Goal: Information Seeking & Learning: Check status

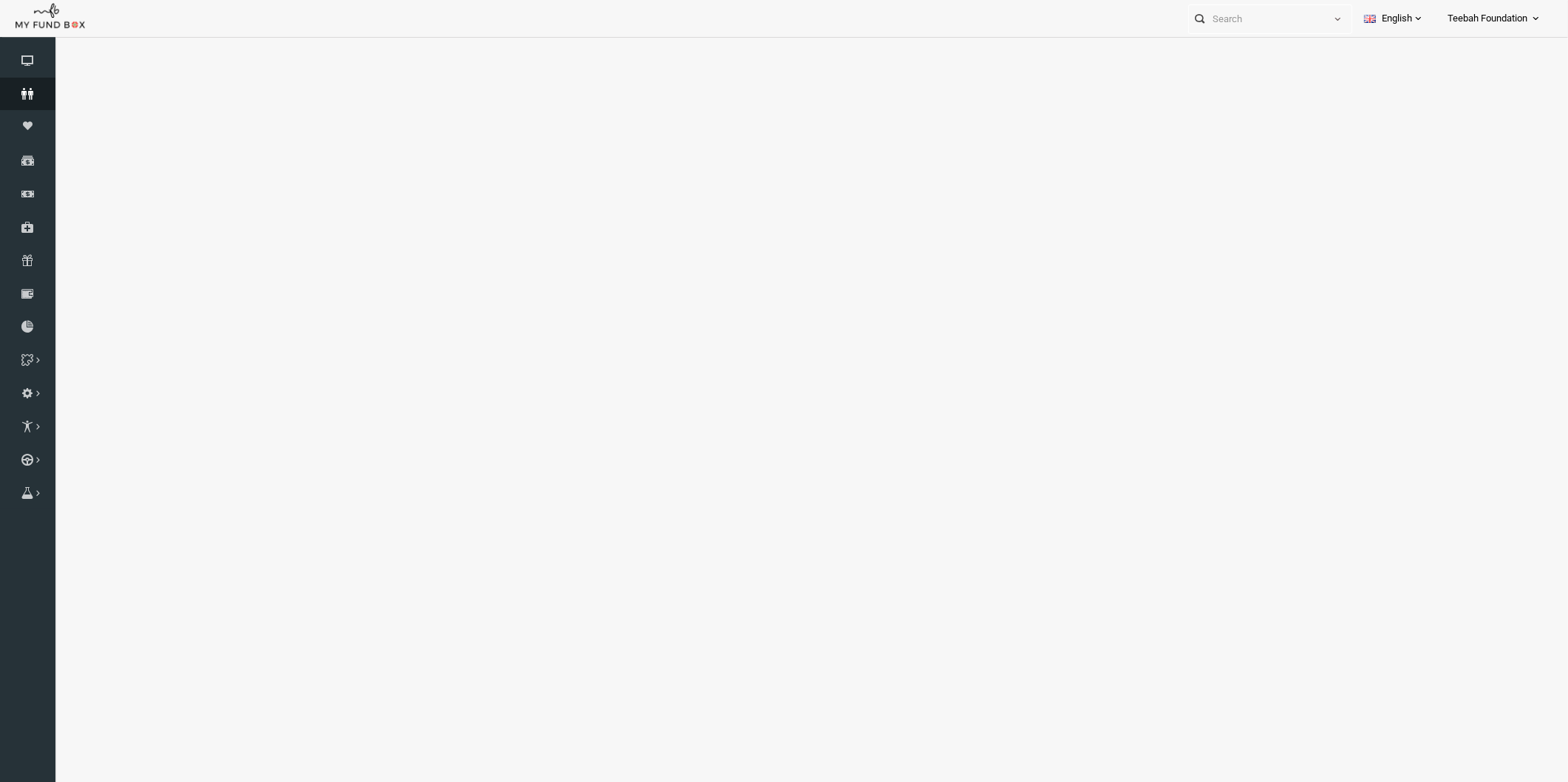
select select "100"
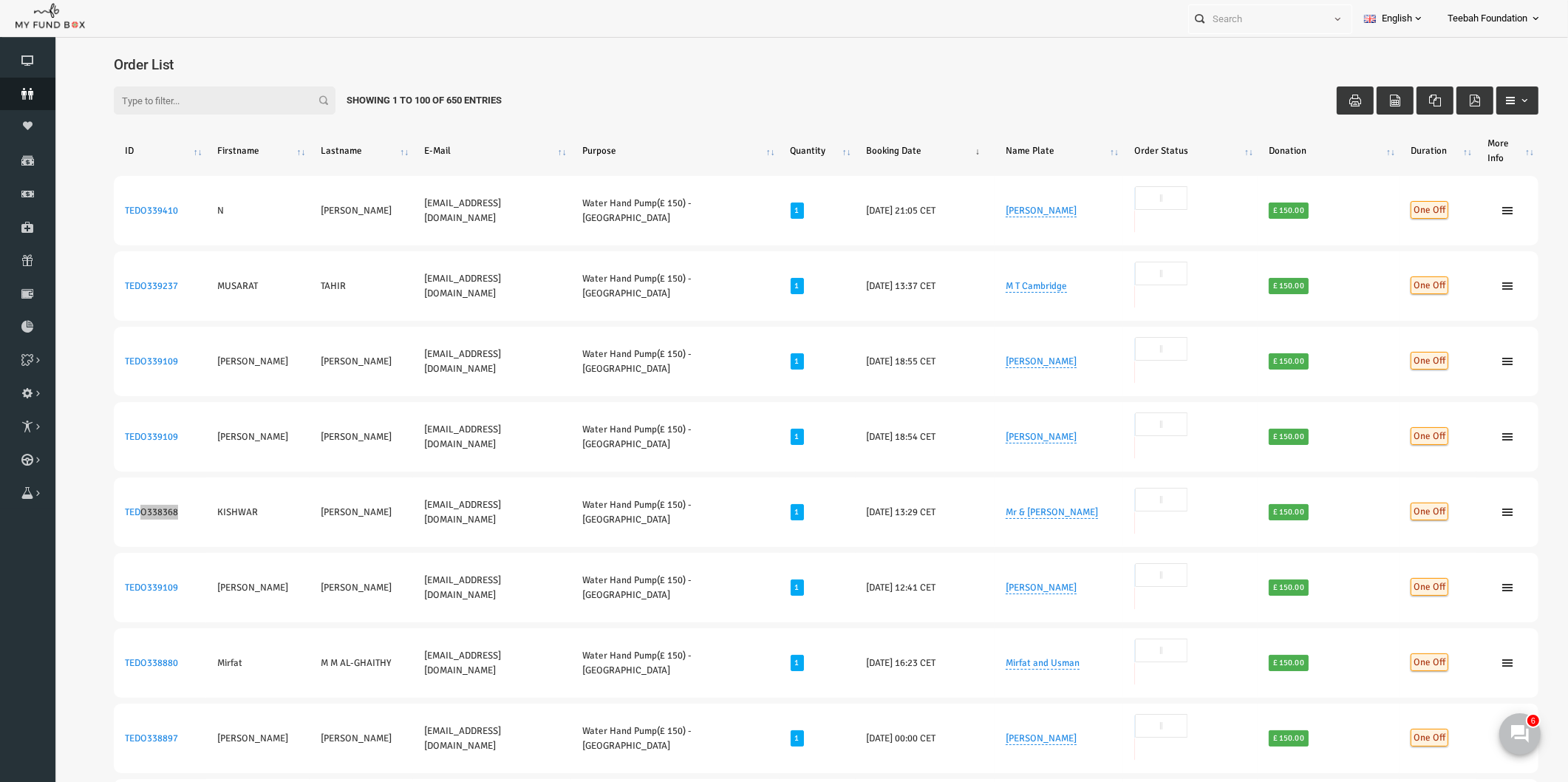
click at [11, 97] on icon at bounding box center [27, 93] width 55 height 12
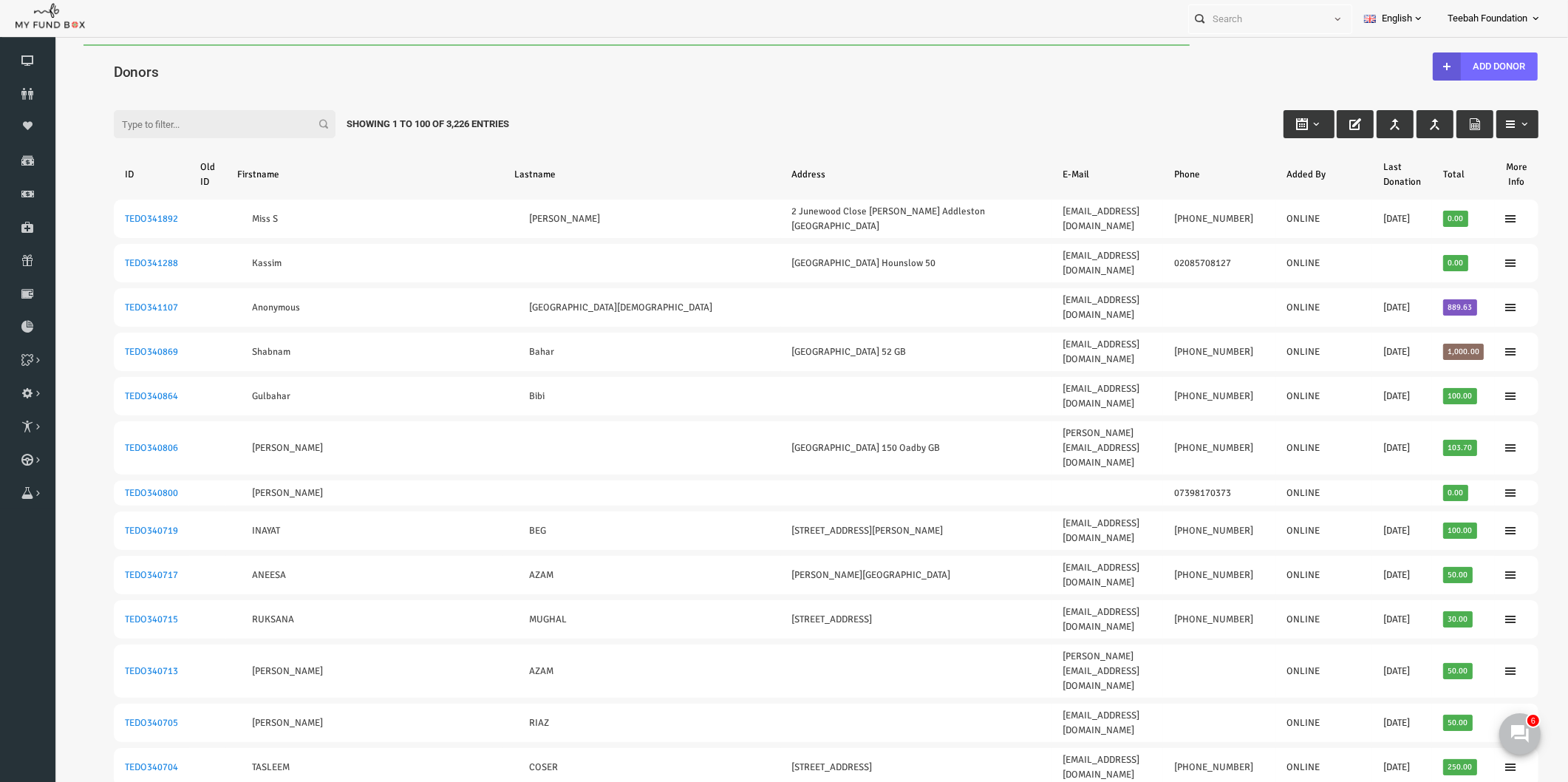
click at [169, 70] on h4 "Donors" at bounding box center [803, 72] width 1439 height 21
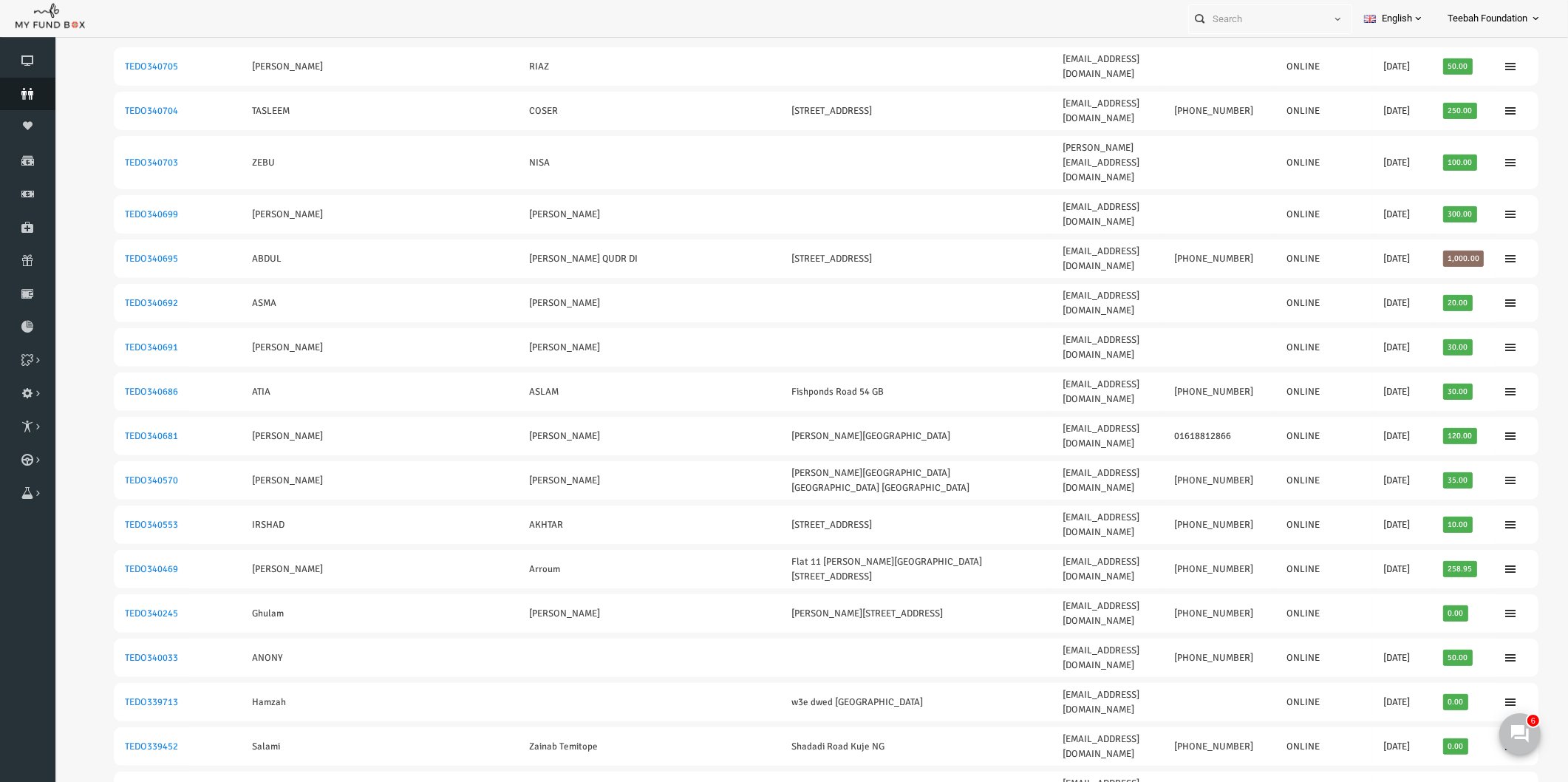
scroll to position [655, 0]
click at [30, 93] on icon at bounding box center [27, 93] width 55 height 12
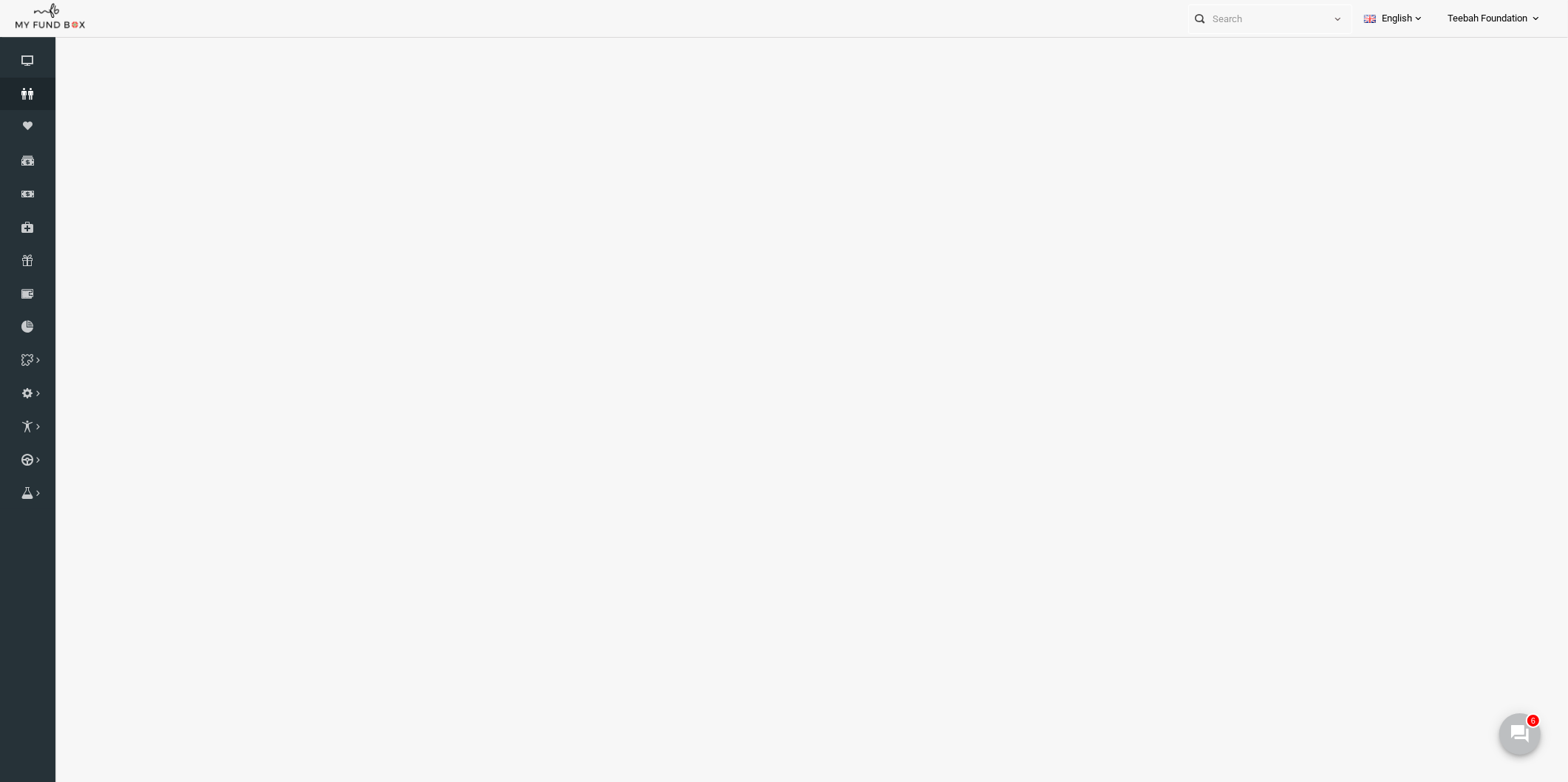
select select "100"
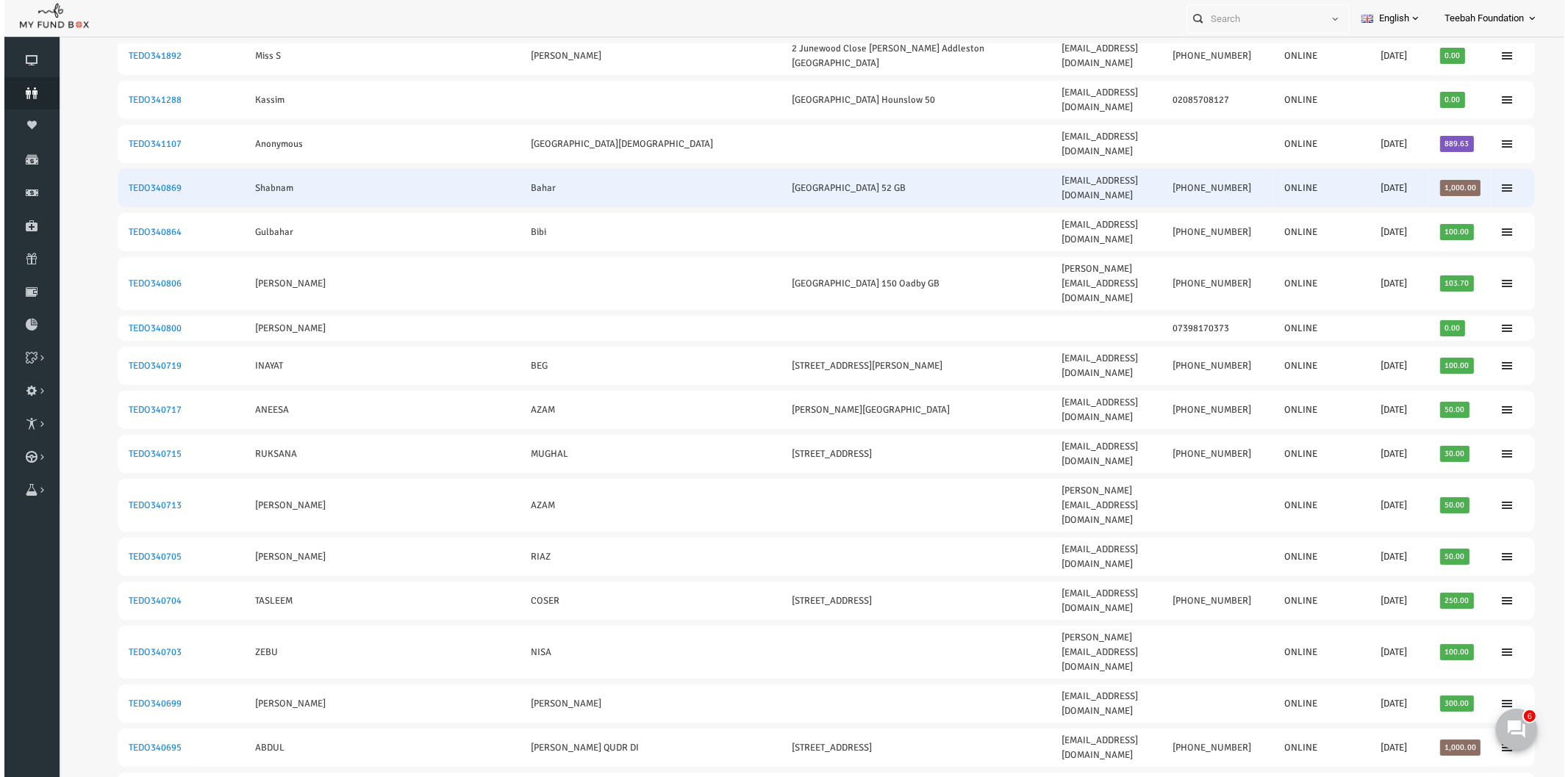
scroll to position [0, 0]
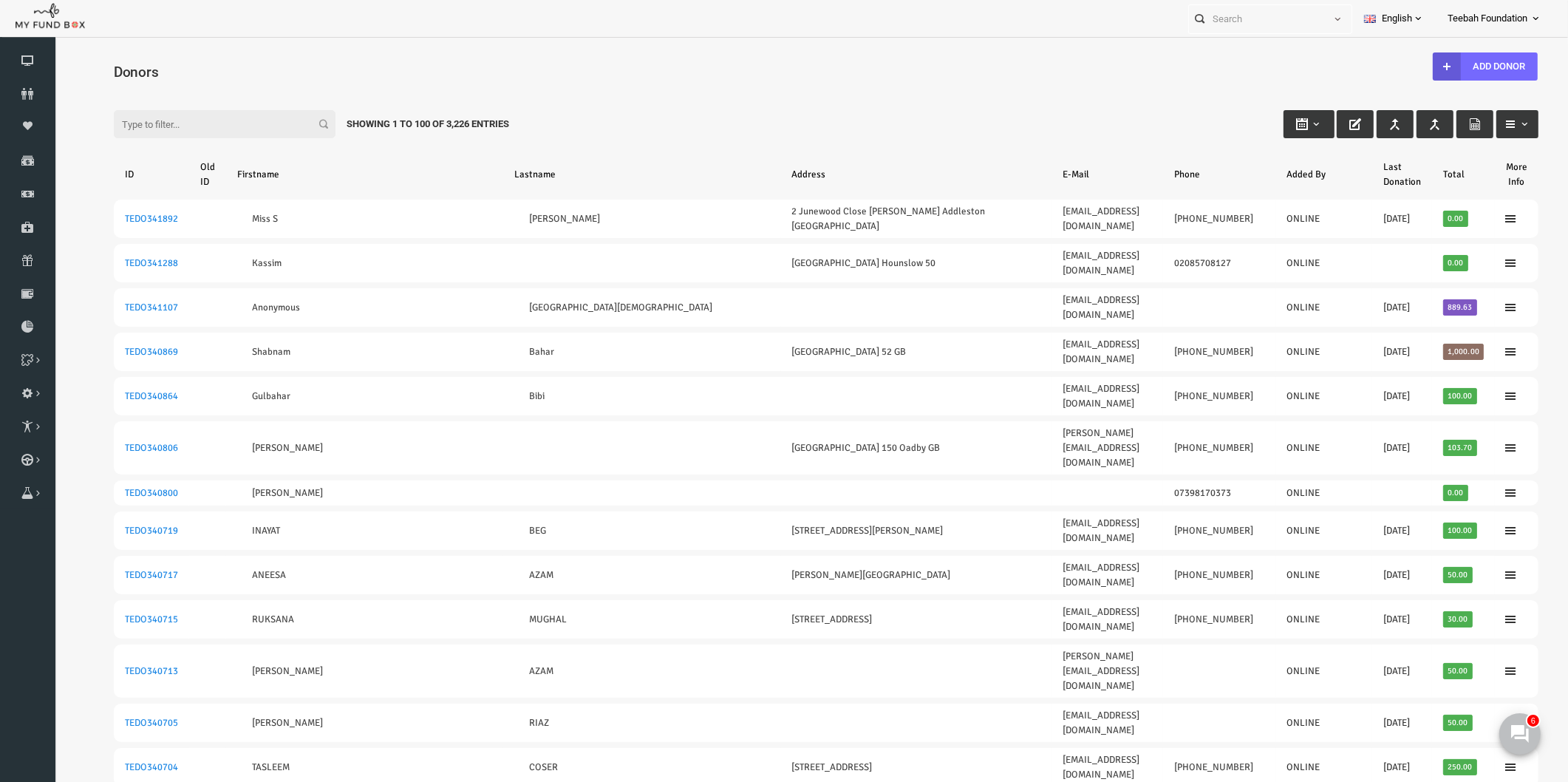
click at [138, 119] on input "Filter:" at bounding box center [194, 124] width 221 height 28
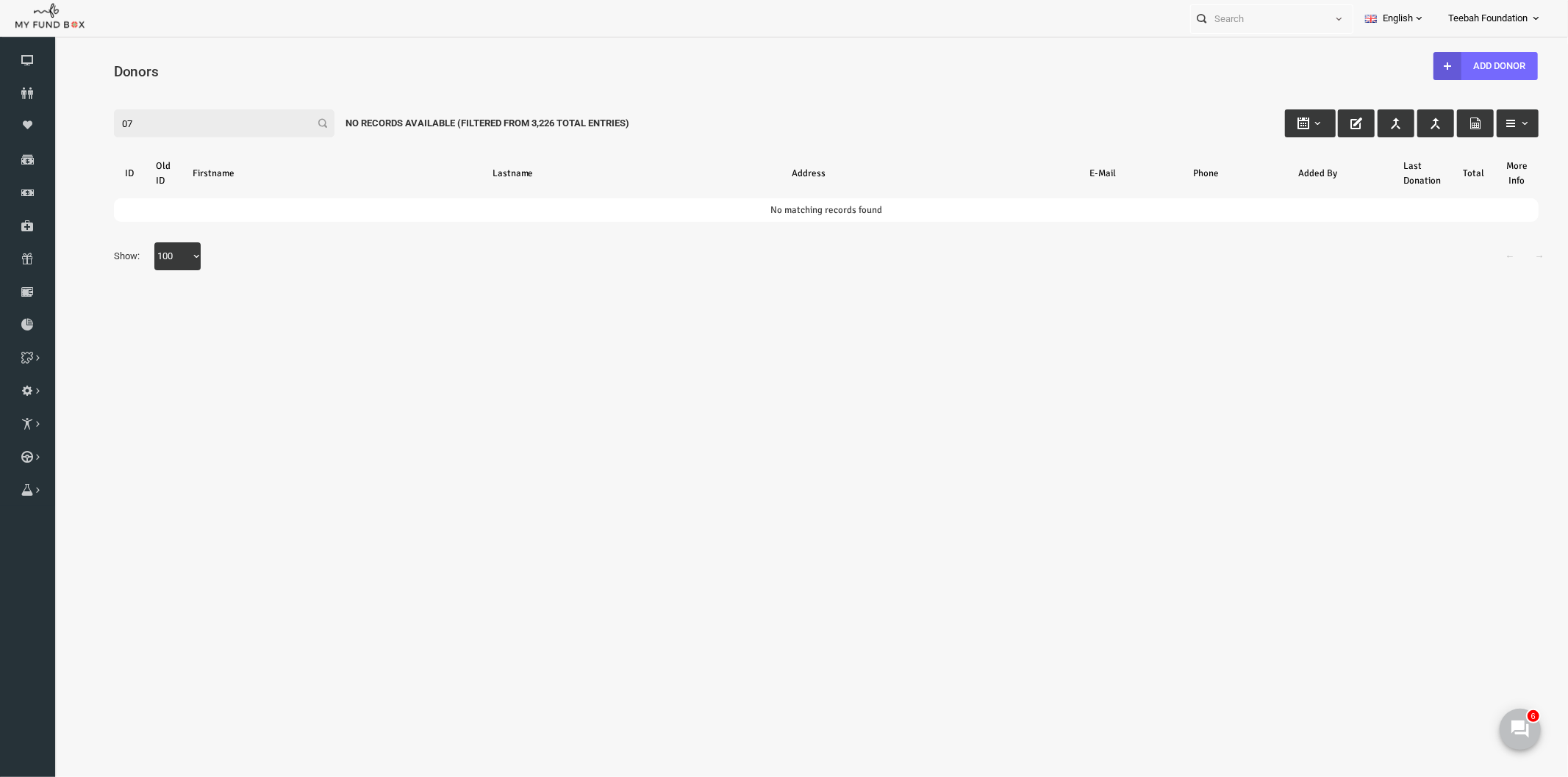
type input "0"
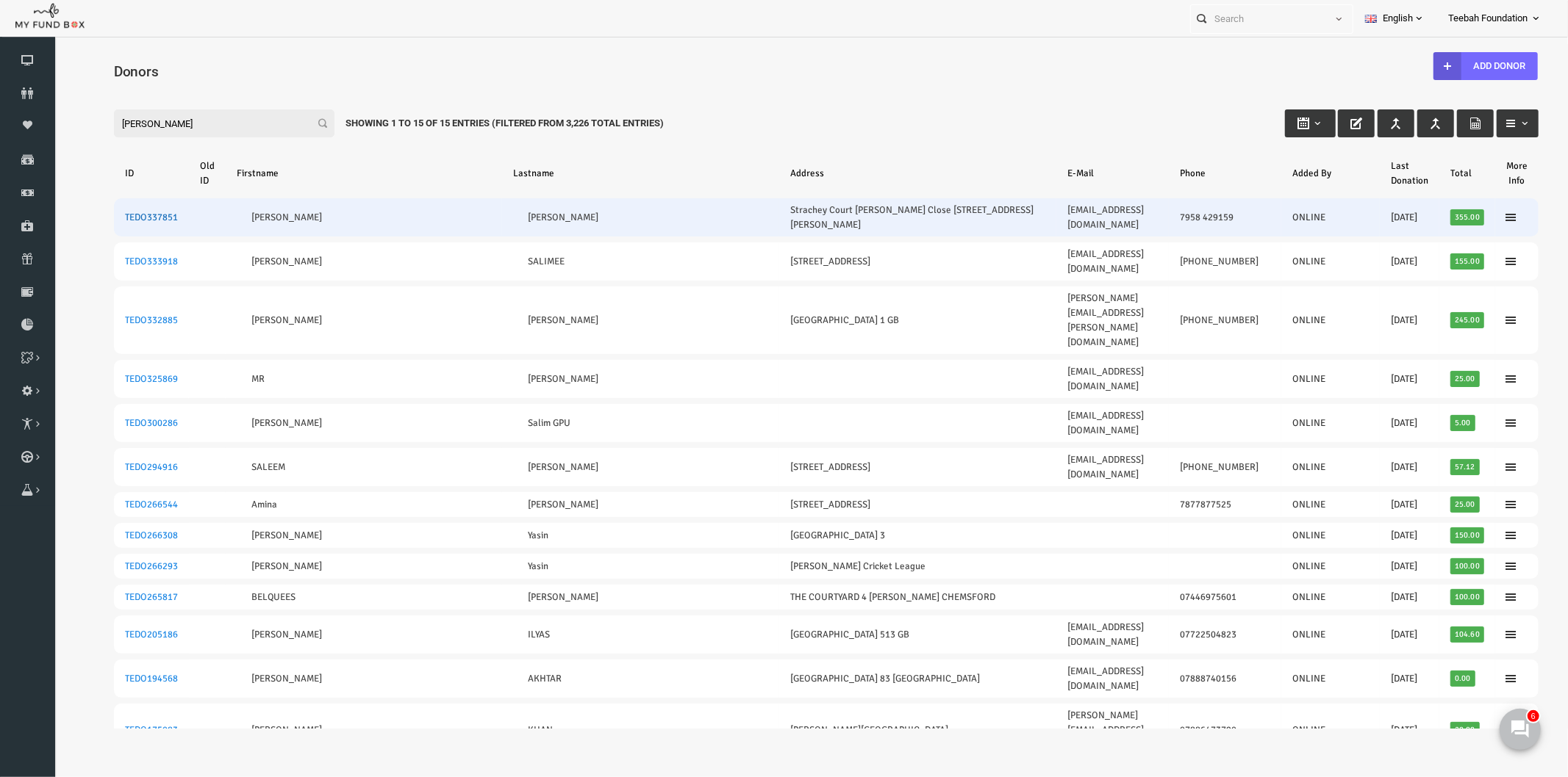
type input "salim"
click at [125, 211] on link "TEDO337851" at bounding box center [120, 217] width 53 height 11
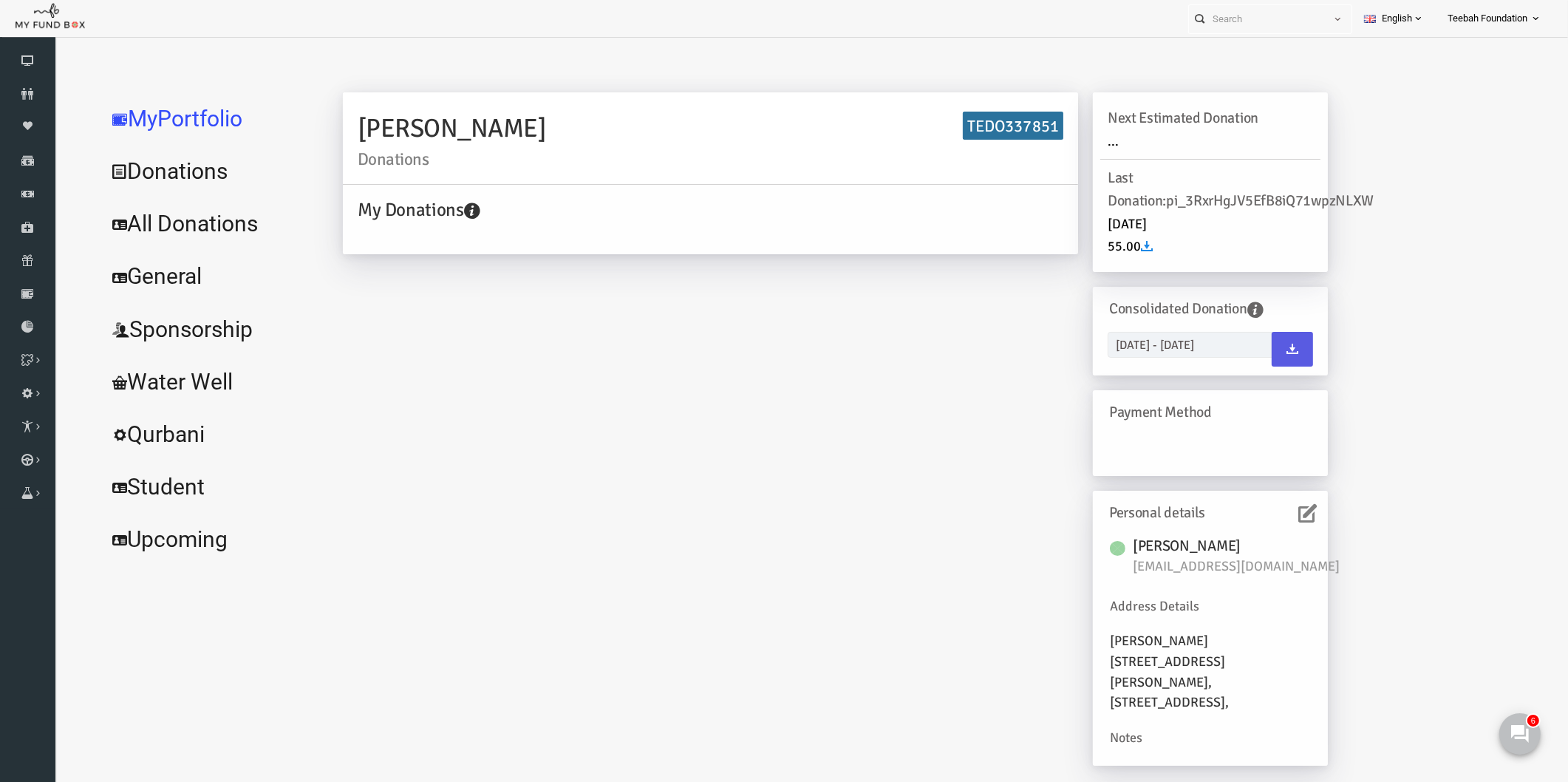
click at [1276, 515] on icon at bounding box center [1277, 513] width 18 height 18
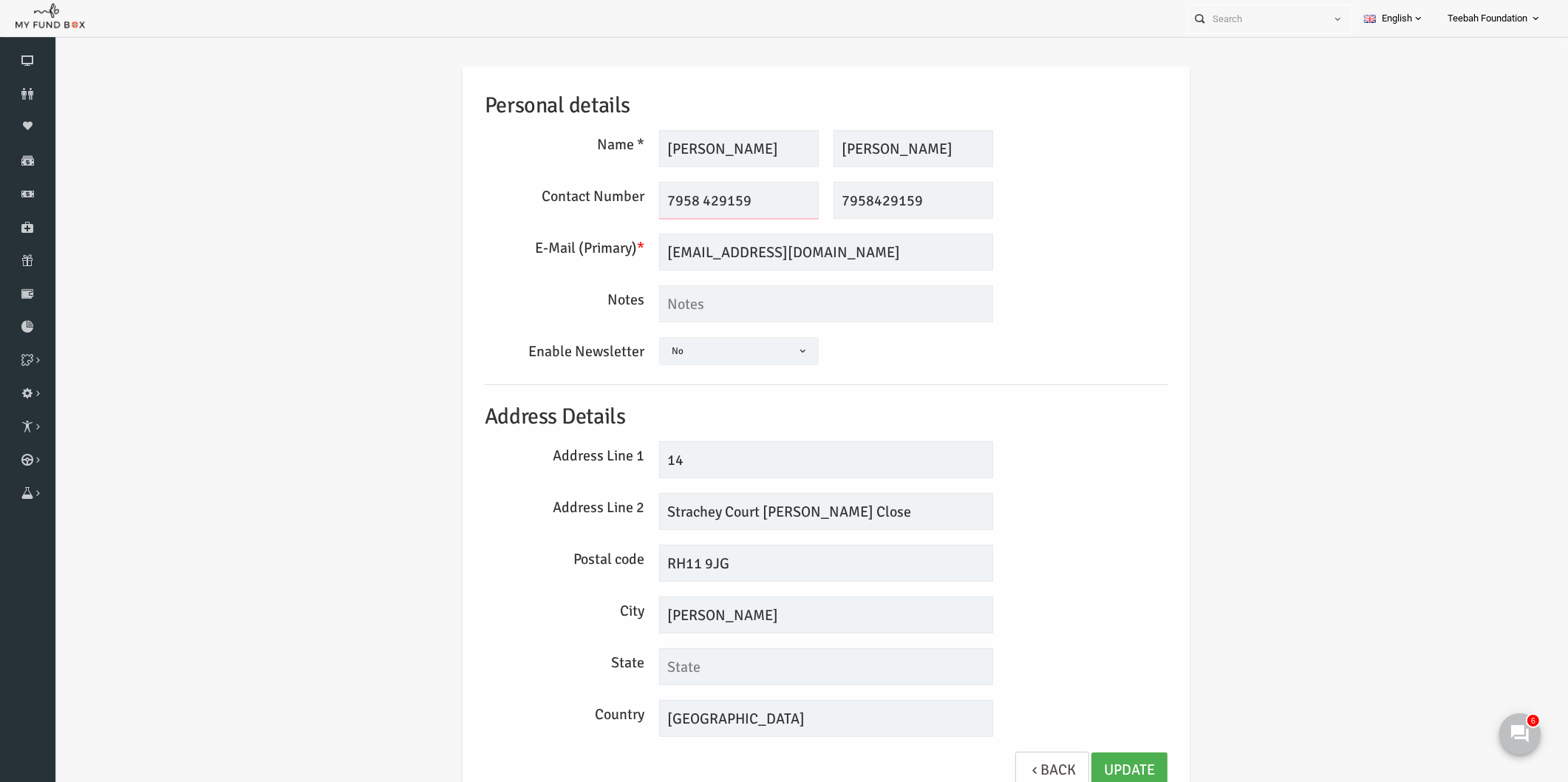
click at [633, 195] on input "7958 429159" at bounding box center [708, 200] width 159 height 37
type input "07958 429159"
click at [1138, 427] on div "Personal details Name * Mohammed Salim Description allows upto maximum of 255 c…" at bounding box center [796, 435] width 712 height 738
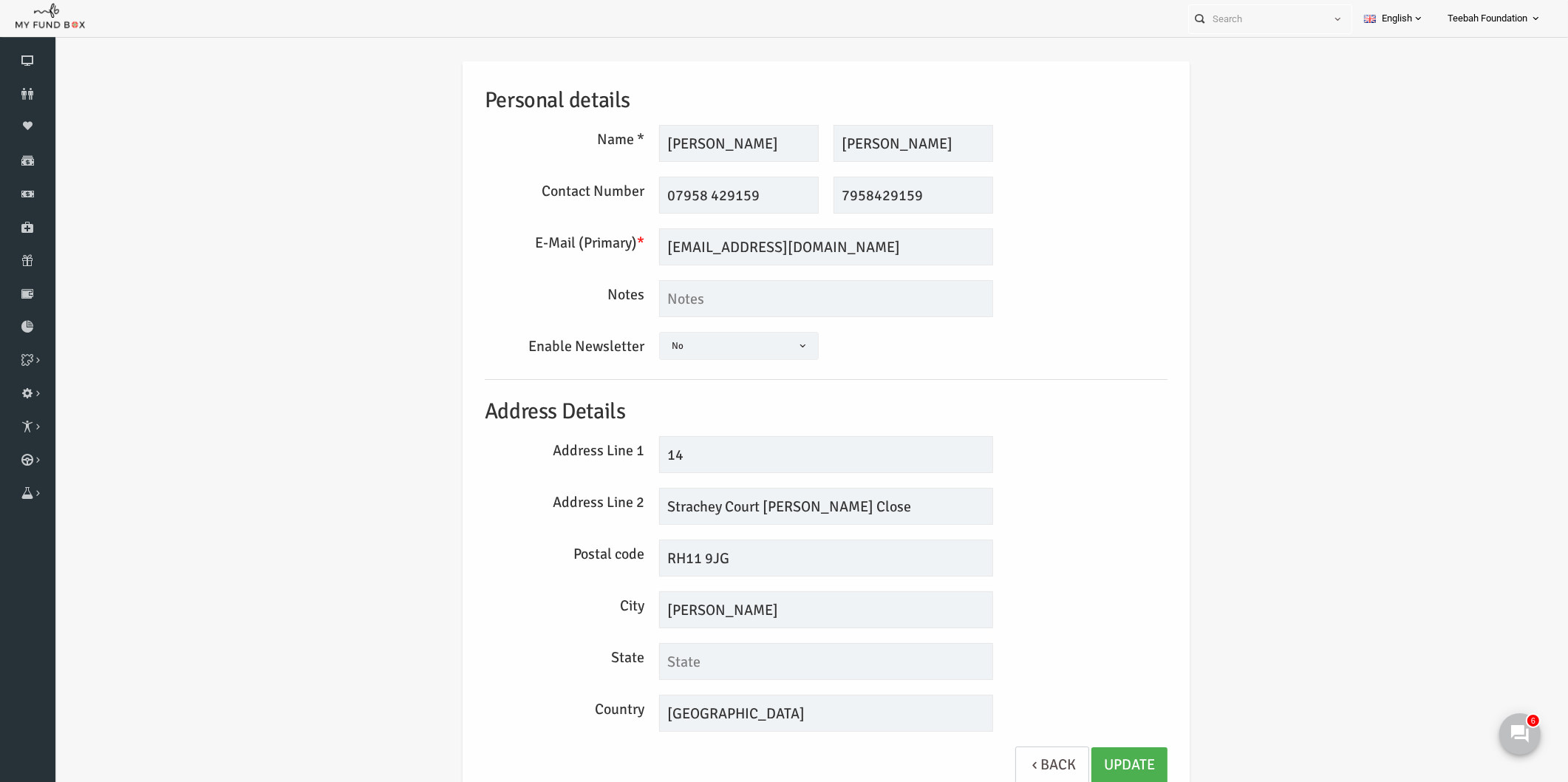
scroll to position [7, 0]
click at [1037, 291] on div "Notes" at bounding box center [796, 296] width 697 height 37
click at [1119, 469] on div "Address Line 1 14" at bounding box center [796, 452] width 697 height 37
click at [1104, 577] on div "Personal details Name * Mohammed Salim Description allows upto maximum of 255 c…" at bounding box center [796, 428] width 712 height 738
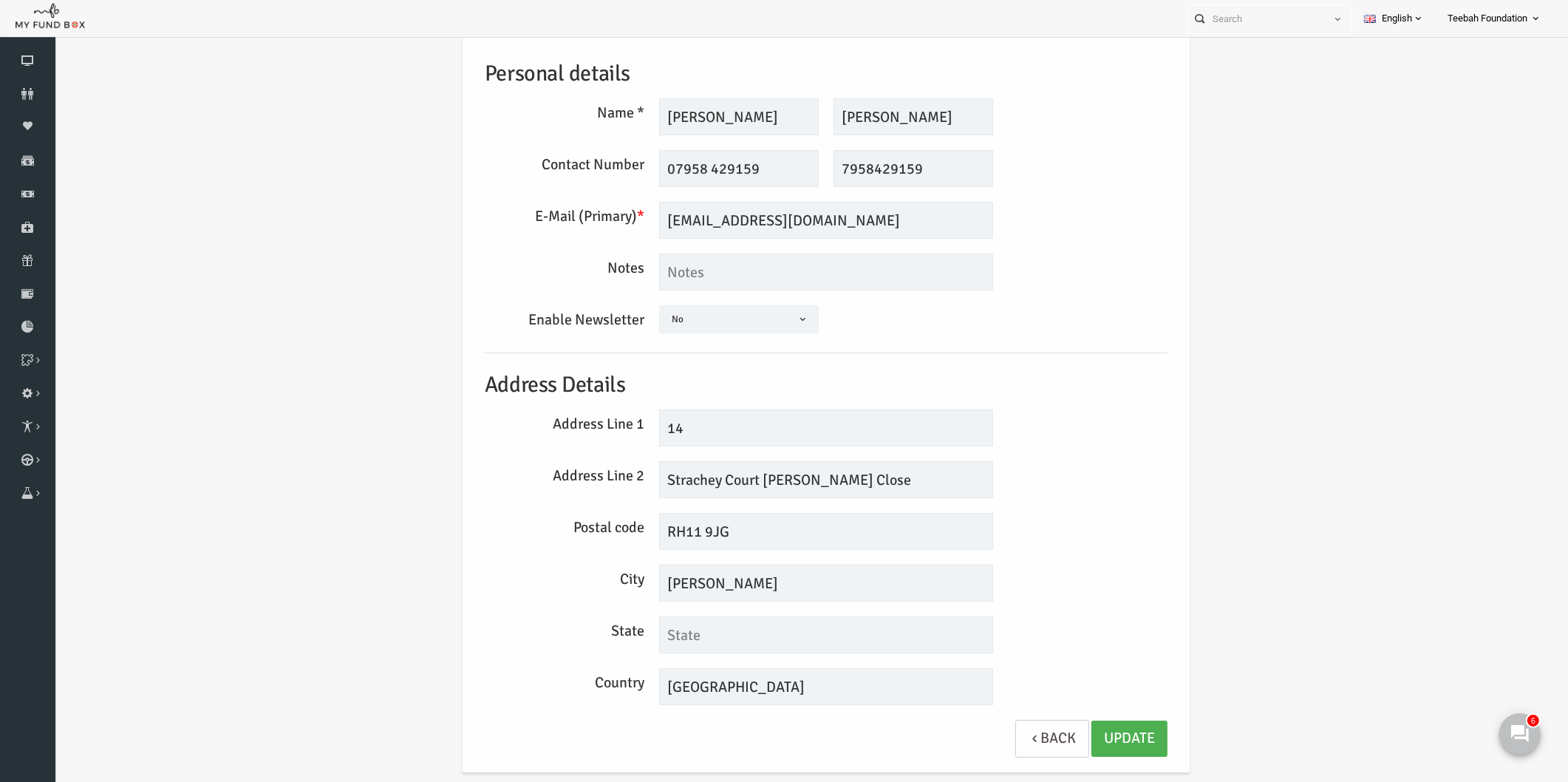
scroll to position [47, 0]
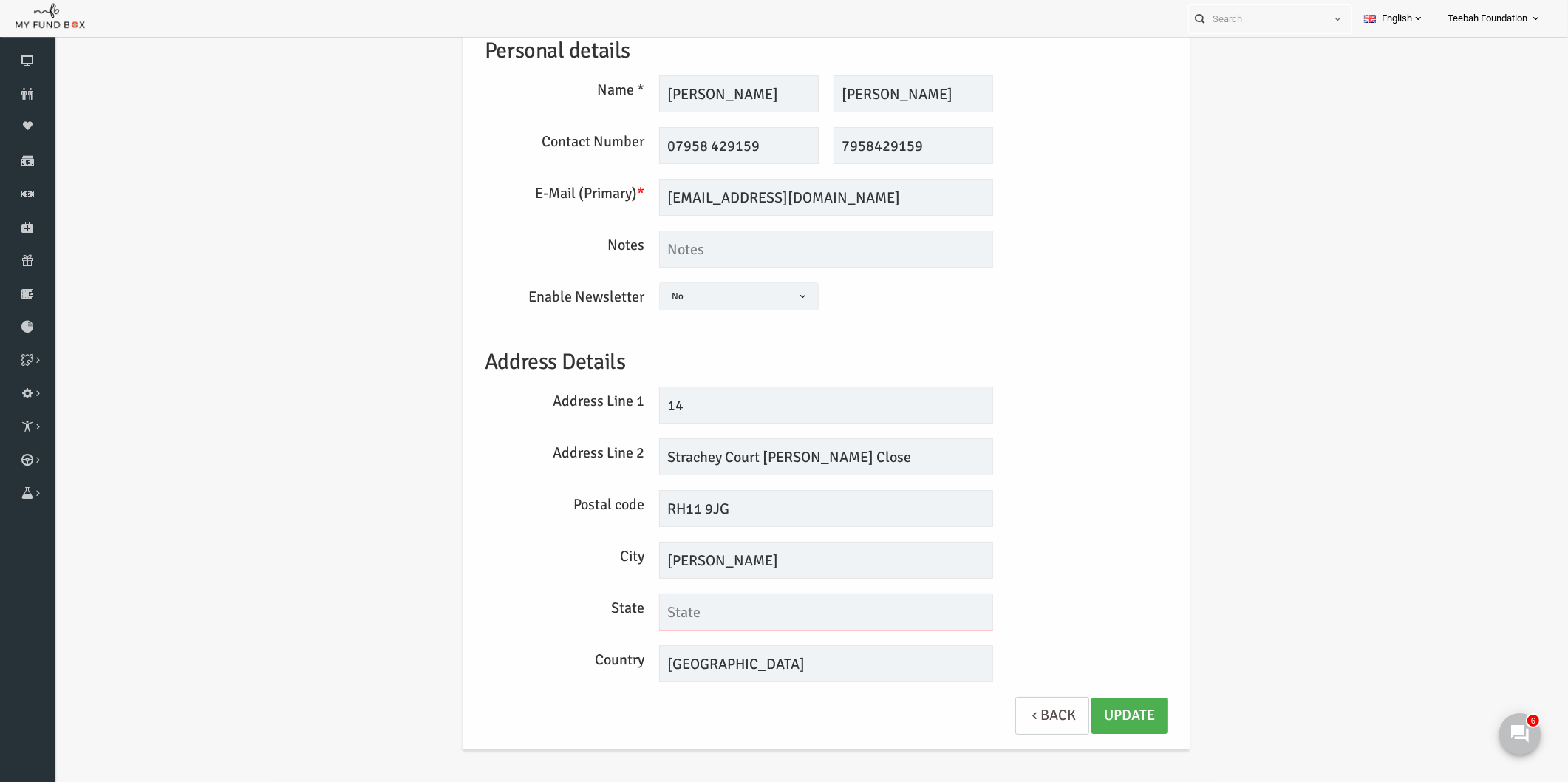
click at [673, 609] on input "text" at bounding box center [796, 612] width 334 height 37
click at [1100, 718] on link "Update" at bounding box center [1099, 716] width 76 height 36
click at [1057, 419] on div "Address Line 1 14" at bounding box center [796, 405] width 697 height 37
click at [30, 89] on icon at bounding box center [27, 93] width 55 height 12
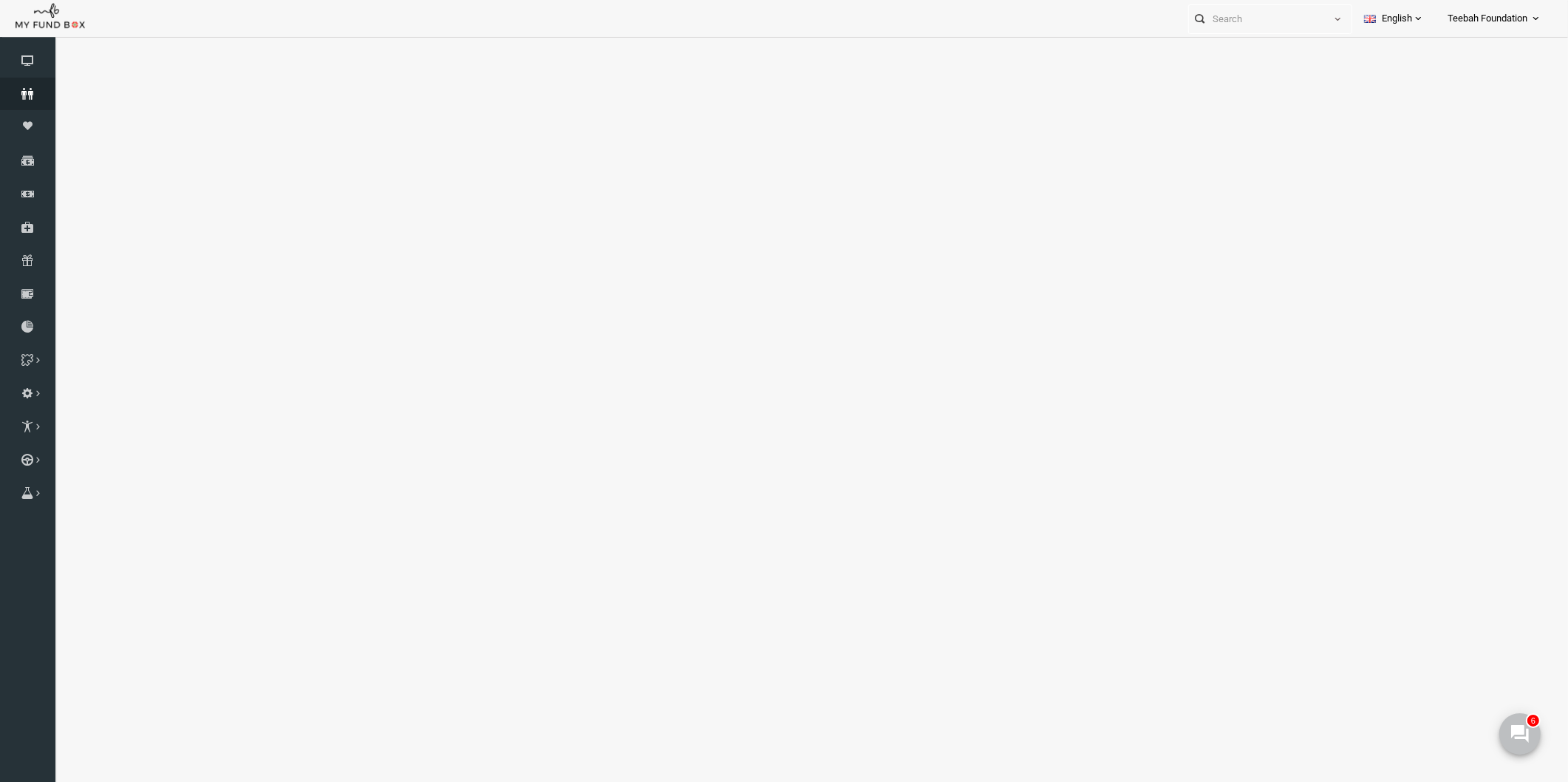
select select "100"
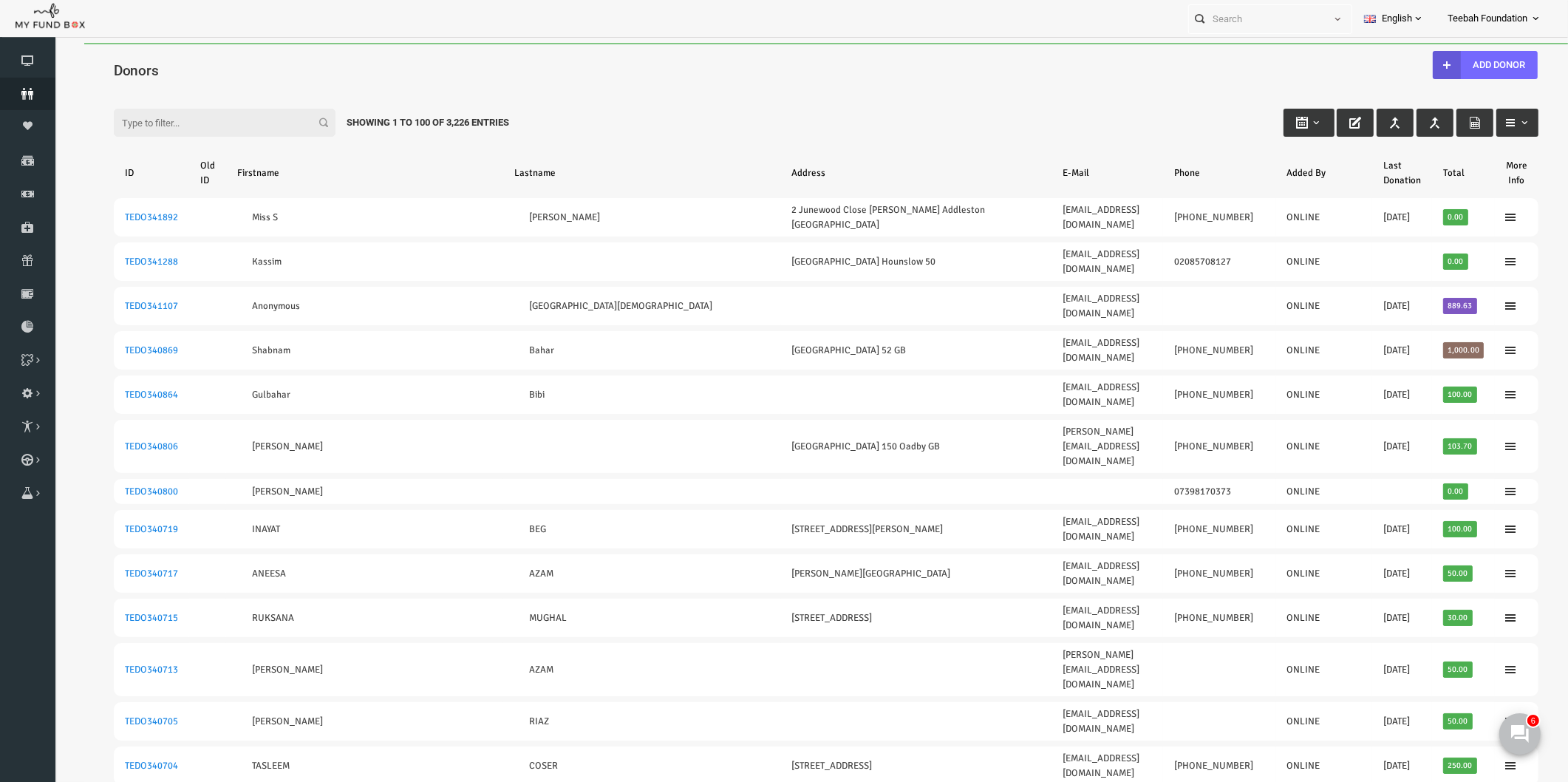
scroll to position [0, 0]
click at [188, 116] on input "Filter:" at bounding box center [194, 124] width 221 height 28
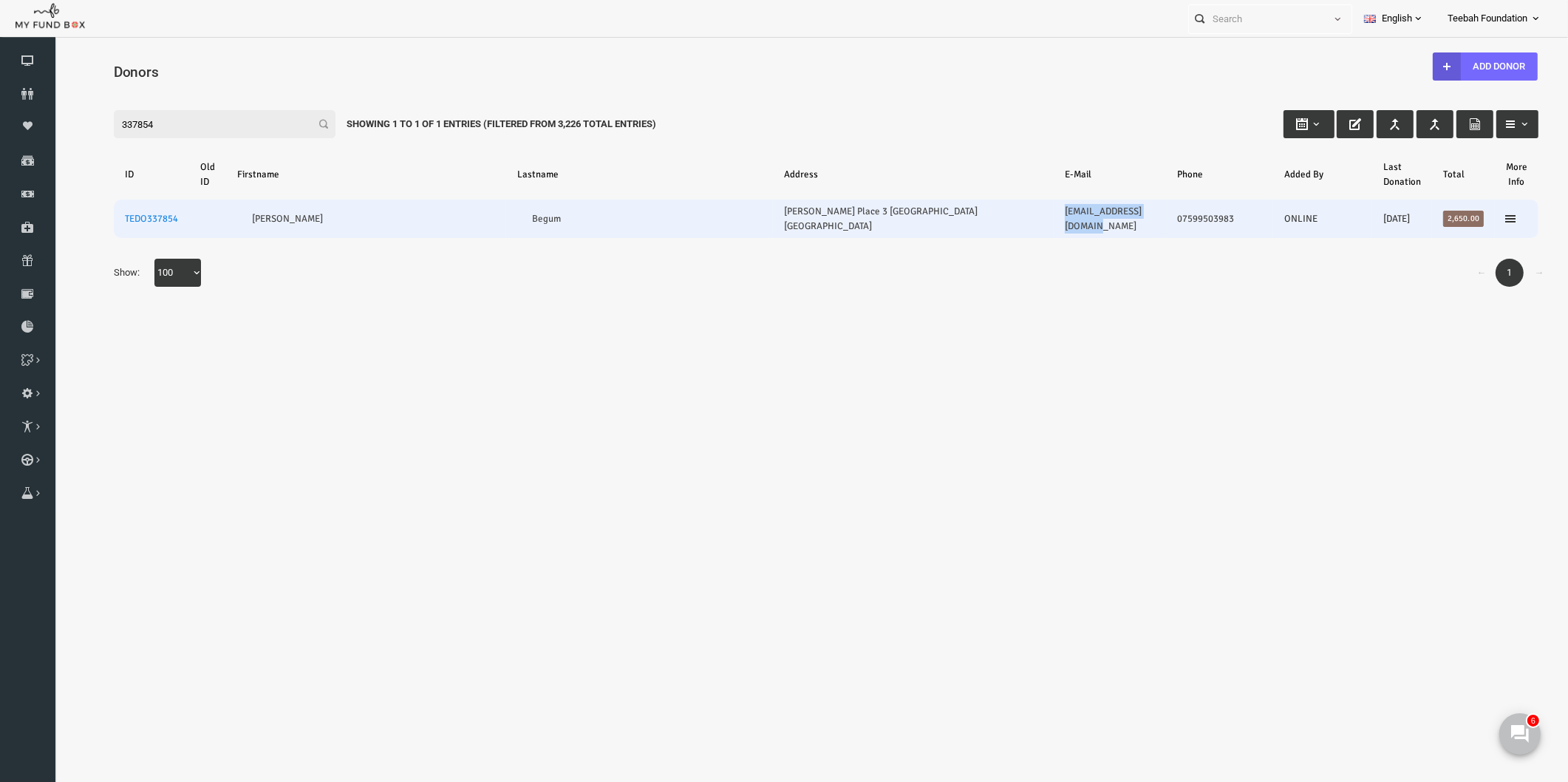
drag, startPoint x: 1013, startPoint y: 213, endPoint x: 1116, endPoint y: 217, distance: 103.1
click at [1116, 217] on td "[EMAIL_ADDRESS][DOMAIN_NAME]" at bounding box center [1080, 218] width 112 height 39
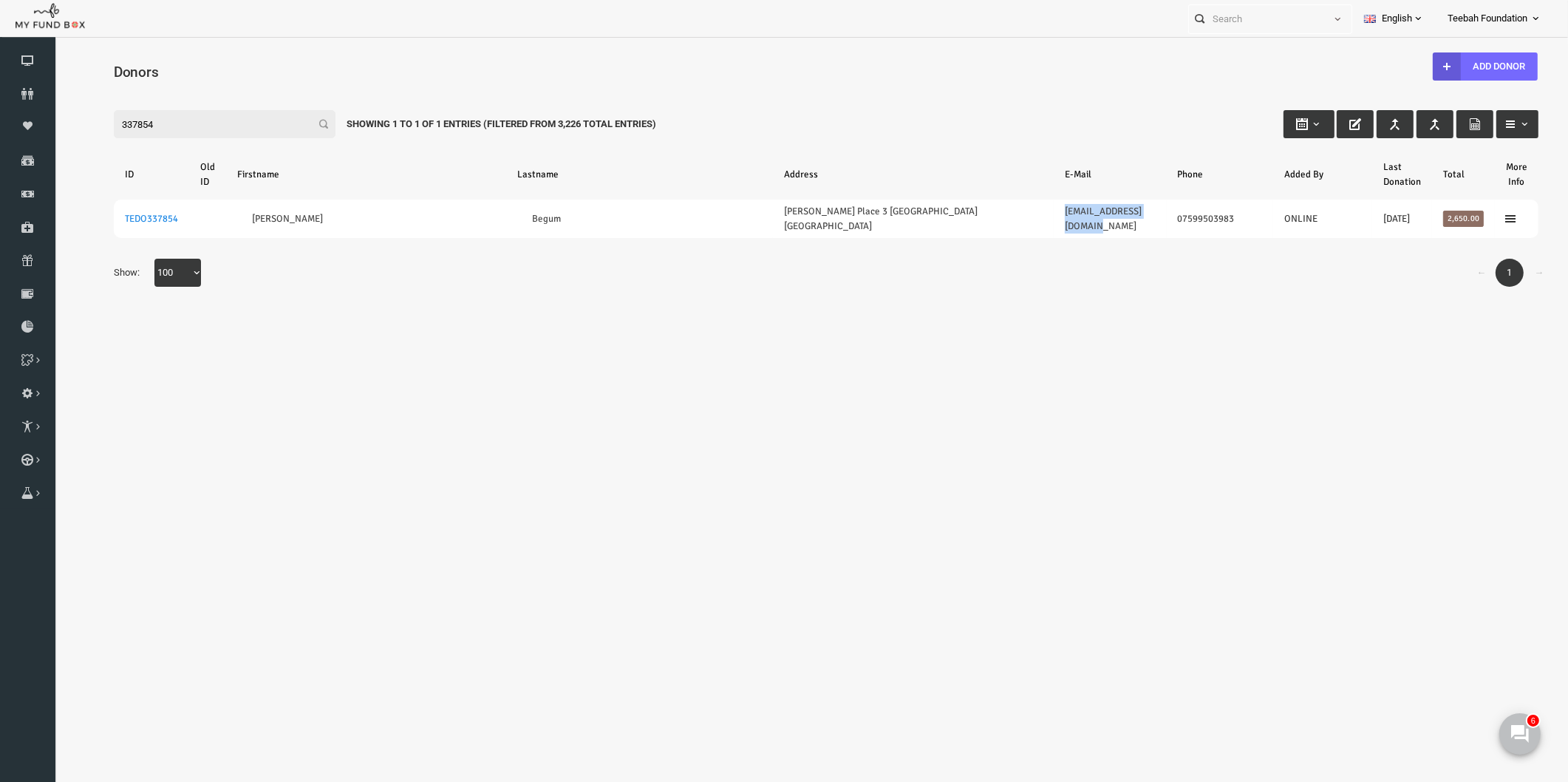
copy link "[EMAIL_ADDRESS][DOMAIN_NAME]"
drag, startPoint x: 144, startPoint y: 122, endPoint x: 53, endPoint y: 107, distance: 92.2
click at [54, 107] on div "Search: By ID: Note :ID should be atleast 5 digits By Name: Note :Name should b…" at bounding box center [796, 196] width 1484 height 241
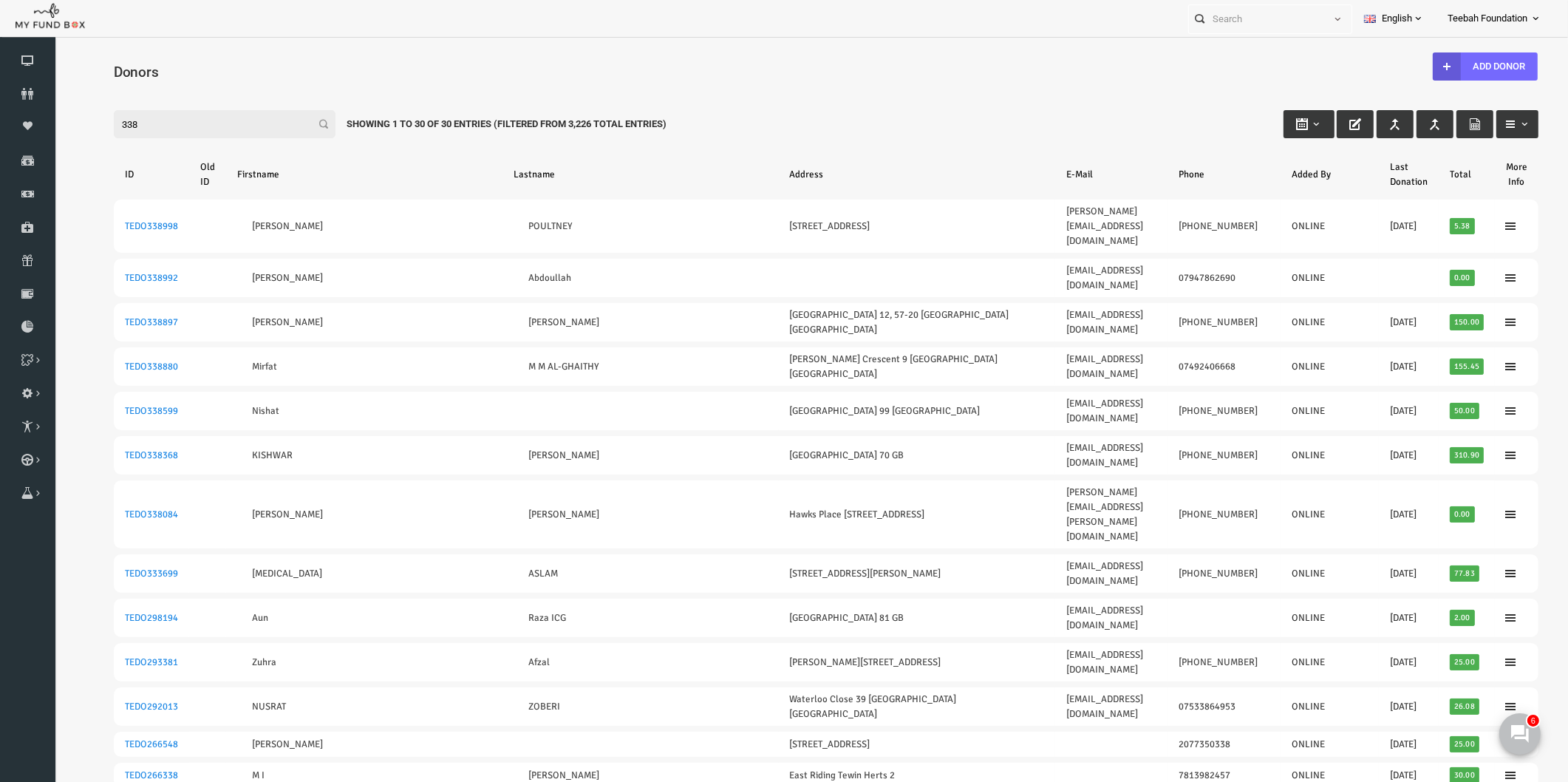
type input "338"
click at [929, 108] on div "Filter: 338 Showing 1 to 30 of 30 Entries (Filtered From 3,226 Total Entries)" at bounding box center [796, 110] width 1454 height 40
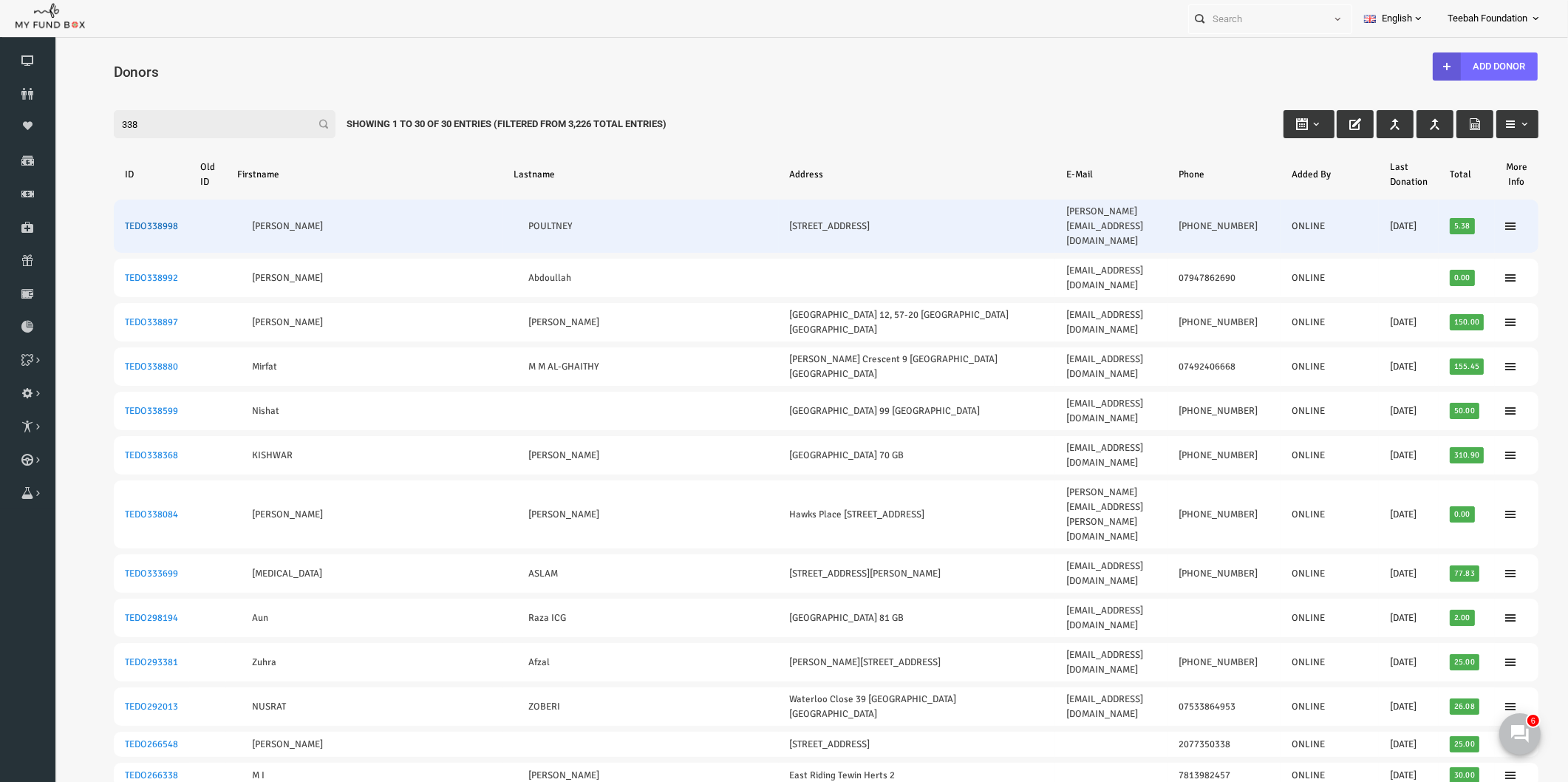
click at [113, 221] on link "TEDO338998" at bounding box center [121, 226] width 53 height 12
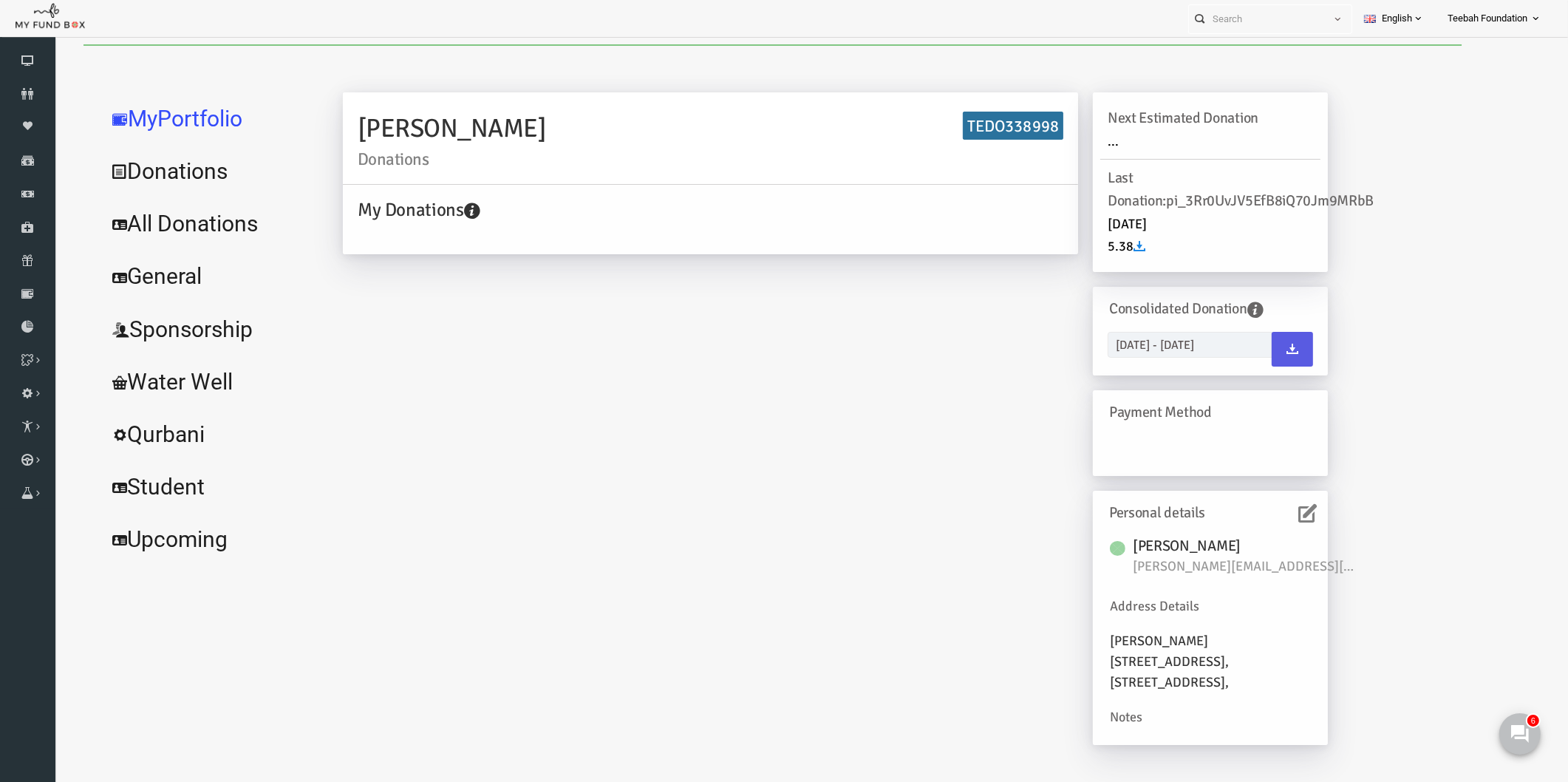
click at [1279, 511] on icon at bounding box center [1277, 513] width 18 height 18
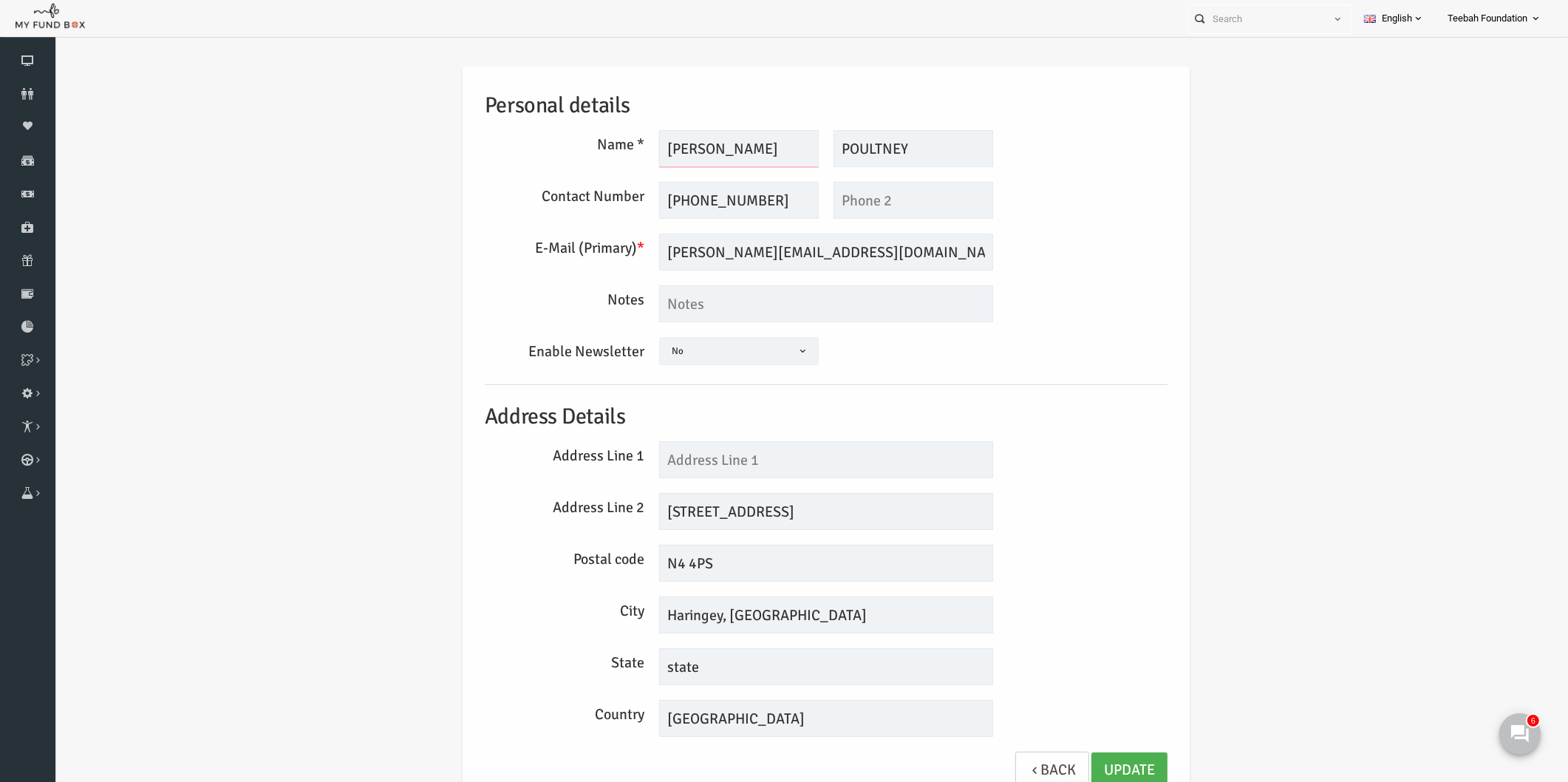
drag, startPoint x: 687, startPoint y: 160, endPoint x: 642, endPoint y: 155, distance: 45.3
click at [642, 155] on input "LORNA" at bounding box center [708, 148] width 159 height 37
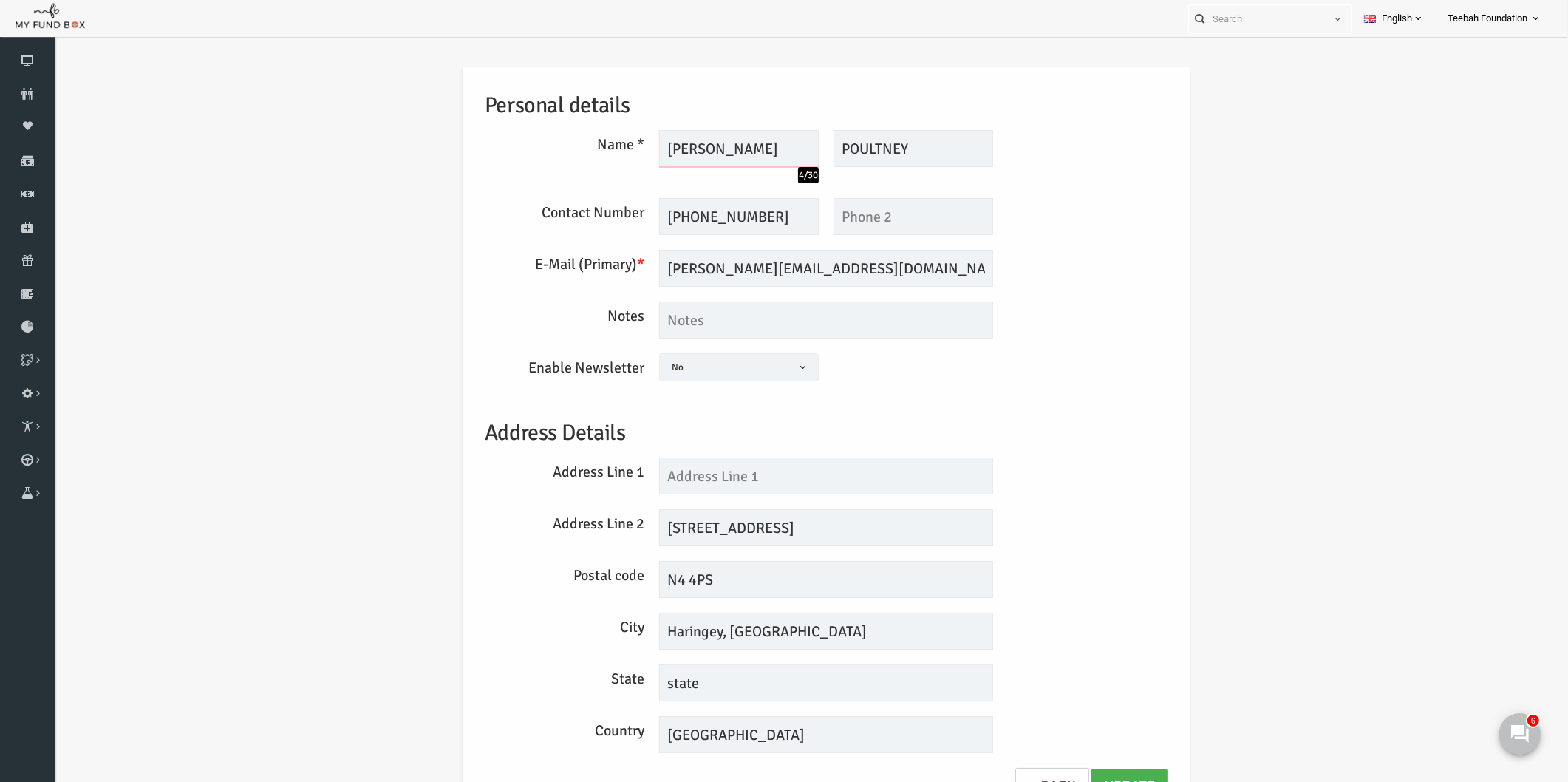
type input "LONA"
click at [886, 163] on input "POULTNEY" at bounding box center [882, 148] width 159 height 37
click at [885, 153] on input "POULTNEY" at bounding box center [882, 148] width 159 height 37
click at [838, 146] on input "POULTNEY" at bounding box center [882, 148] width 159 height 37
click at [878, 150] on input "POULTNEY" at bounding box center [882, 148] width 159 height 37
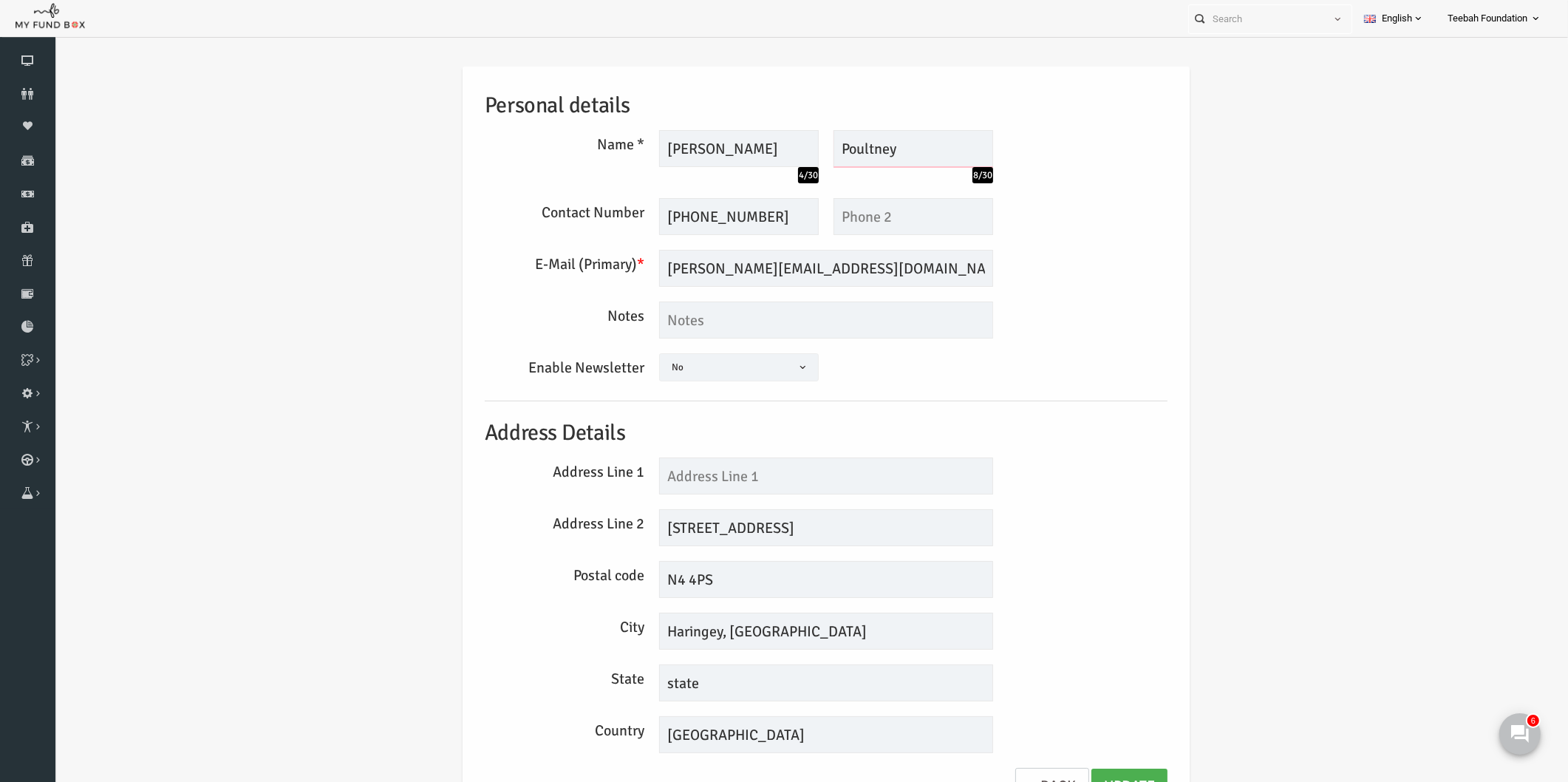
type input "Poultney"
click at [731, 158] on input "LONA" at bounding box center [708, 148] width 159 height 37
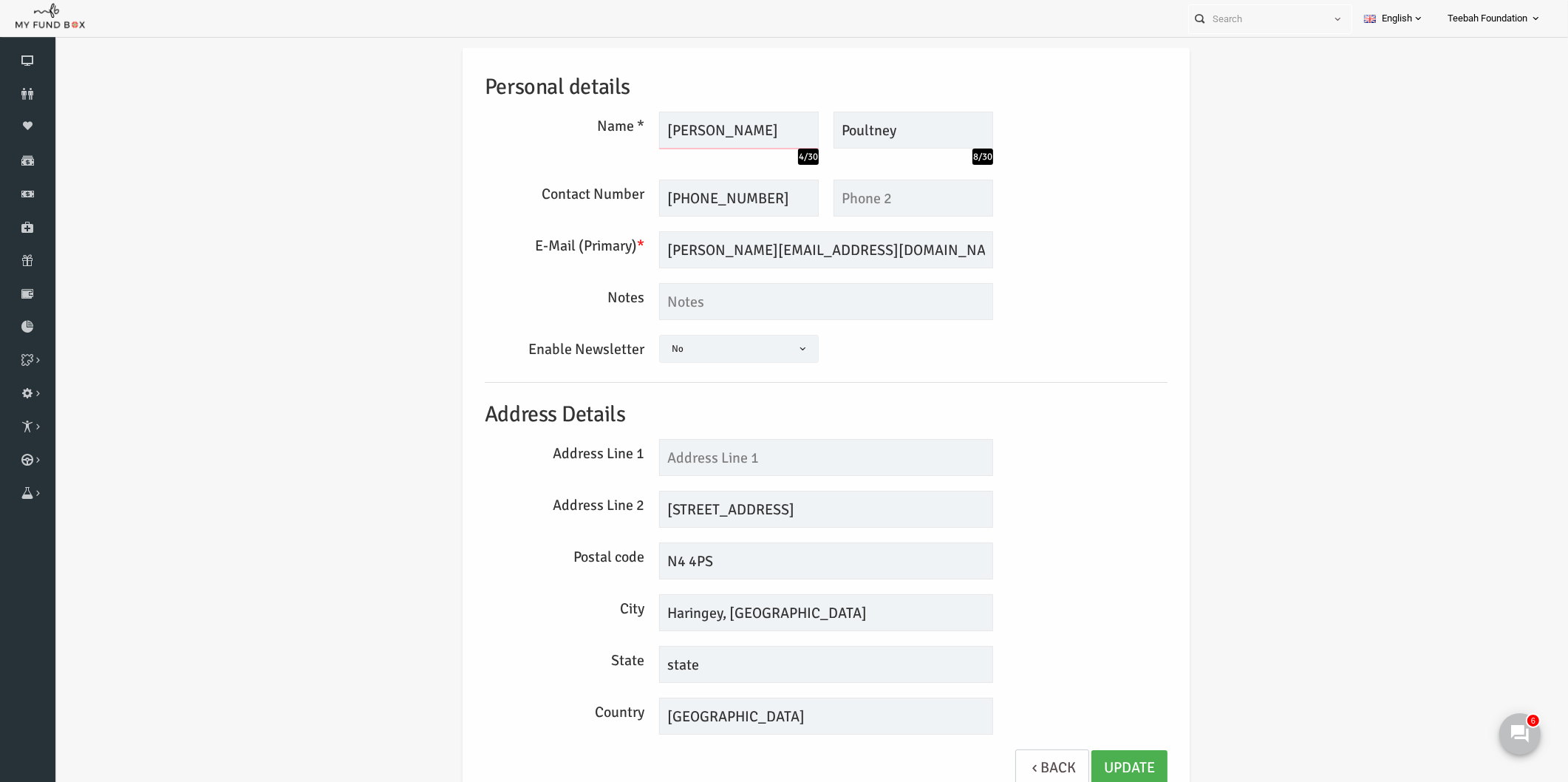
scroll to position [24, 0]
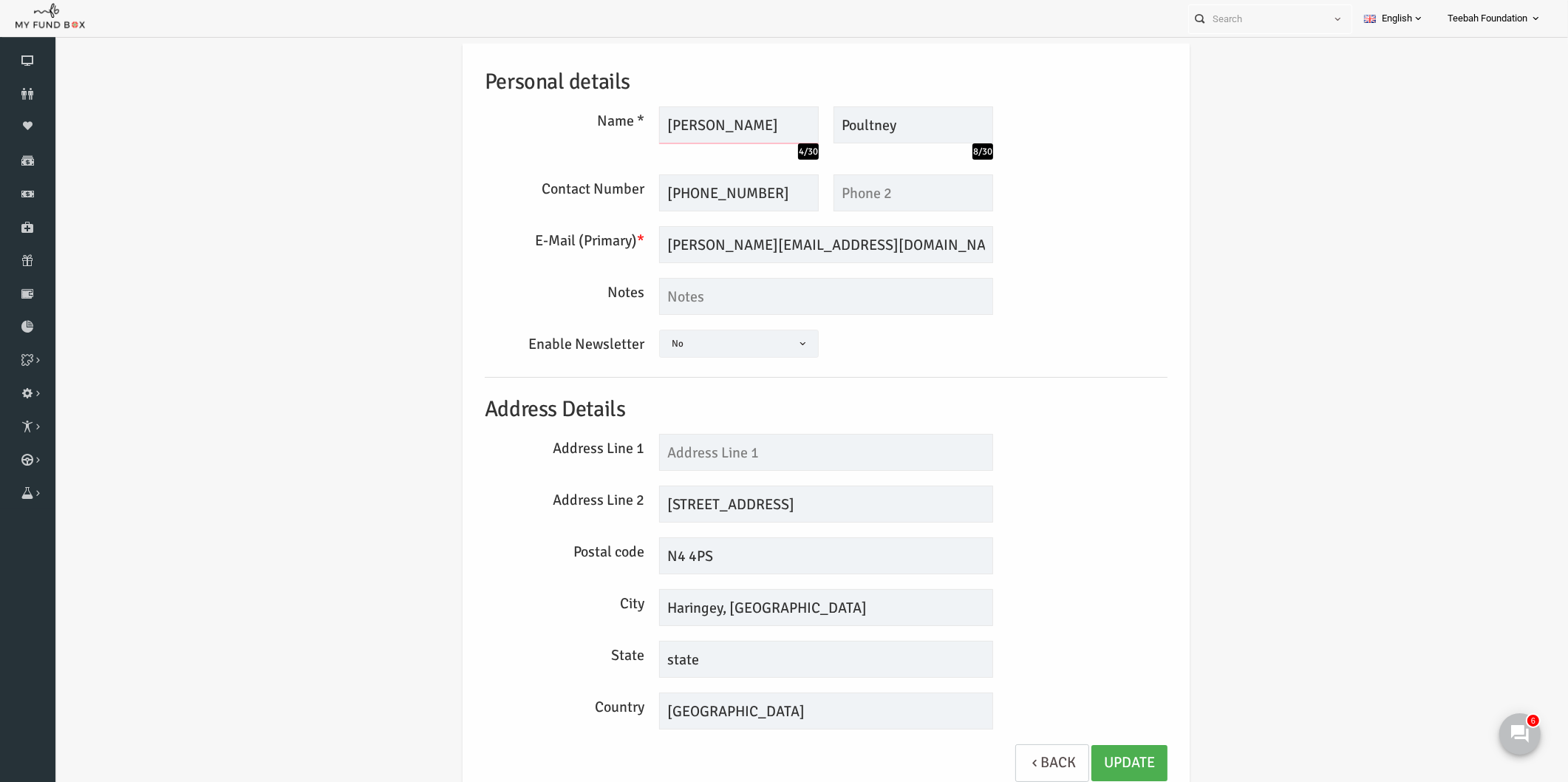
type input "[PERSON_NAME]"
click at [782, 452] on input "text" at bounding box center [796, 452] width 334 height 37
type input "104"
click at [663, 501] on input "104 Lancaster Road" at bounding box center [796, 504] width 334 height 37
type input "Lancaster Road"
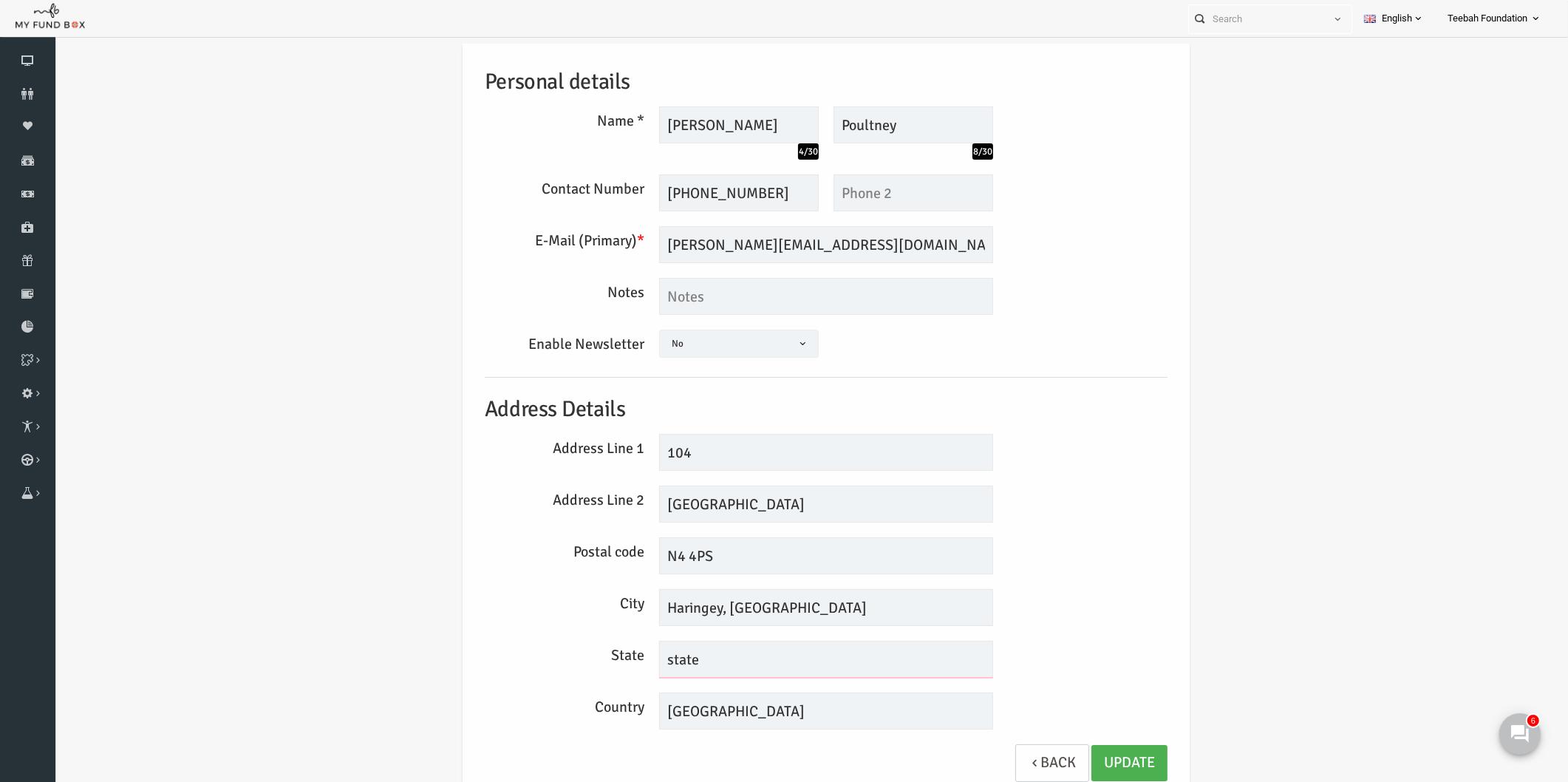
click at [793, 660] on input "state" at bounding box center [796, 659] width 334 height 37
type input "s"
click at [1090, 766] on link "Update" at bounding box center [1099, 764] width 76 height 36
drag, startPoint x: 765, startPoint y: 604, endPoint x: 696, endPoint y: 604, distance: 69.0
click at [696, 604] on input "Haringey, London" at bounding box center [796, 608] width 334 height 37
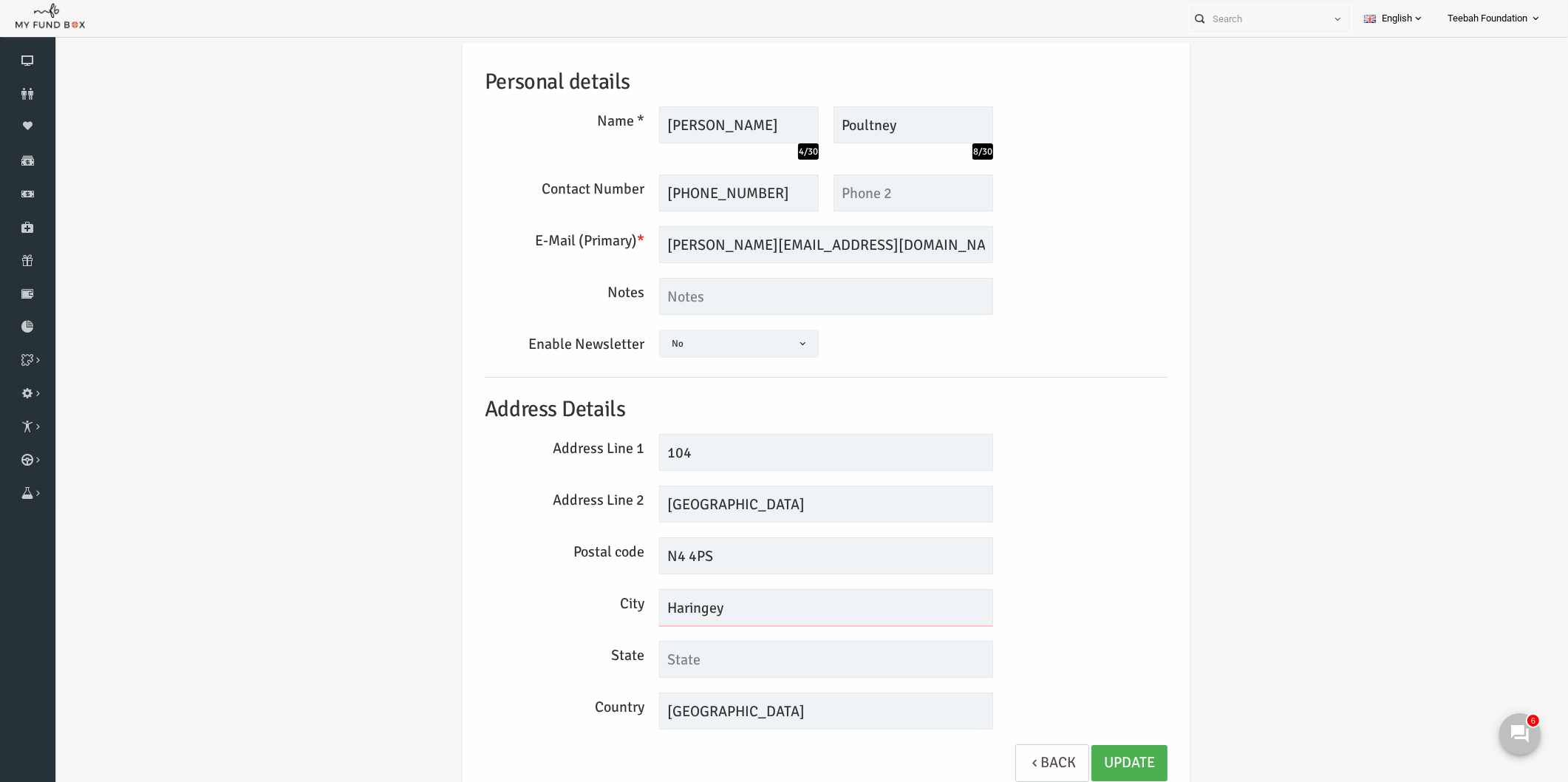
type input "Haringey"
click at [743, 665] on input "text" at bounding box center [796, 659] width 334 height 37
paste input "London"
type input "London"
click at [1081, 755] on link "Update" at bounding box center [1099, 764] width 76 height 36
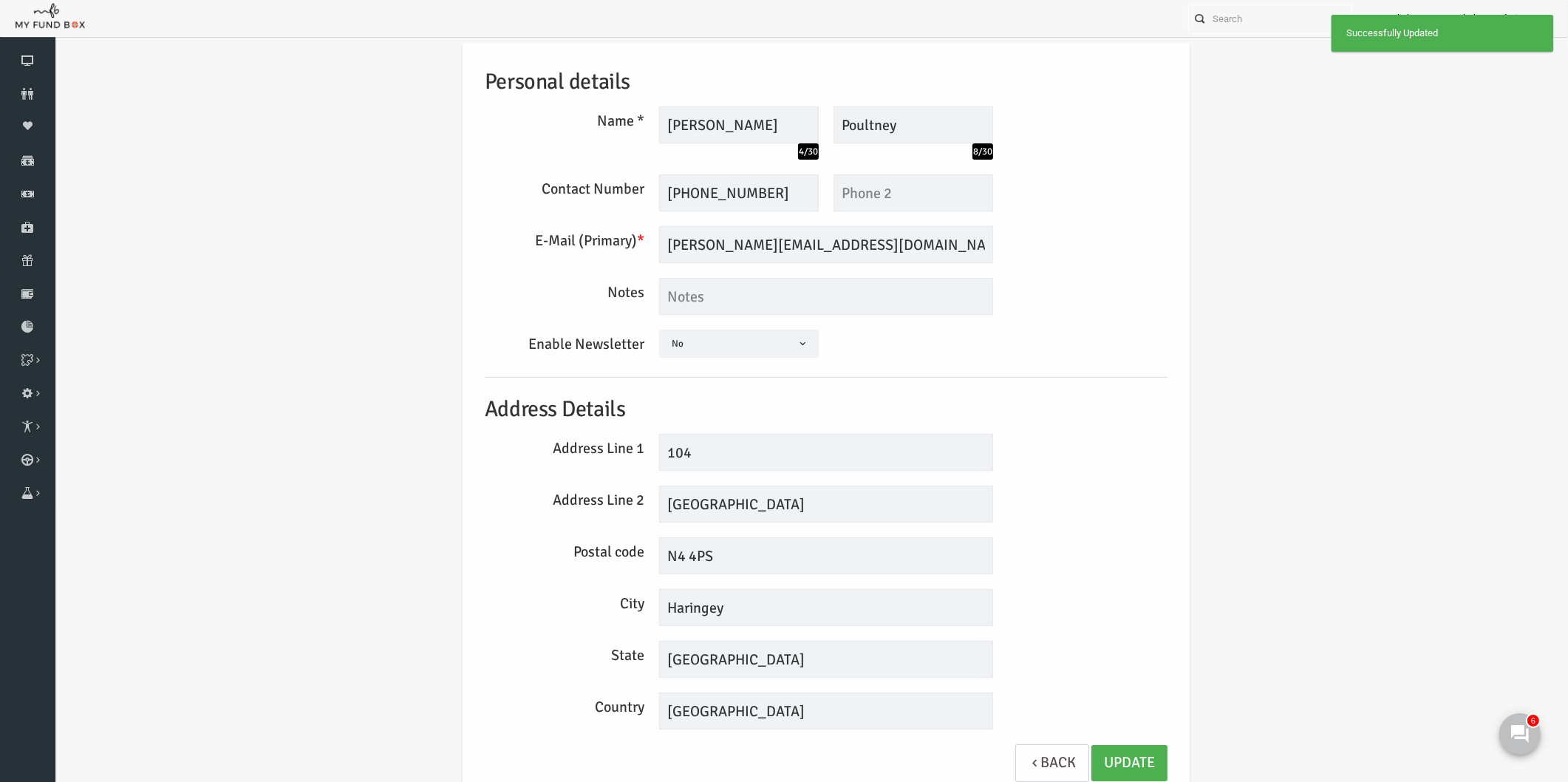
click at [1056, 633] on div "Personal details Name * Lona 4/30 Description allows upto maximum of 255 charac…" at bounding box center [796, 420] width 712 height 754
click at [1046, 439] on div "Address Line 1 104" at bounding box center [796, 452] width 697 height 37
click at [1086, 756] on link "Update" at bounding box center [1099, 764] width 76 height 36
click at [1095, 515] on div "Address Line 2 Lancaster Road" at bounding box center [796, 504] width 697 height 37
click at [31, 96] on icon at bounding box center [27, 93] width 55 height 12
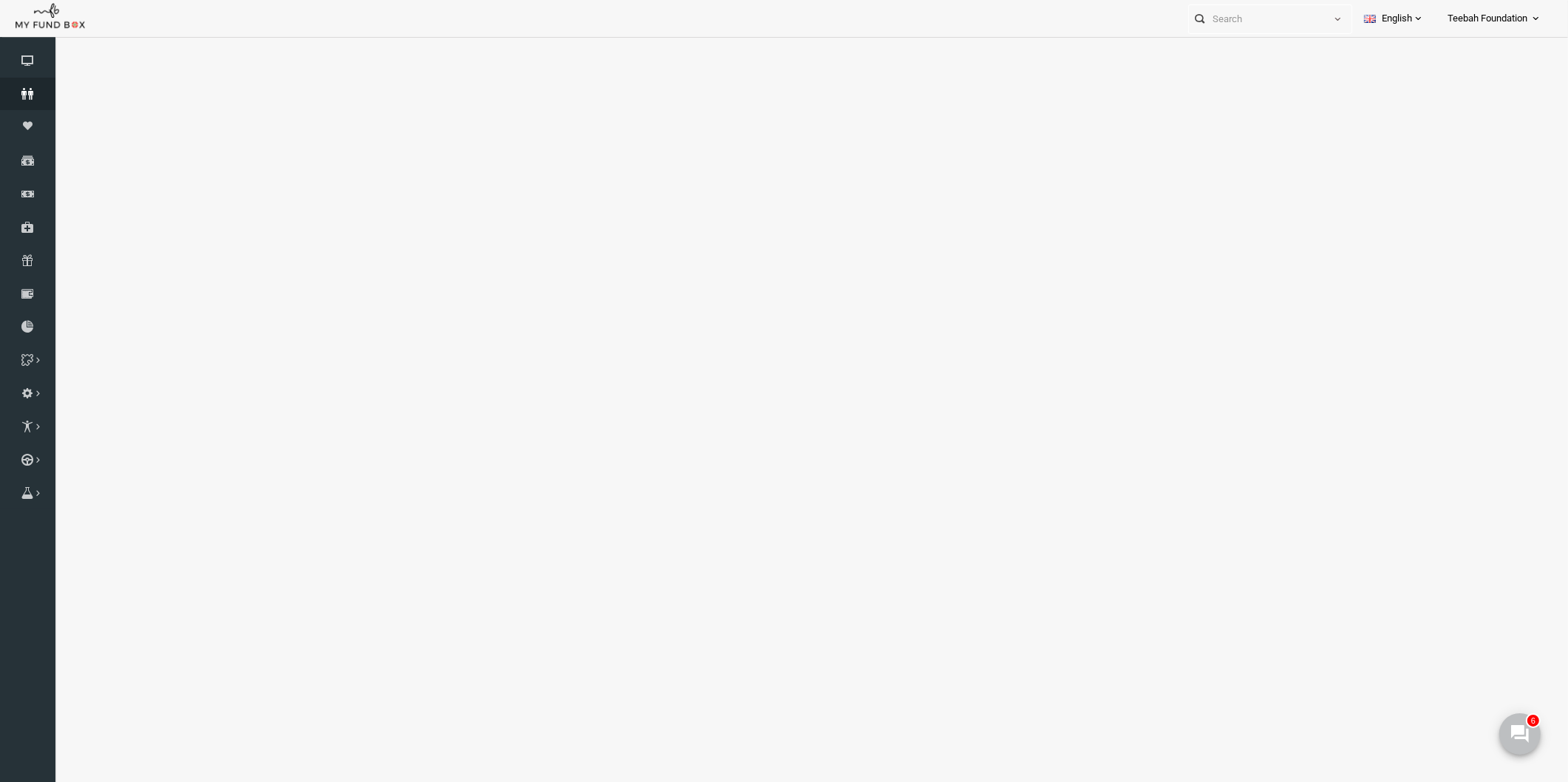
select select "100"
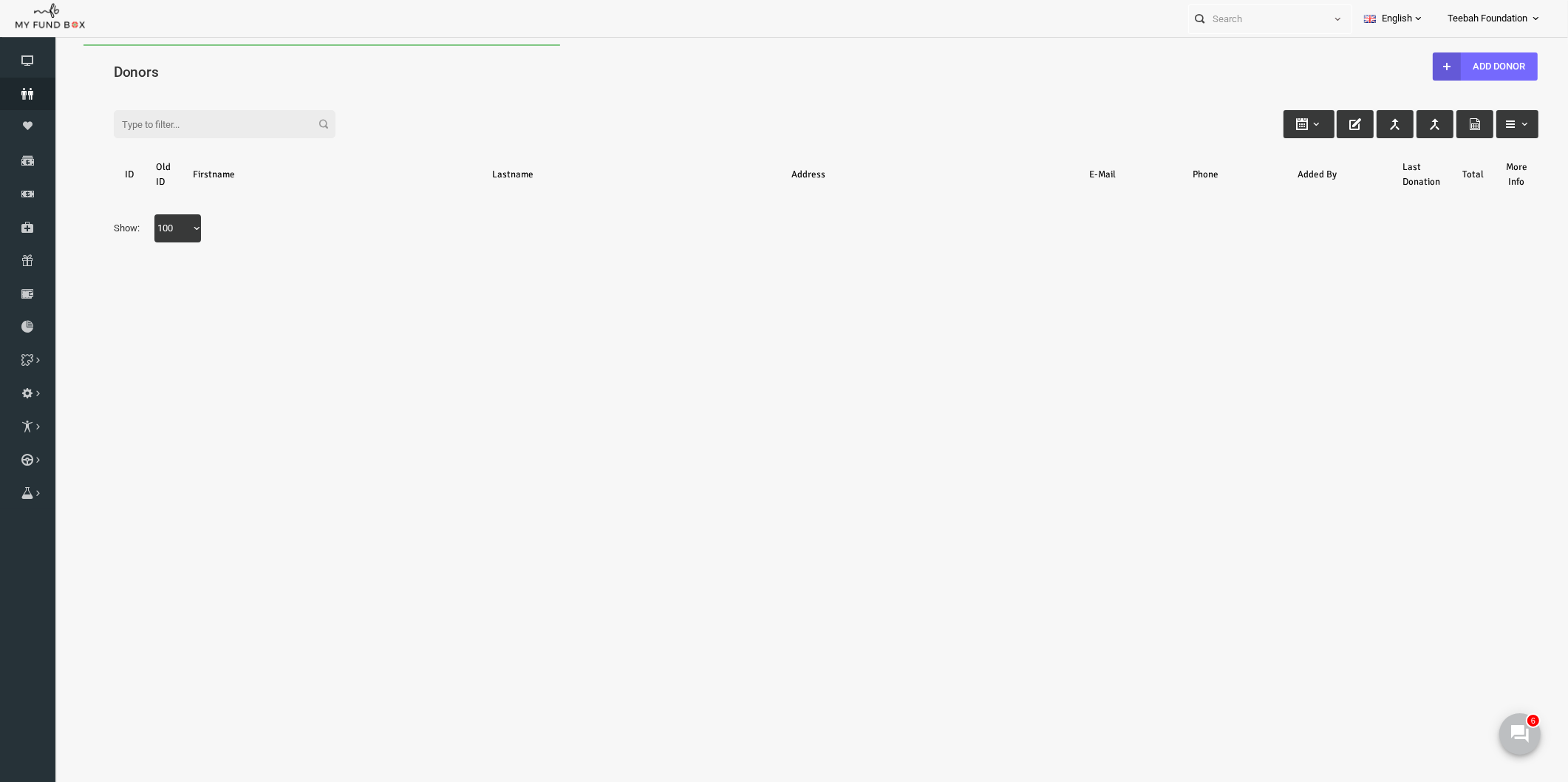
scroll to position [0, 0]
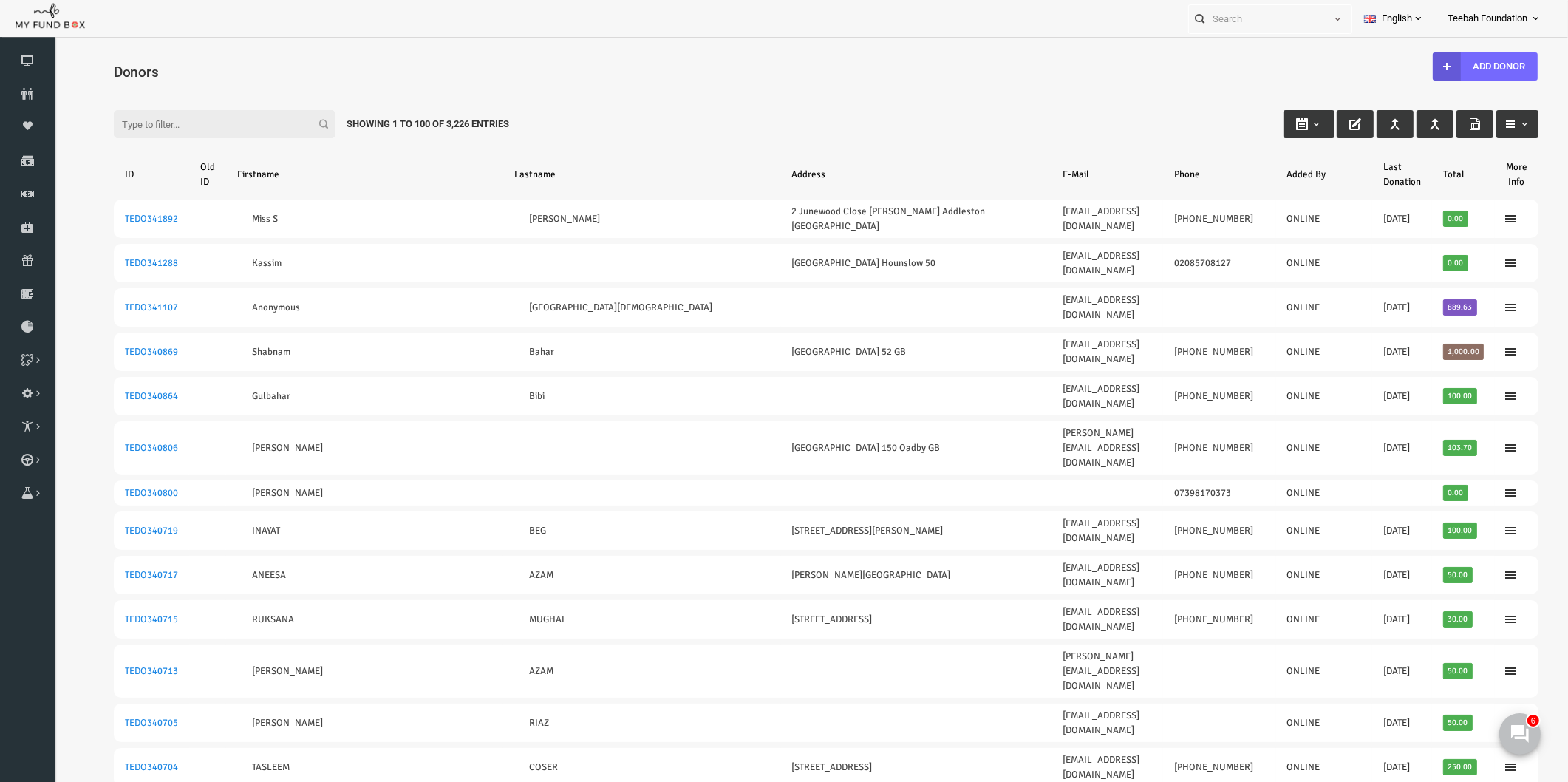
click at [708, 98] on div "Filter: Showing 1 to 100 of 3,226 Entries" at bounding box center [796, 110] width 1454 height 40
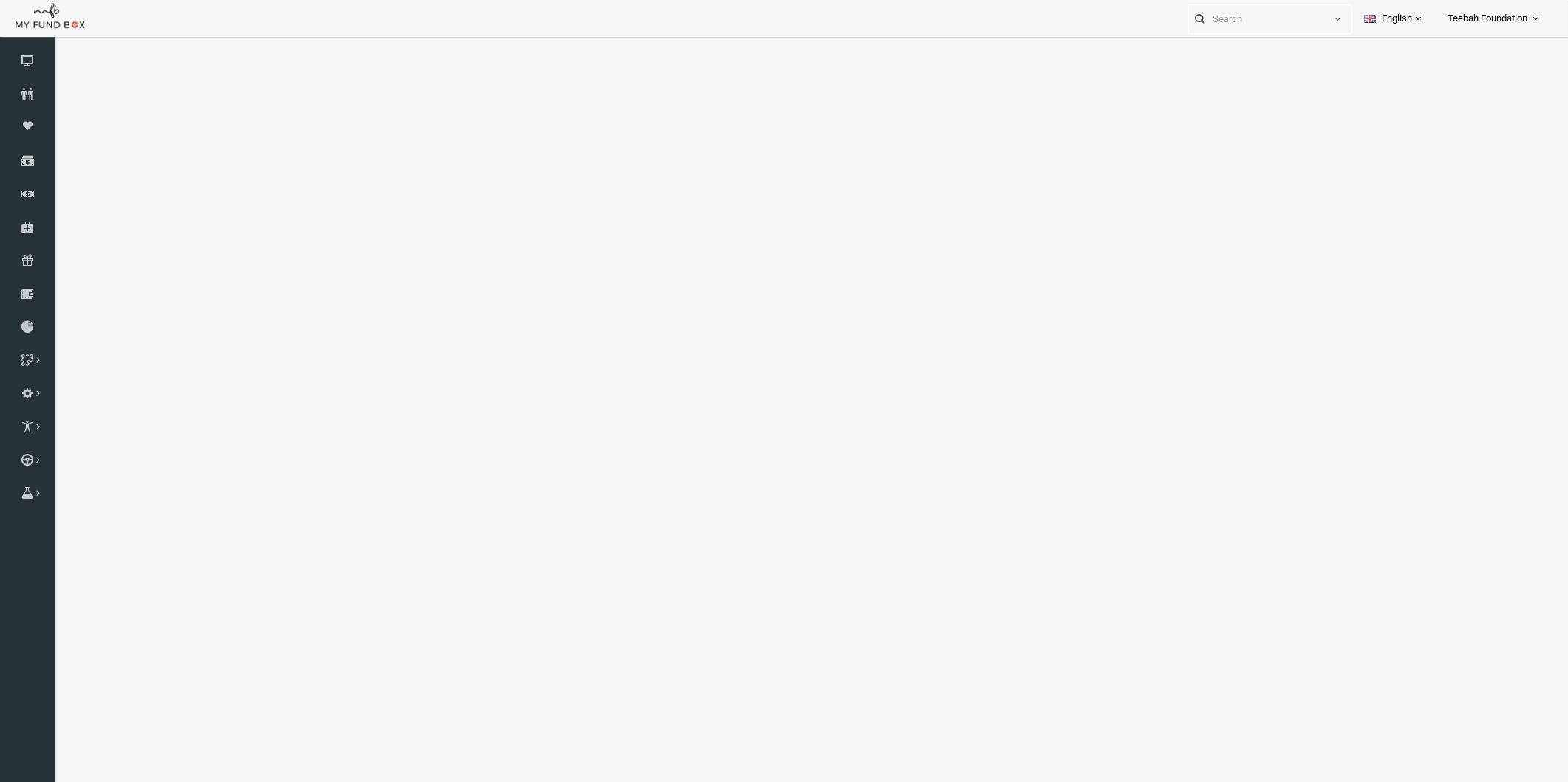
select select "100"
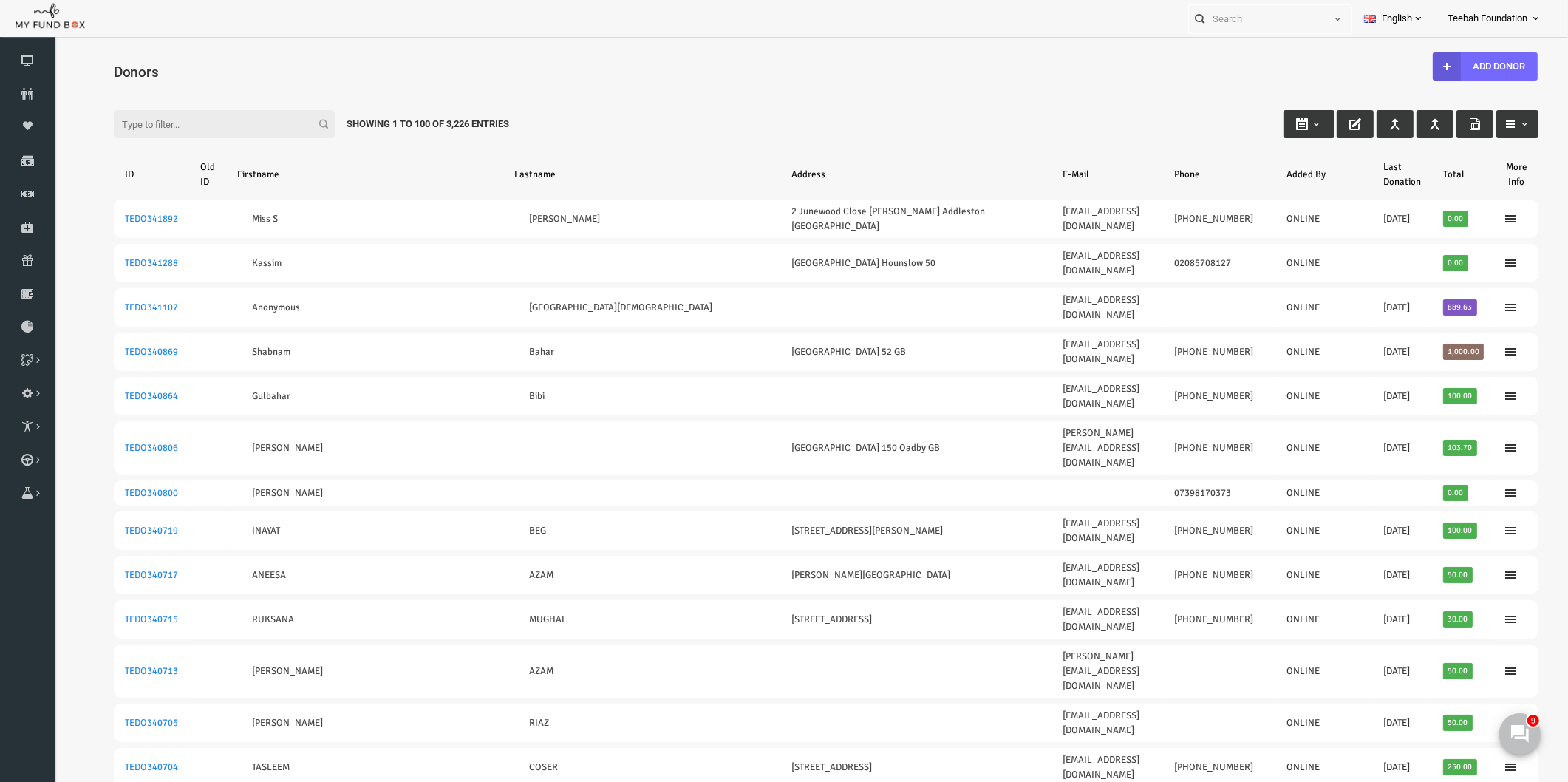
click at [981, 107] on div "Filter: Showing 1 to 100 of 3,226 Entries" at bounding box center [796, 110] width 1454 height 40
click at [217, 128] on input "Filter:" at bounding box center [194, 124] width 221 height 28
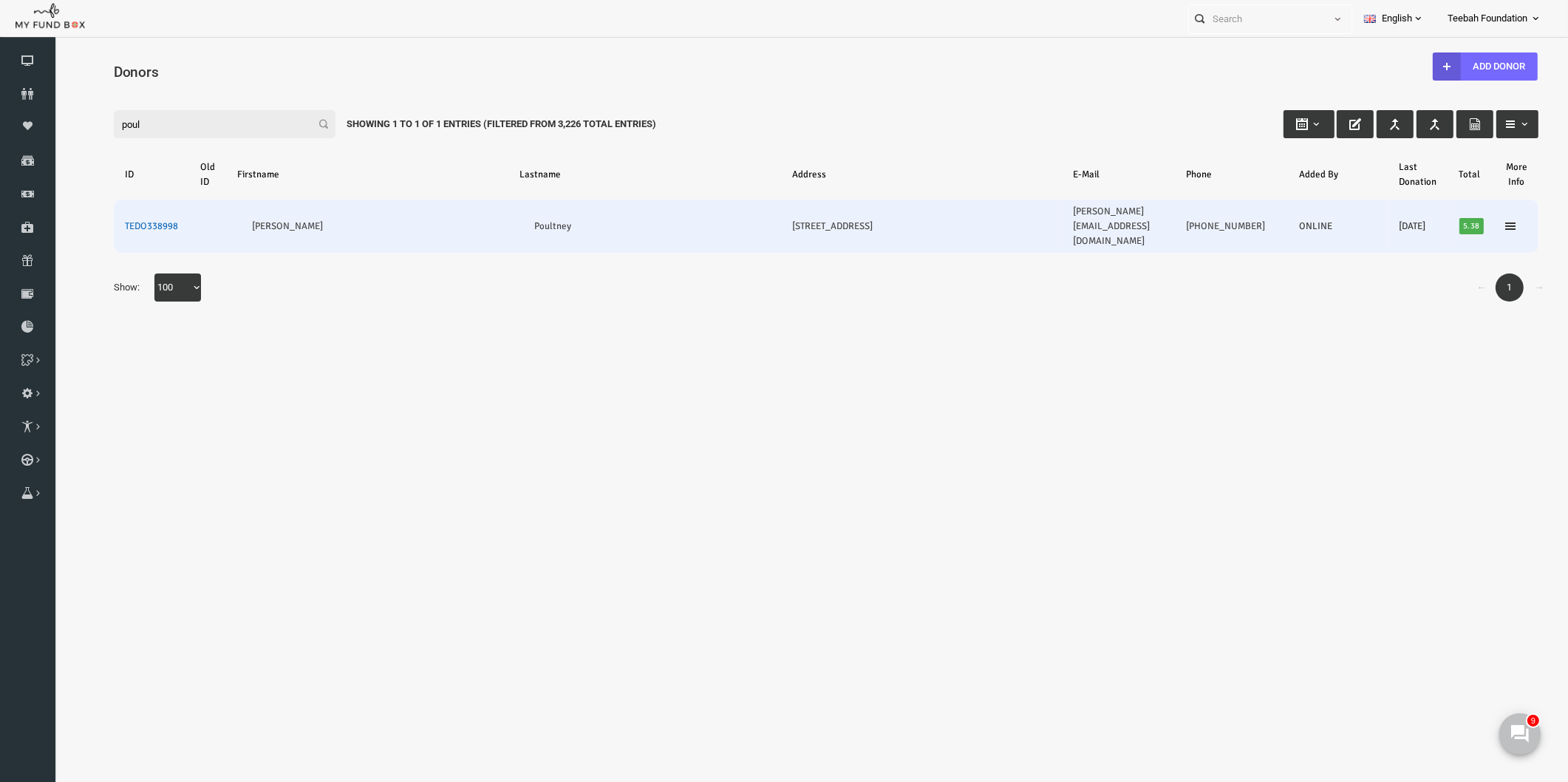
type input "poul"
click at [125, 221] on link "TEDO338998" at bounding box center [121, 226] width 53 height 12
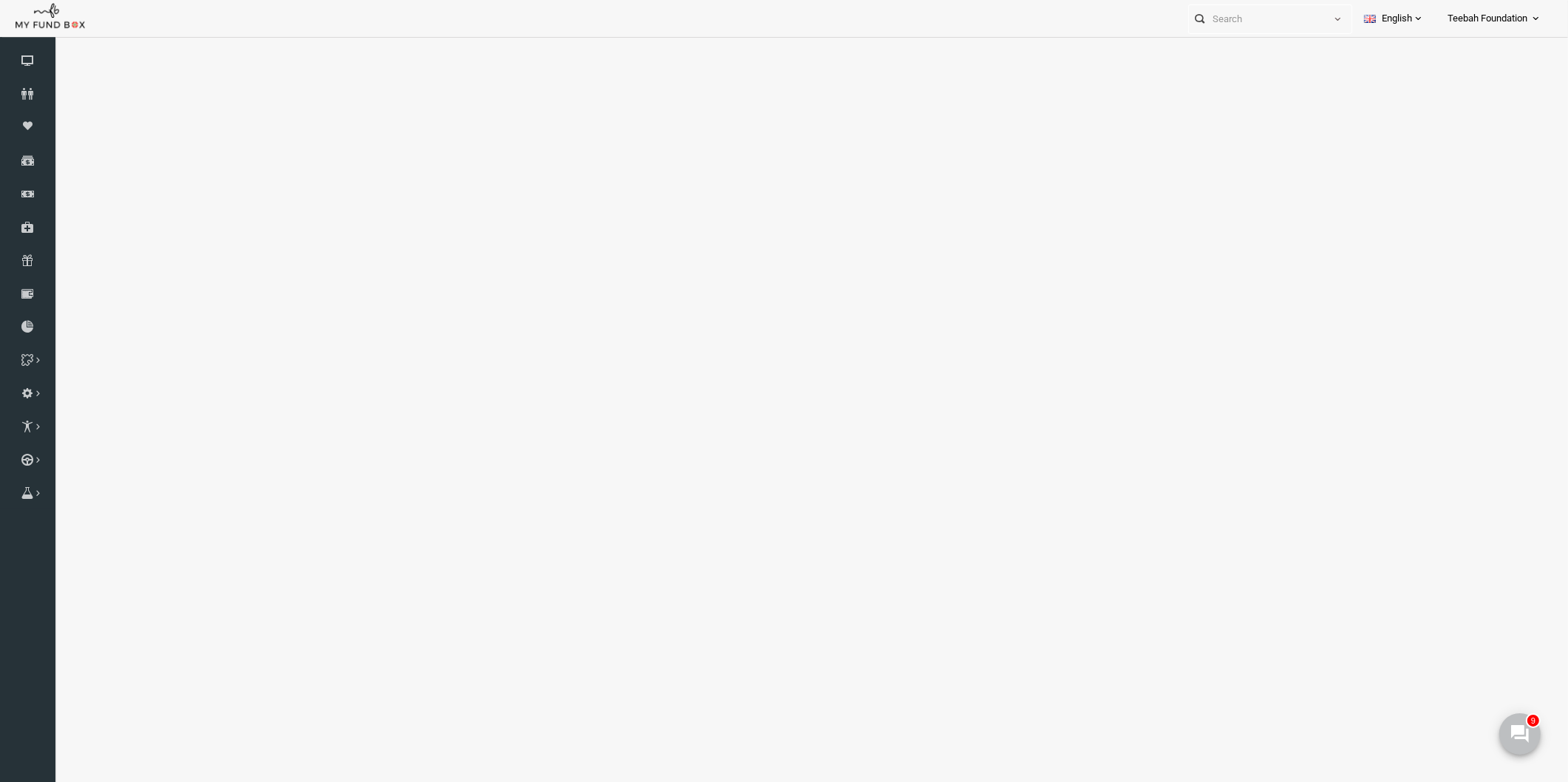
select select "100"
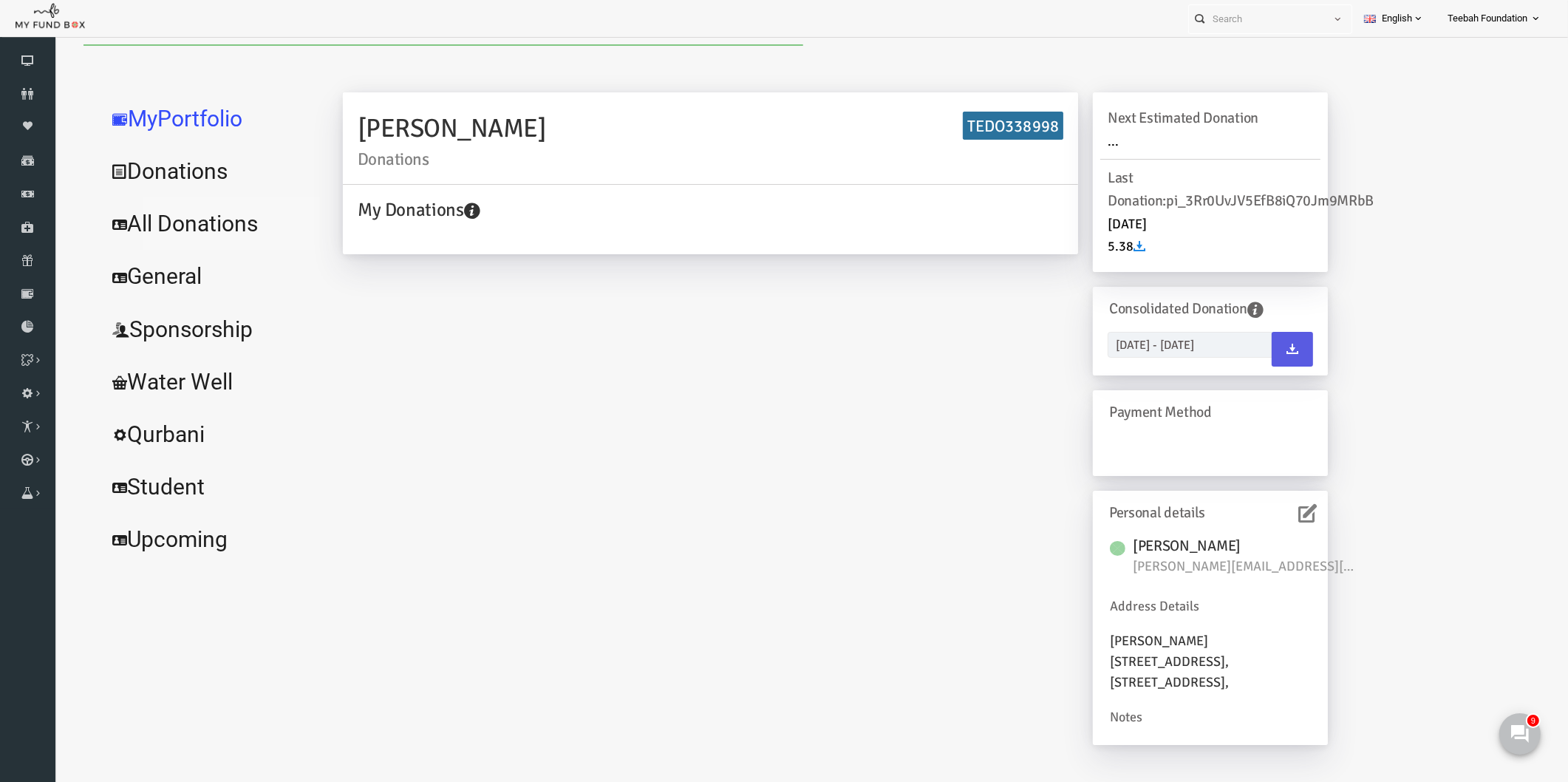
click at [150, 235] on link "All Donations" at bounding box center [179, 224] width 221 height 53
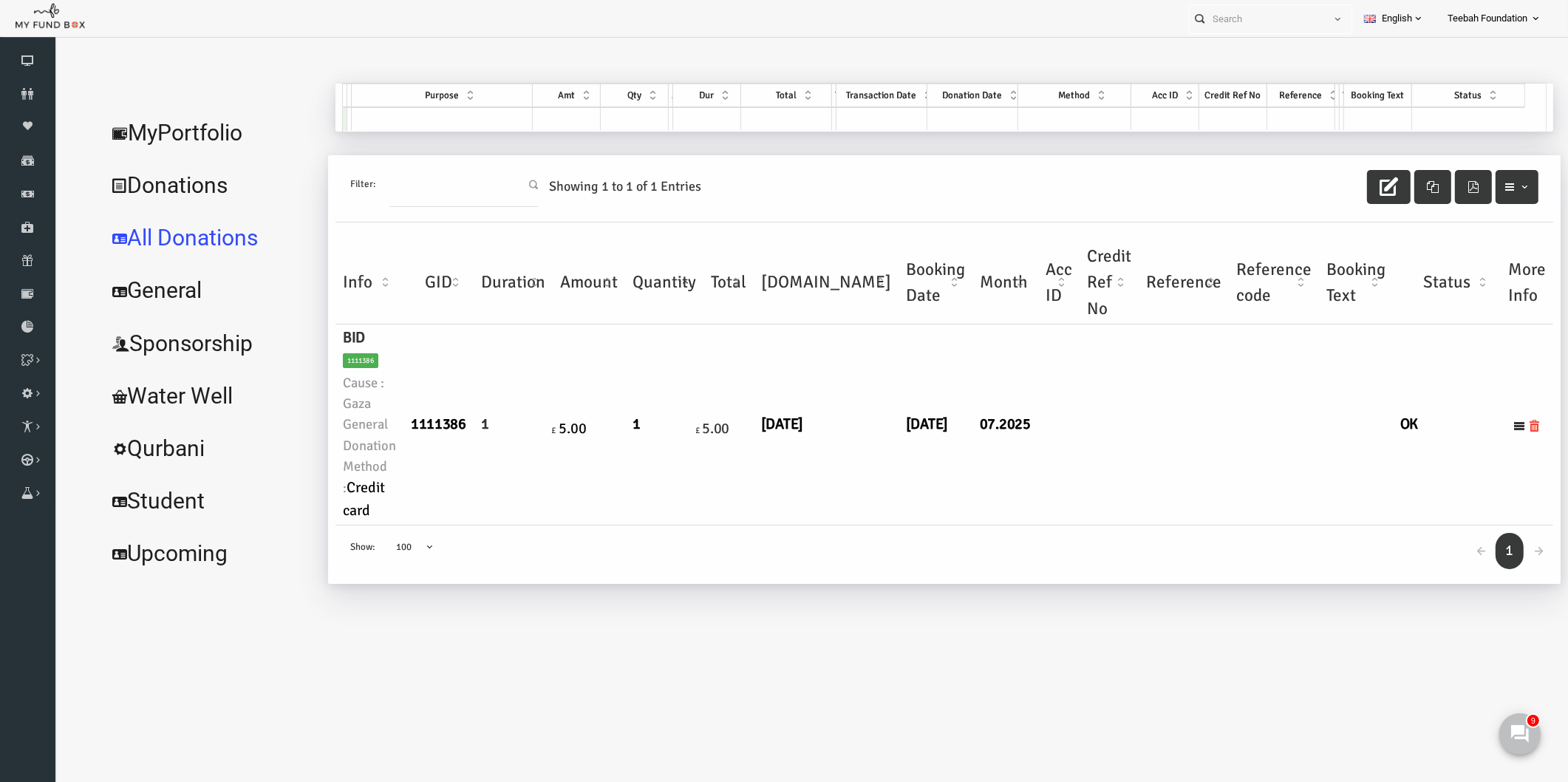
drag, startPoint x: 841, startPoint y: 541, endPoint x: 831, endPoint y: 541, distance: 10.0
click at [841, 541] on div "← 1 → Show: 10 25 50 100 100" at bounding box center [914, 555] width 1218 height 59
click at [187, 128] on link "MyPortfolio" at bounding box center [179, 133] width 221 height 53
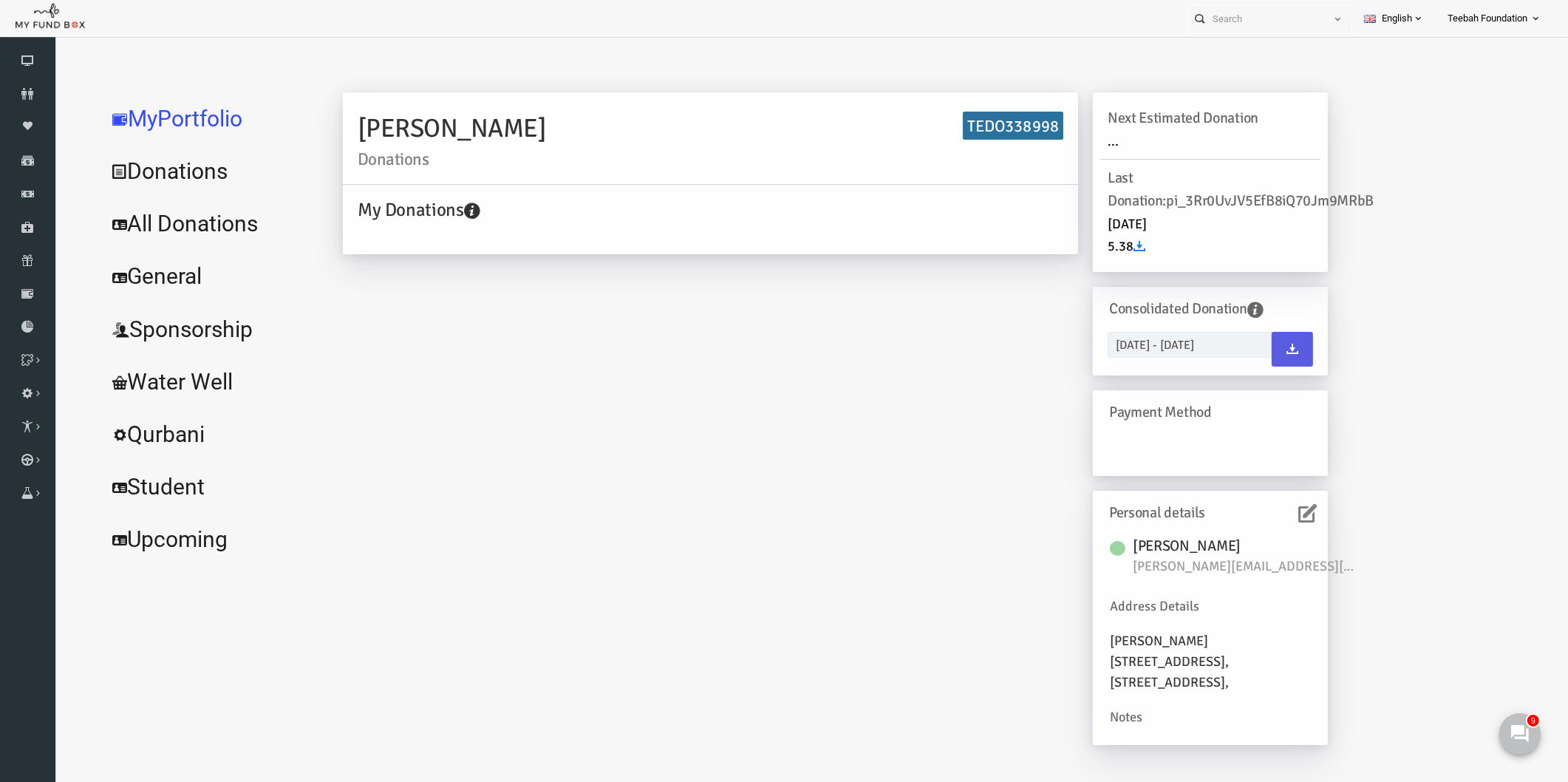
click at [219, 220] on link "All Donations" at bounding box center [179, 224] width 221 height 53
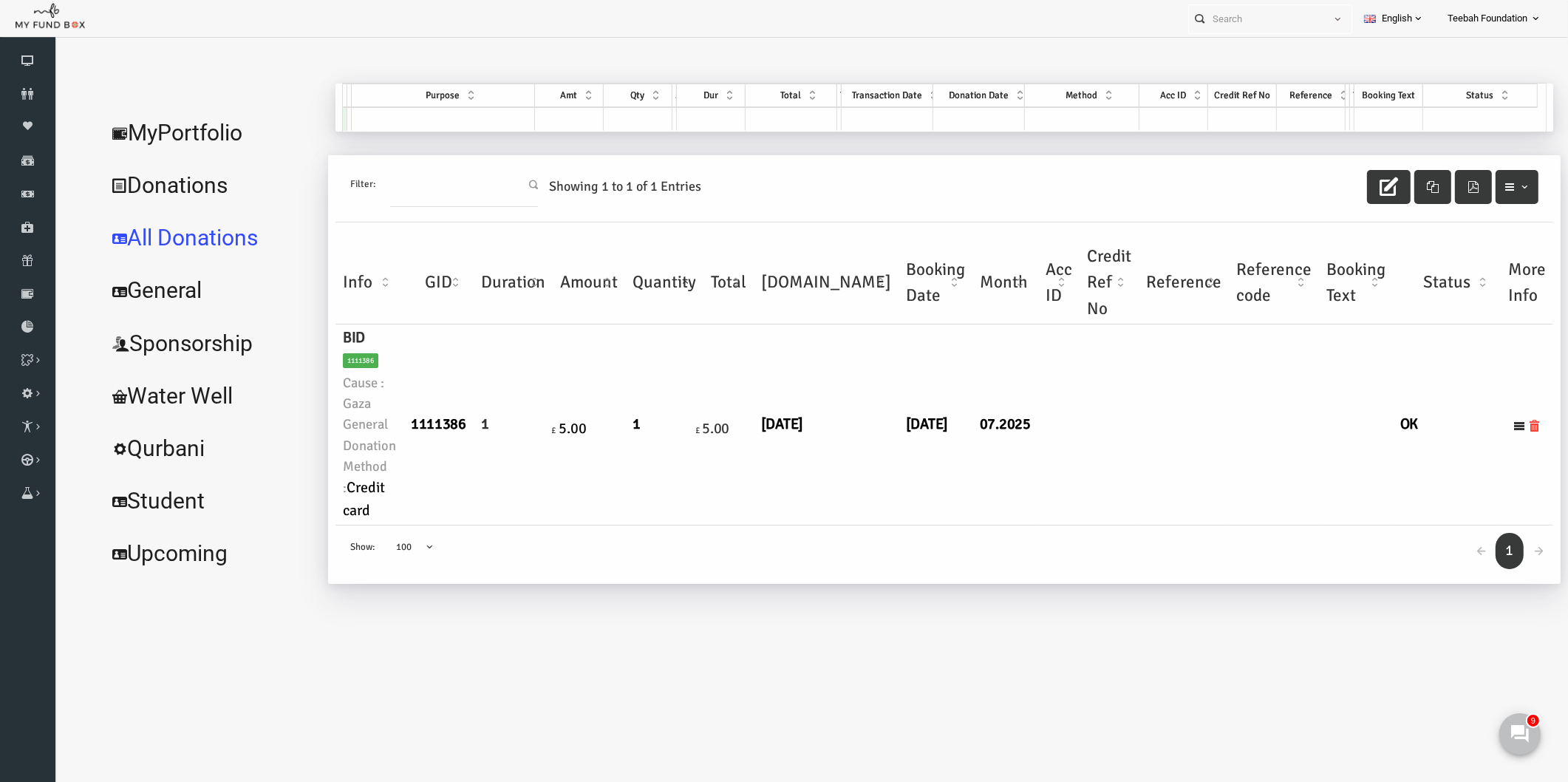
click at [687, 493] on td "£ 5.00" at bounding box center [698, 425] width 50 height 201
click at [23, 97] on icon at bounding box center [27, 93] width 55 height 12
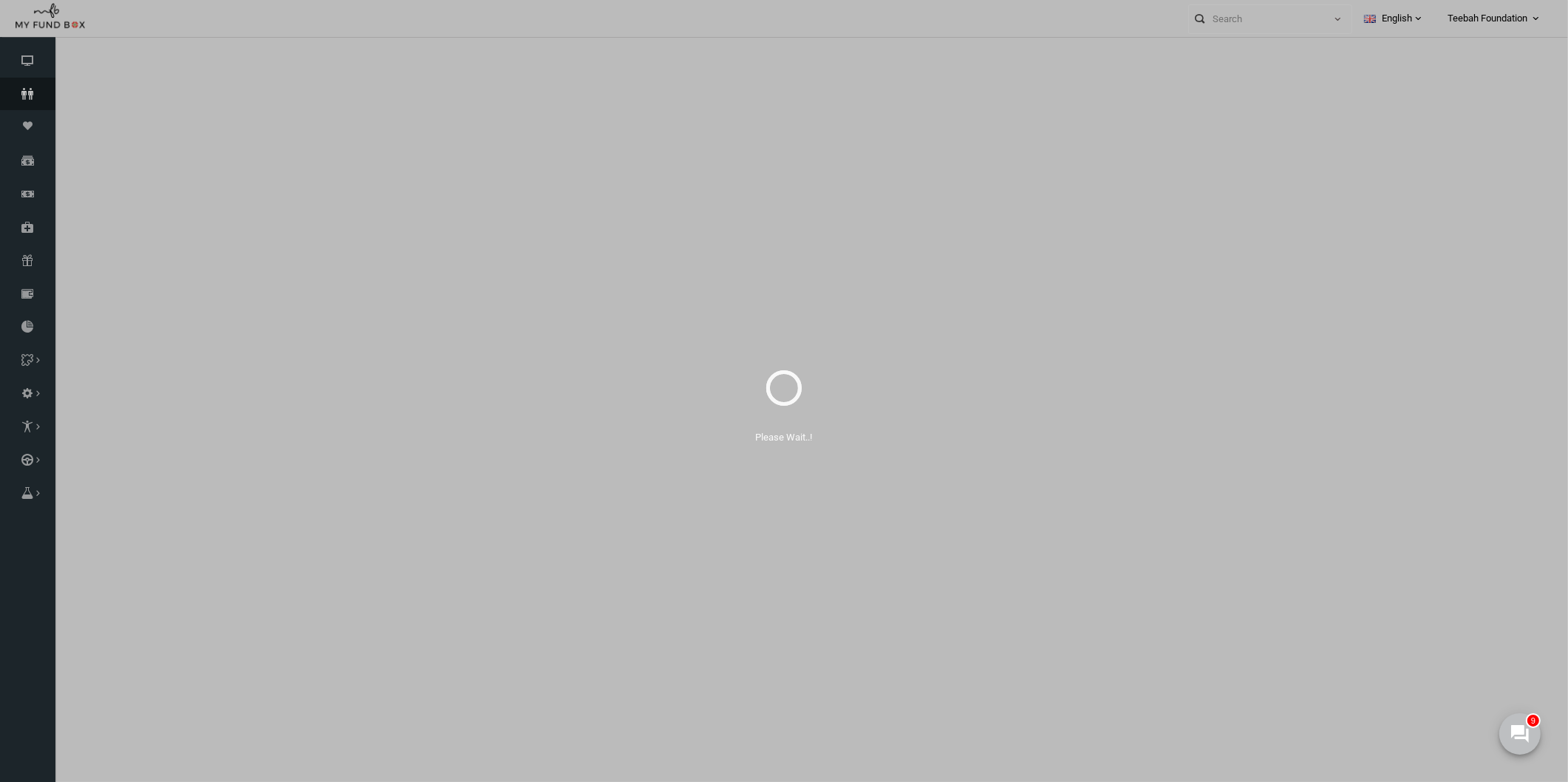
select select "100"
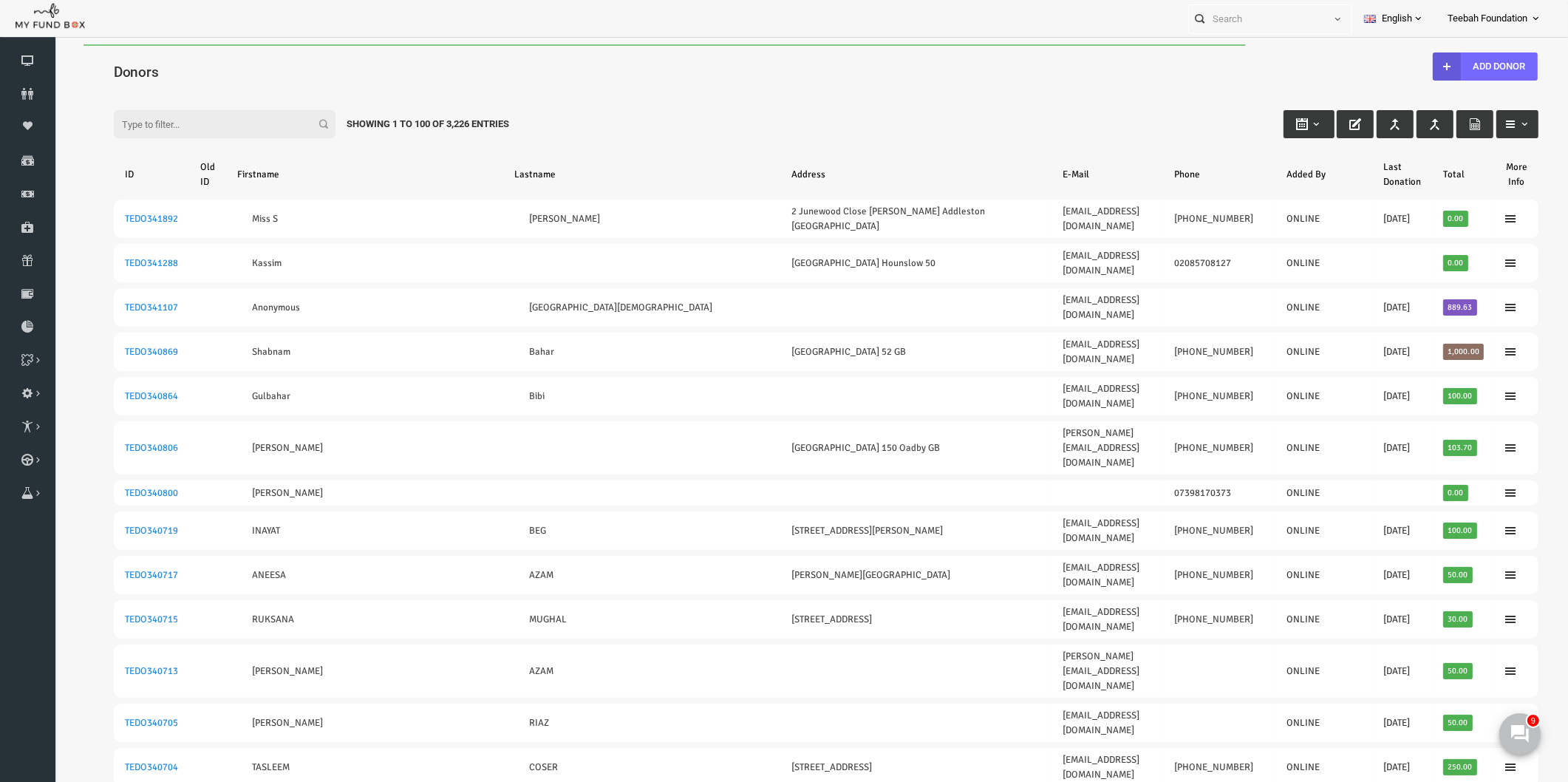
click at [589, 126] on div "Filter: Showing 1 to 100 of 3,226 Entries" at bounding box center [796, 110] width 1454 height 40
click at [839, 102] on div "Filter: Showing 1 to 100 of 3,226 Entries" at bounding box center [796, 110] width 1454 height 40
click at [150, 114] on input "Filter:" at bounding box center [194, 124] width 221 height 28
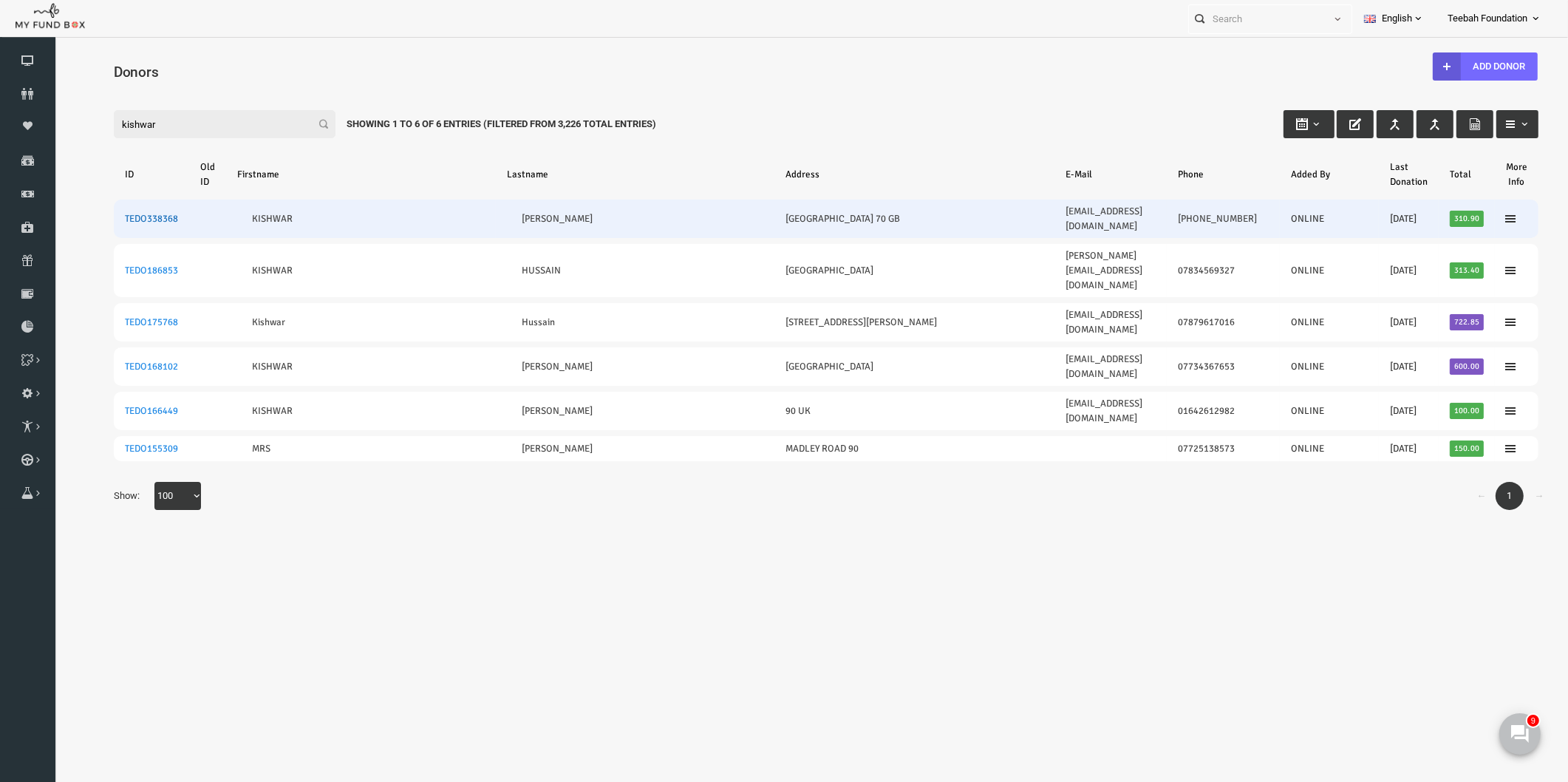
type input "kishwar"
click at [107, 213] on link "TEDO338368" at bounding box center [121, 219] width 53 height 12
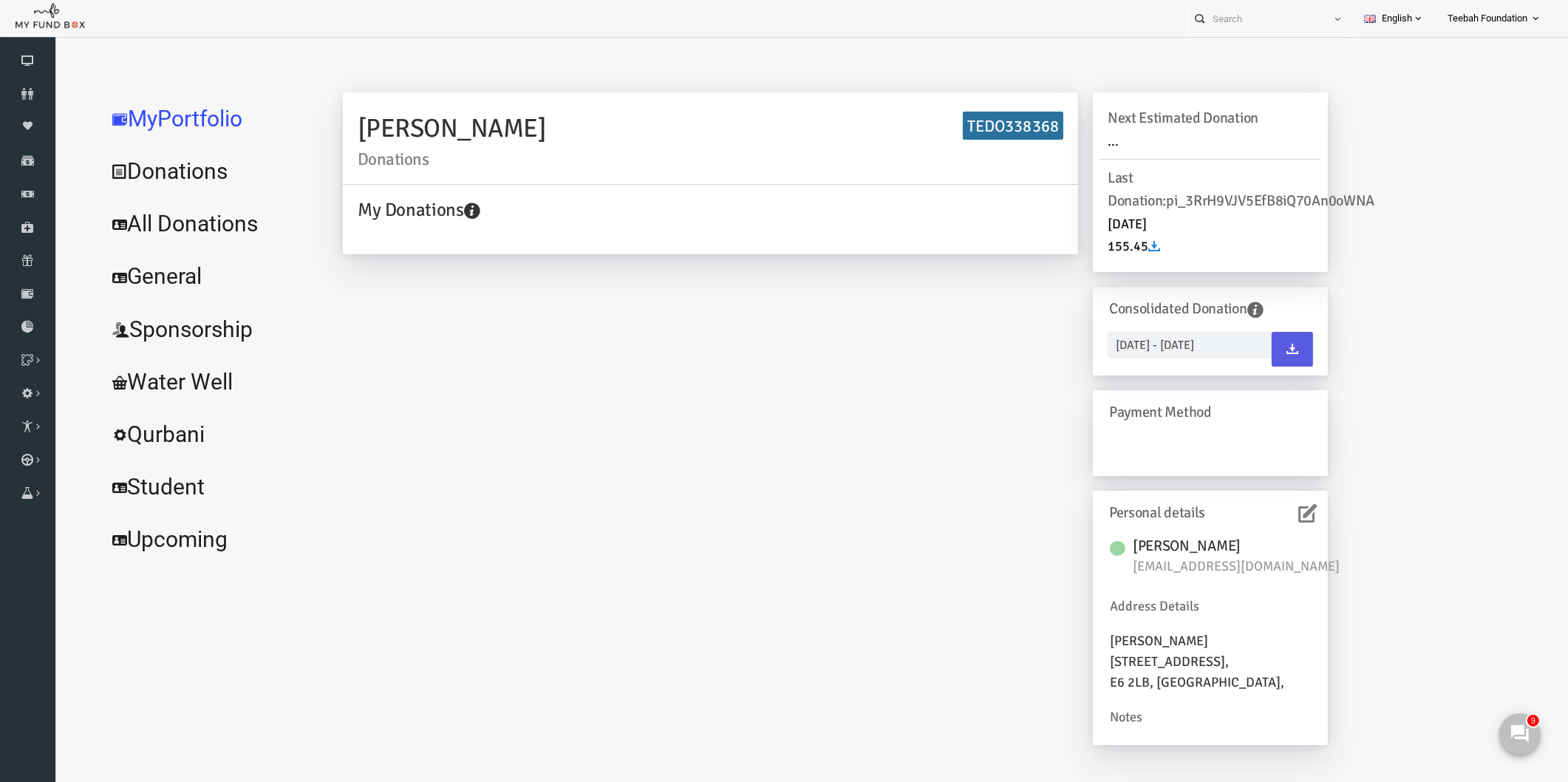
click at [123, 221] on link "All Donations" at bounding box center [179, 224] width 221 height 53
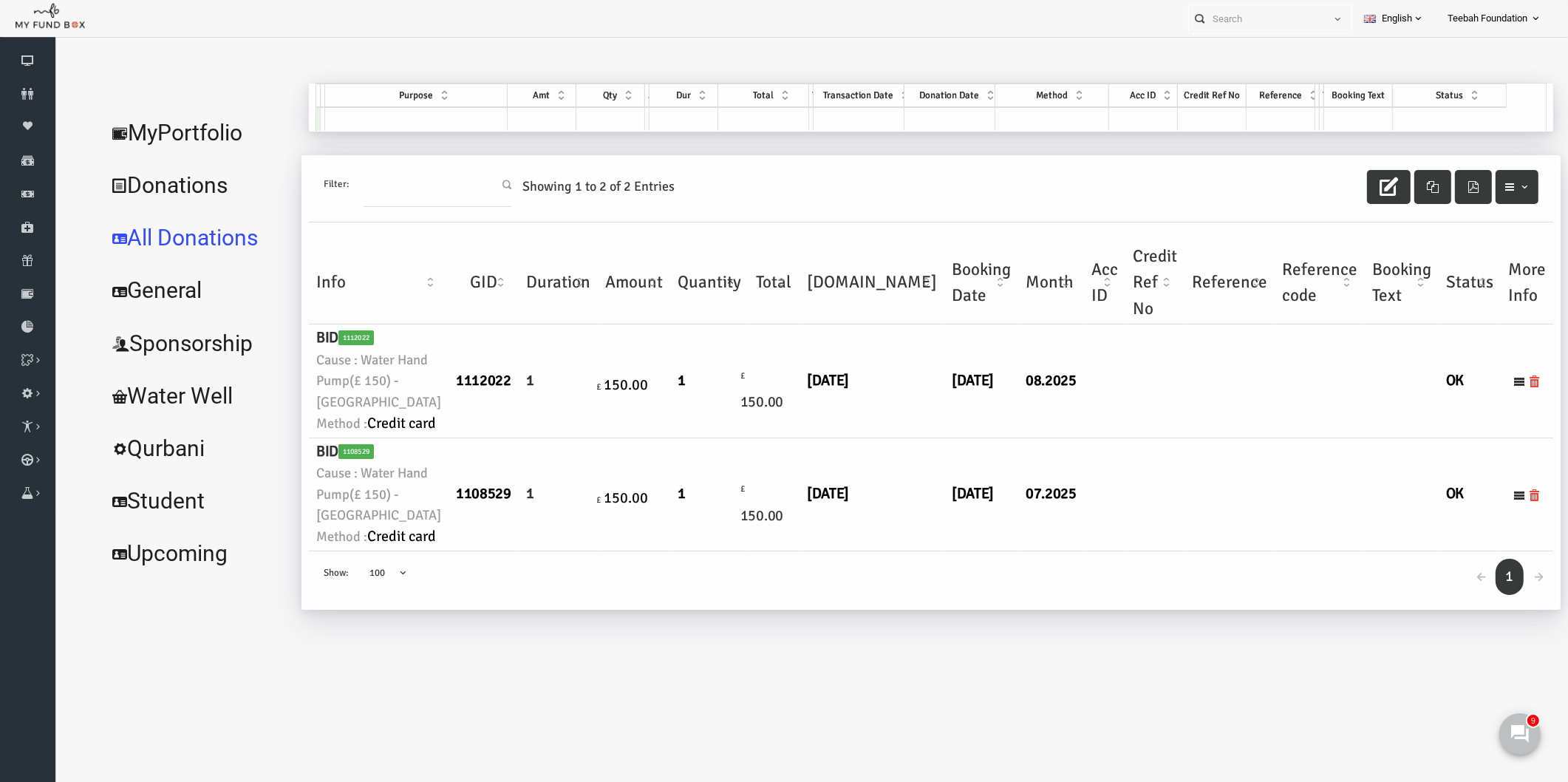
click at [718, 438] on td "£ 150.00" at bounding box center [744, 381] width 51 height 113
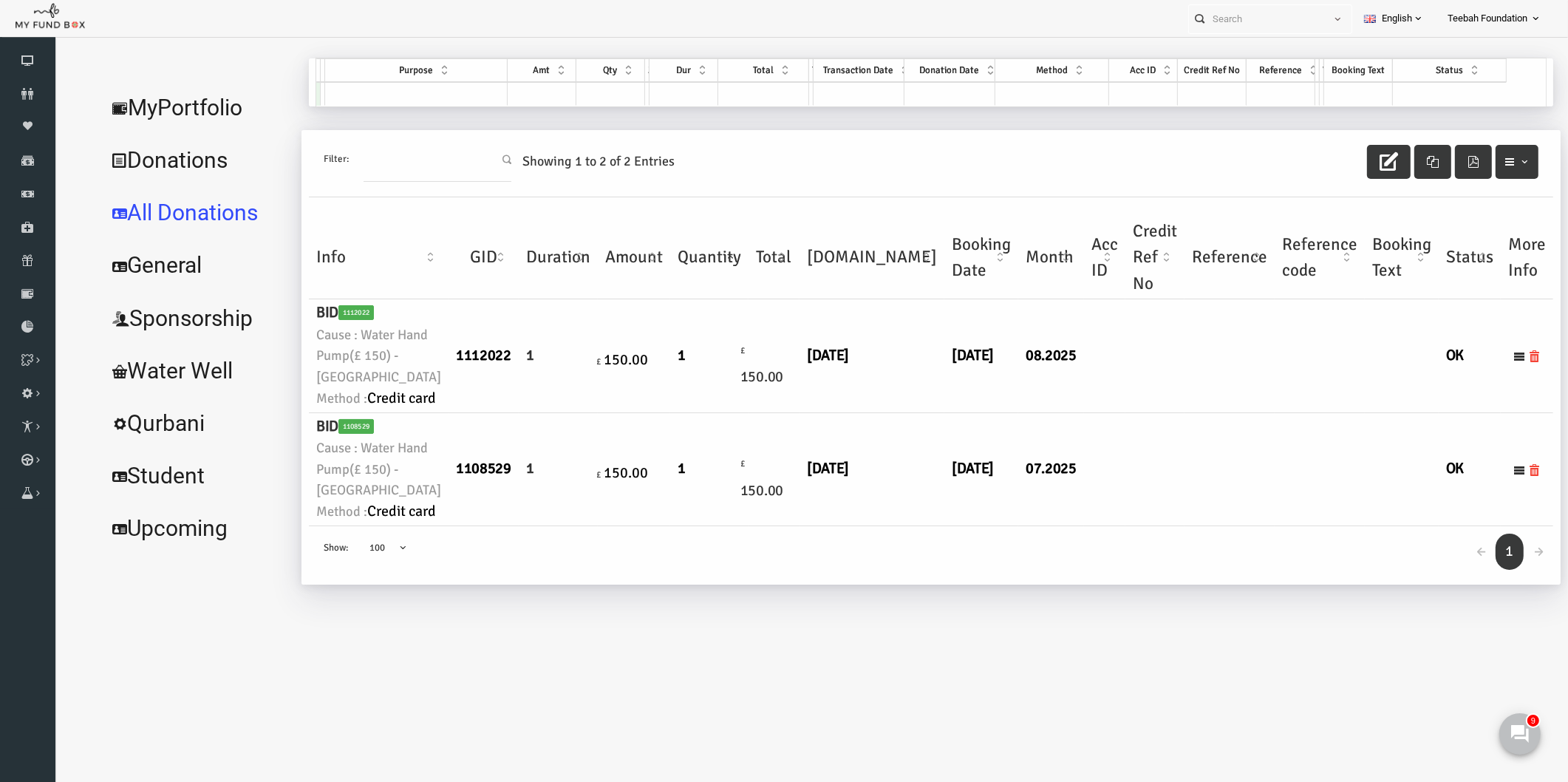
scroll to position [47, 0]
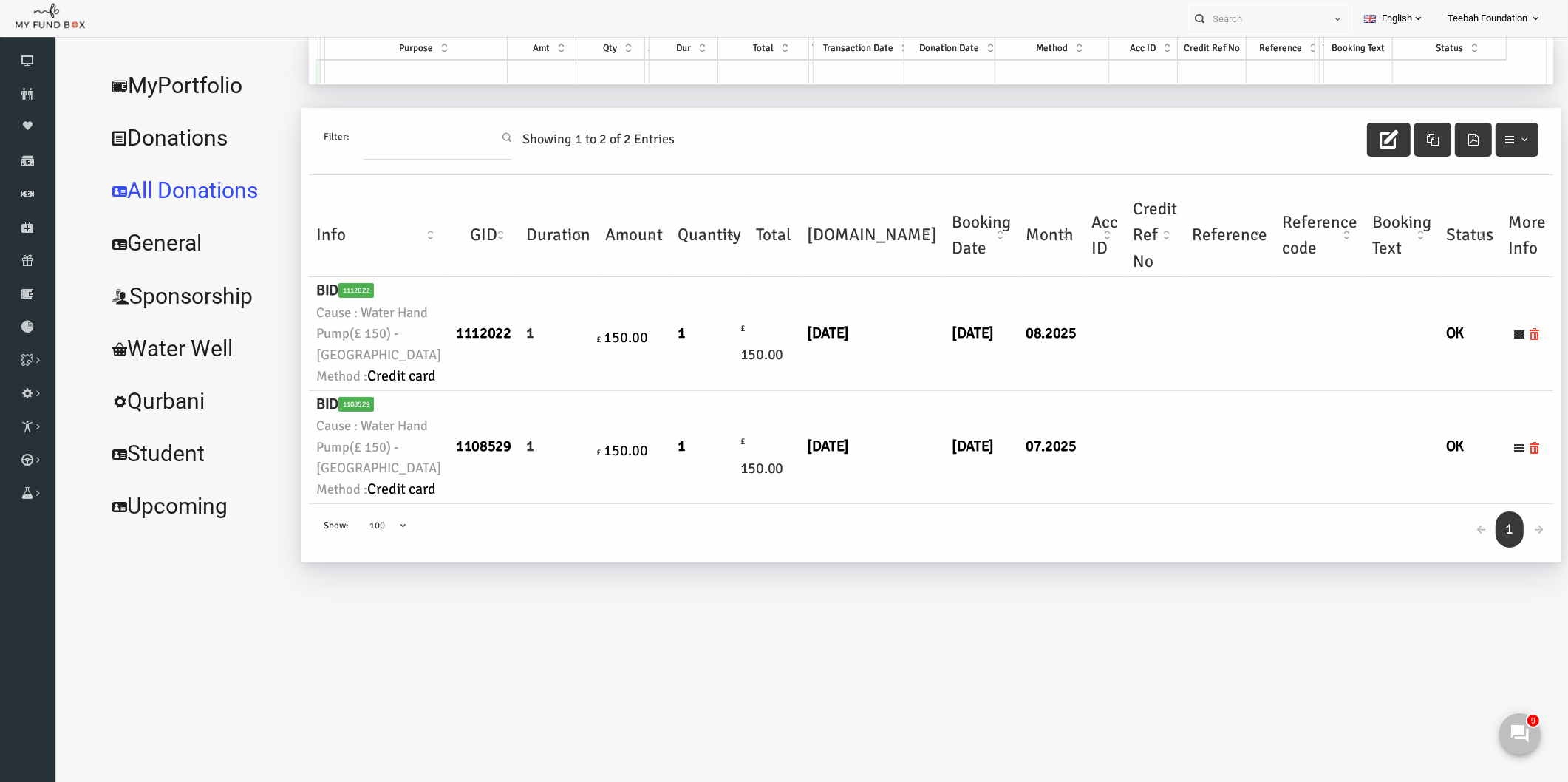
click at [1095, 504] on td at bounding box center [1125, 447] width 59 height 113
click at [1095, 452] on td at bounding box center [1125, 447] width 59 height 113
click at [988, 459] on td "07.2025" at bounding box center [1021, 447] width 66 height 113
click at [988, 454] on td "07.2025" at bounding box center [1021, 447] width 66 height 113
click at [1095, 390] on td at bounding box center [1125, 333] width 59 height 113
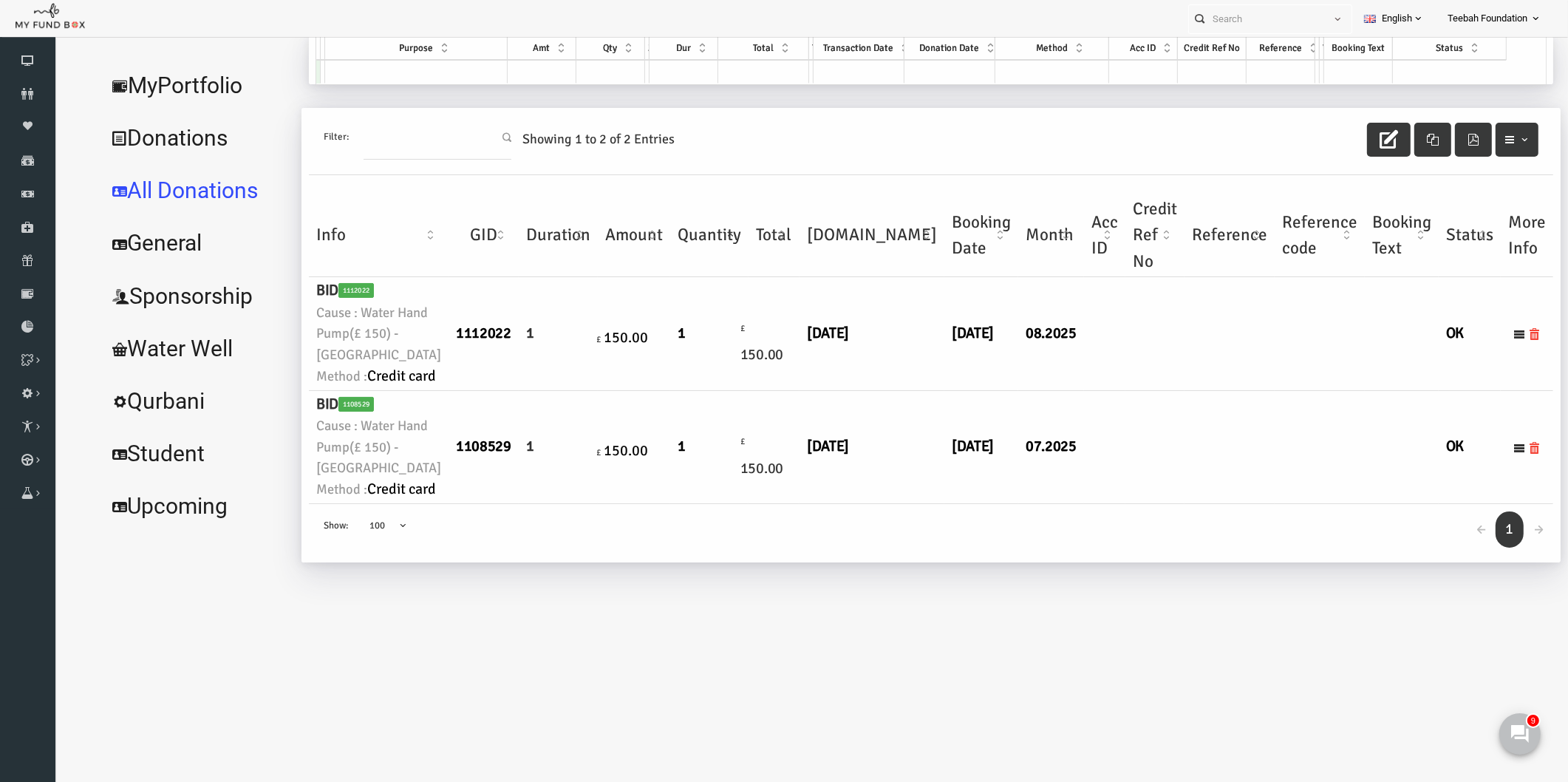
click at [1154, 389] on td at bounding box center [1199, 333] width 90 height 113
click at [173, 92] on link "MyPortfolio" at bounding box center [166, 86] width 195 height 53
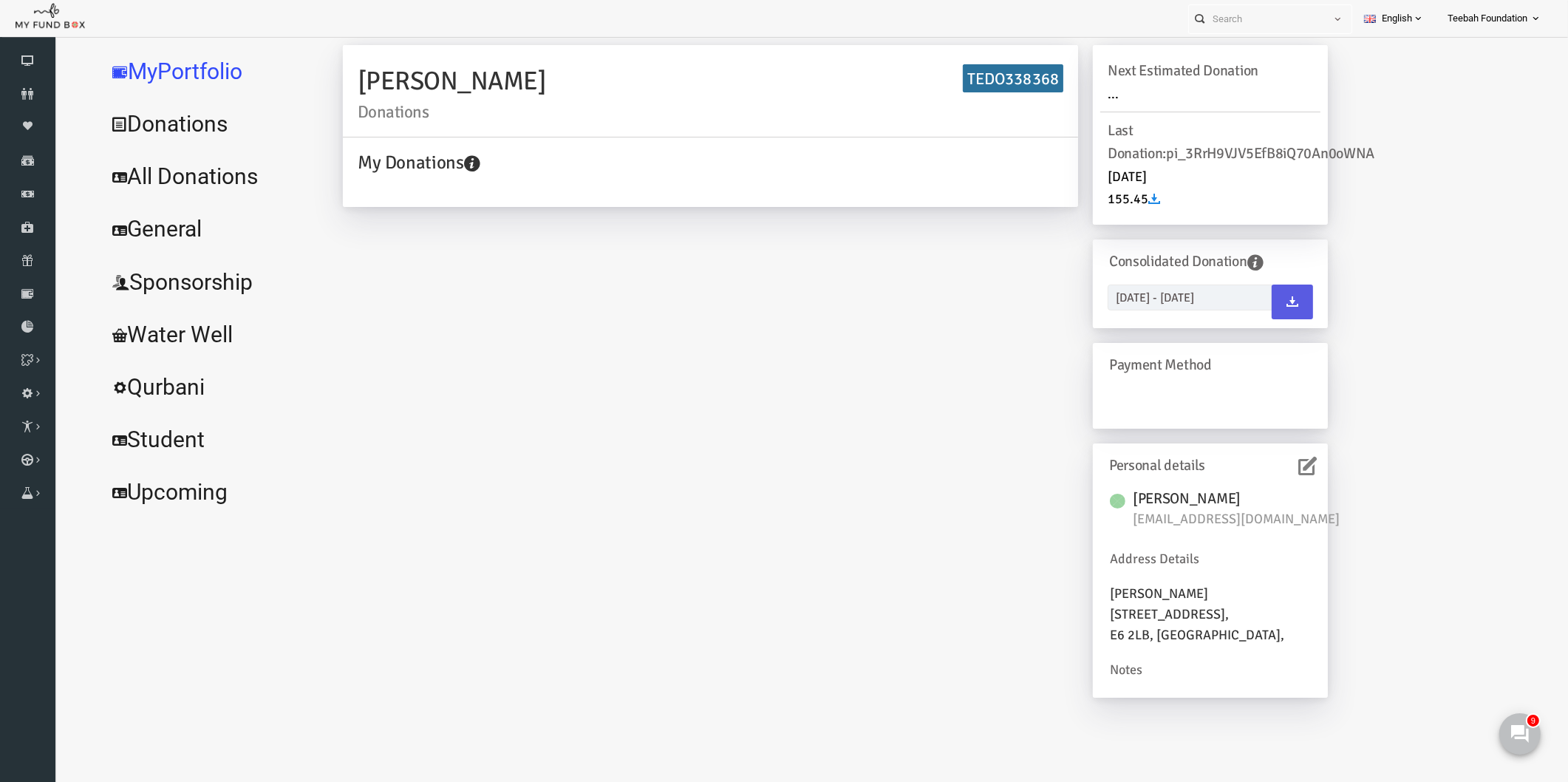
scroll to position [46, 0]
click at [767, 356] on div "KISHWAR AHMAD Donations TEDO338368 My Donations Get free account credit Get fre…" at bounding box center [805, 379] width 1014 height 668
click at [151, 188] on link "All Donations" at bounding box center [179, 177] width 221 height 53
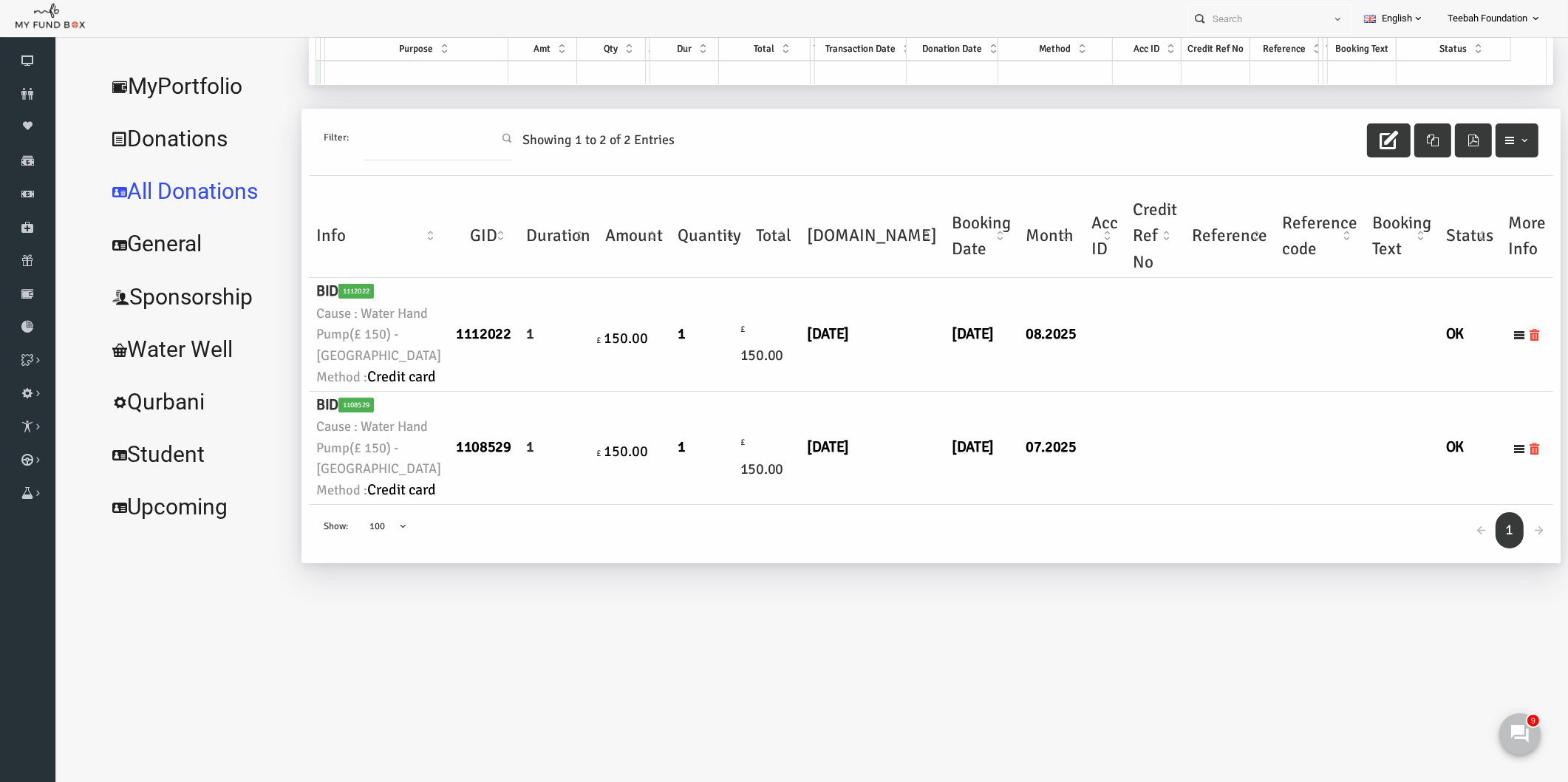
click at [988, 391] on td "08.2025" at bounding box center [1021, 334] width 66 height 113
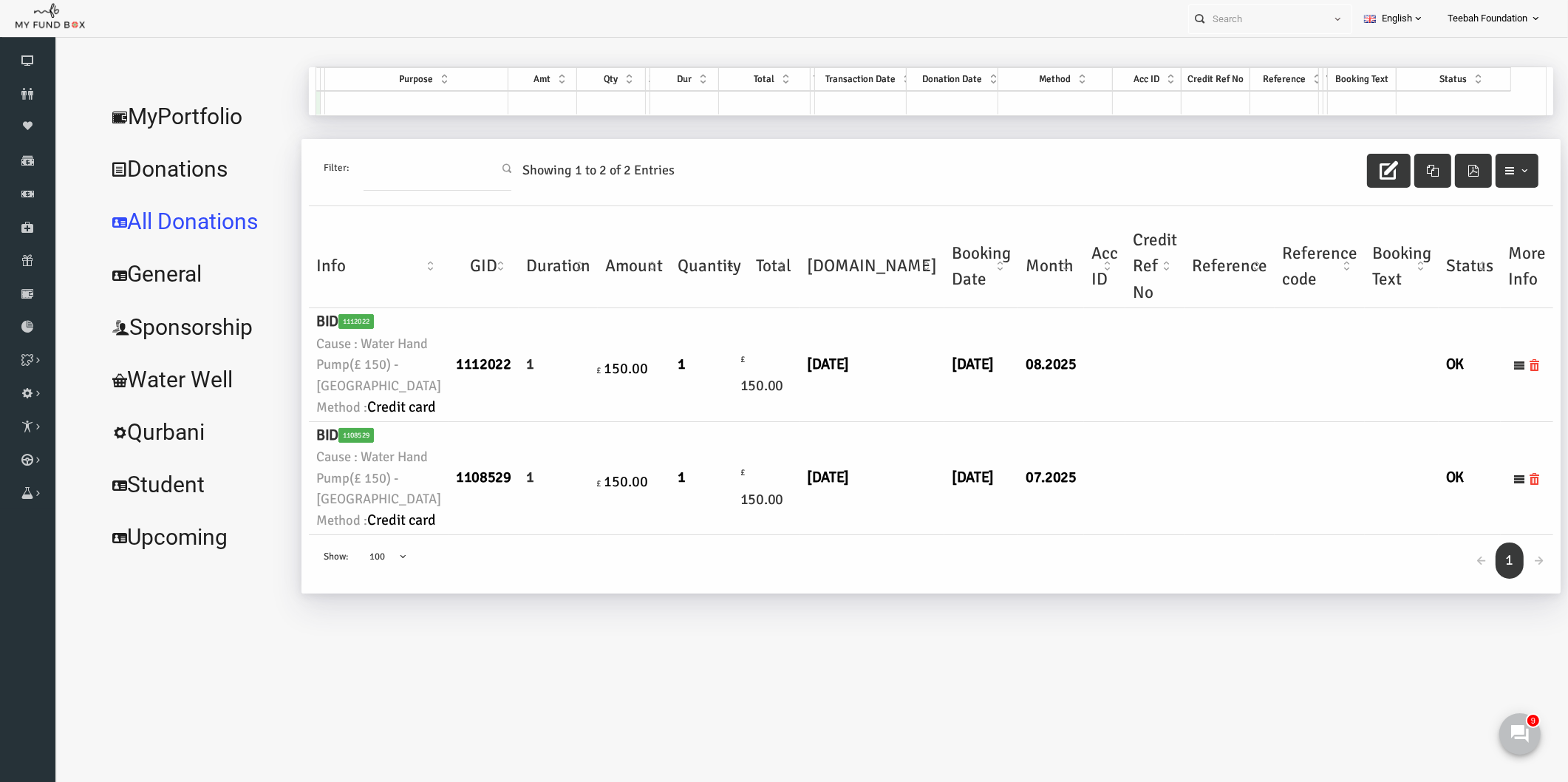
scroll to position [0, 0]
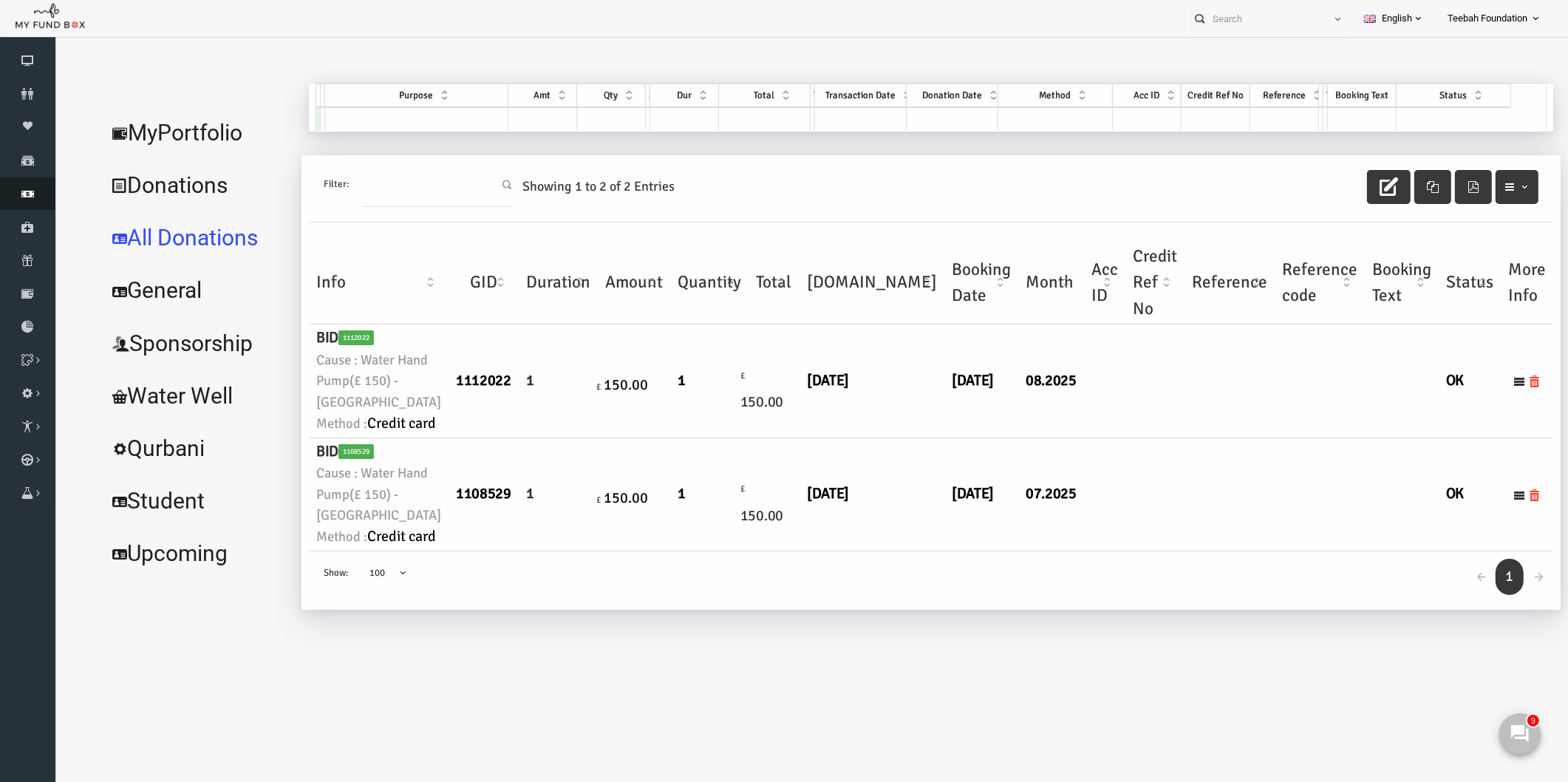
click at [25, 188] on icon at bounding box center [27, 193] width 55 height 12
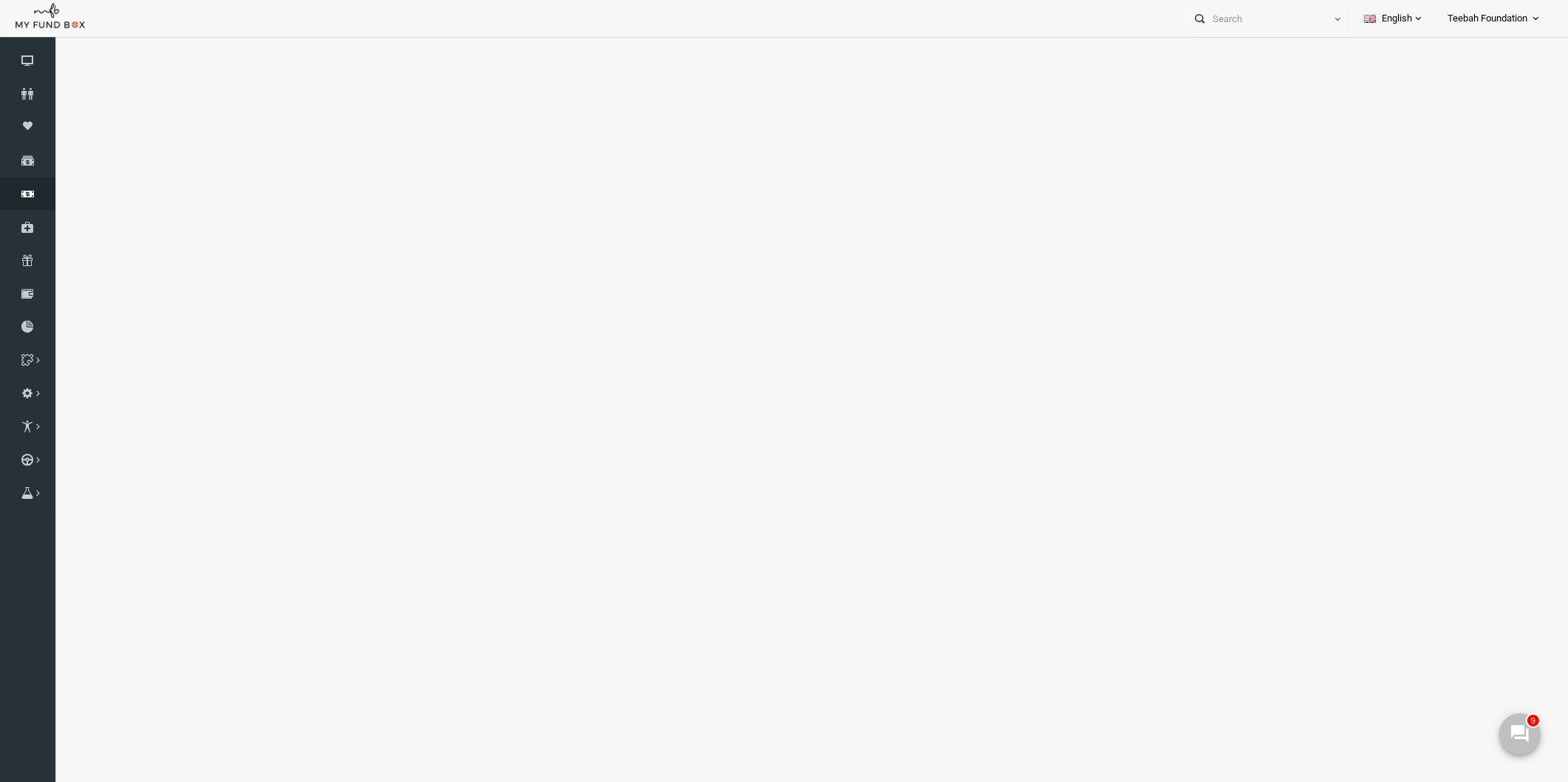
select select "100"
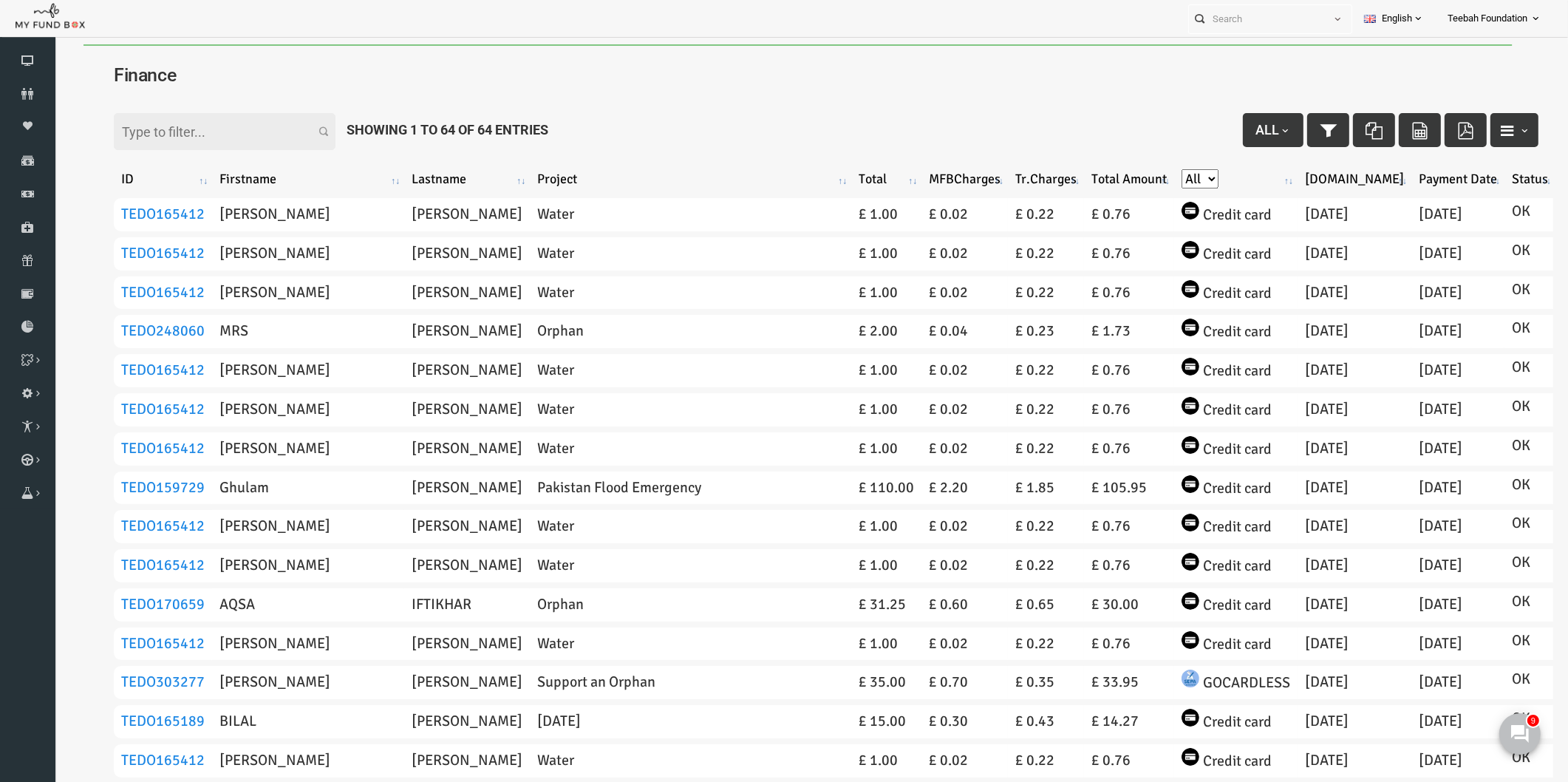
click at [33, 298] on icon at bounding box center [27, 293] width 55 height 12
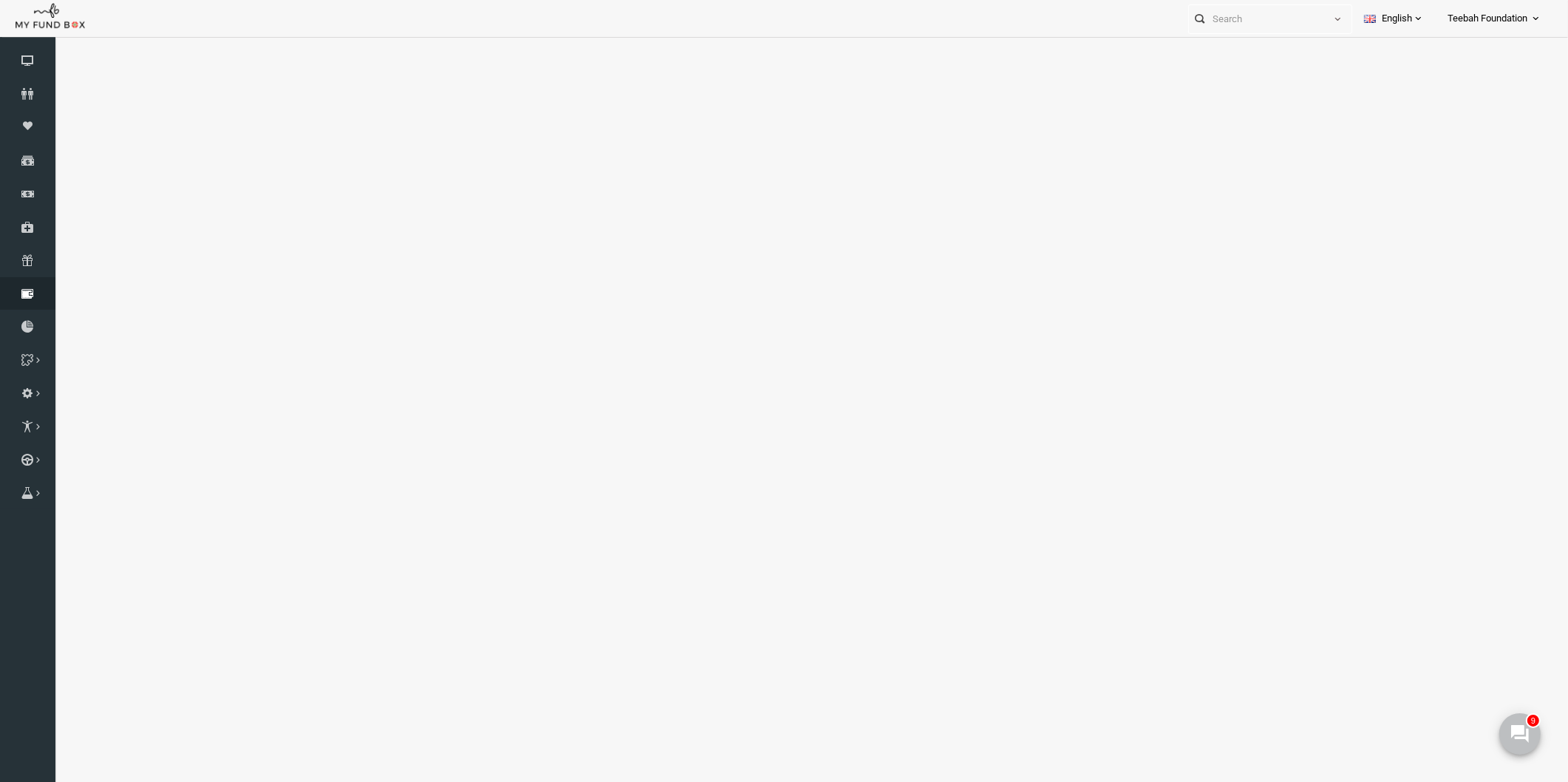
select select "100"
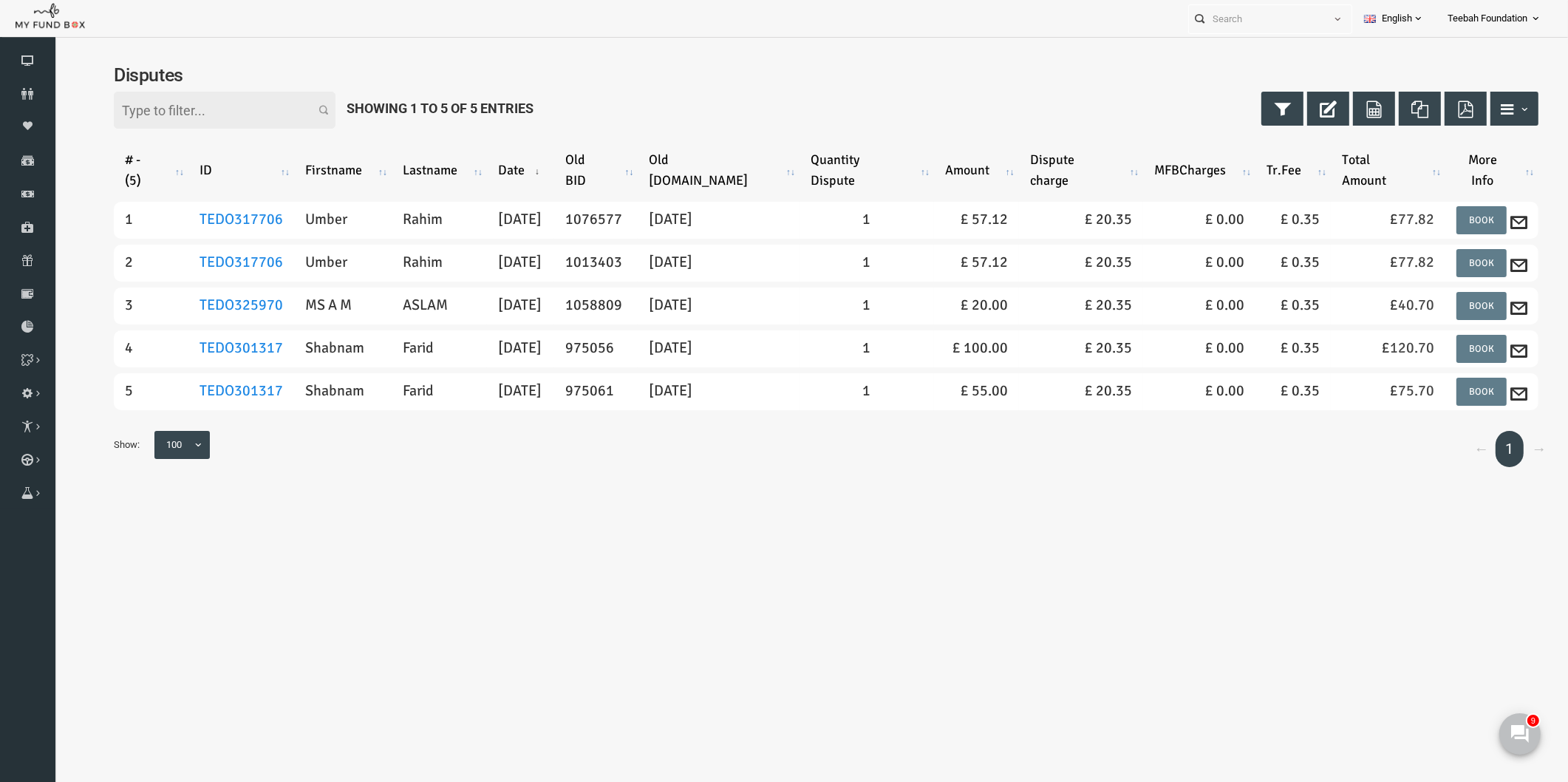
click at [1137, 540] on body "Donor Not Found Beneficiary Not Found Partner Not Found!!!! Please Fill out thi…" at bounding box center [796, 436] width 1484 height 782
click at [24, 92] on icon at bounding box center [27, 93] width 55 height 12
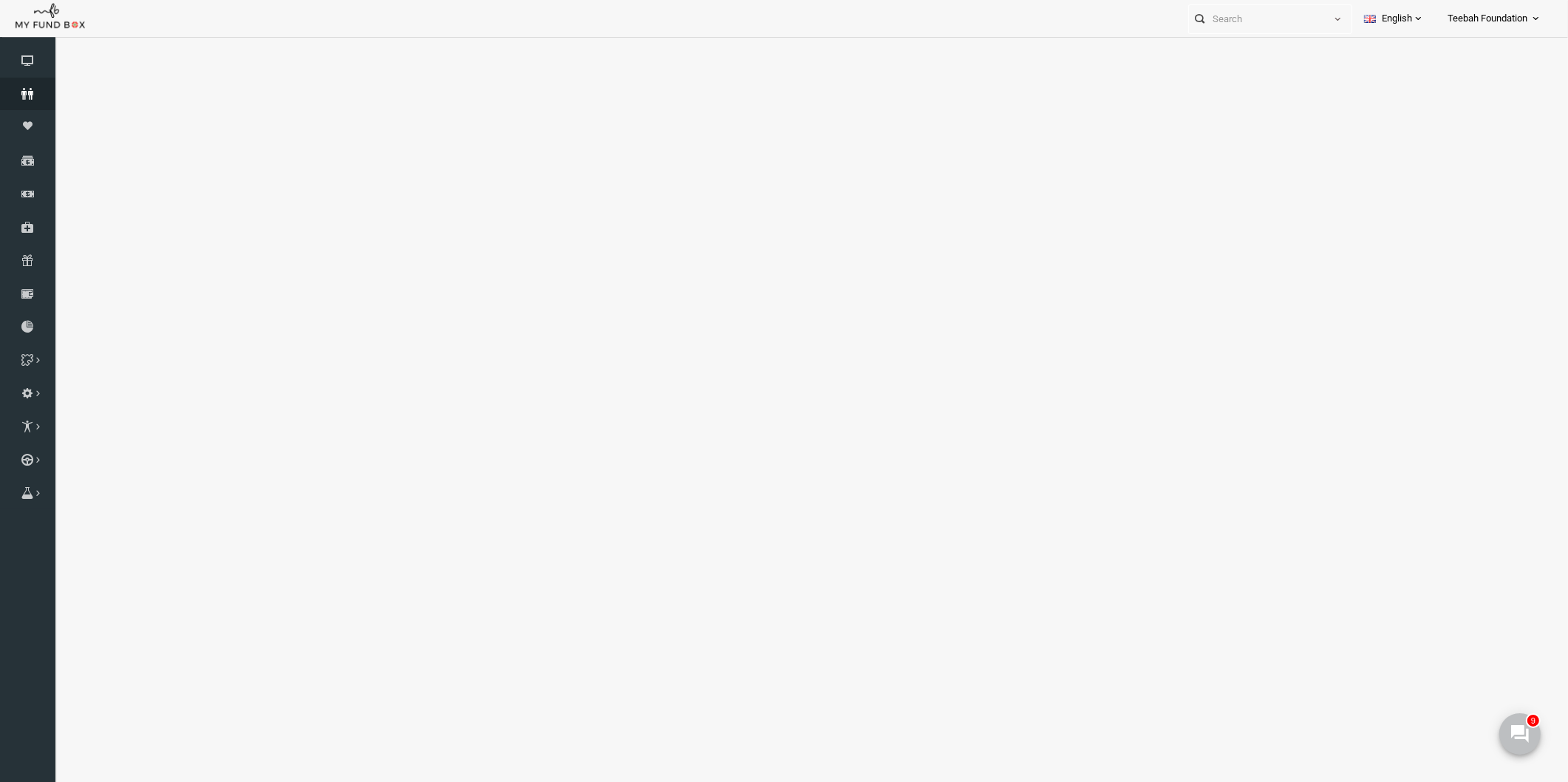
select select "100"
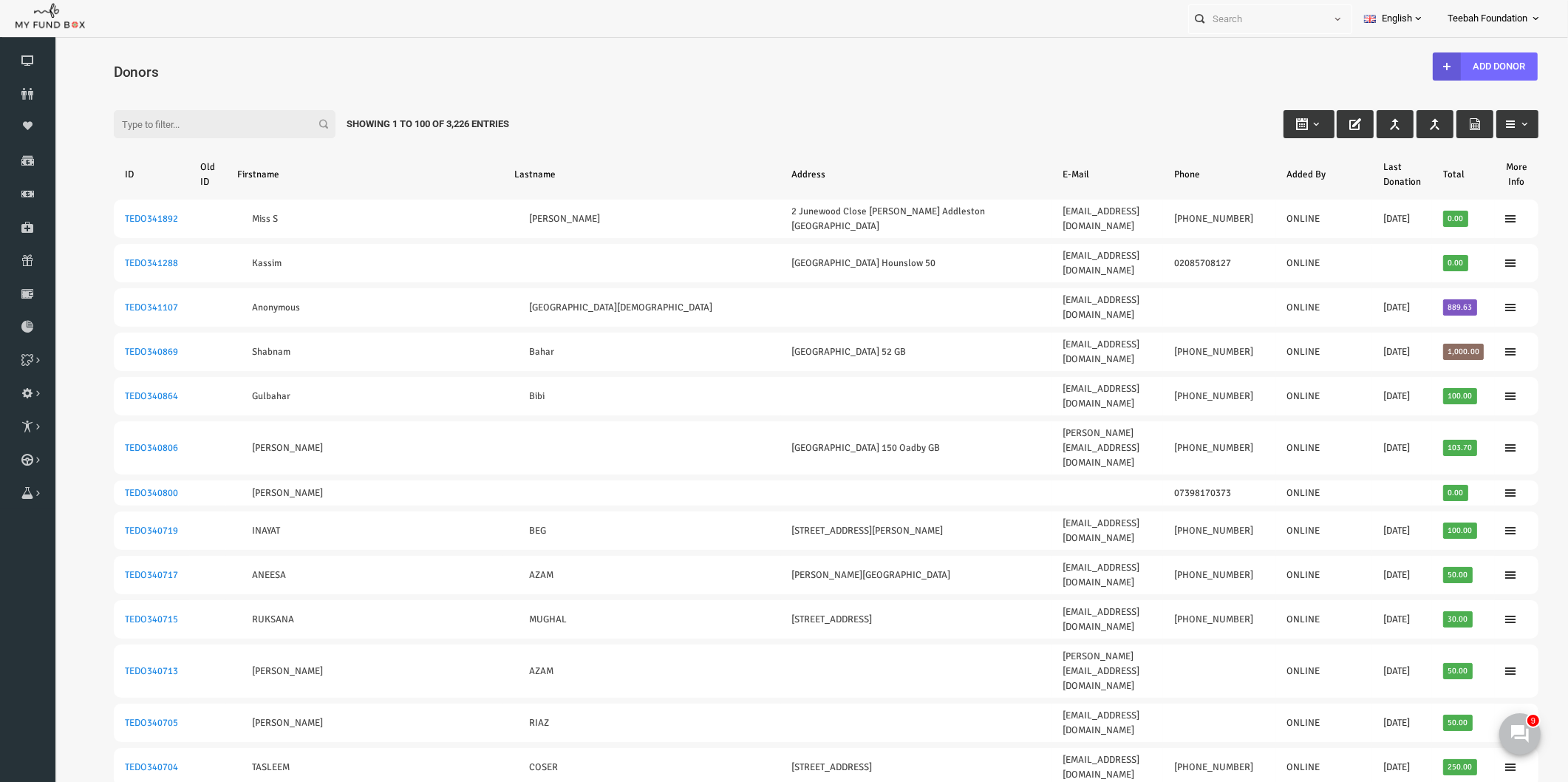
click at [798, 113] on div "Filter: Showing 1 to 100 of 3,226 Entries" at bounding box center [796, 110] width 1454 height 40
click at [197, 120] on input "Filter:" at bounding box center [194, 124] width 221 height 28
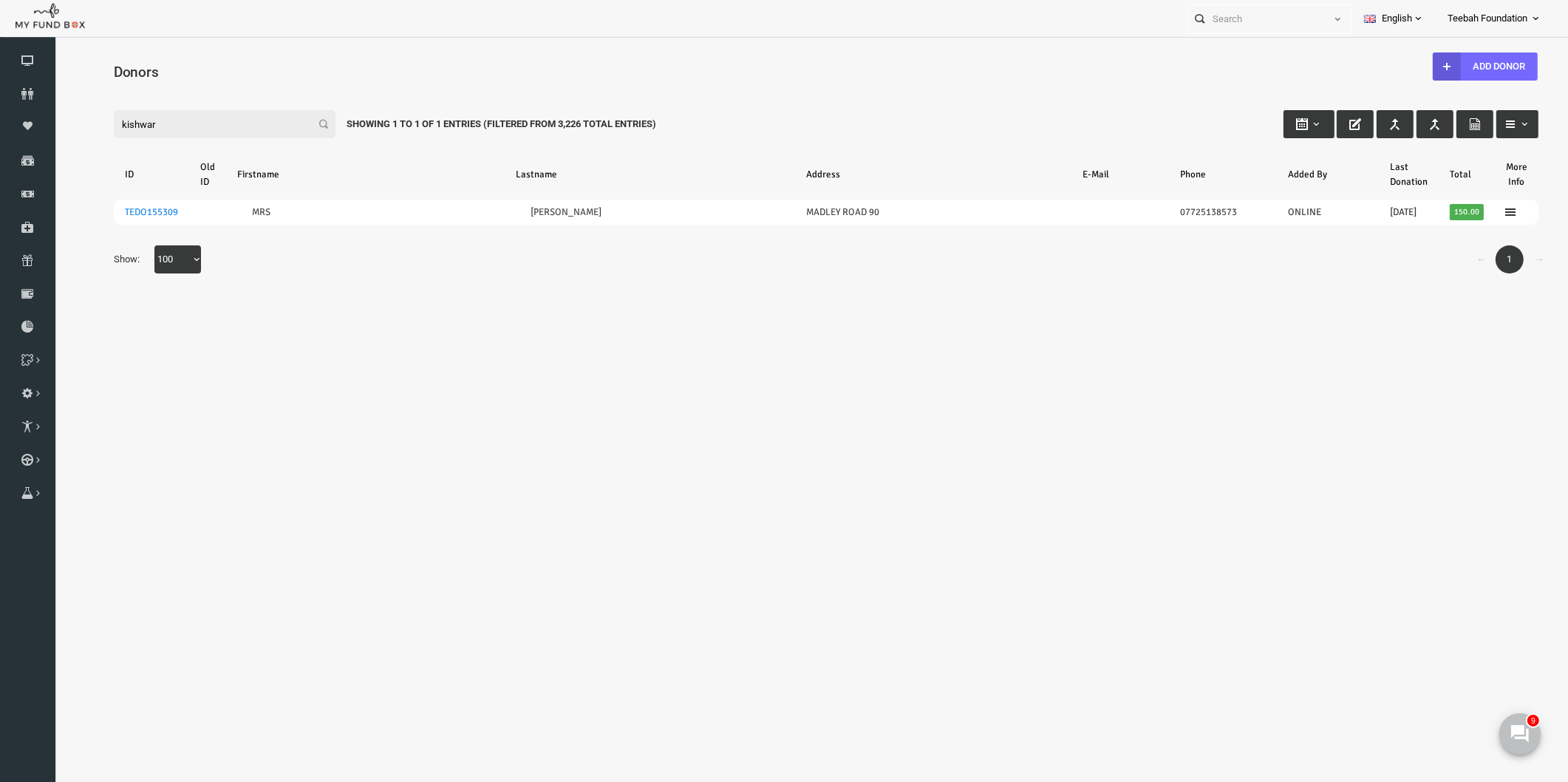
drag, startPoint x: 155, startPoint y: 126, endPoint x: 32, endPoint y: 144, distance: 124.3
click at [54, 144] on html "Donor Not Found Beneficiary Not Found Partner Not Found!!!! Please Fill out thi…" at bounding box center [796, 432] width 1484 height 774
paste input "TEDO338368"
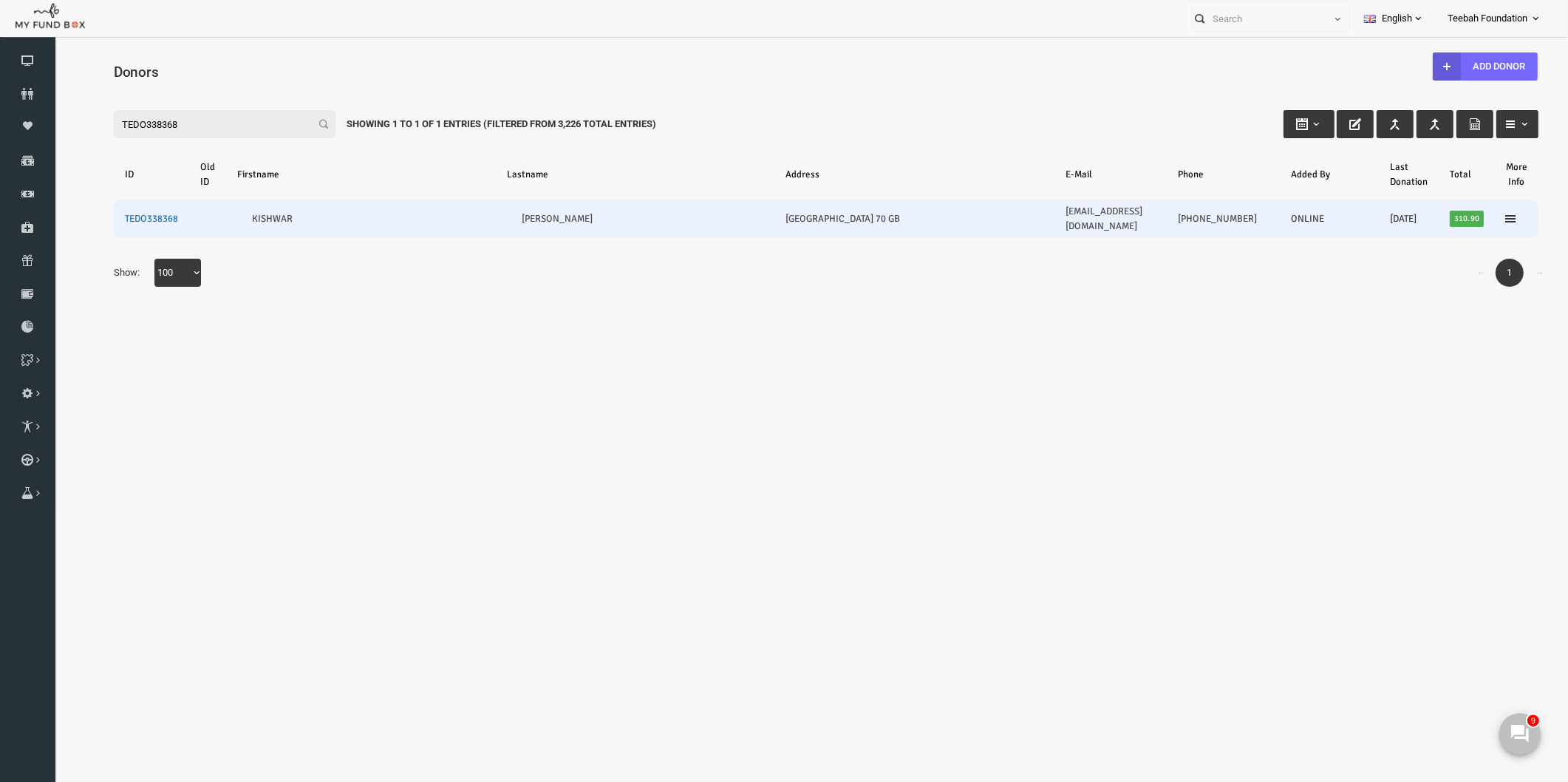
type input "TEDO338368"
click at [128, 213] on link "TEDO338368" at bounding box center [121, 219] width 53 height 12
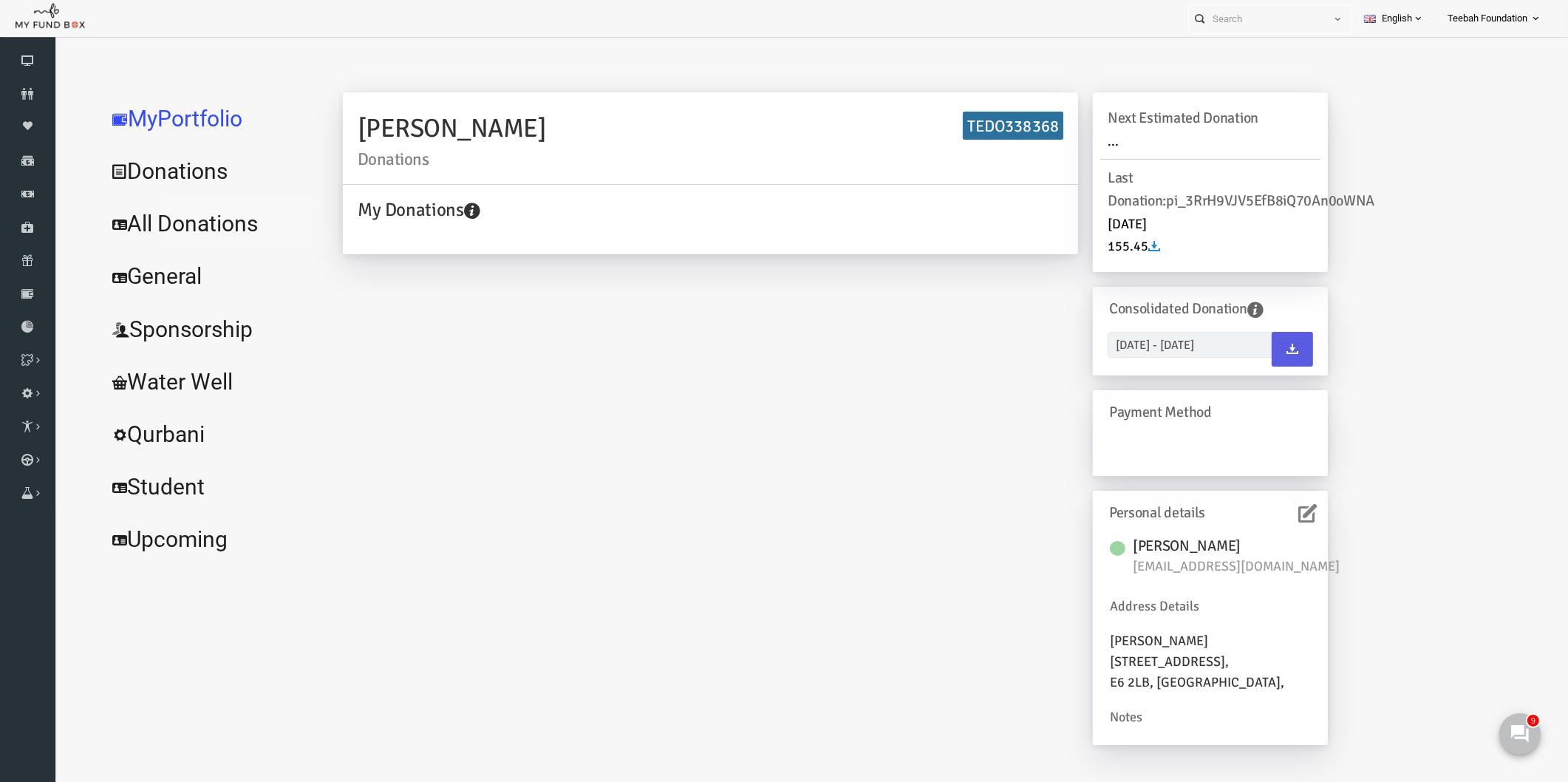
click at [172, 226] on link "All Donations" at bounding box center [179, 224] width 221 height 53
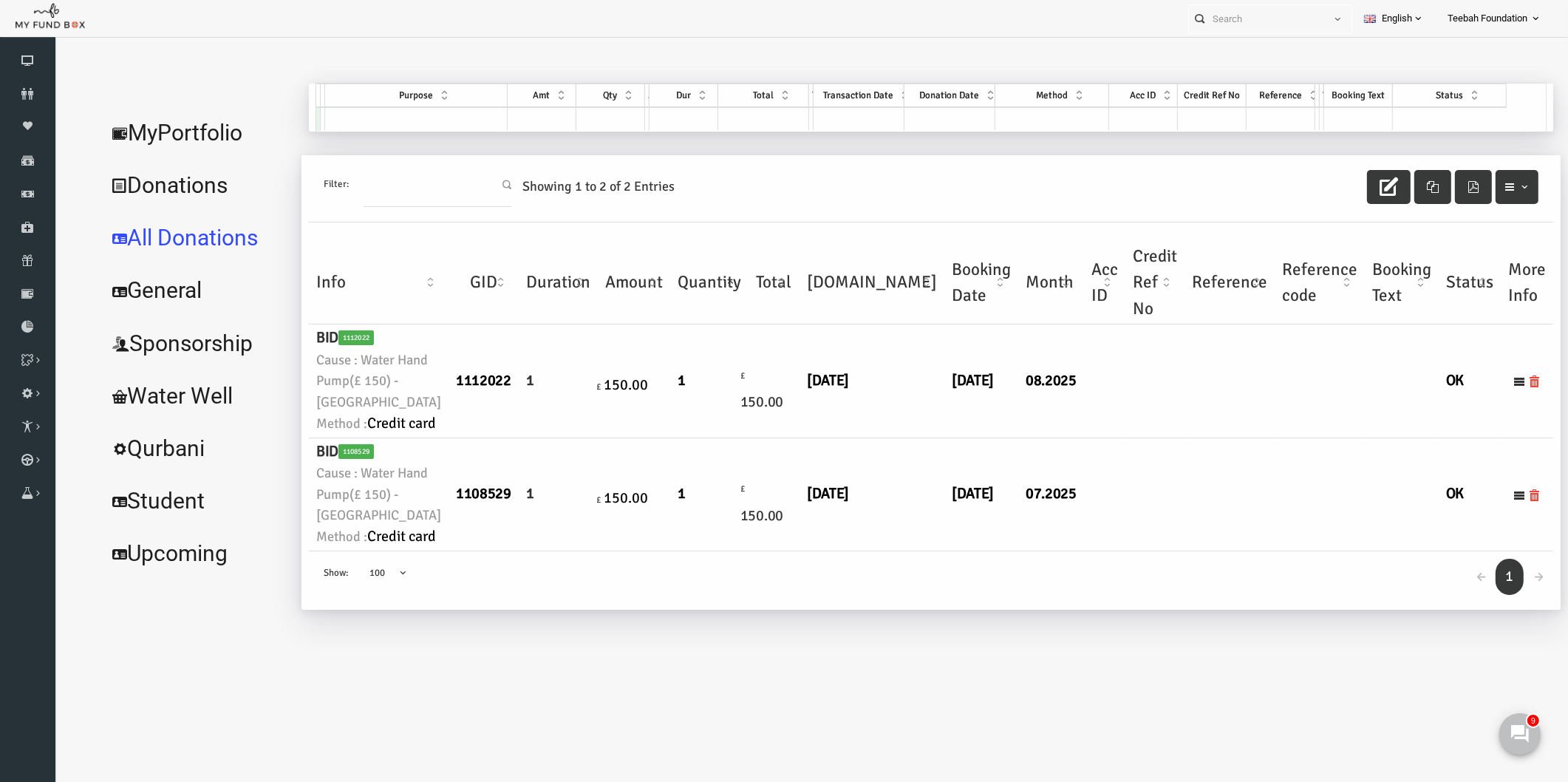
click at [1053, 438] on td at bounding box center [1074, 381] width 41 height 113
click at [988, 433] on td "08.2025" at bounding box center [1021, 381] width 66 height 113
click at [184, 122] on link "MyPortfolio" at bounding box center [166, 133] width 195 height 53
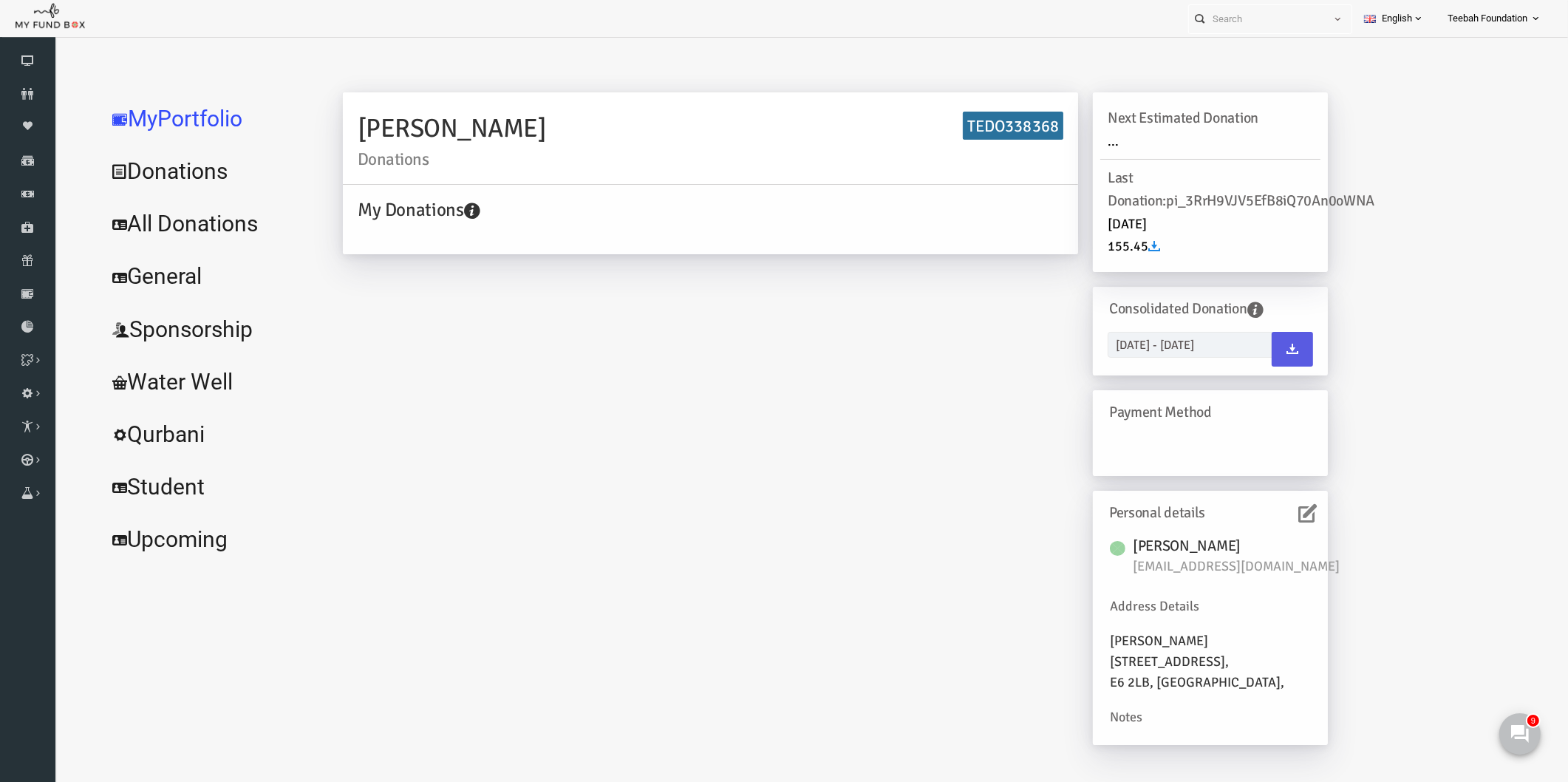
click at [153, 227] on link "All Donations" at bounding box center [179, 224] width 221 height 53
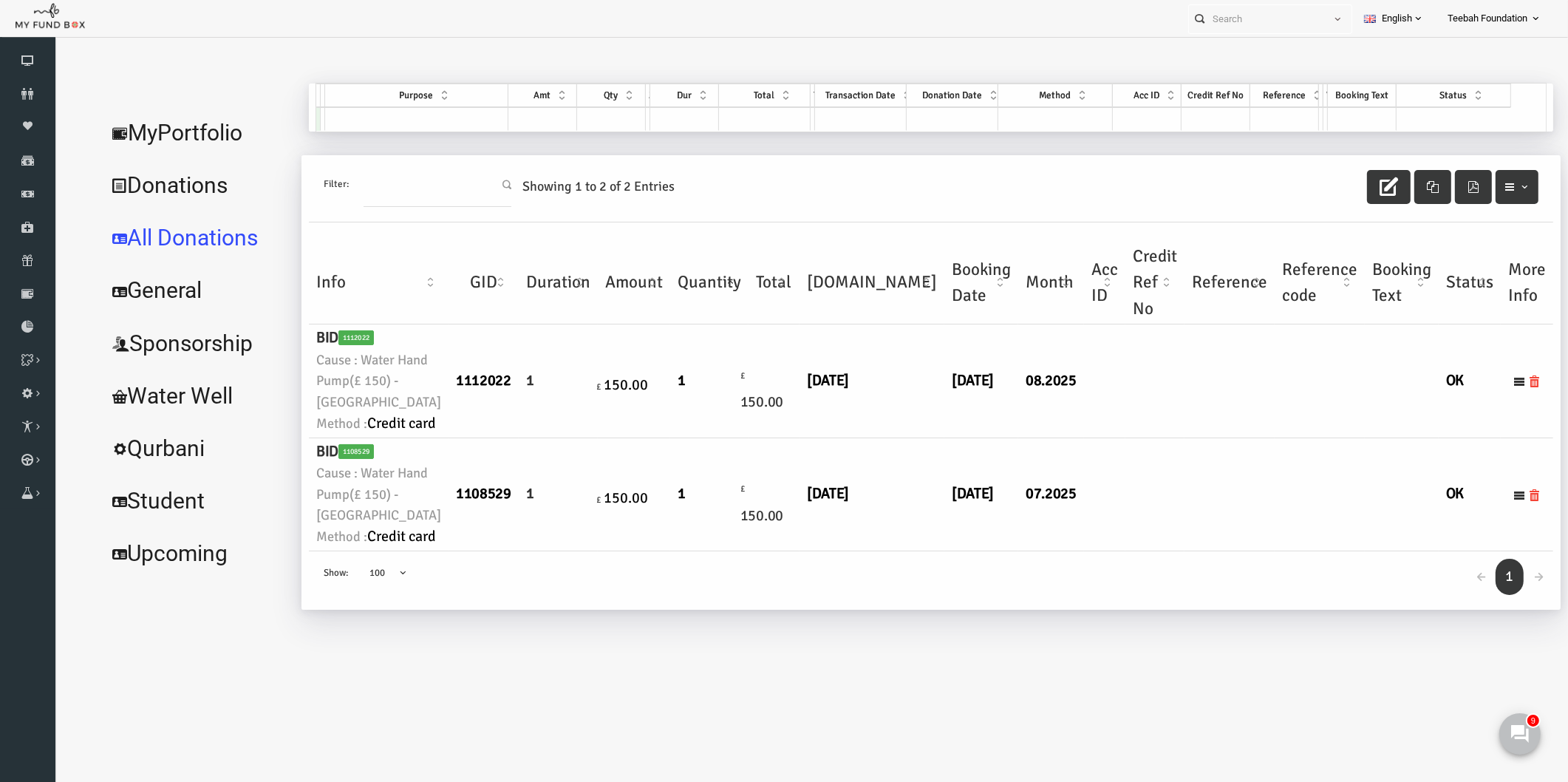
click at [182, 130] on link "MyPortfolio" at bounding box center [166, 133] width 195 height 53
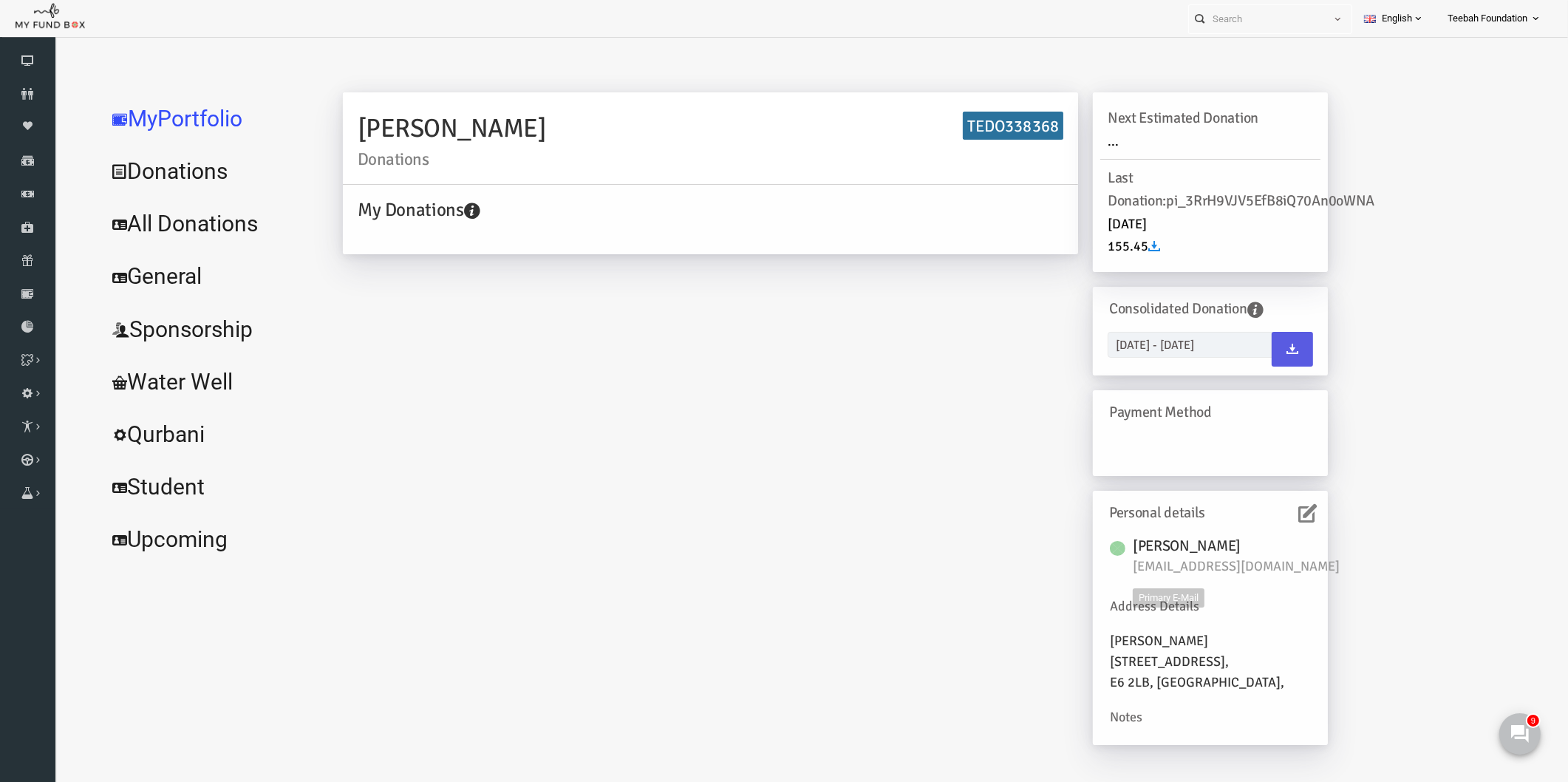
click at [1271, 511] on icon at bounding box center [1277, 513] width 18 height 18
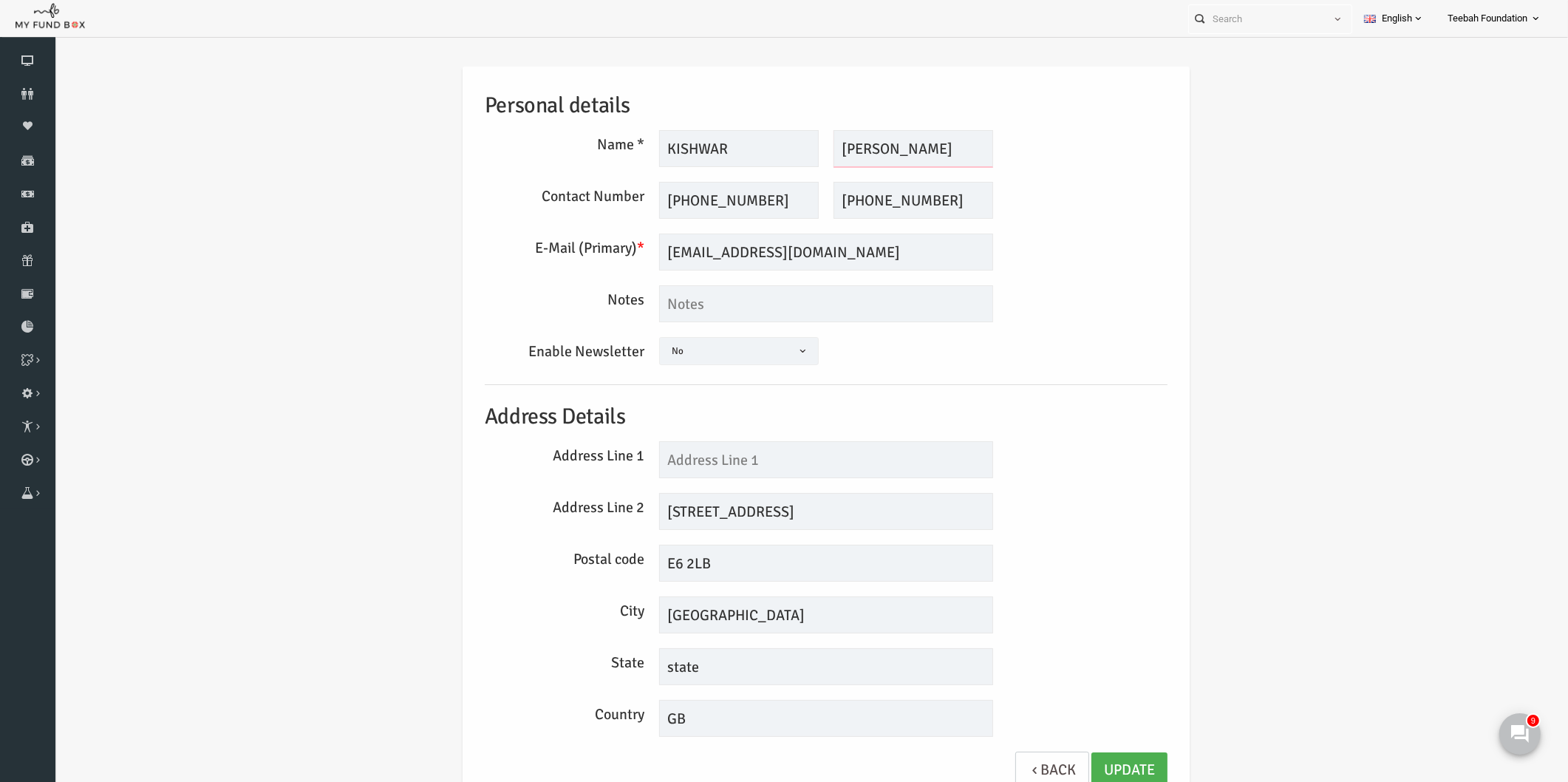
drag, startPoint x: 867, startPoint y: 148, endPoint x: 818, endPoint y: 148, distance: 49.0
click at [818, 148] on input "AHMAD" at bounding box center [882, 148] width 159 height 37
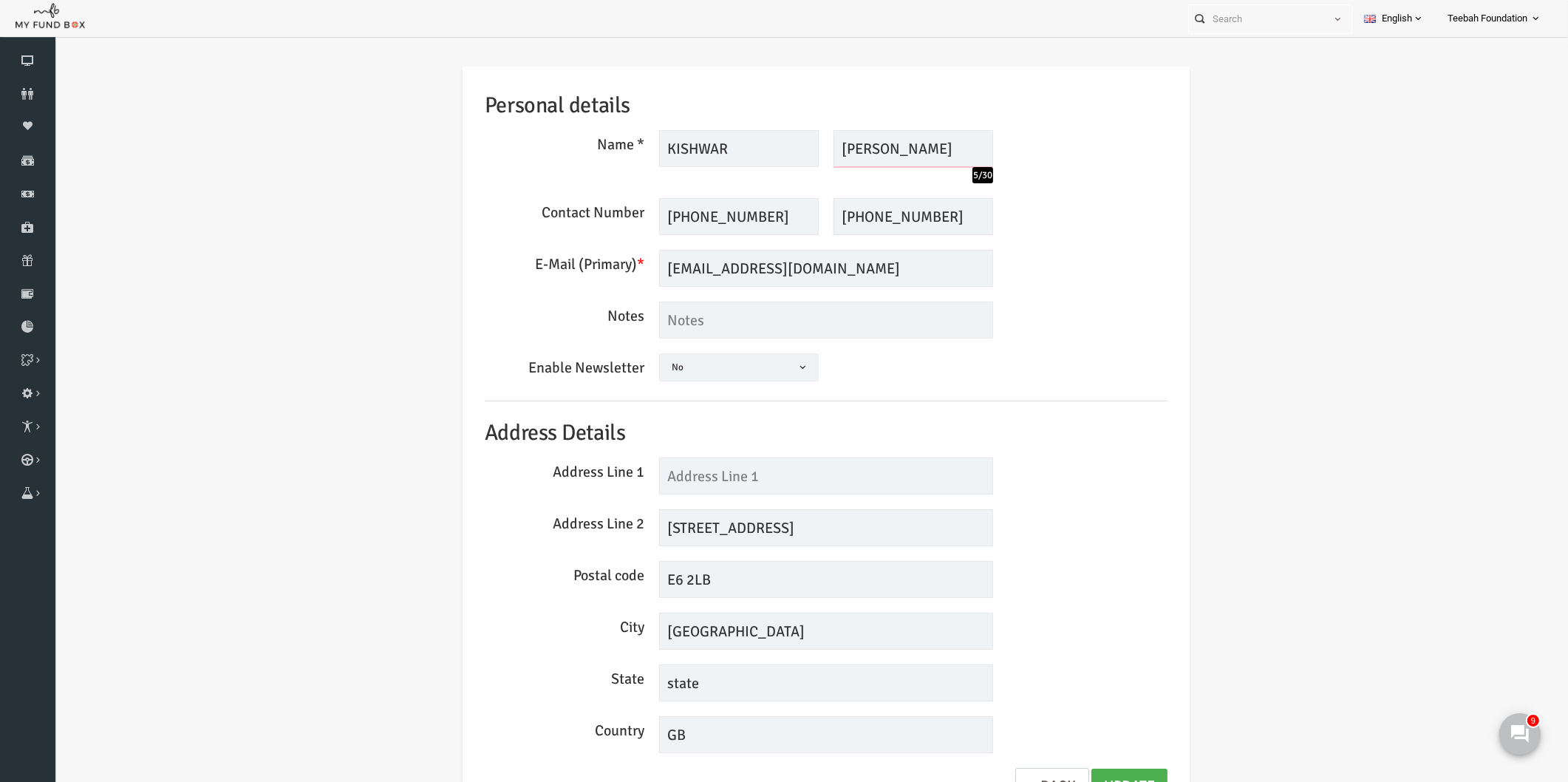
type input "[PERSON_NAME]"
click at [720, 146] on input "KISHWAR" at bounding box center [708, 148] width 159 height 37
click at [656, 141] on input "KISHWAR" at bounding box center [708, 148] width 159 height 37
click at [701, 148] on input "KisHWAR" at bounding box center [708, 148] width 159 height 37
type input "Kishwar"
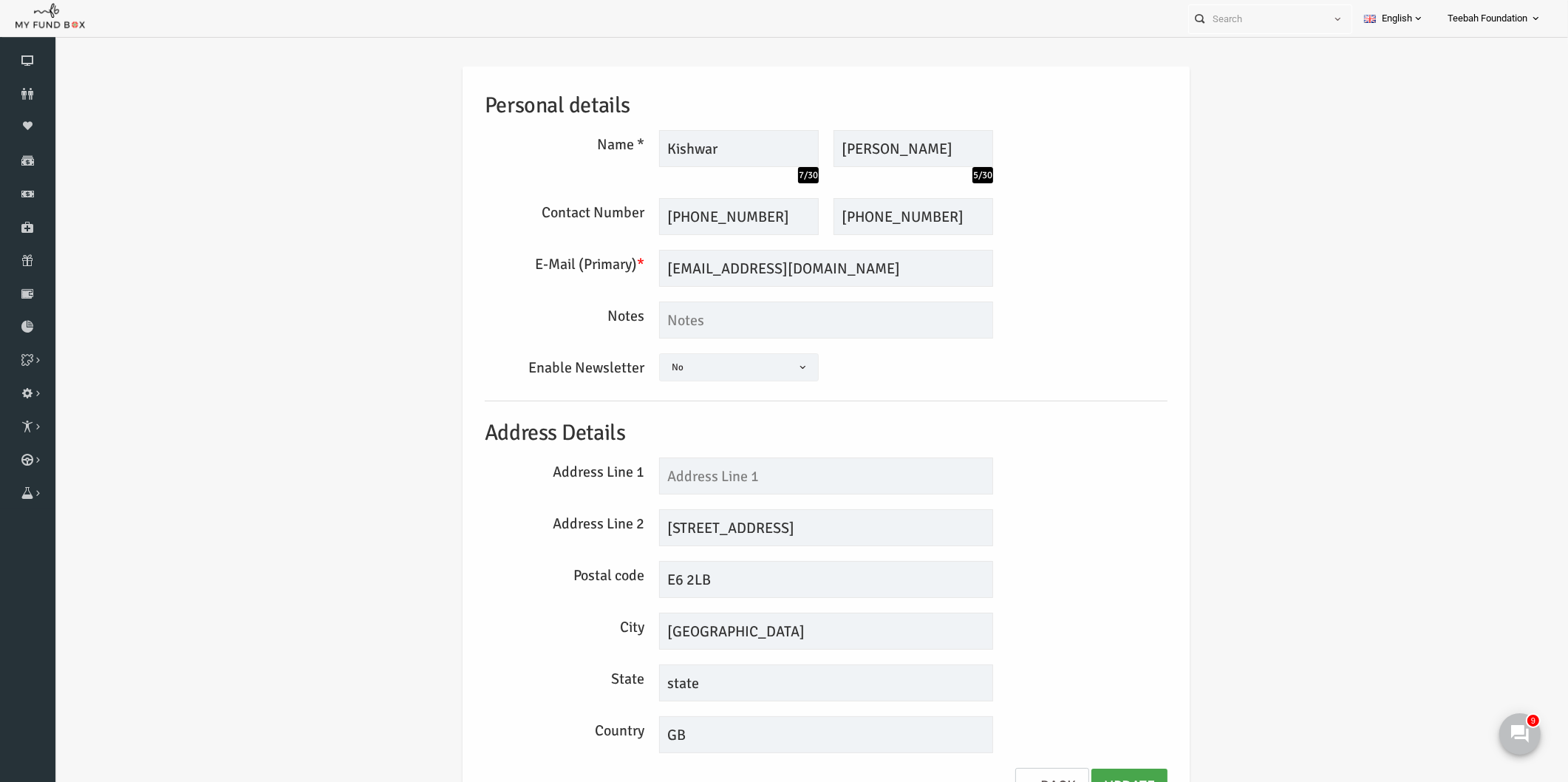
click at [1107, 776] on link "Update" at bounding box center [1099, 787] width 76 height 36
click at [654, 474] on input "text" at bounding box center [796, 476] width 334 height 37
type input "70"
click at [772, 527] on input "Kempton Road 70" at bounding box center [796, 527] width 334 height 37
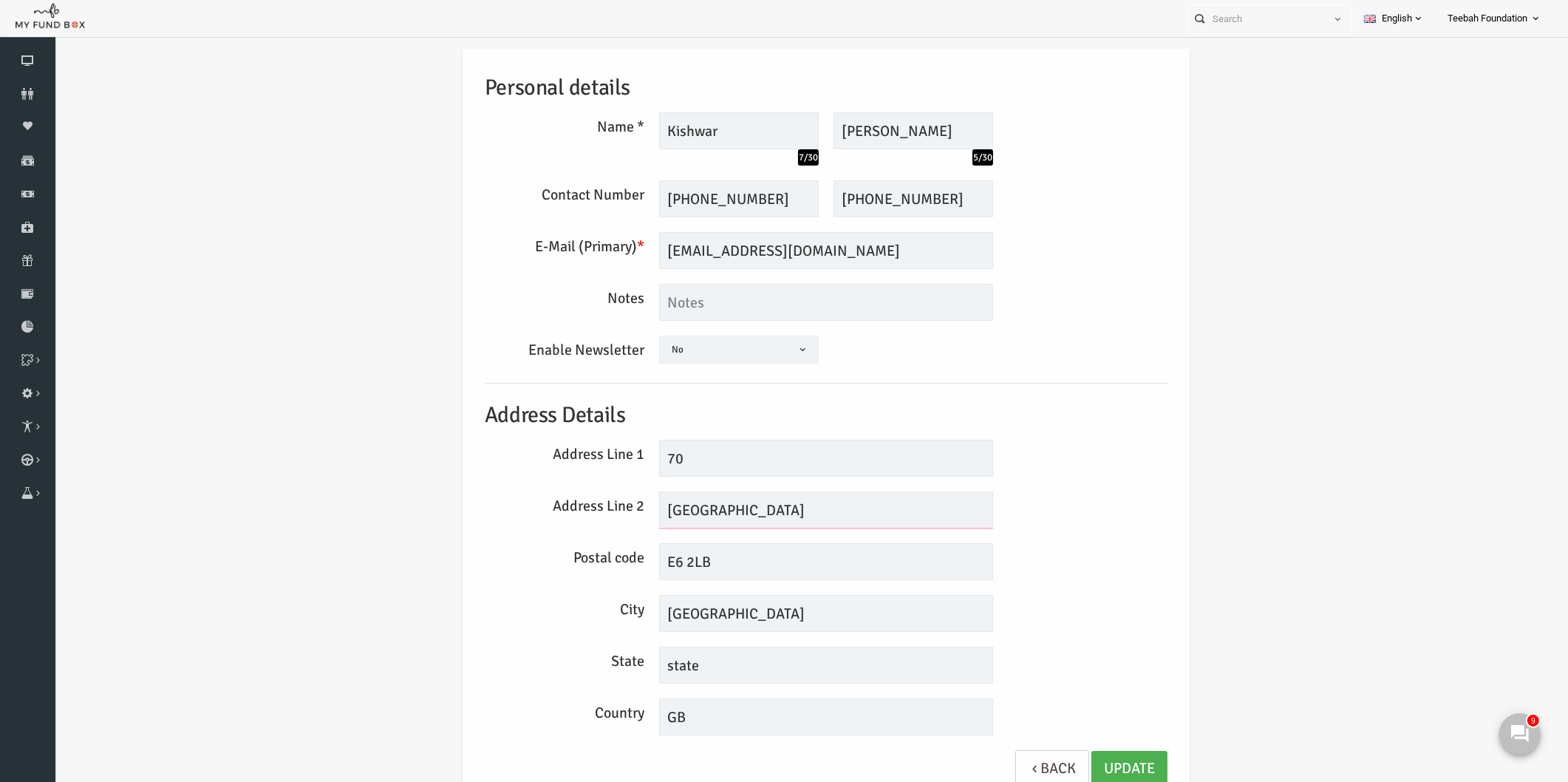
scroll to position [24, 0]
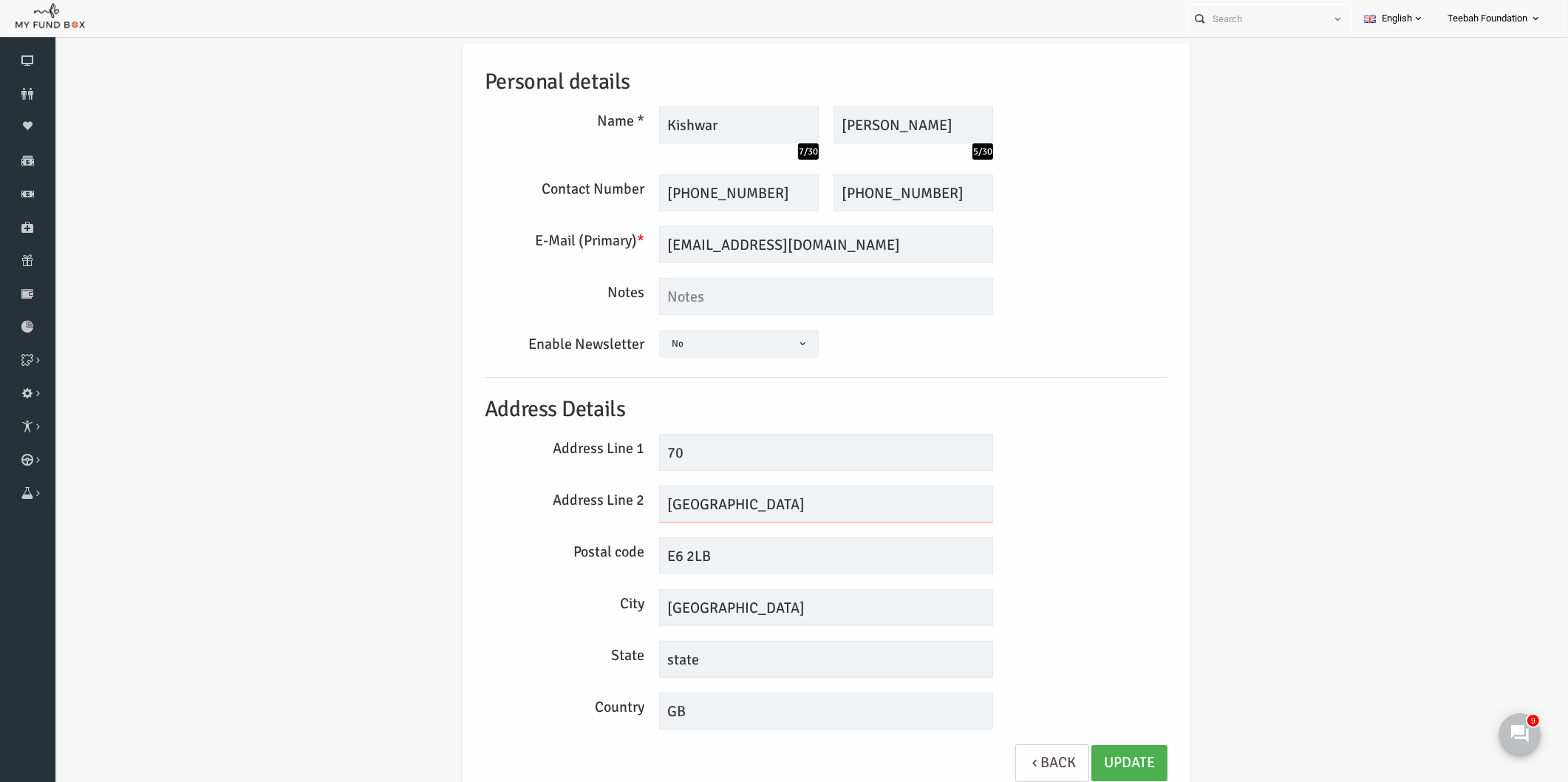
type input "Kempton Road"
drag, startPoint x: 695, startPoint y: 655, endPoint x: 620, endPoint y: 658, distance: 75.1
click at [621, 658] on div "state" at bounding box center [796, 659] width 349 height 37
click at [1067, 746] on link "Update" at bounding box center [1099, 764] width 76 height 36
click at [1358, 435] on div "Personal details Name * Kishwar 7/30 Description allows upto maximum of 255 cha…" at bounding box center [796, 423] width 1484 height 806
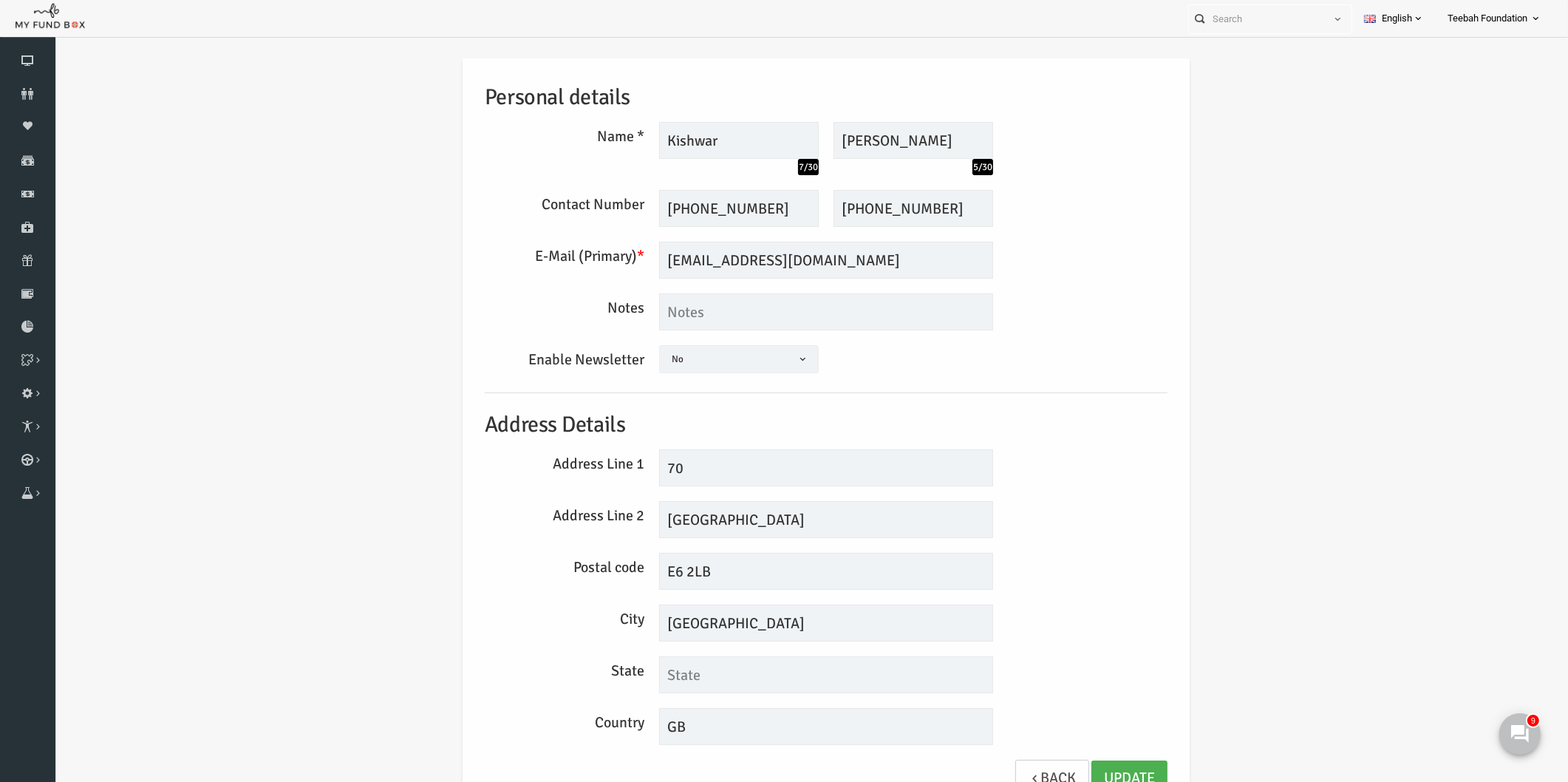
scroll to position [0, 0]
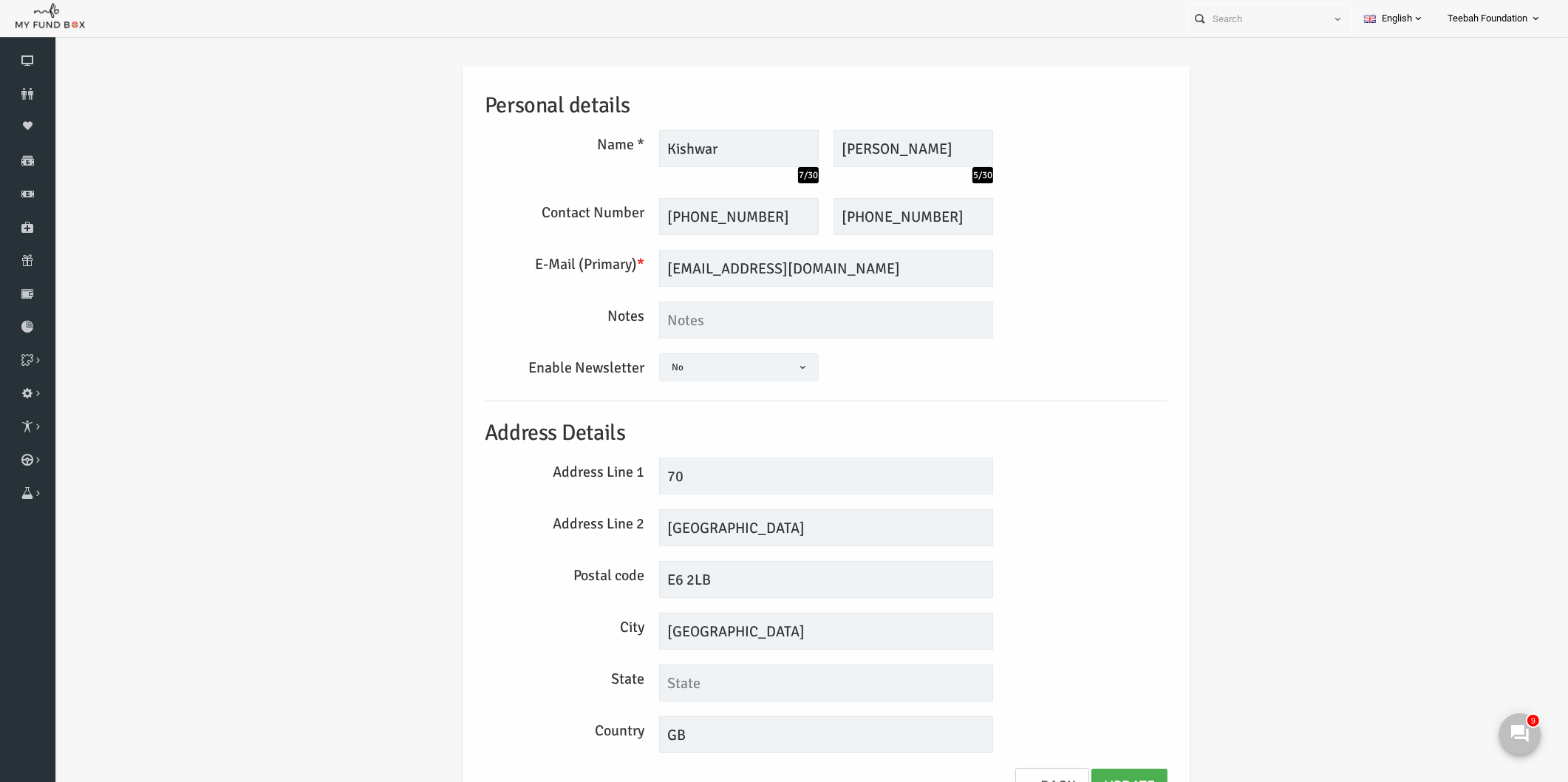
click at [1095, 525] on div "Address Line 2 Kempton Road" at bounding box center [796, 527] width 697 height 37
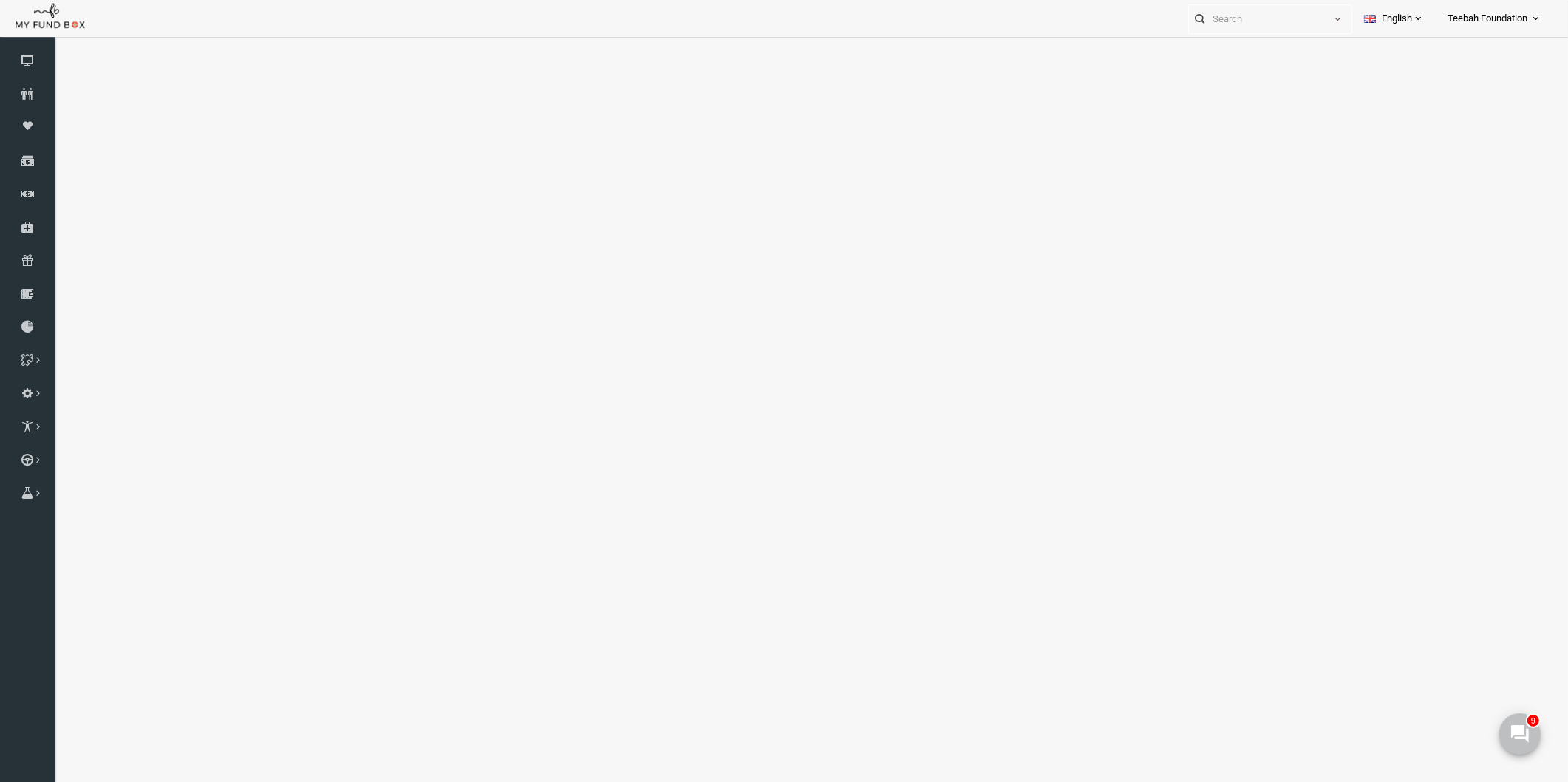
select select "100"
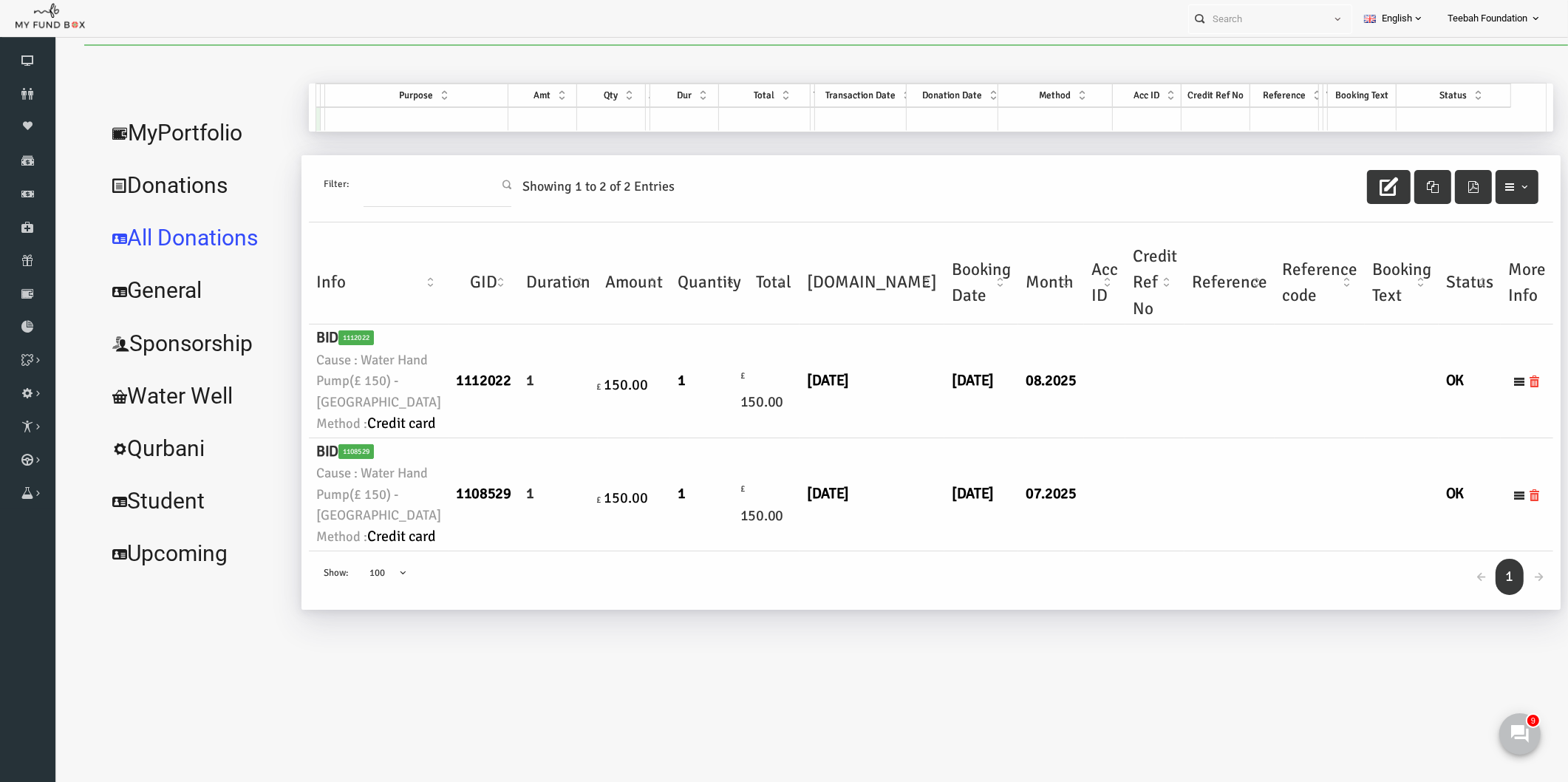
click at [914, 438] on td "[DATE]" at bounding box center [950, 381] width 74 height 113
drag, startPoint x: 184, startPoint y: 58, endPoint x: 221, endPoint y: 84, distance: 45.2
click at [184, 107] on link "MyPortfolio" at bounding box center [166, 133] width 195 height 53
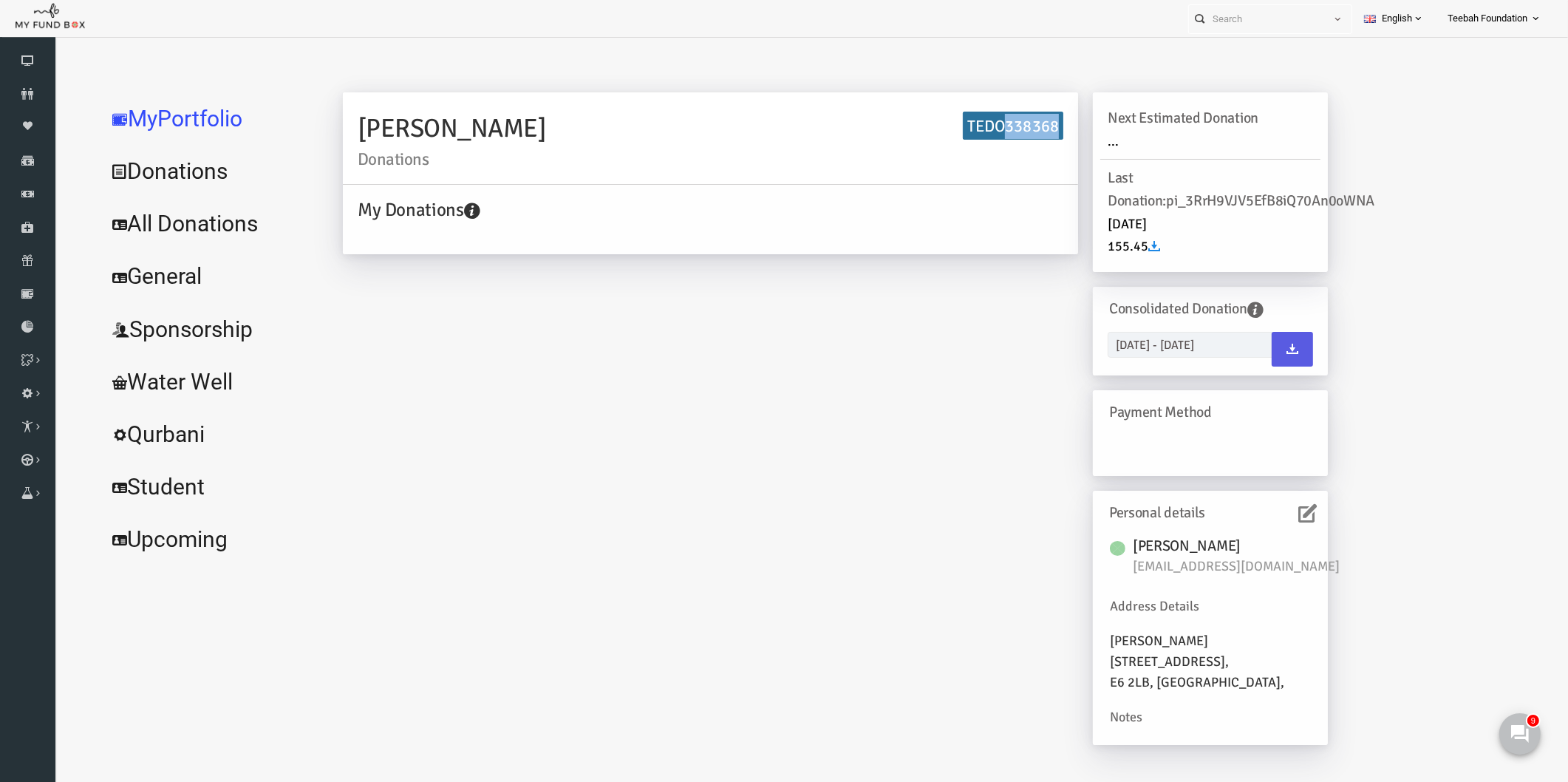
drag, startPoint x: 976, startPoint y: 122, endPoint x: 1028, endPoint y: 117, distance: 52.2
click at [1028, 117] on h6 "TEDO338368" at bounding box center [983, 126] width 101 height 29
copy h6 "338368"
click at [121, 224] on link "All Donations" at bounding box center [179, 224] width 221 height 53
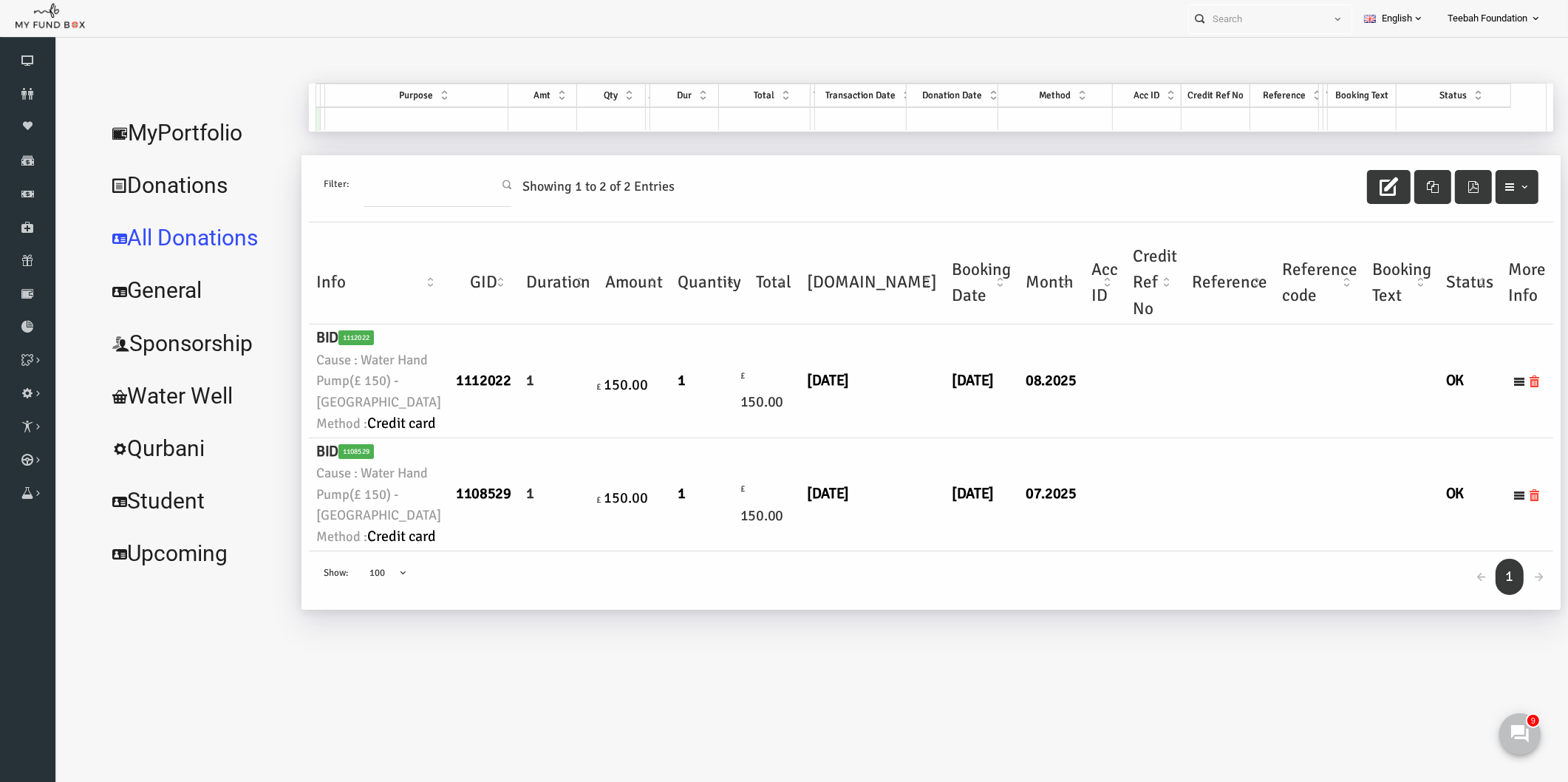
click at [1095, 438] on td at bounding box center [1125, 381] width 59 height 113
click at [0, 0] on link "Donor List" at bounding box center [0, 0] width 0 height 0
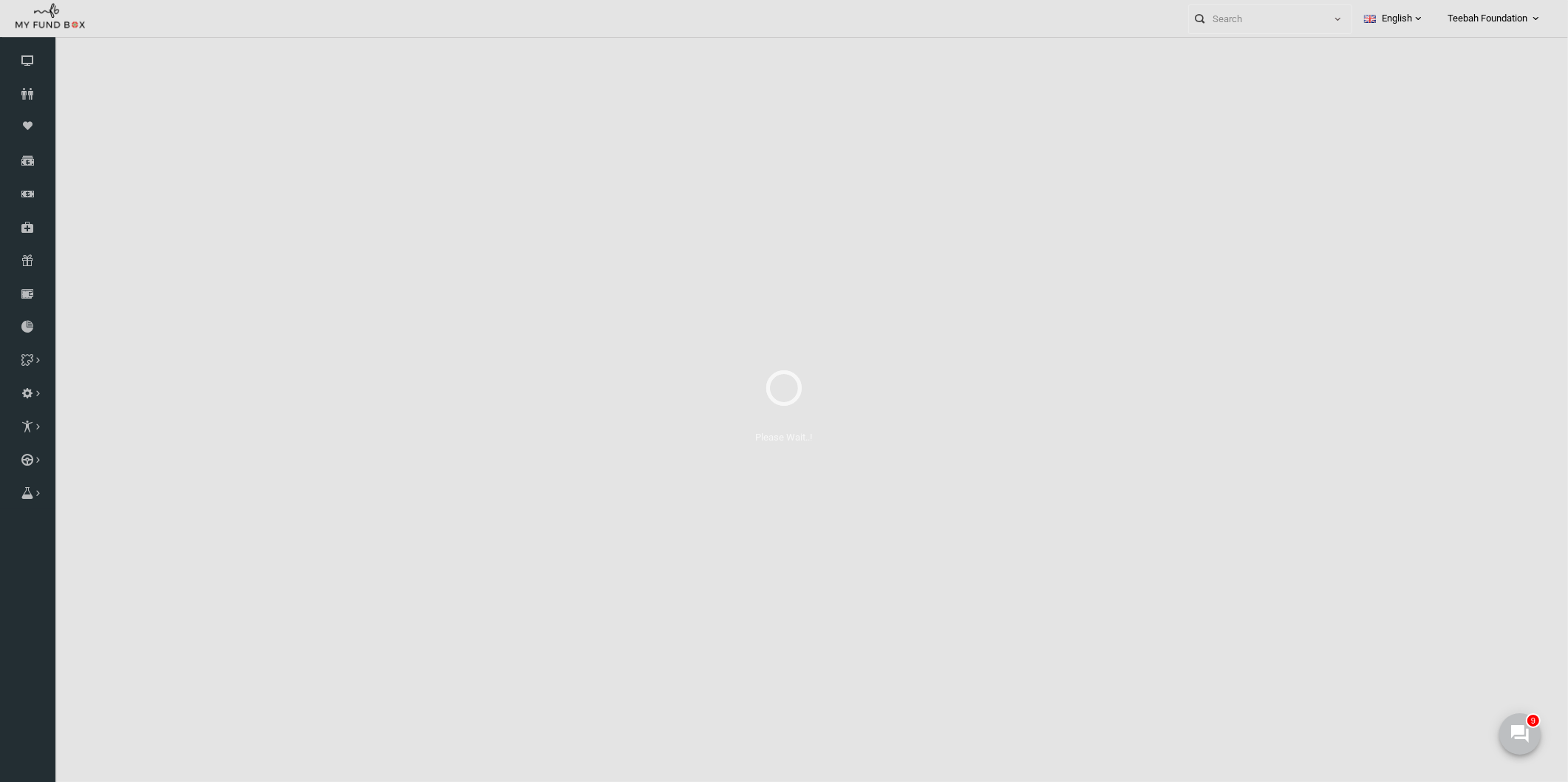
select select "100"
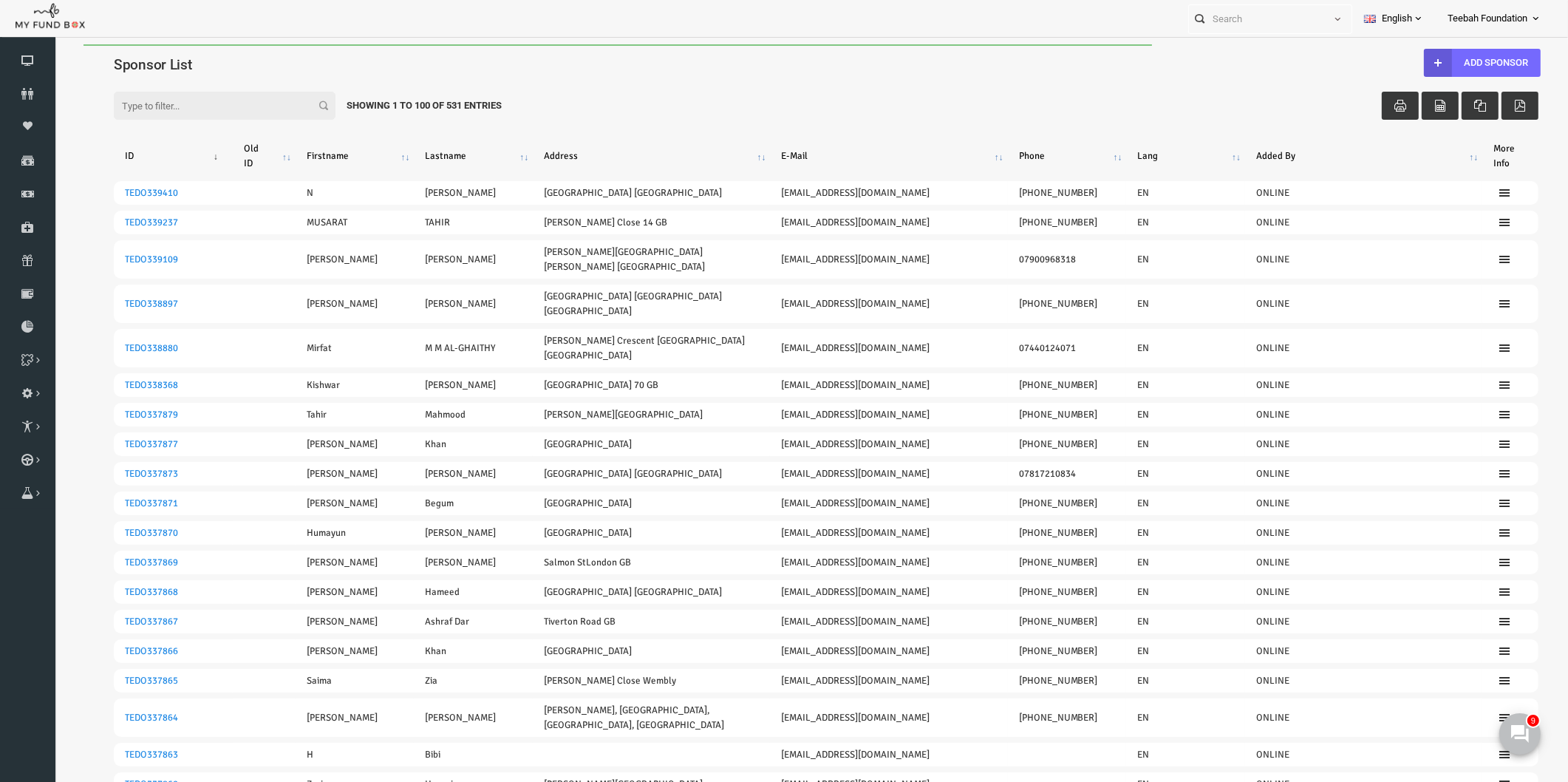
click at [625, 79] on div "Filter: Showing 1 to 100 of 531 Entries" at bounding box center [796, 92] width 1454 height 40
click at [182, 108] on input "Filter:" at bounding box center [194, 106] width 221 height 28
click at [0, 0] on icon at bounding box center [0, 0] width 0 height 0
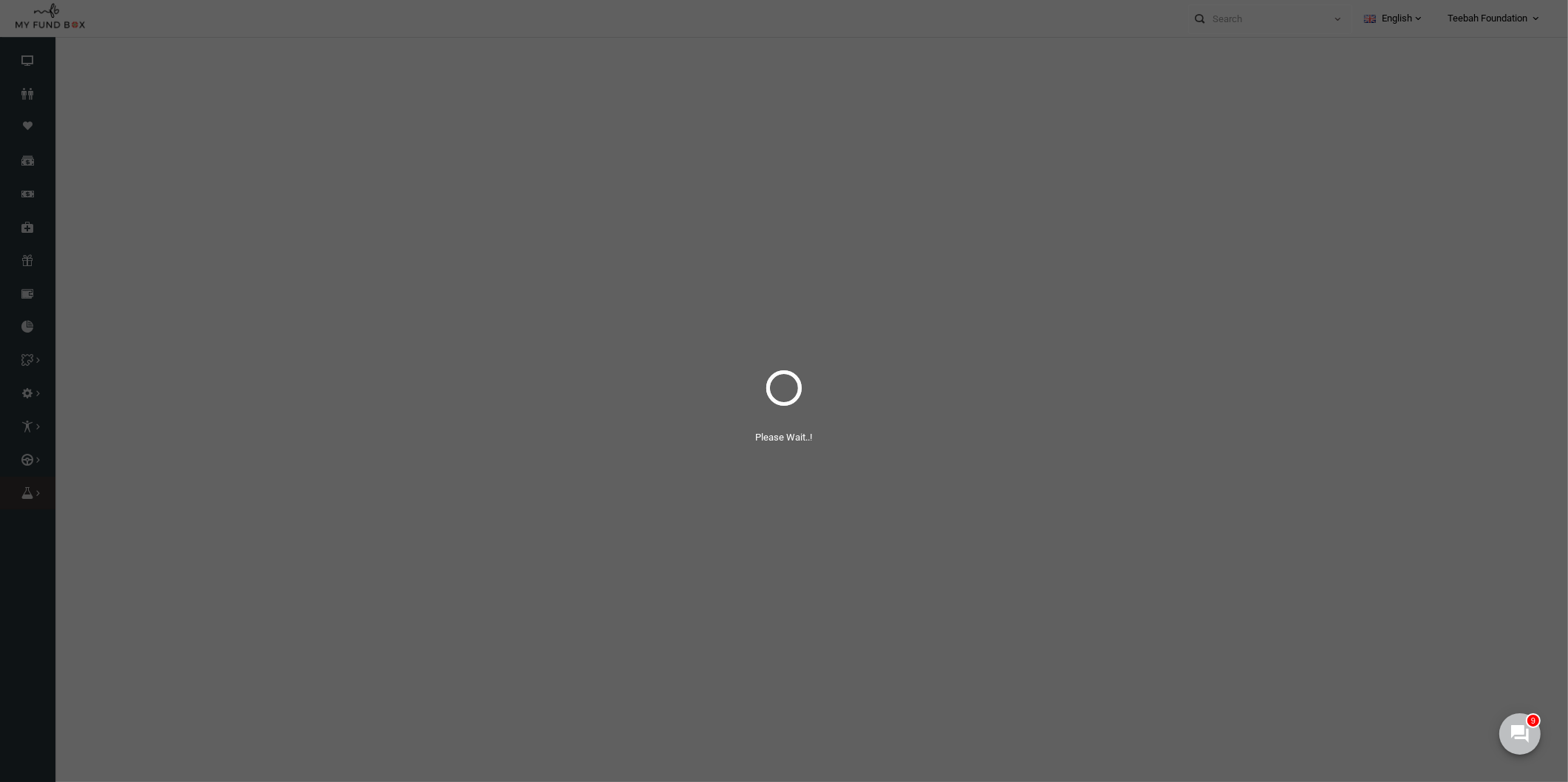
select select "100"
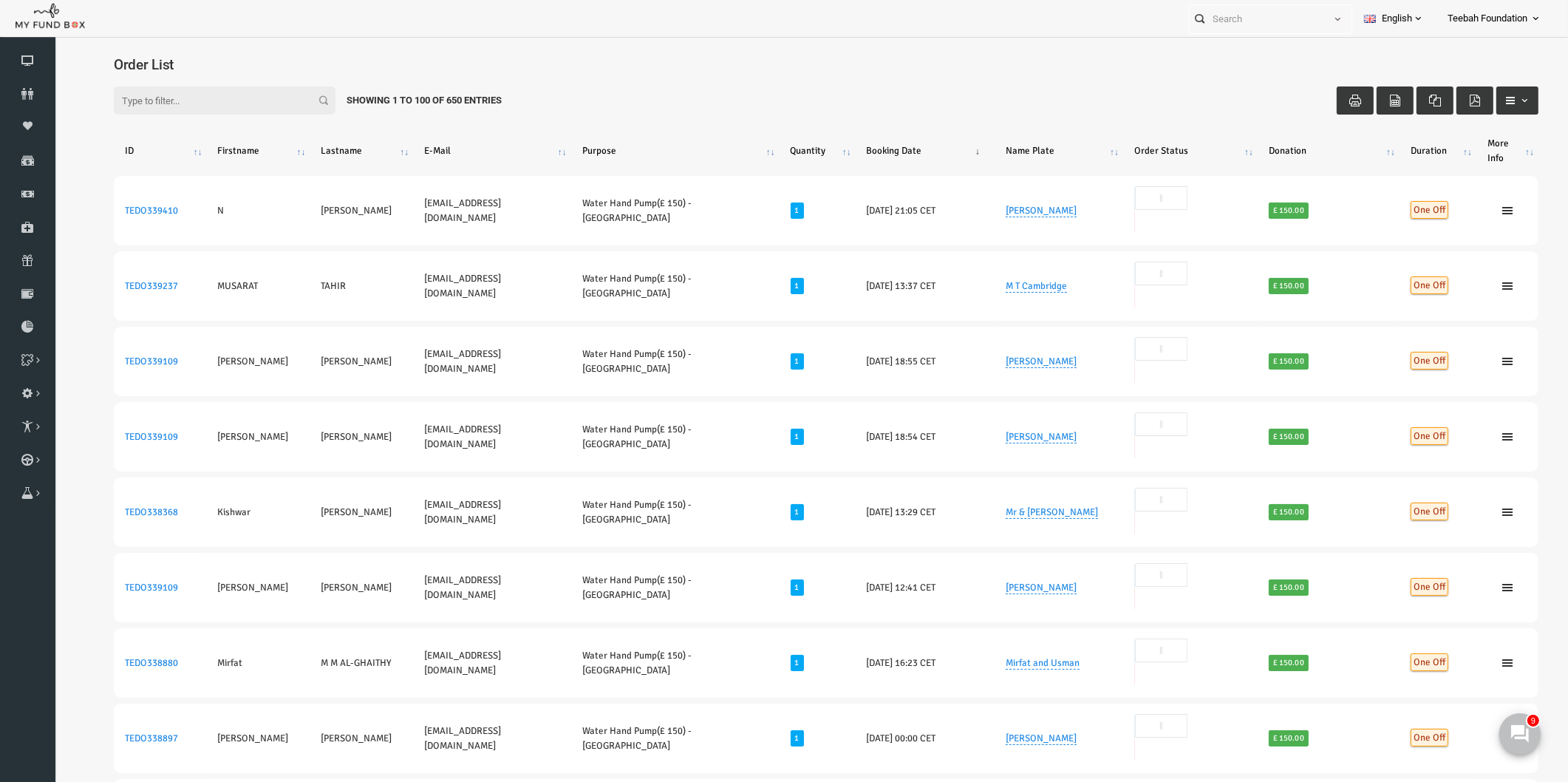
click at [566, 84] on div "Filter: Showing 1 to 100 of 650 Entries" at bounding box center [796, 101] width 1454 height 58
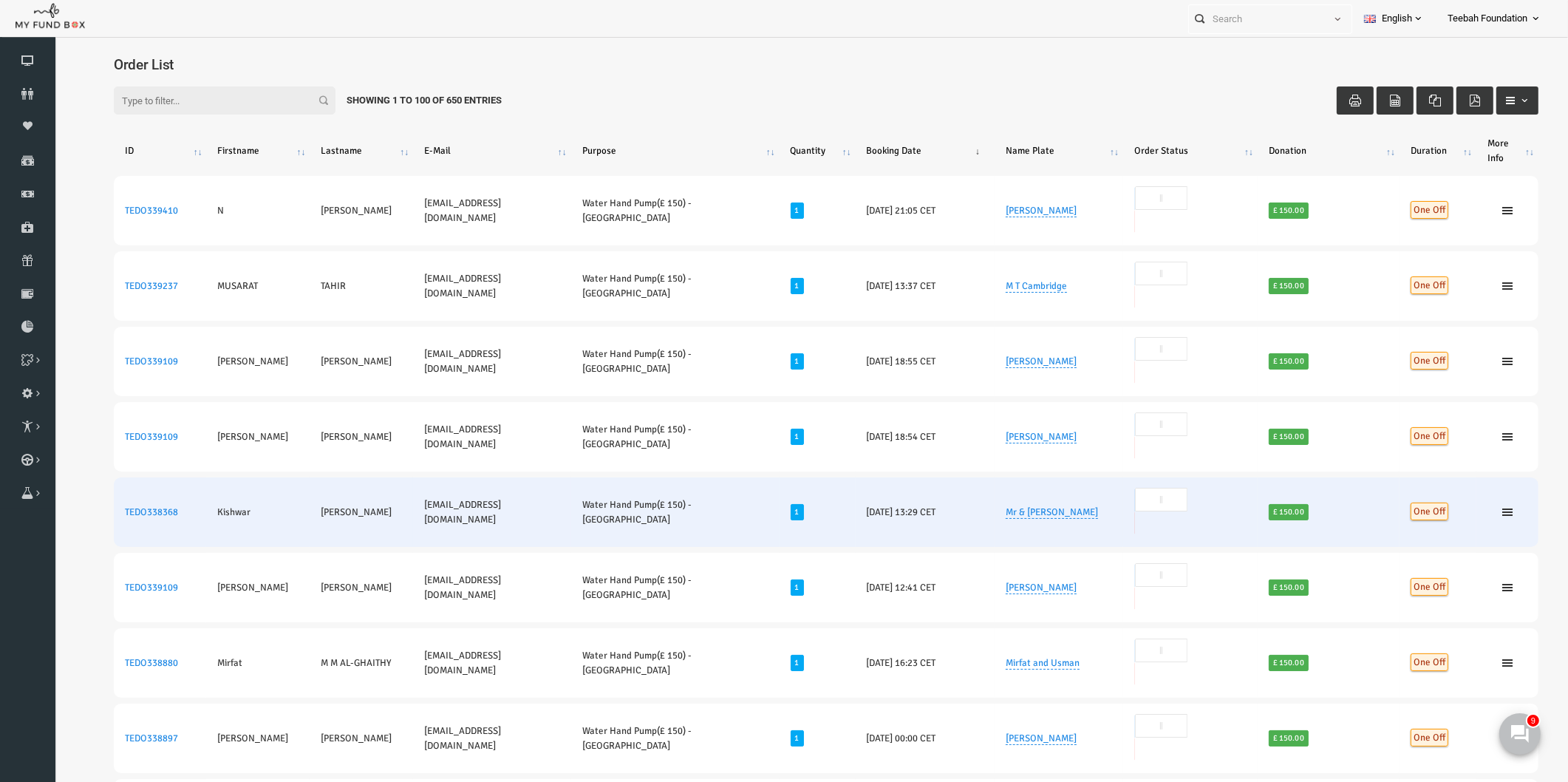
drag, startPoint x: 1024, startPoint y: 412, endPoint x: 986, endPoint y: 400, distance: 39.8
click at [986, 478] on td "Mr & Mrs Shamshad Ahmad" at bounding box center [1029, 513] width 129 height 69
copy link "Mr & Mrs Shamshad Ahmad"
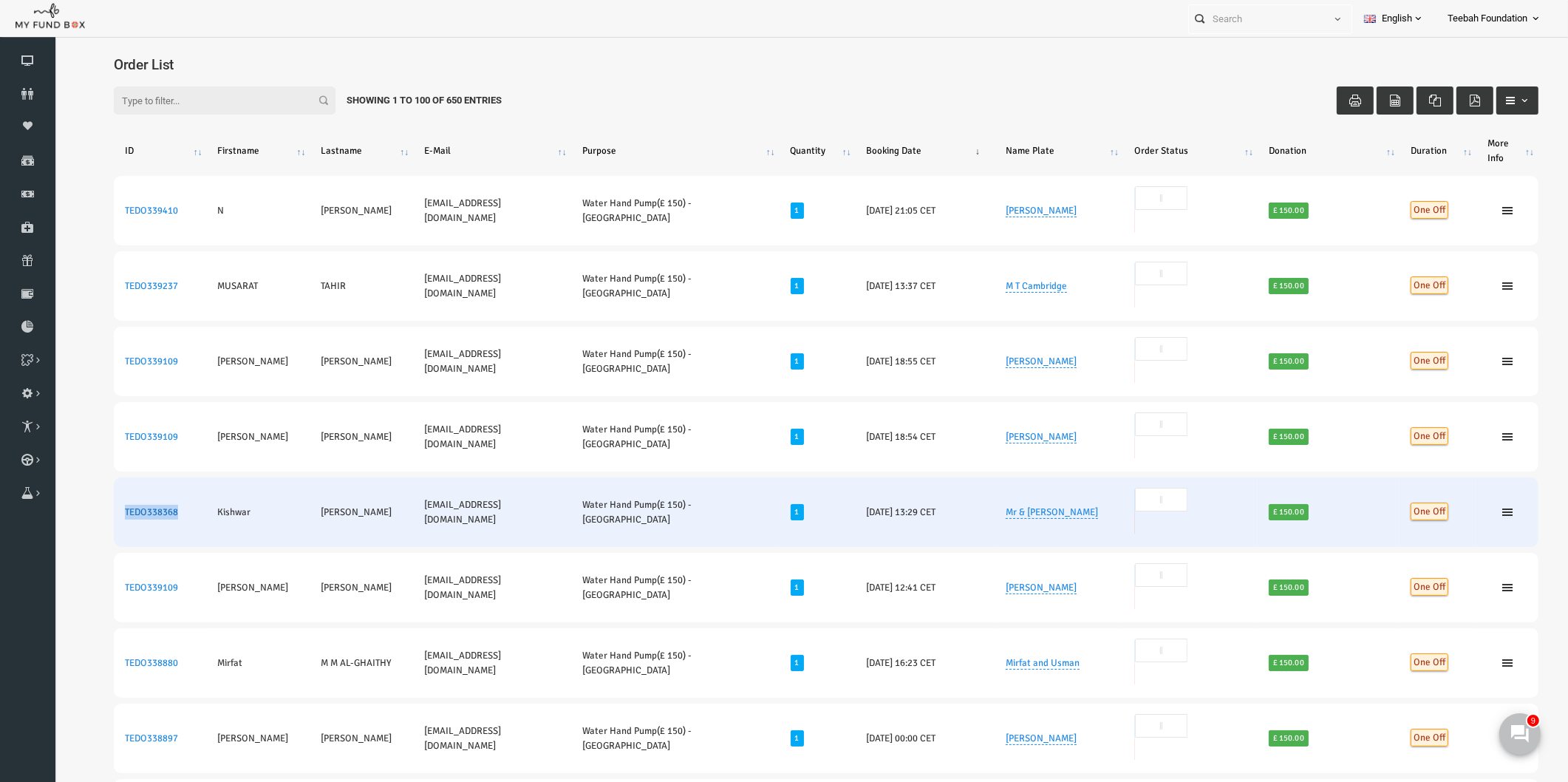
drag, startPoint x: 154, startPoint y: 408, endPoint x: 94, endPoint y: 405, distance: 60.1
click at [94, 478] on td "TEDO338368" at bounding box center [130, 513] width 93 height 69
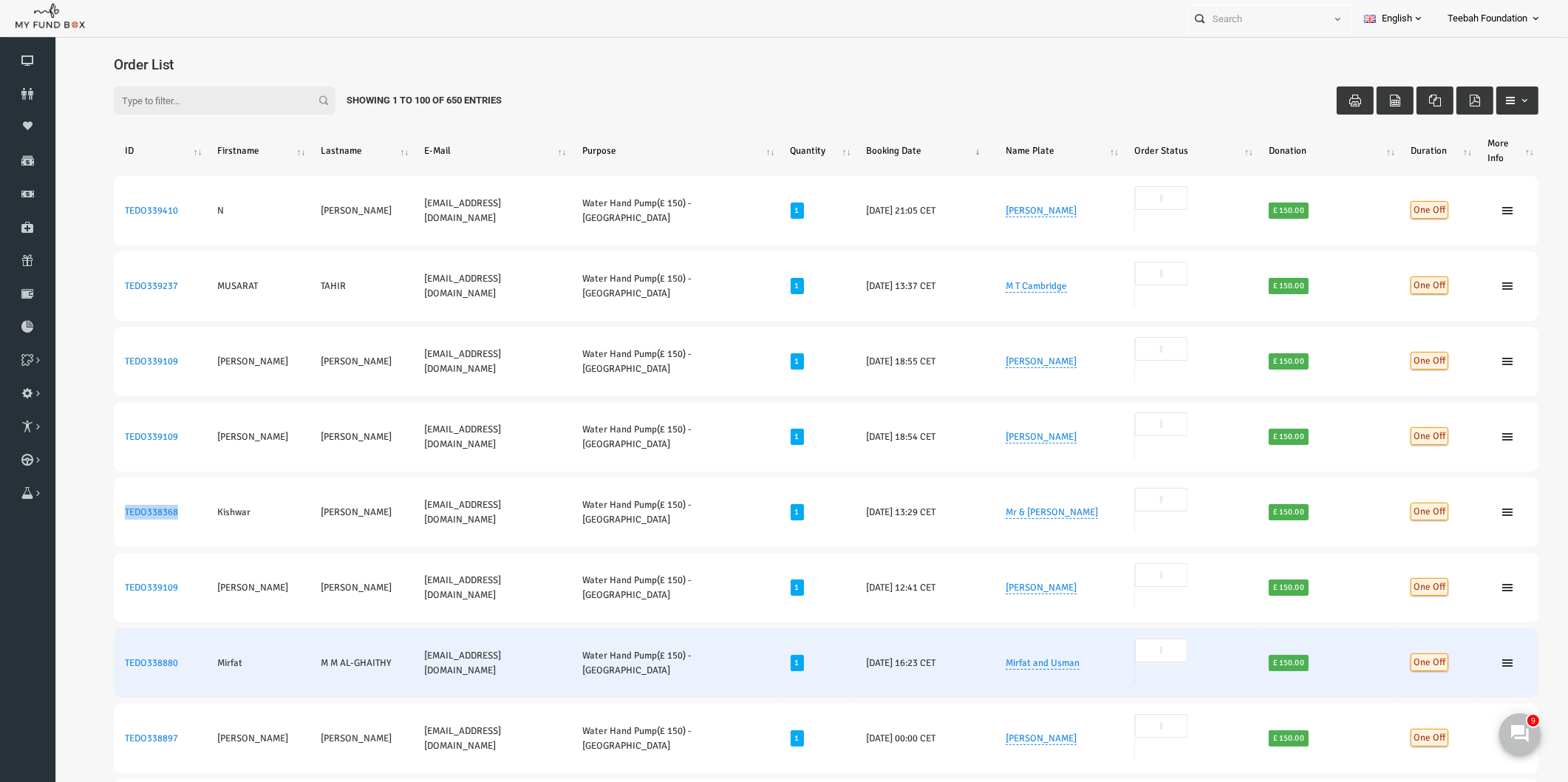
copy link "TEDO338368"
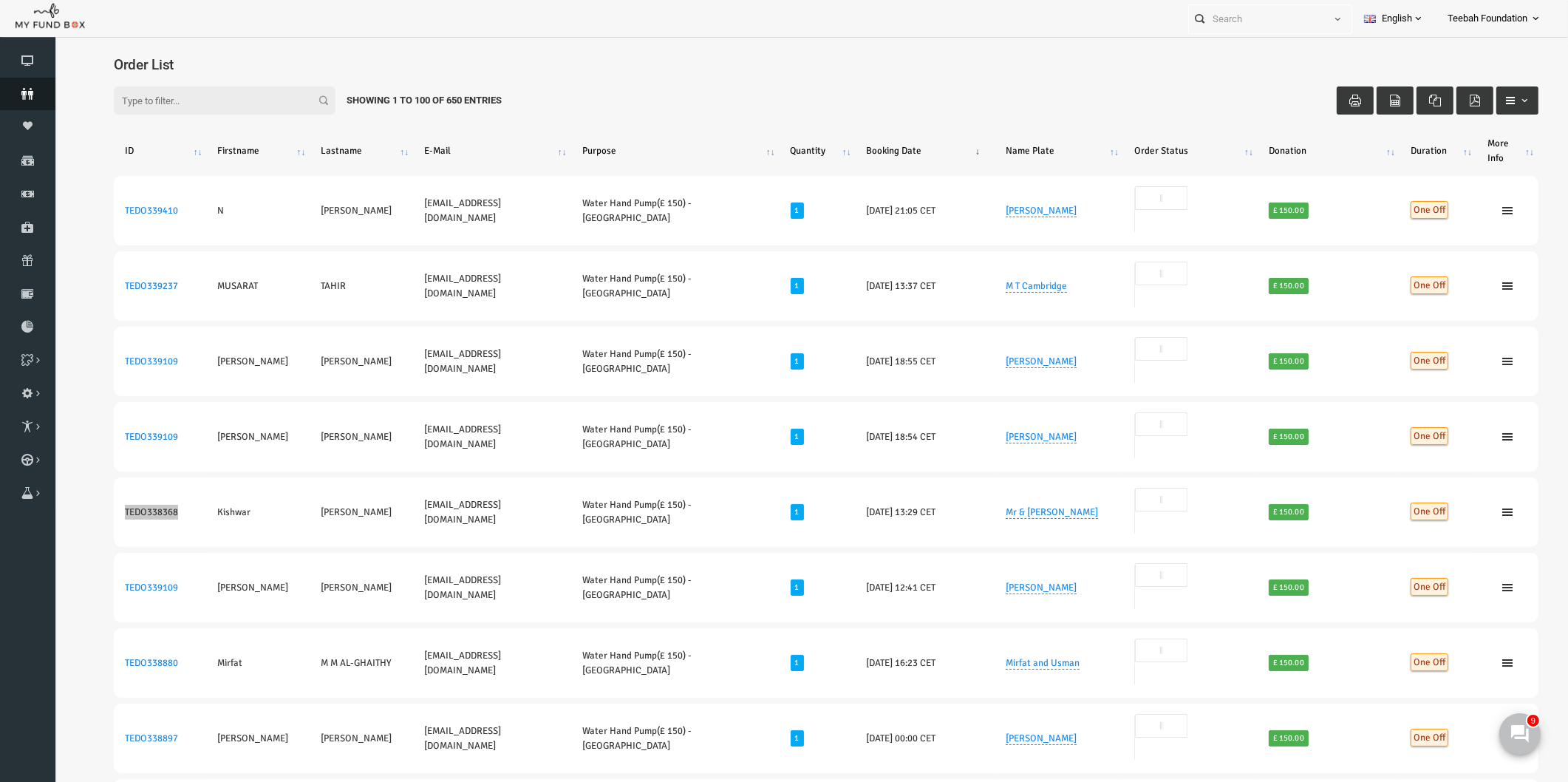
click at [25, 86] on link "Donors" at bounding box center [27, 93] width 55 height 32
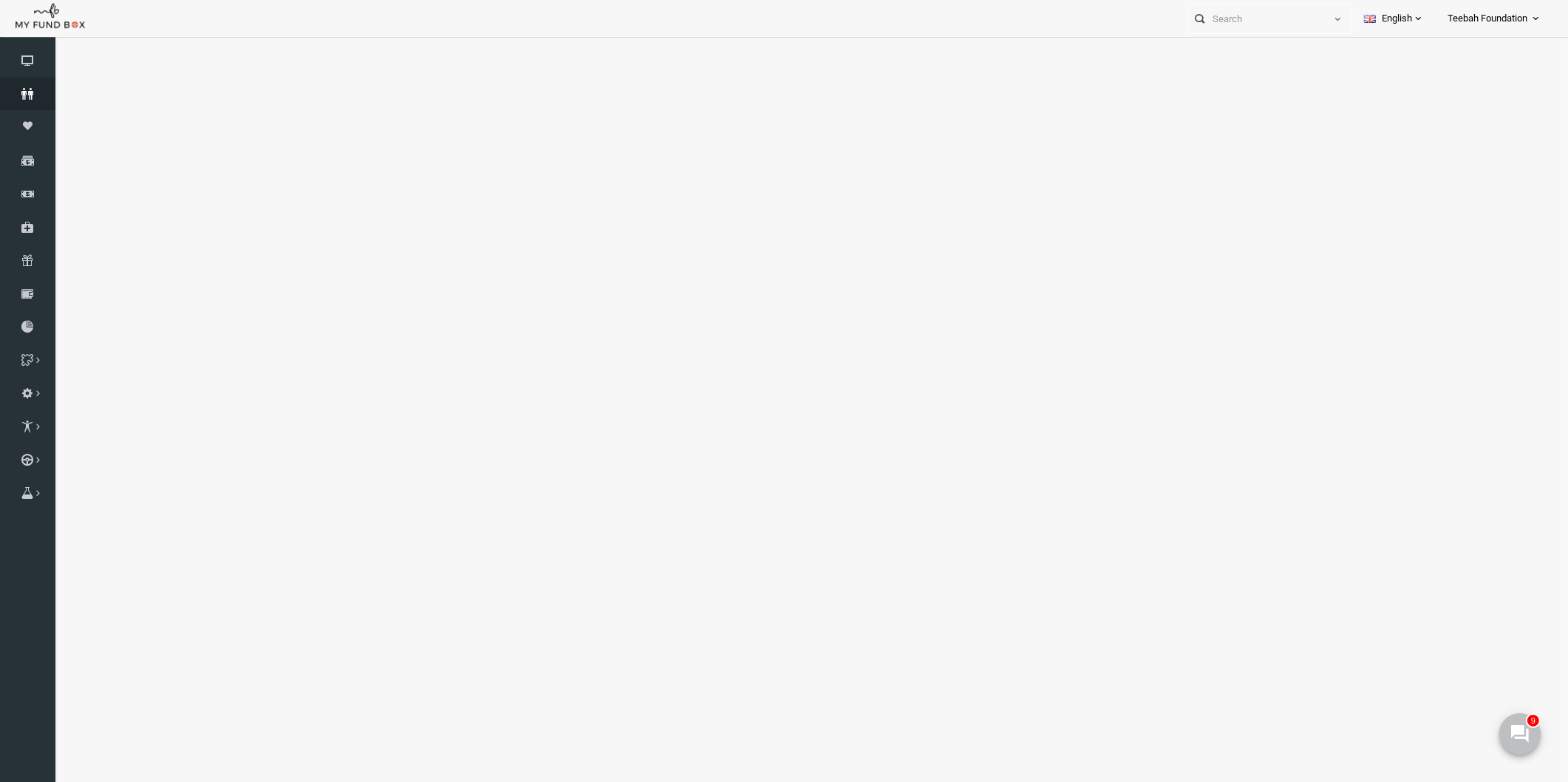
select select "100"
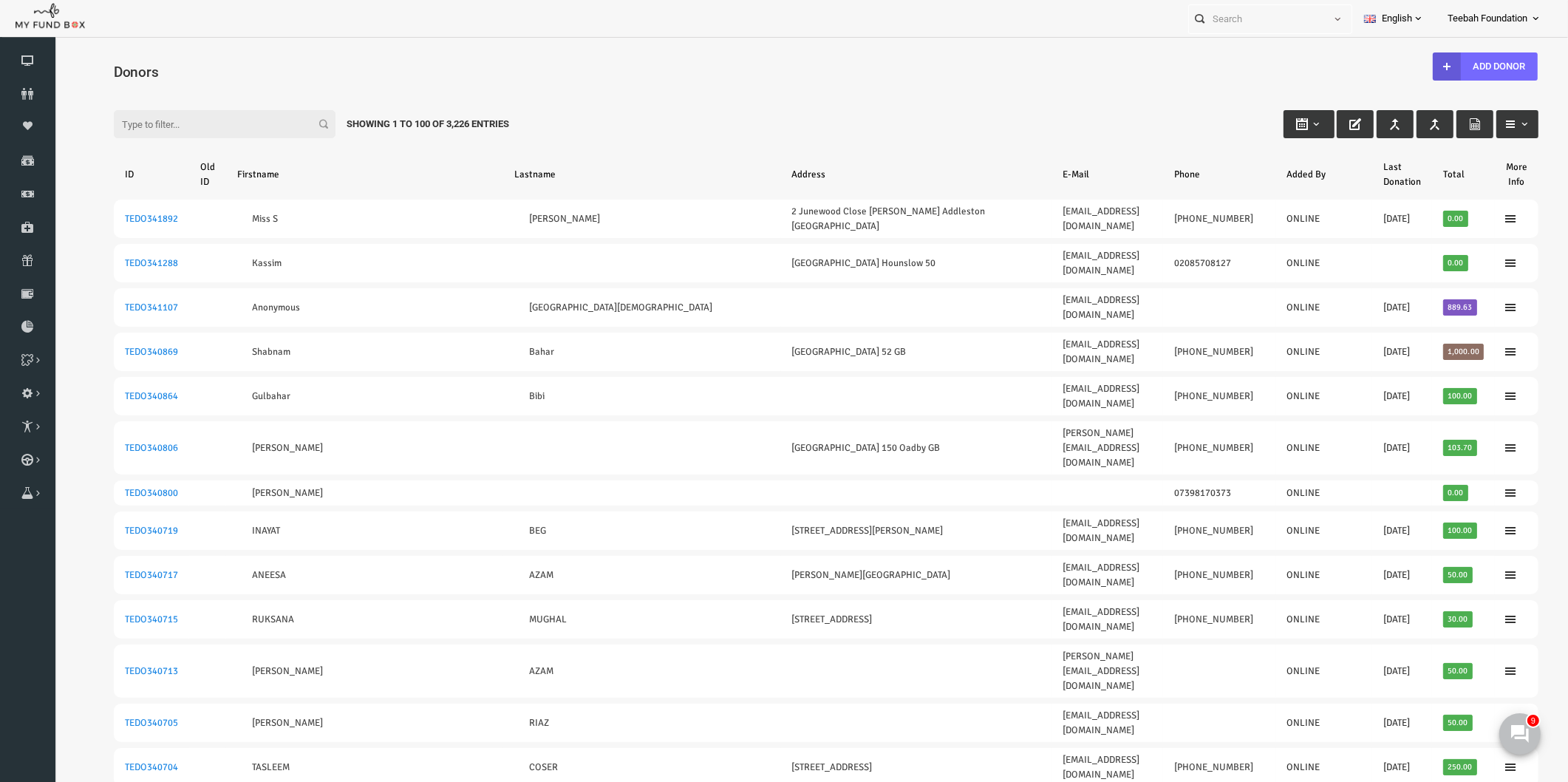
click at [192, 122] on input "Filter:" at bounding box center [194, 124] width 221 height 28
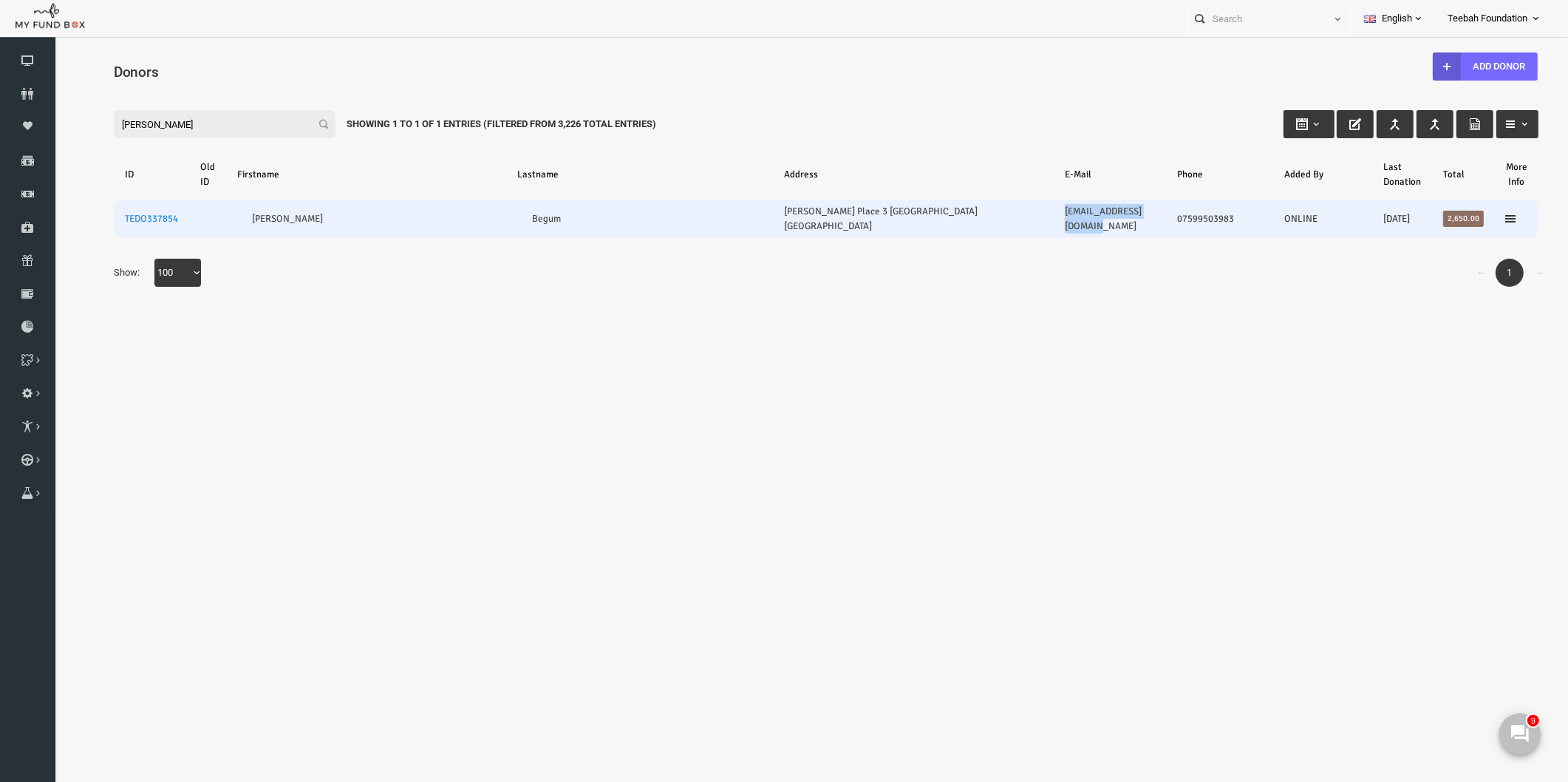
drag, startPoint x: 1120, startPoint y: 212, endPoint x: 1012, endPoint y: 214, distance: 108.0
click at [1024, 214] on td "[EMAIL_ADDRESS][DOMAIN_NAME]" at bounding box center [1080, 218] width 112 height 39
copy link "[EMAIL_ADDRESS][DOMAIN_NAME]"
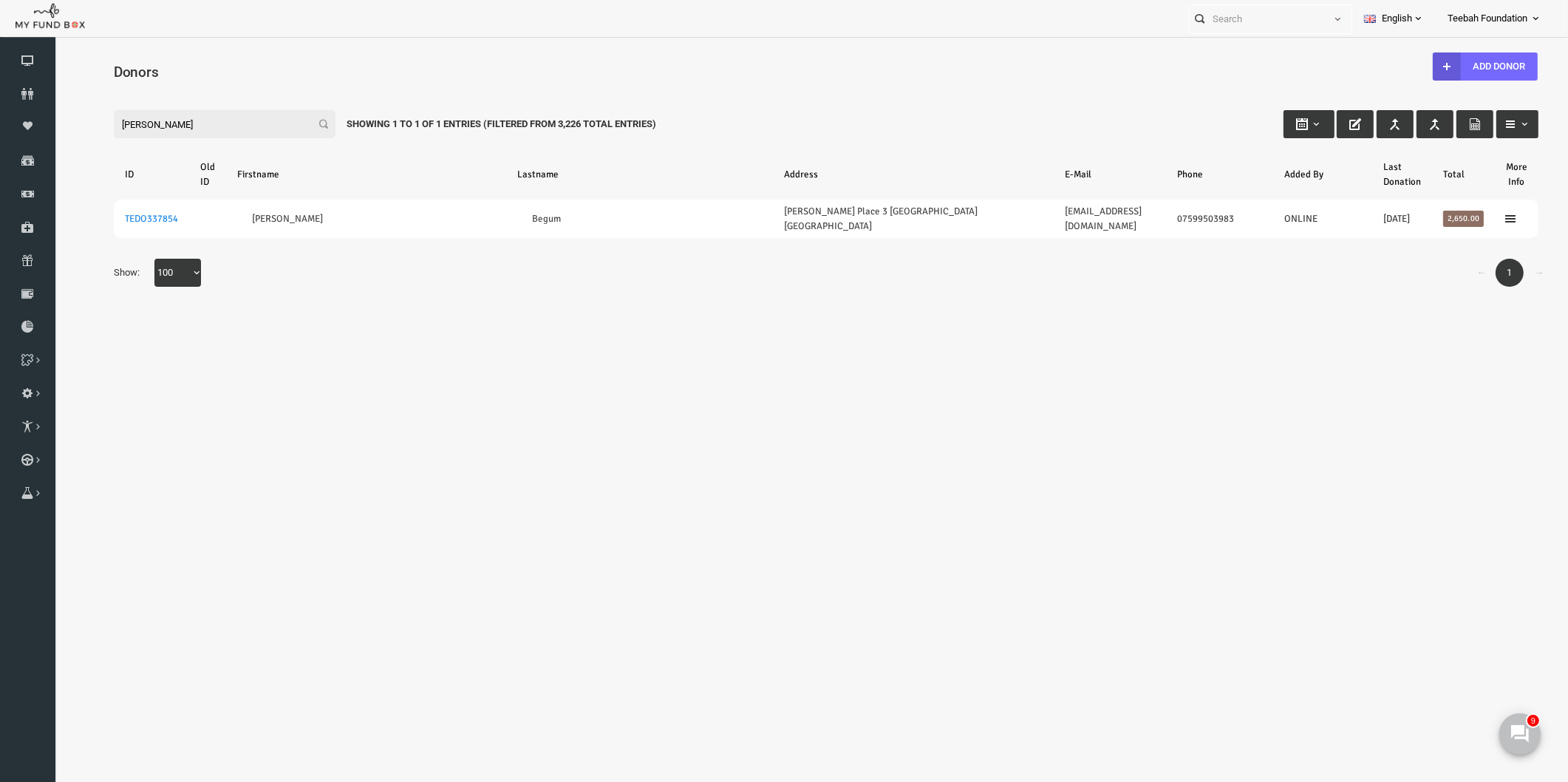
drag, startPoint x: 129, startPoint y: 118, endPoint x: 72, endPoint y: 122, distance: 57.1
click at [72, 122] on div "Filter: atiya Showing 1 to 1 of 1 Entries (Filtered From 3,226 Total Entries)" at bounding box center [796, 110] width 1454 height 40
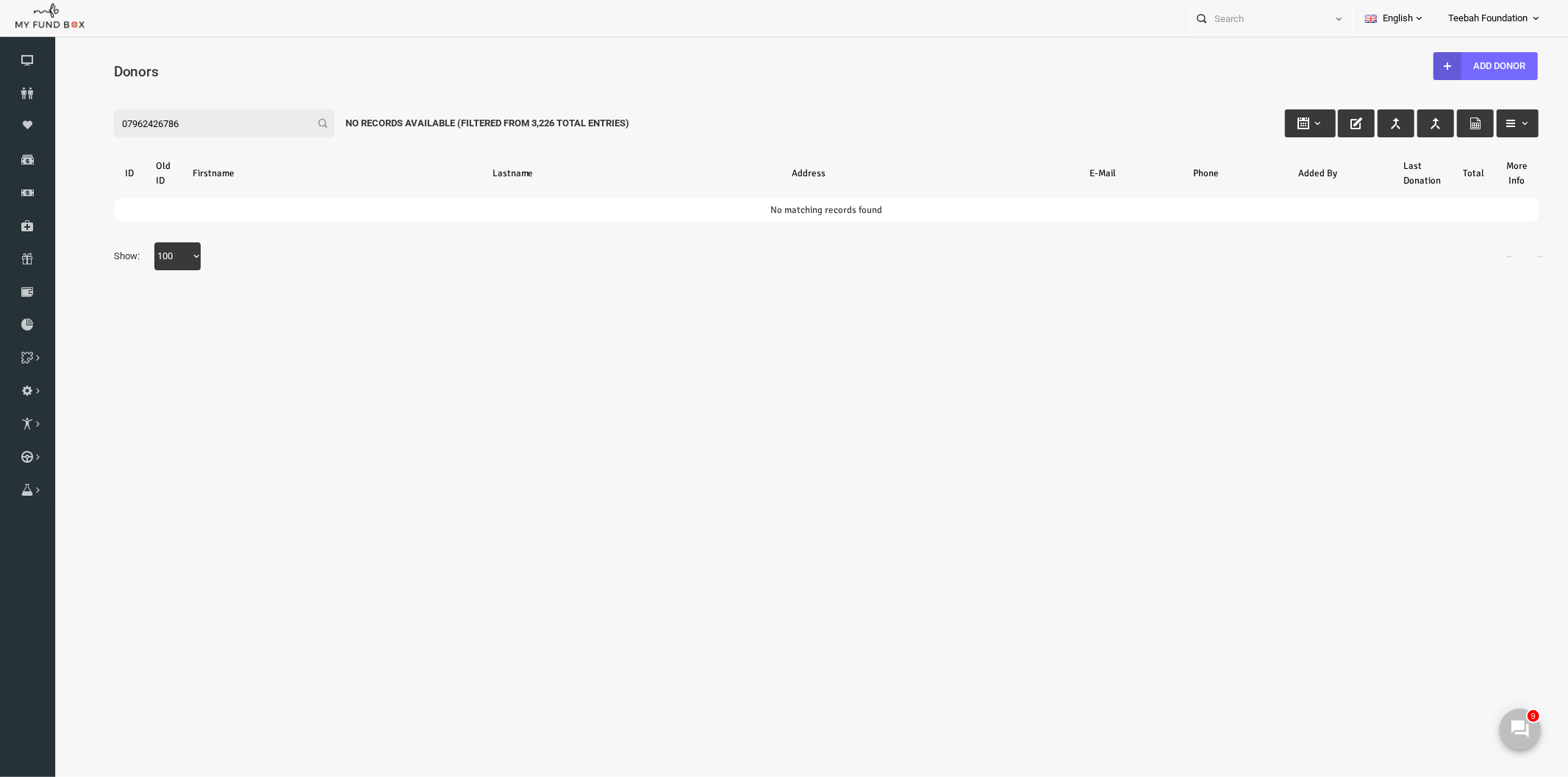
type input "07962426786"
click at [23, 96] on icon at bounding box center [27, 93] width 55 height 11
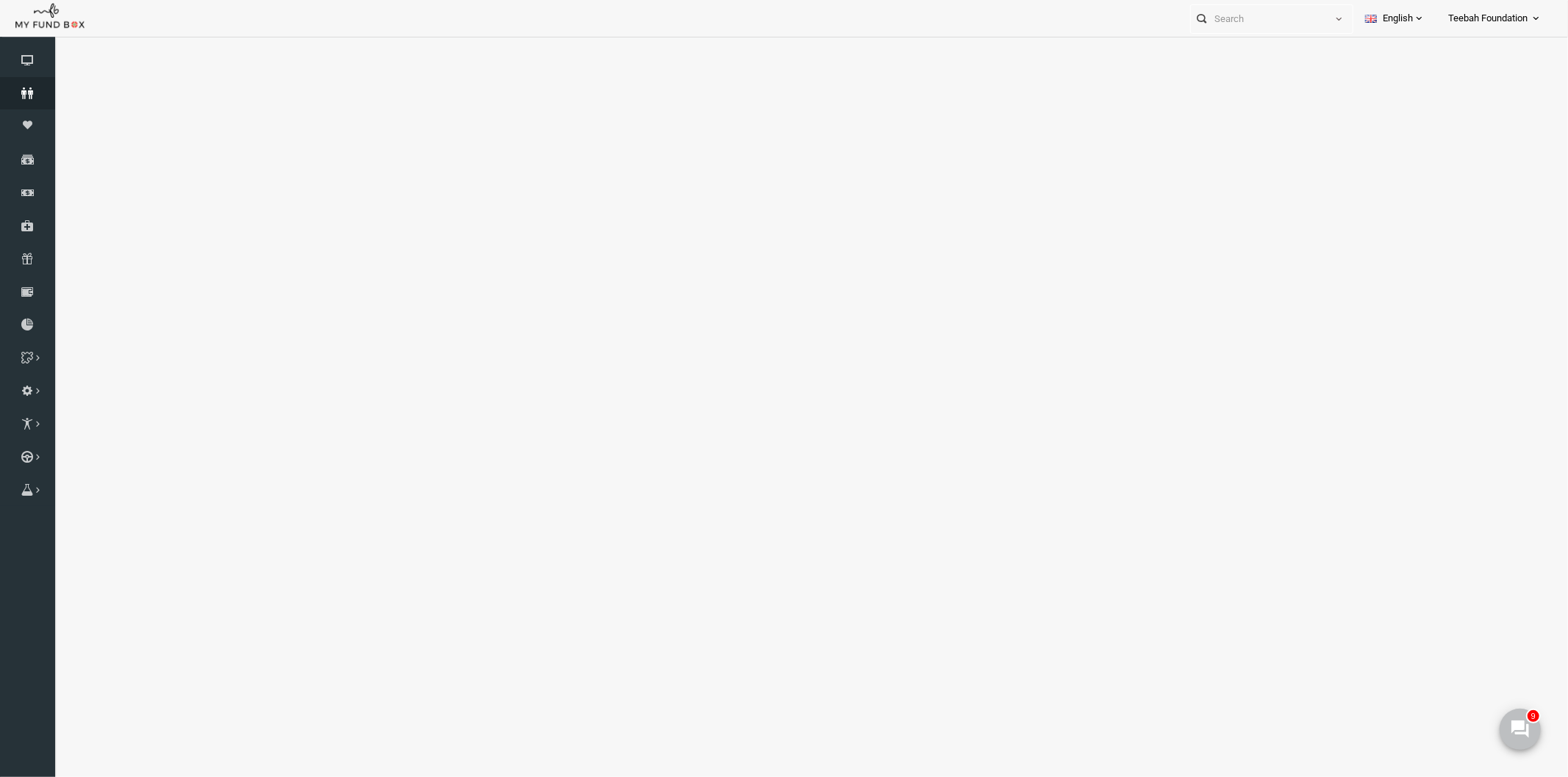
select select "100"
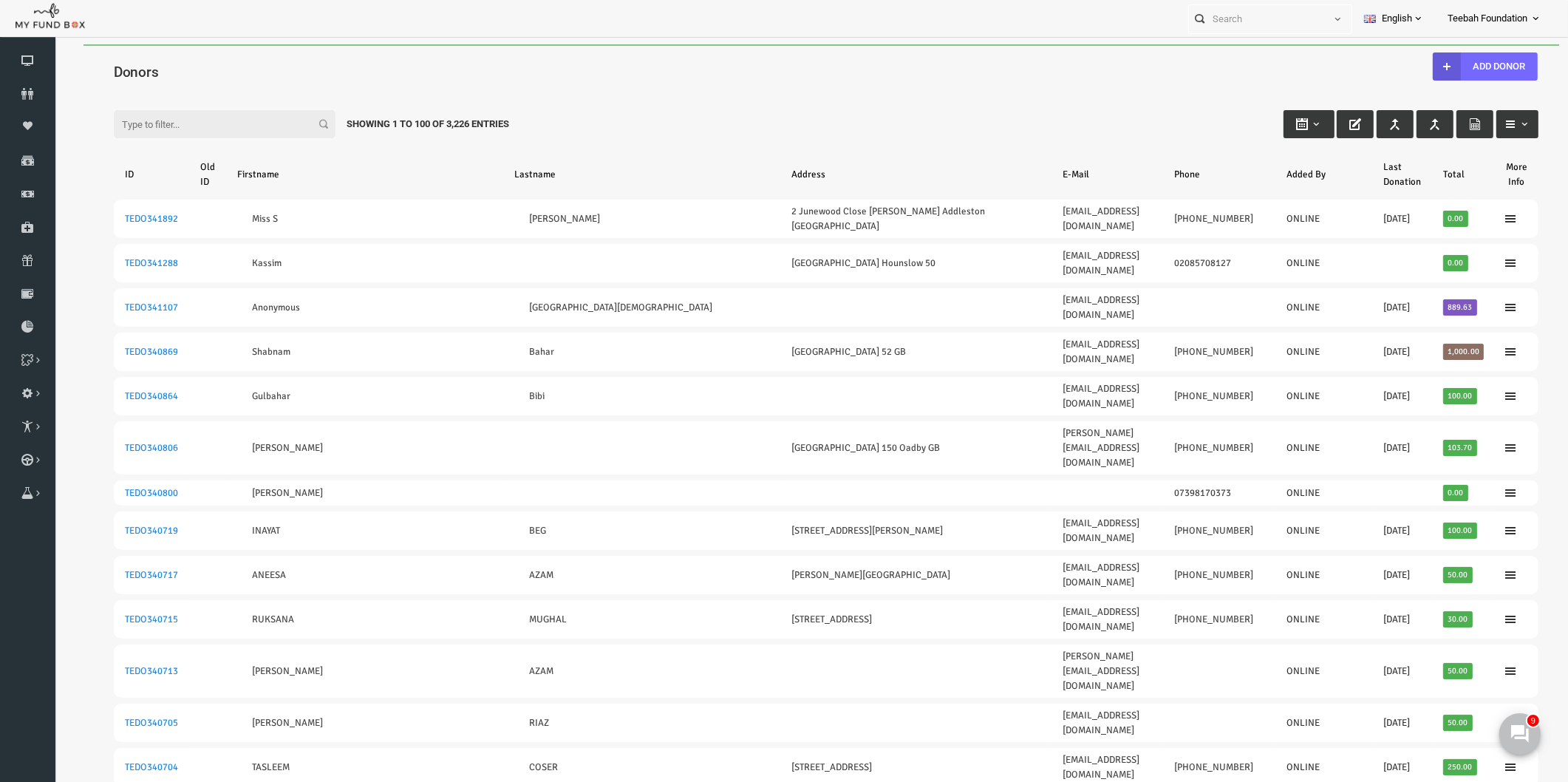
scroll to position [902, 0]
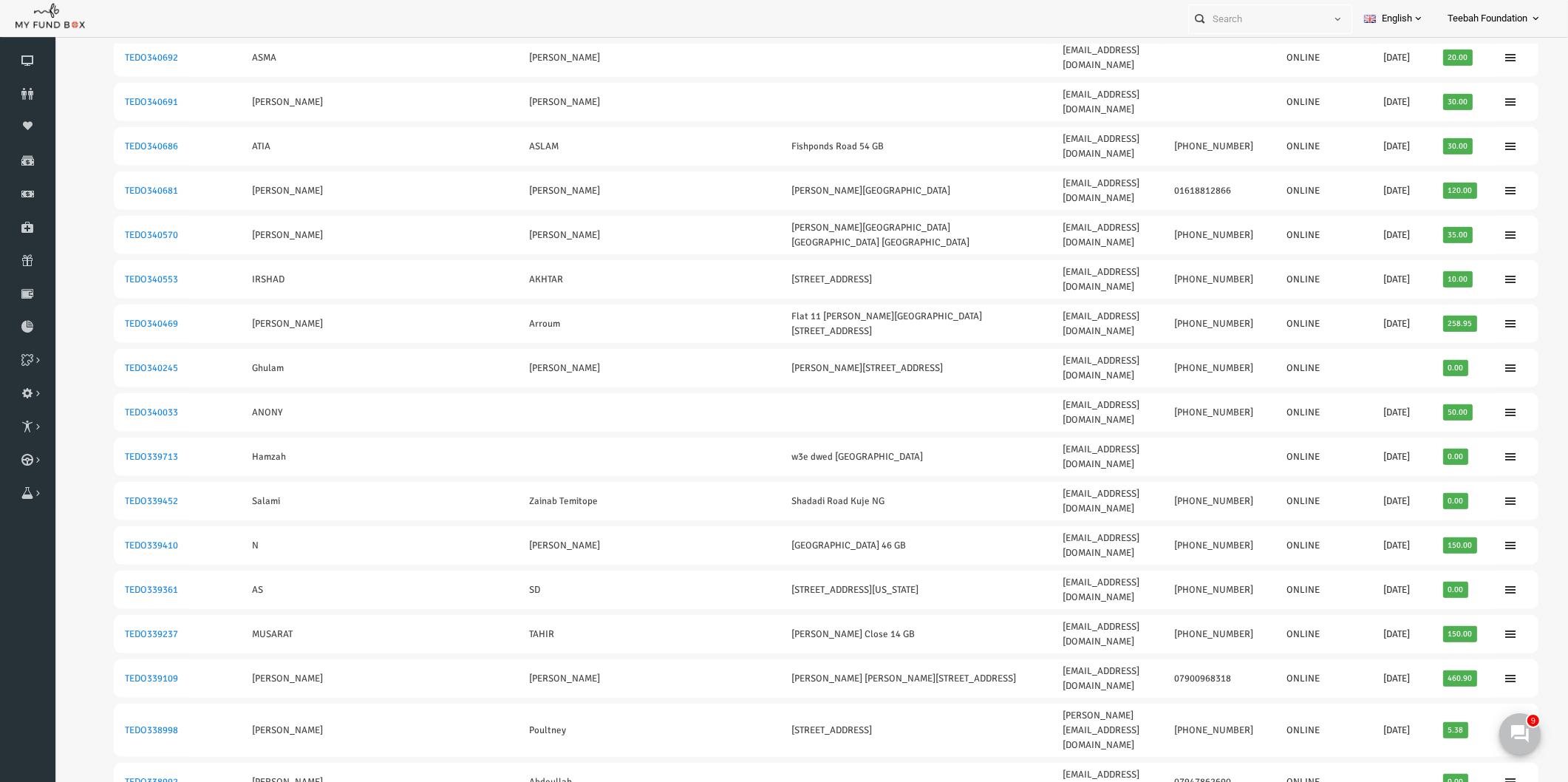
click at [83, 98] on iframe at bounding box center [810, 436] width 1514 height 782
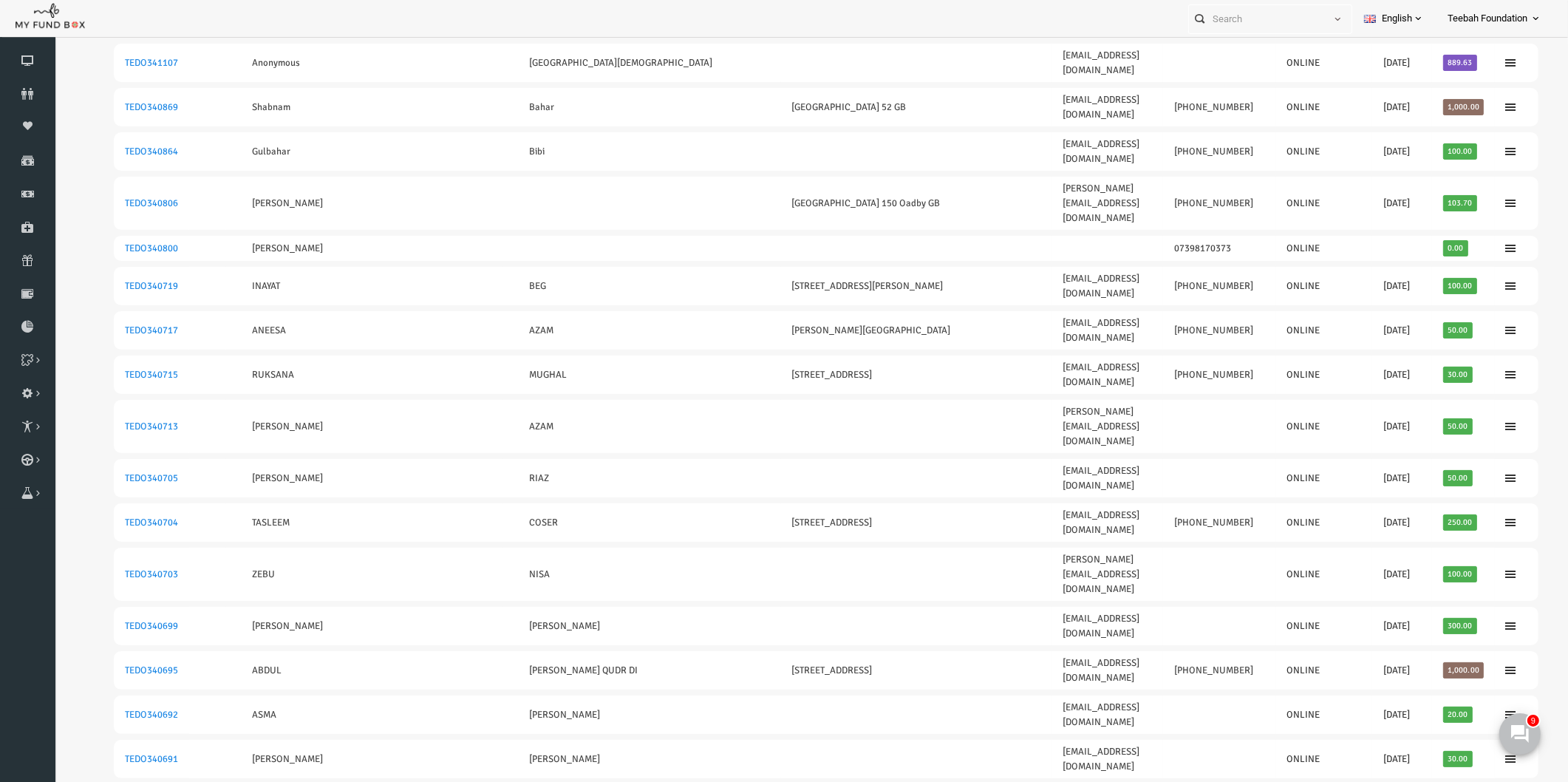
scroll to position [0, 0]
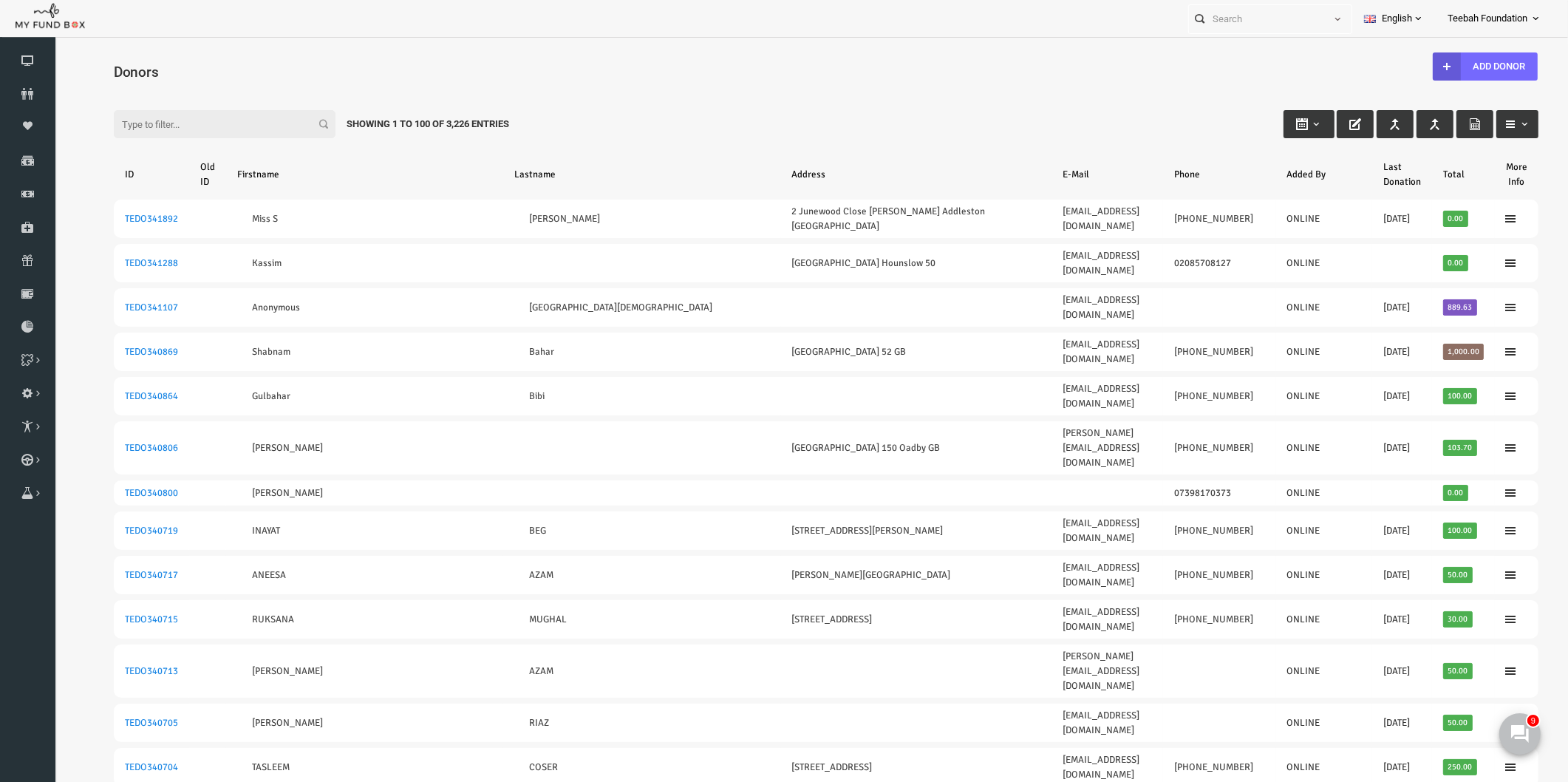
click at [211, 126] on input "Filter:" at bounding box center [194, 124] width 221 height 28
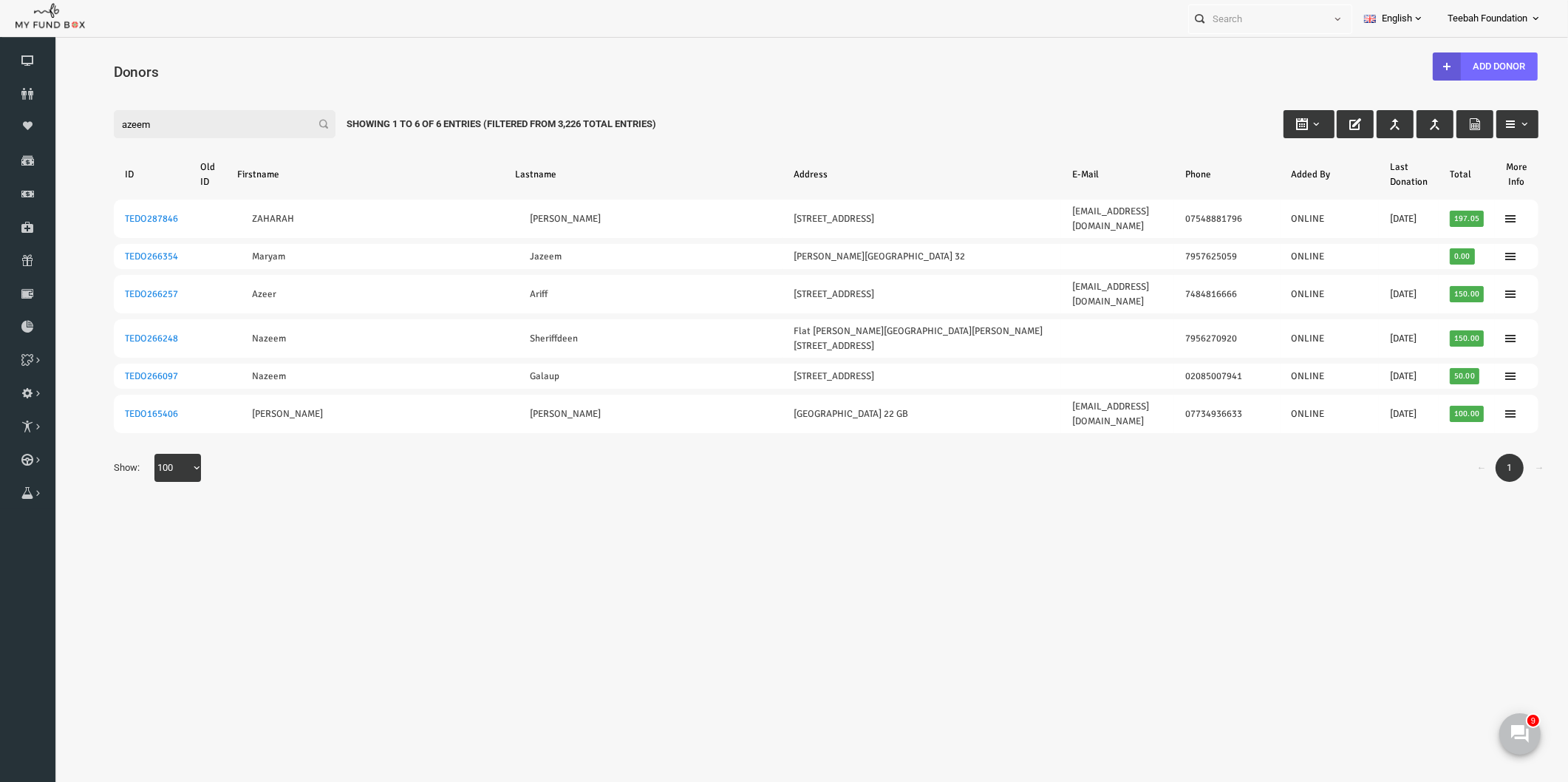
drag, startPoint x: 154, startPoint y: 118, endPoint x: 131, endPoint y: 165, distance: 52.3
click at [54, 122] on html "Donor Not Found Beneficiary Not Found Partner Not Found!!!! Please Fill out thi…" at bounding box center [796, 432] width 1484 height 774
type input "azeem"
click at [22, 98] on icon at bounding box center [27, 93] width 55 height 12
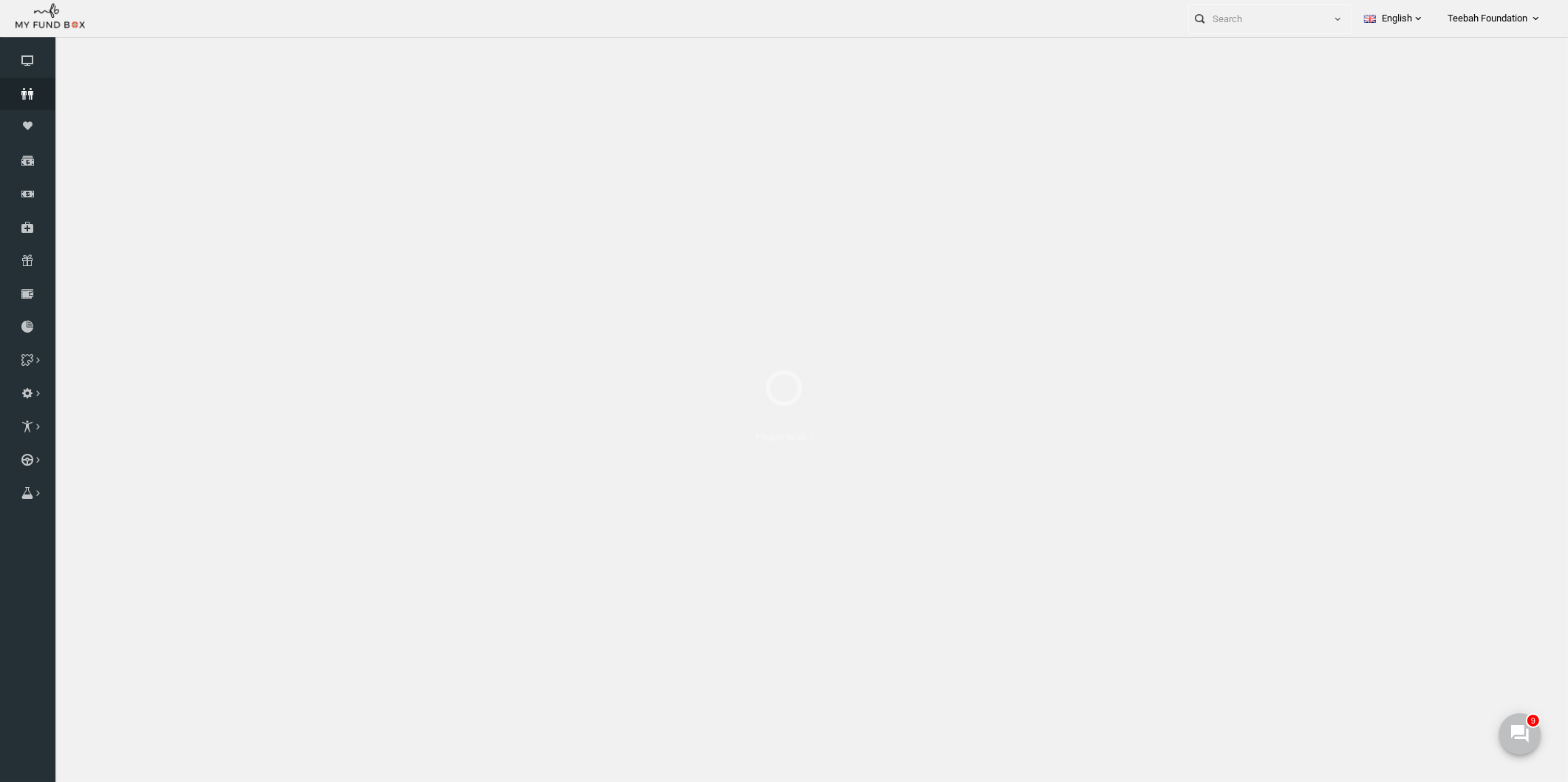
select select "100"
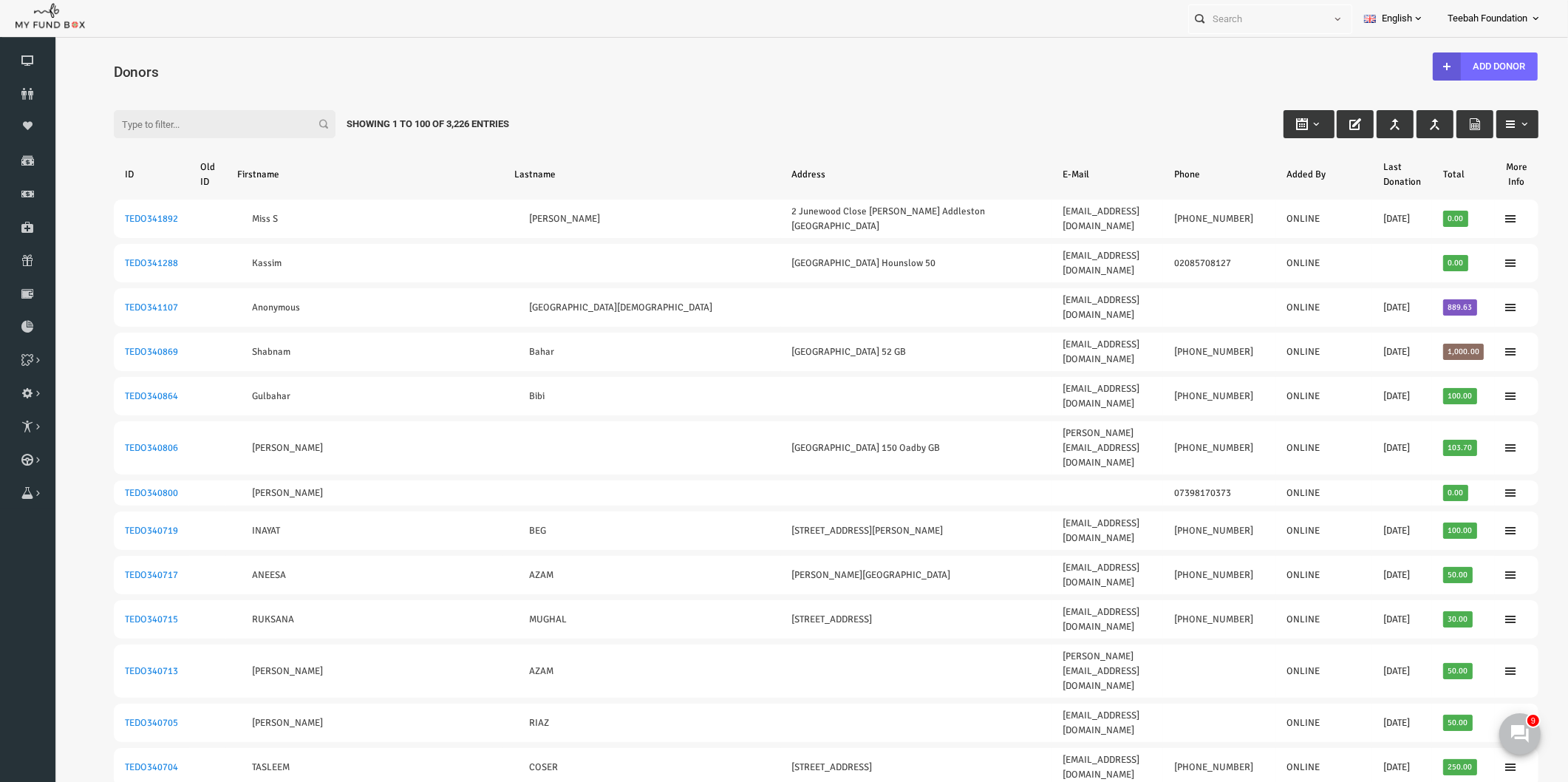
click at [145, 122] on input "Filter:" at bounding box center [194, 124] width 221 height 28
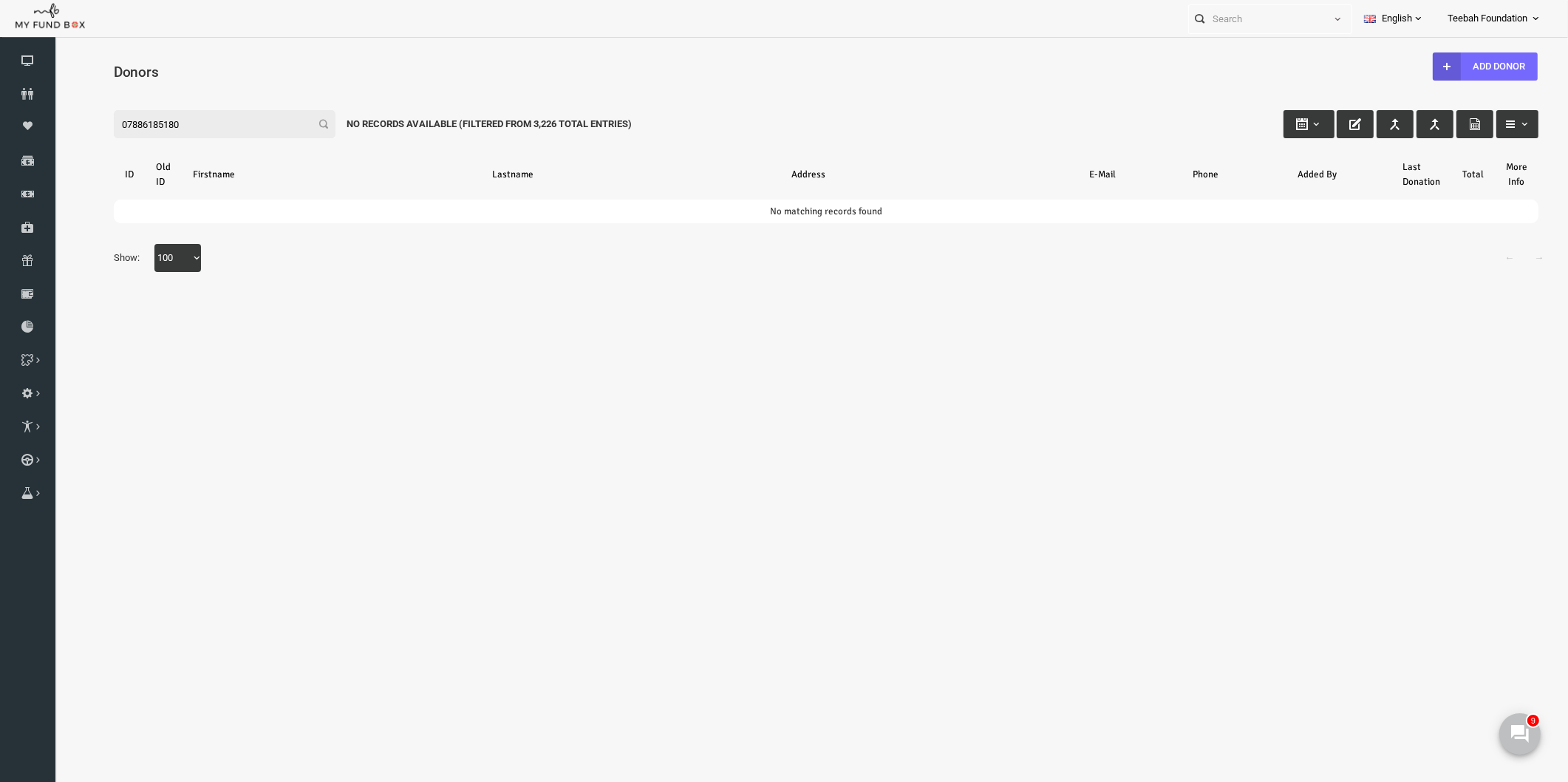
click at [200, 98] on div "Filter: 07886185180 No records available (Filtered From 3,226 Total Entries)" at bounding box center [796, 110] width 1454 height 40
click at [195, 123] on input "07886185180" at bounding box center [194, 124] width 221 height 28
drag, startPoint x: 192, startPoint y: 118, endPoint x: 102, endPoint y: 124, distance: 90.2
click at [102, 124] on input "07886185180" at bounding box center [194, 124] width 221 height 28
type input "0"
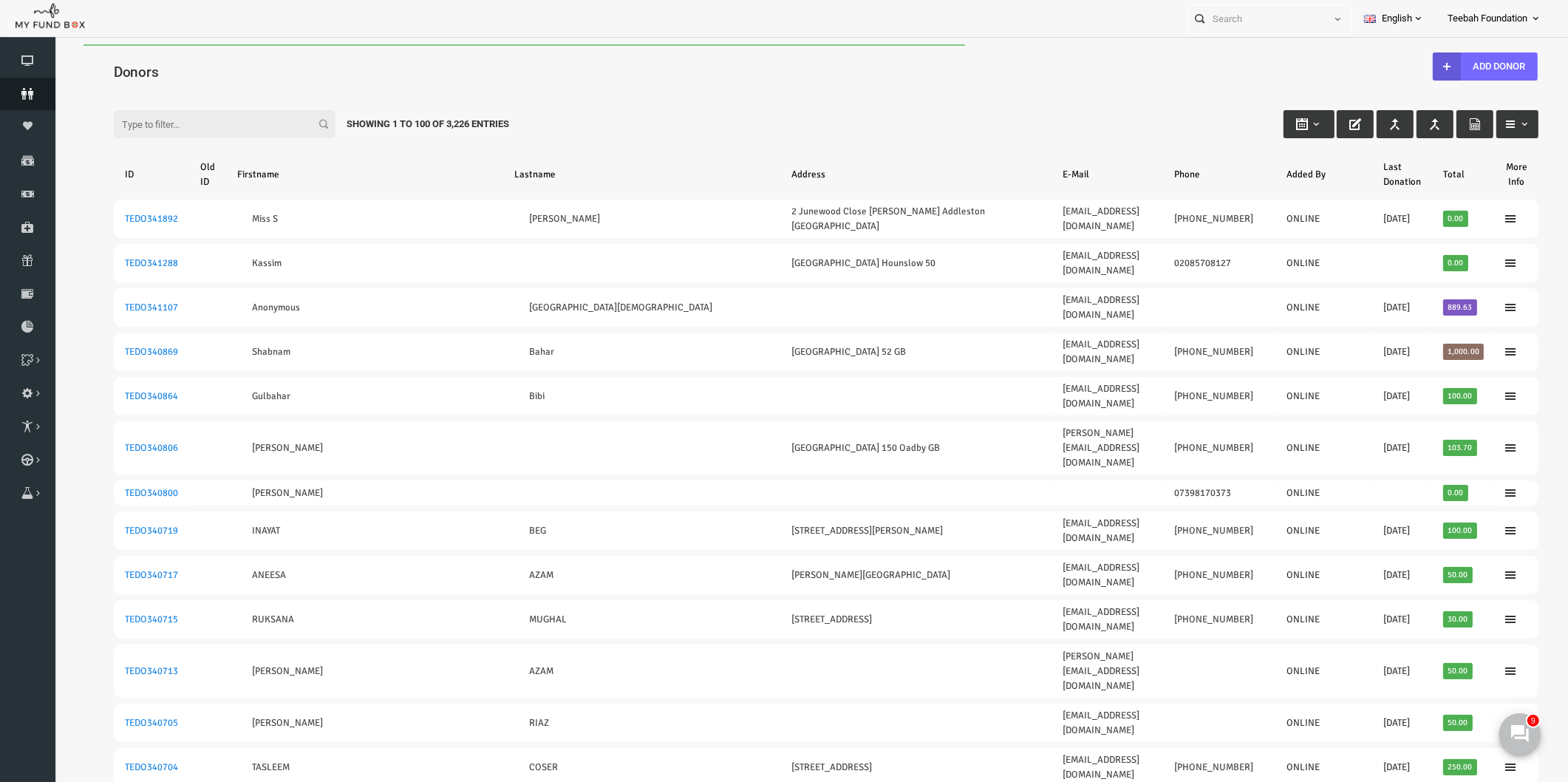
click at [35, 92] on icon at bounding box center [27, 93] width 55 height 12
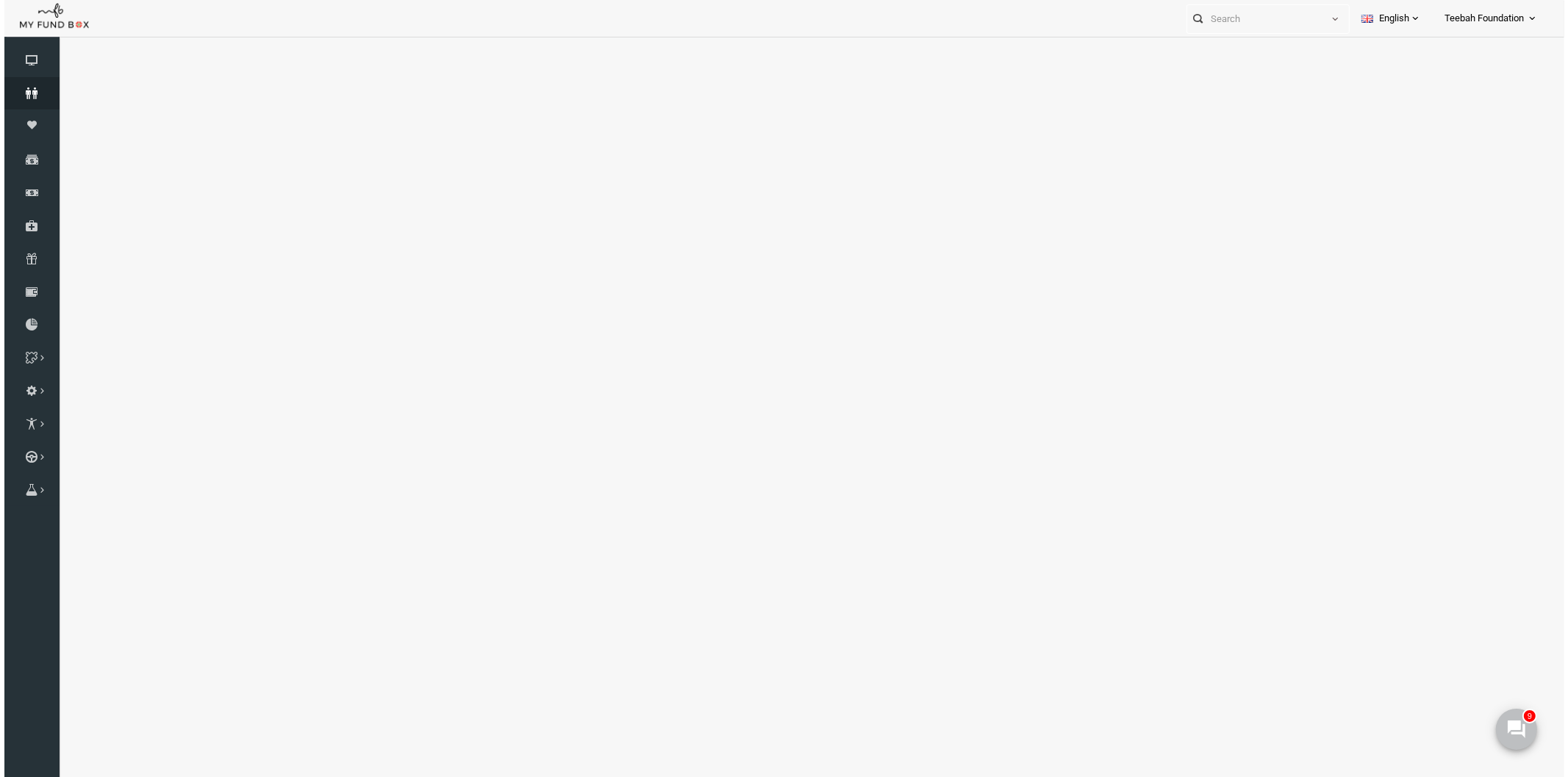
select select "100"
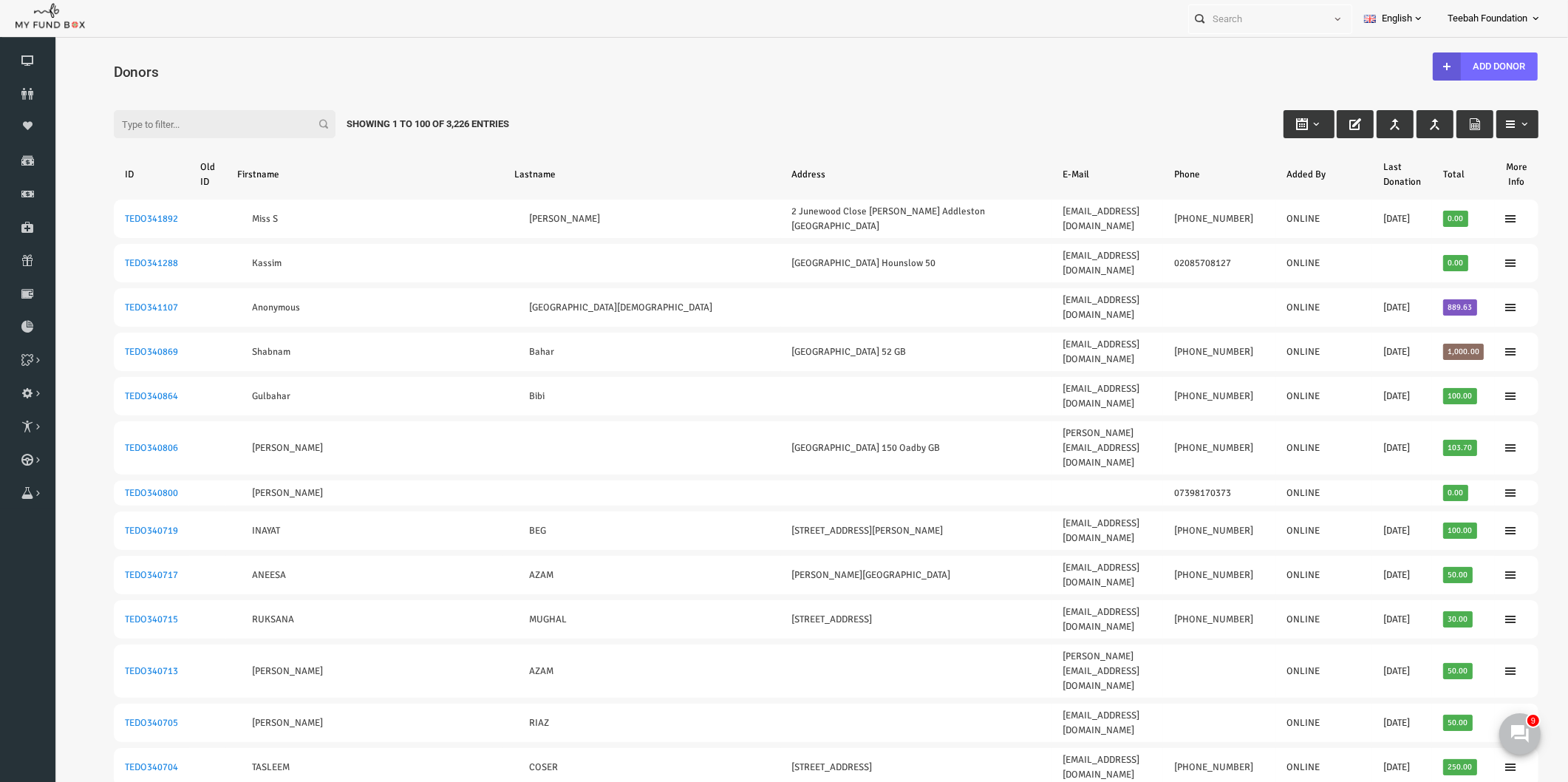
drag, startPoint x: 83, startPoint y: 71, endPoint x: 131, endPoint y: 72, distance: 48.0
click at [131, 72] on h4 "Donors" at bounding box center [803, 72] width 1439 height 21
drag, startPoint x: 84, startPoint y: 70, endPoint x: 143, endPoint y: 71, distance: 59.0
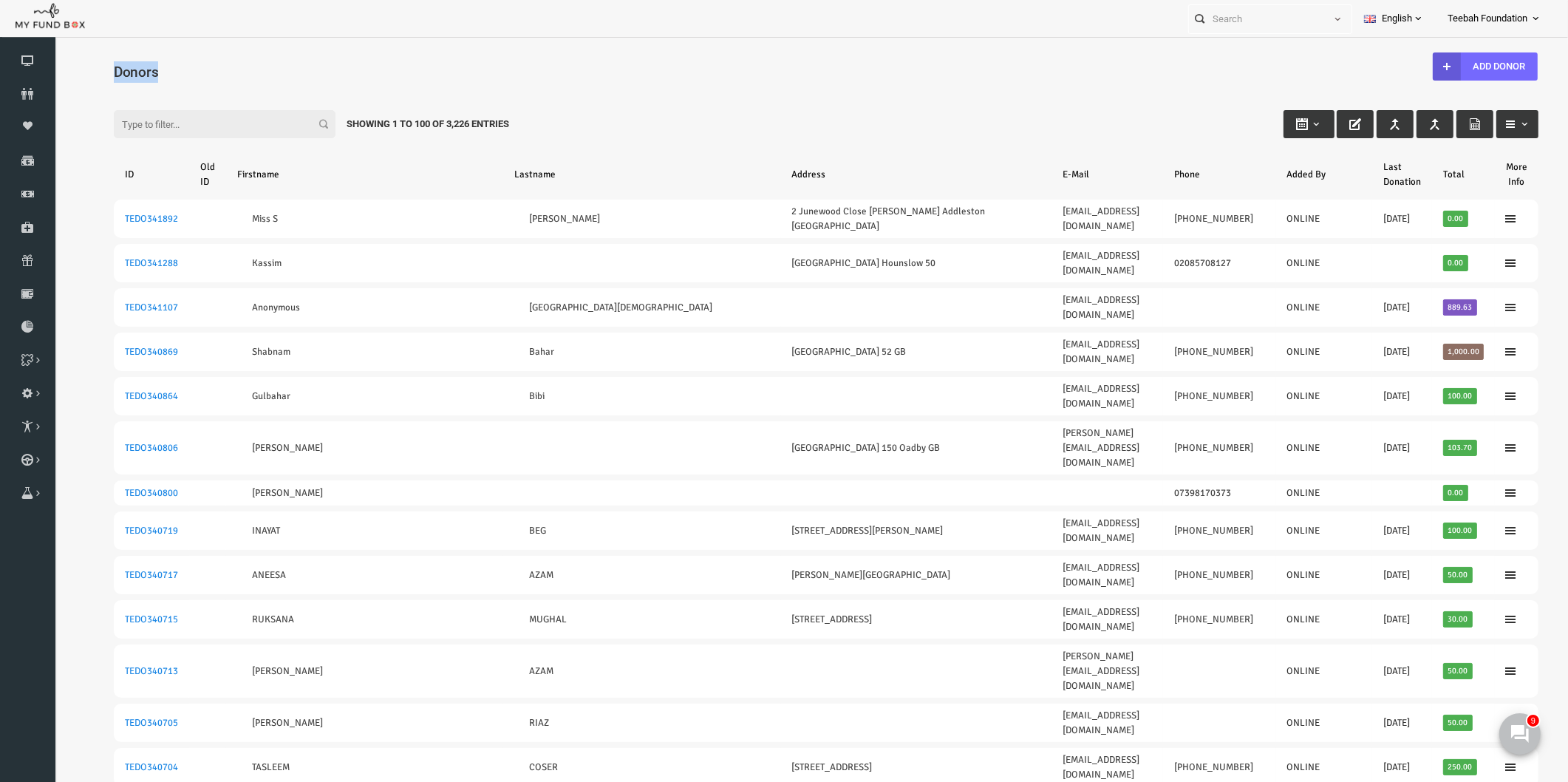
click at [143, 71] on h4 "Donors" at bounding box center [803, 72] width 1439 height 21
click at [143, 72] on h4 "Donors" at bounding box center [803, 72] width 1439 height 21
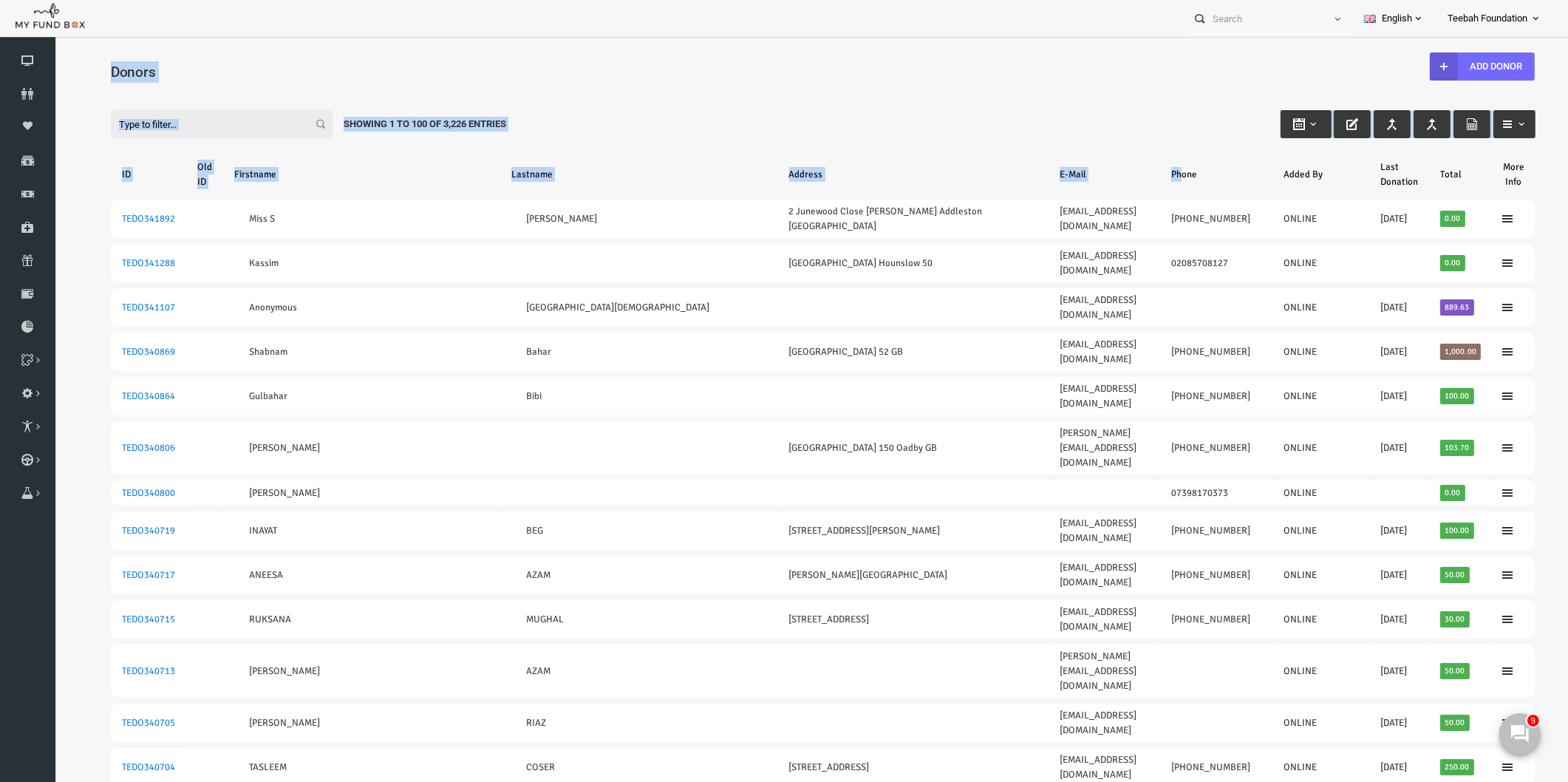
drag, startPoint x: 85, startPoint y: 72, endPoint x: 1138, endPoint y: 130, distance: 1054.6
click at [1135, 126] on div "Filter: Showing 1 to 100 of 3,226 Entries" at bounding box center [793, 110] width 1454 height 40
click at [26, 94] on icon at bounding box center [27, 93] width 55 height 12
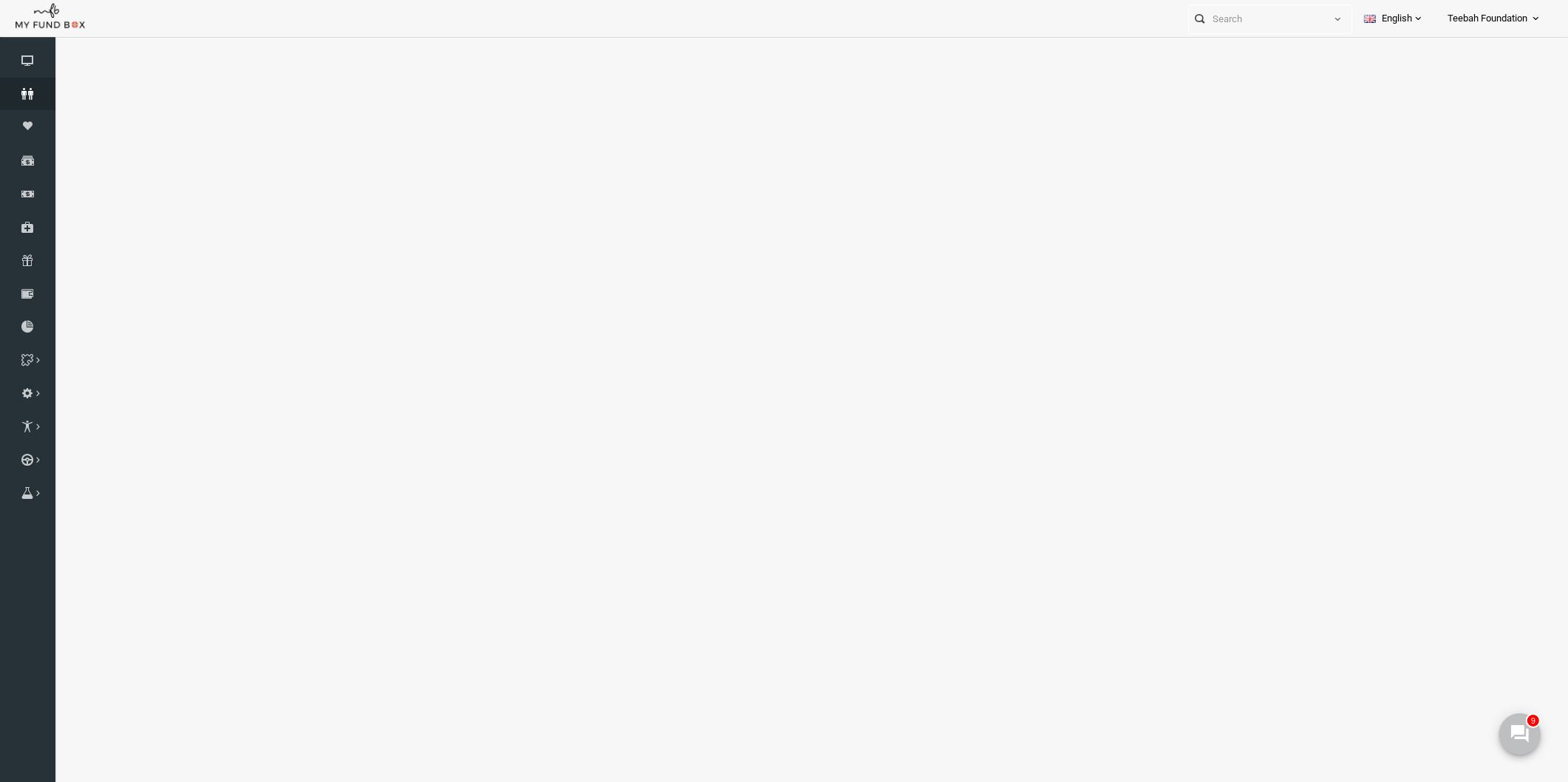
select select "100"
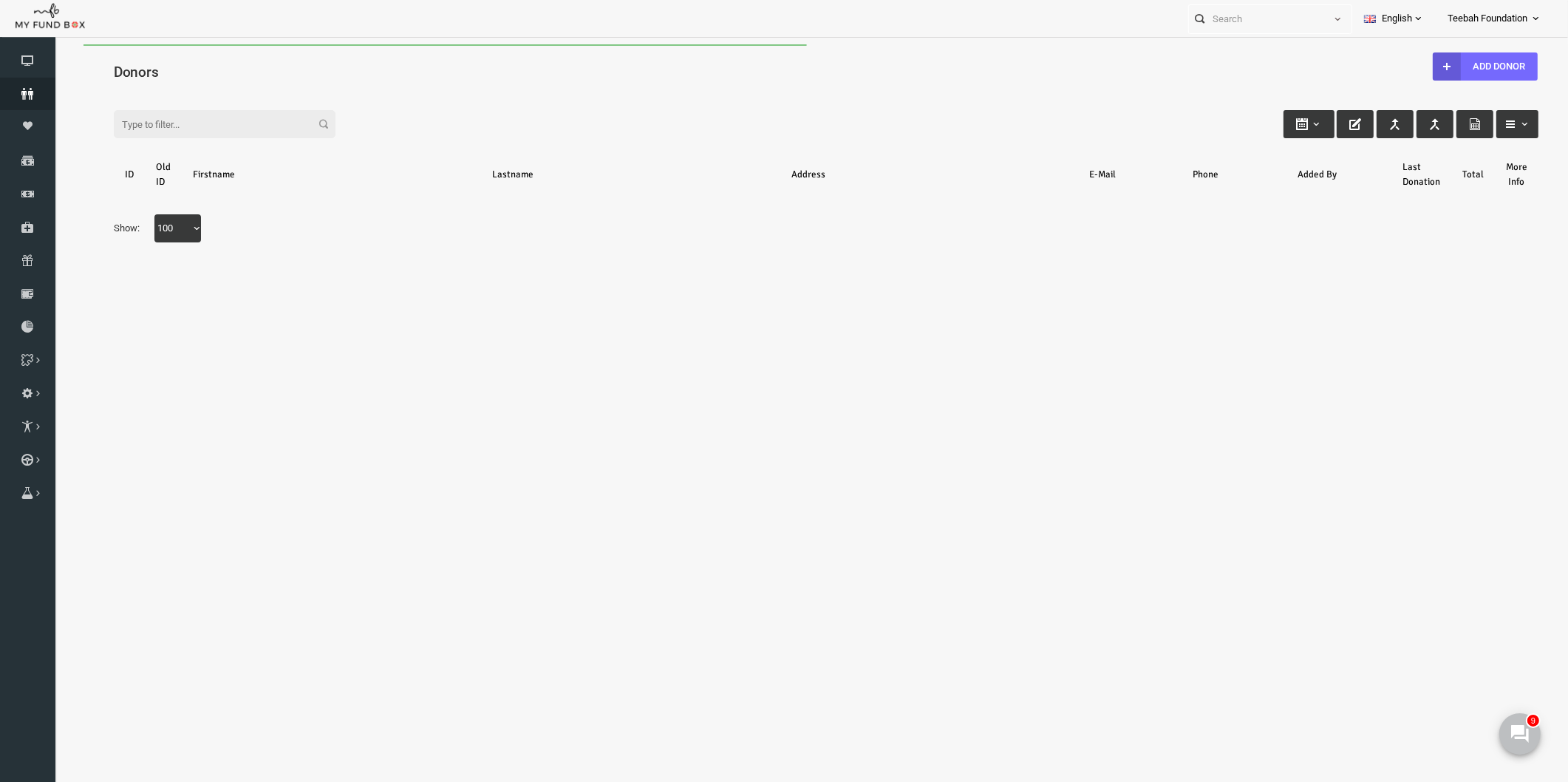
scroll to position [0, 0]
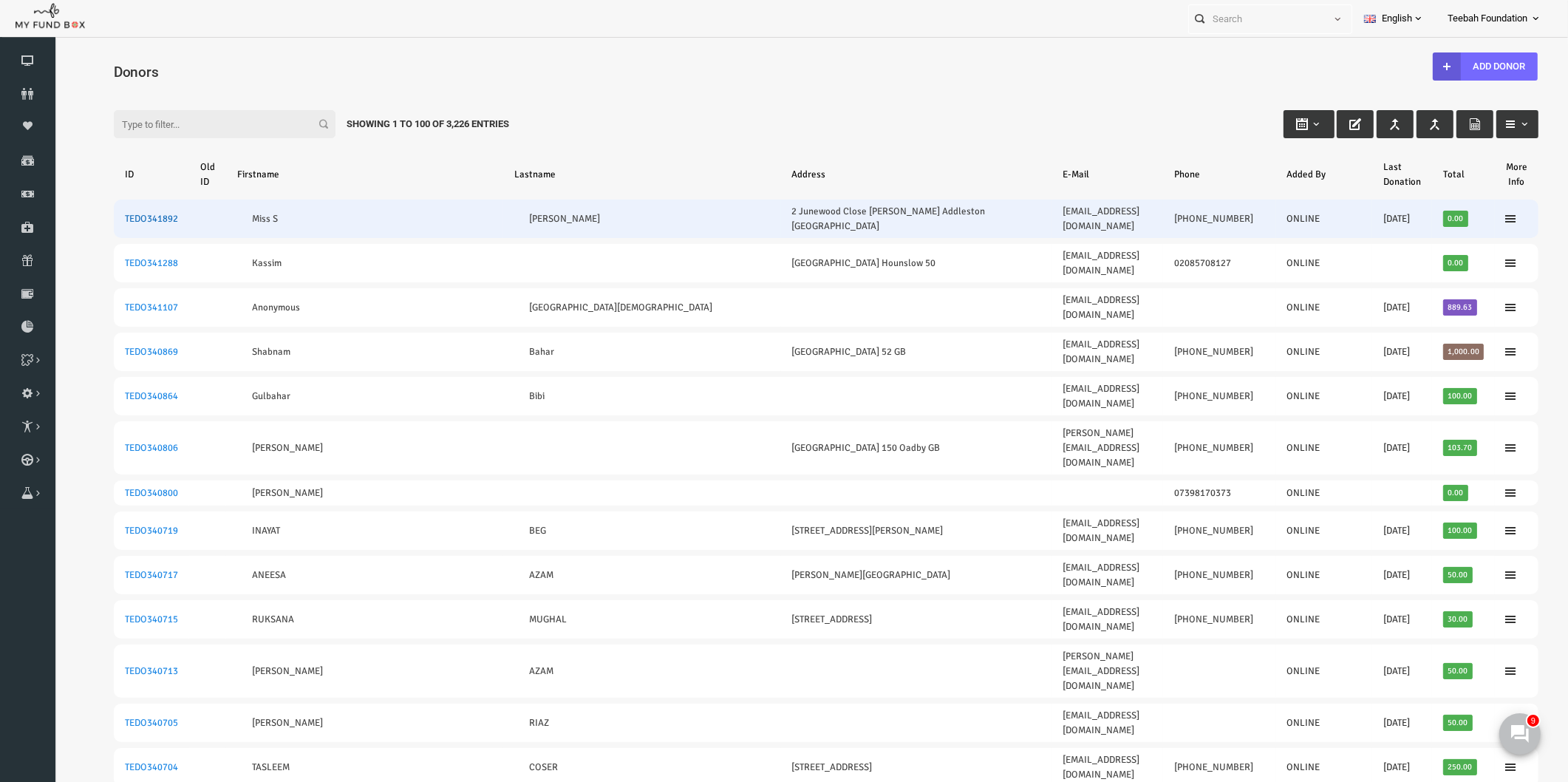
click at [130, 213] on link "TEDO341892" at bounding box center [121, 219] width 53 height 12
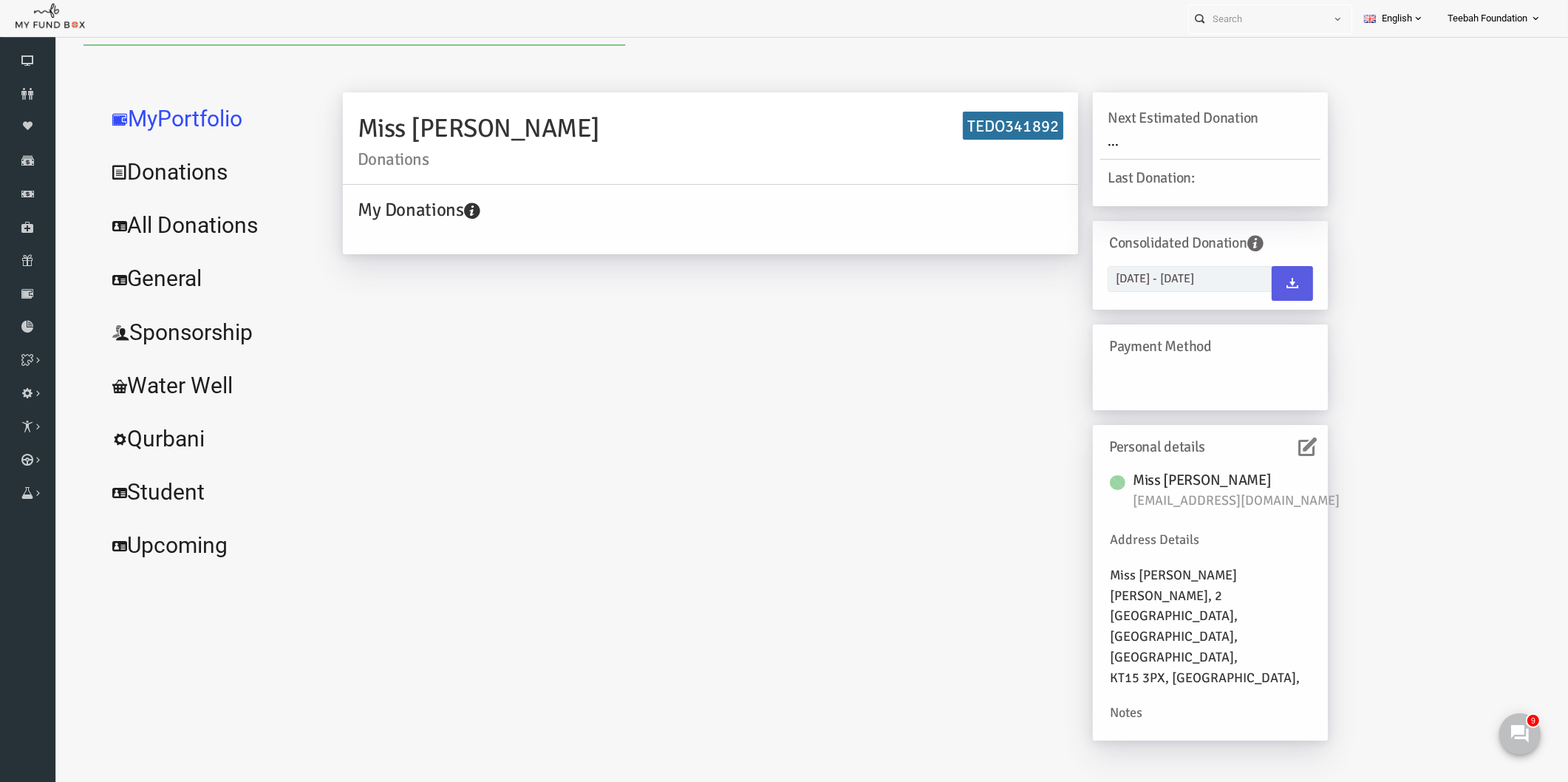
click at [154, 232] on link "All Donations" at bounding box center [179, 226] width 221 height 53
select select "100"
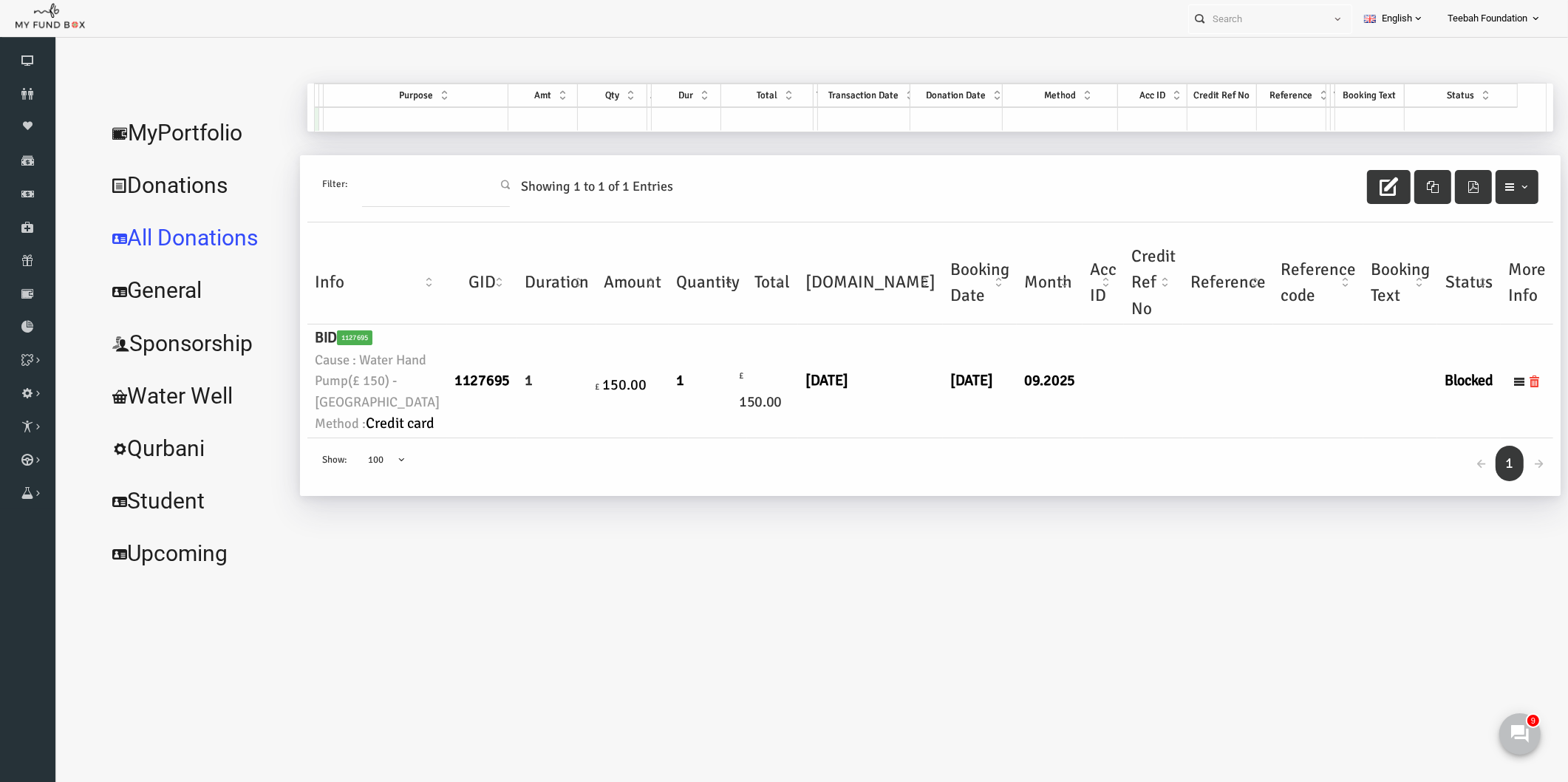
click at [189, 131] on link "MyPortfolio" at bounding box center [165, 133] width 193 height 53
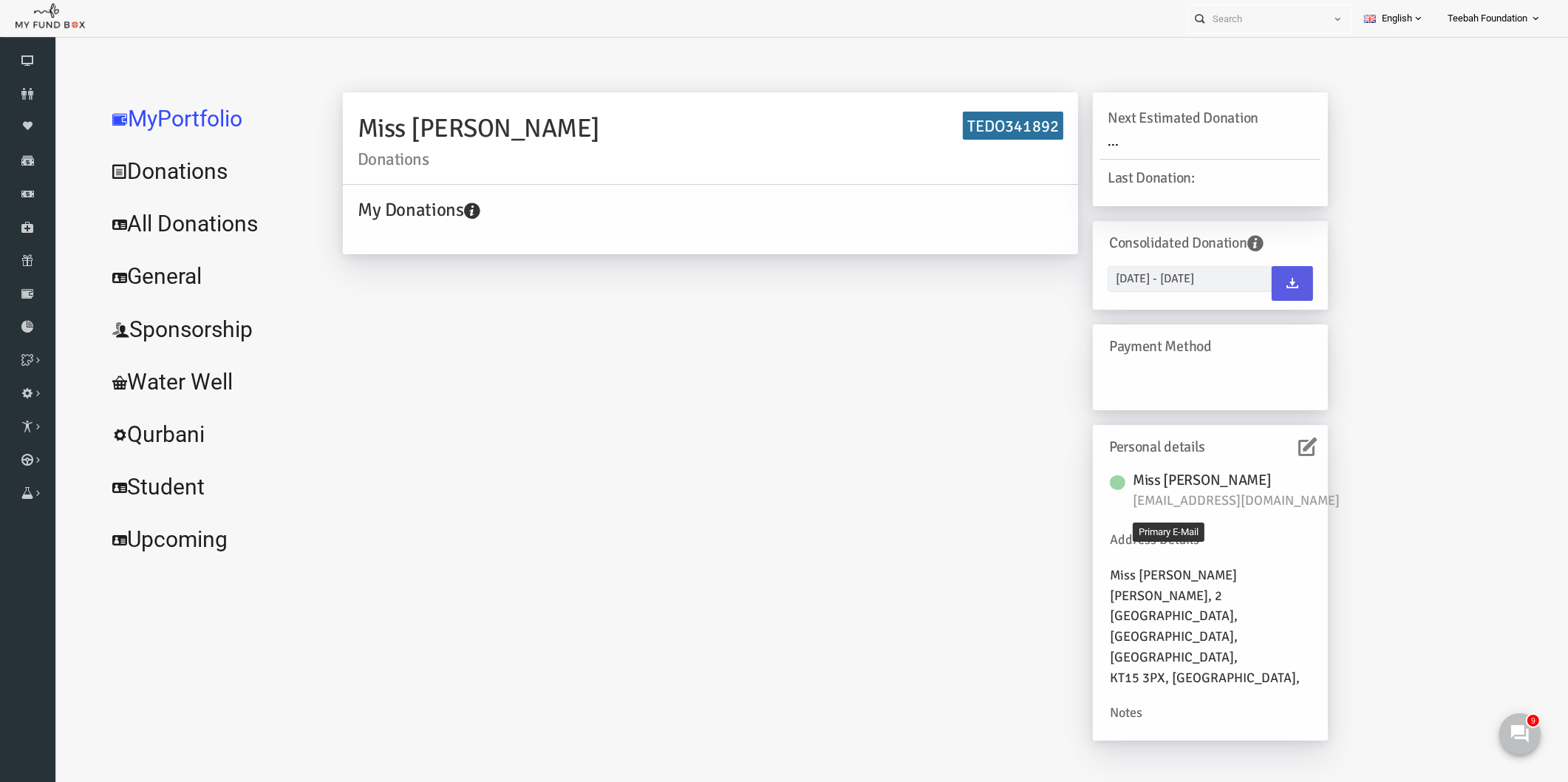
click at [1181, 505] on span "[EMAIL_ADDRESS][DOMAIN_NAME]" at bounding box center [1214, 501] width 221 height 21
copy div "[EMAIL_ADDRESS][DOMAIN_NAME]"
click at [162, 227] on link "All Donations" at bounding box center [179, 224] width 221 height 53
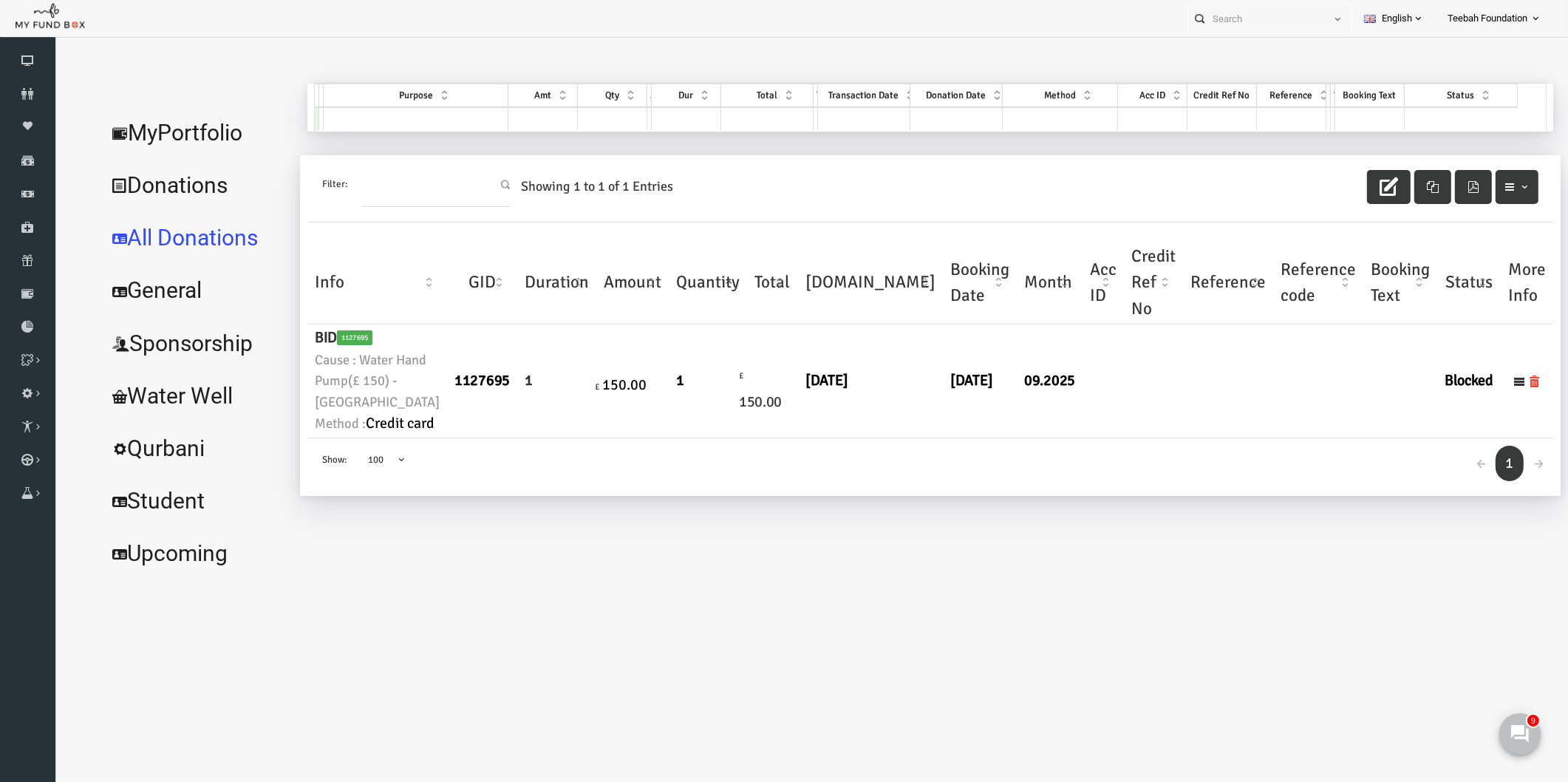
click at [144, 134] on link "MyPortfolio" at bounding box center [165, 133] width 193 height 53
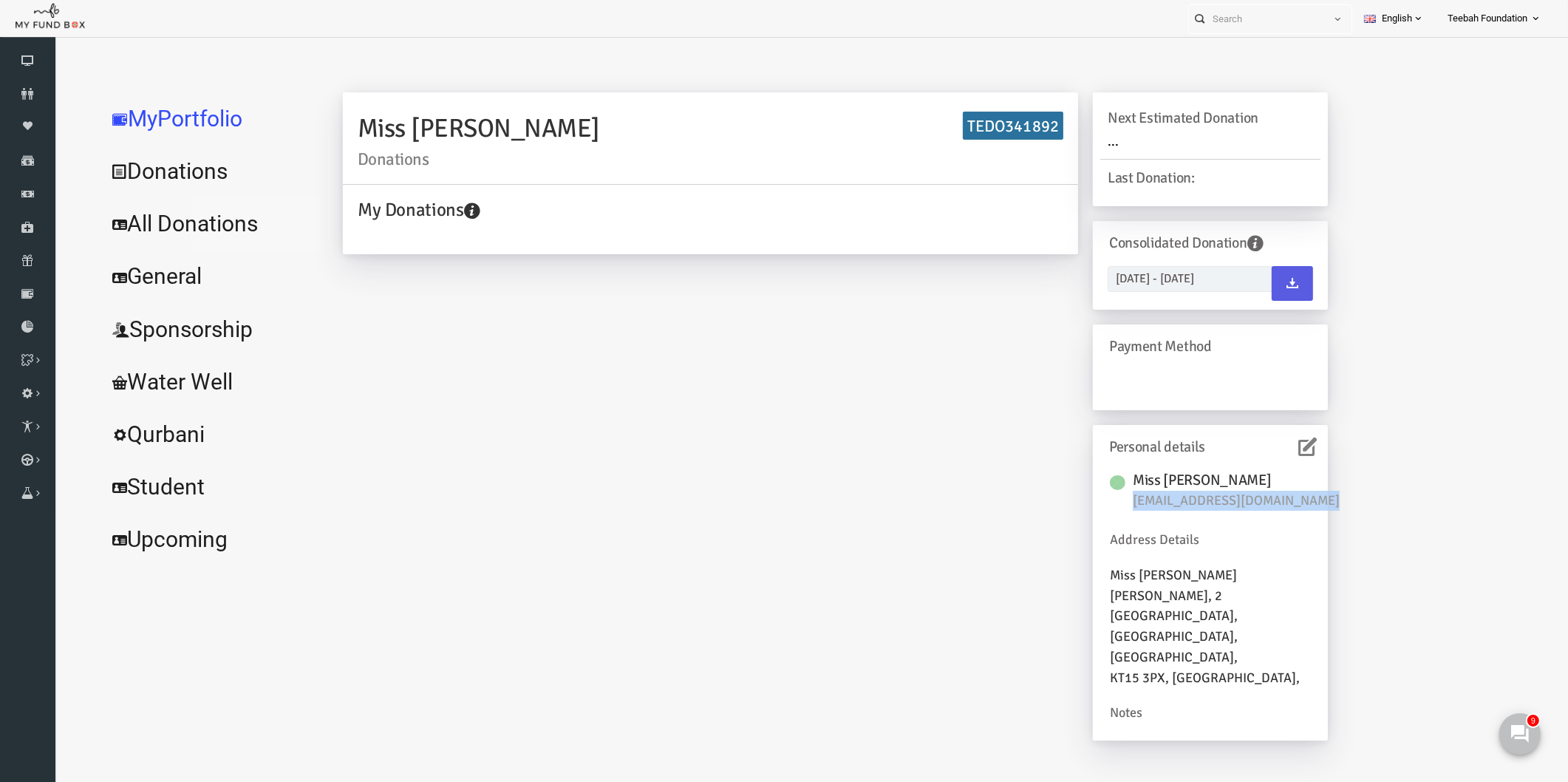
click at [199, 225] on link "All Donations" at bounding box center [179, 224] width 221 height 53
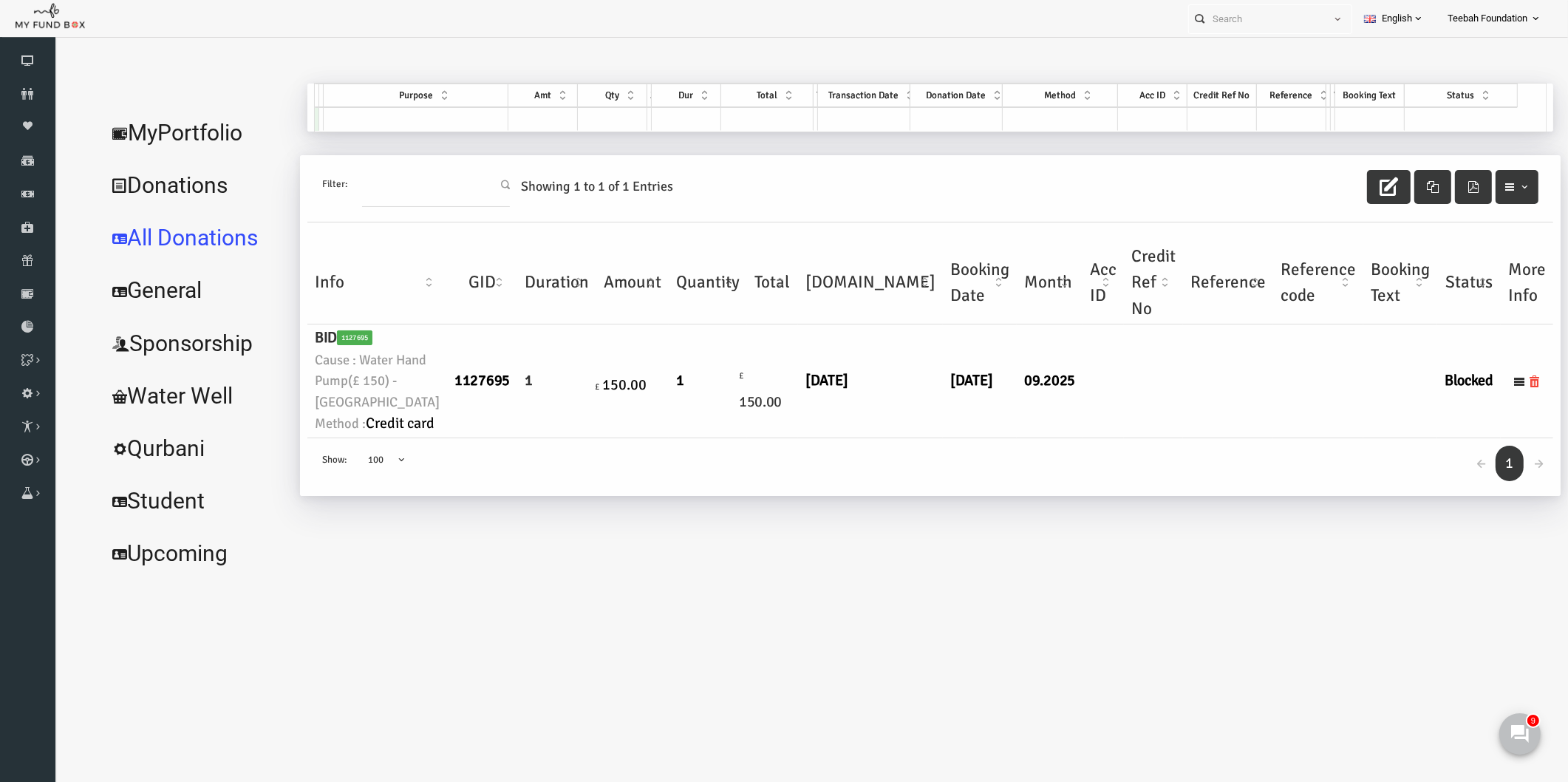
click at [913, 438] on td "[DATE]" at bounding box center [949, 381] width 74 height 113
click at [779, 497] on div "← 1 → Show: 10 25 50 100 100" at bounding box center [900, 467] width 1246 height 59
click at [1407, 438] on td "Blocked" at bounding box center [1438, 381] width 64 height 113
click at [1003, 497] on div "← 1 → Show: 10 25 50 100 100" at bounding box center [900, 467] width 1246 height 59
click at [943, 497] on div "← 1 → Show: 10 25 50 100 100" at bounding box center [900, 467] width 1246 height 59
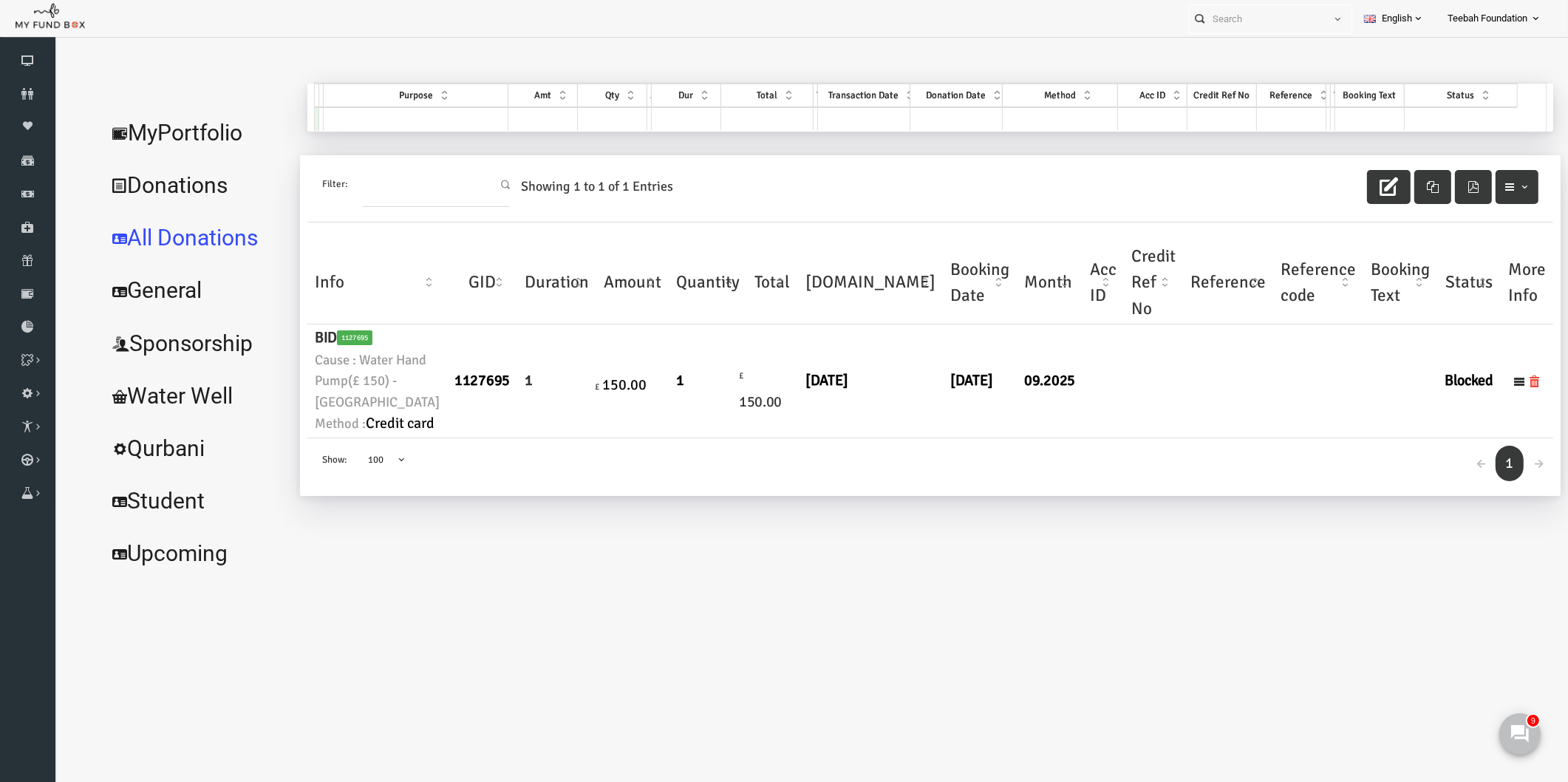
click at [192, 133] on link "MyPortfolio" at bounding box center [165, 133] width 193 height 53
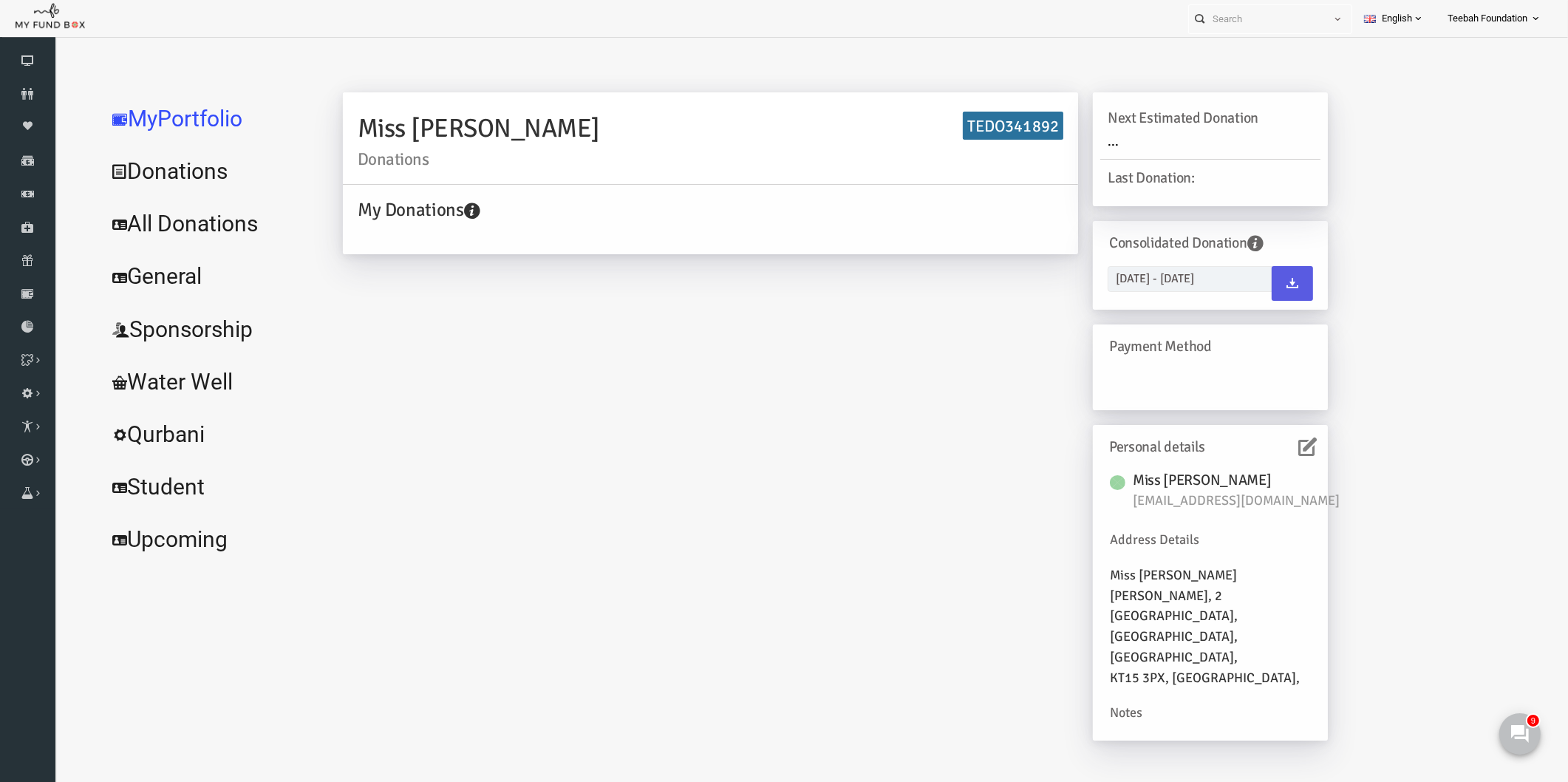
click at [197, 220] on link "All Donations" at bounding box center [179, 224] width 221 height 53
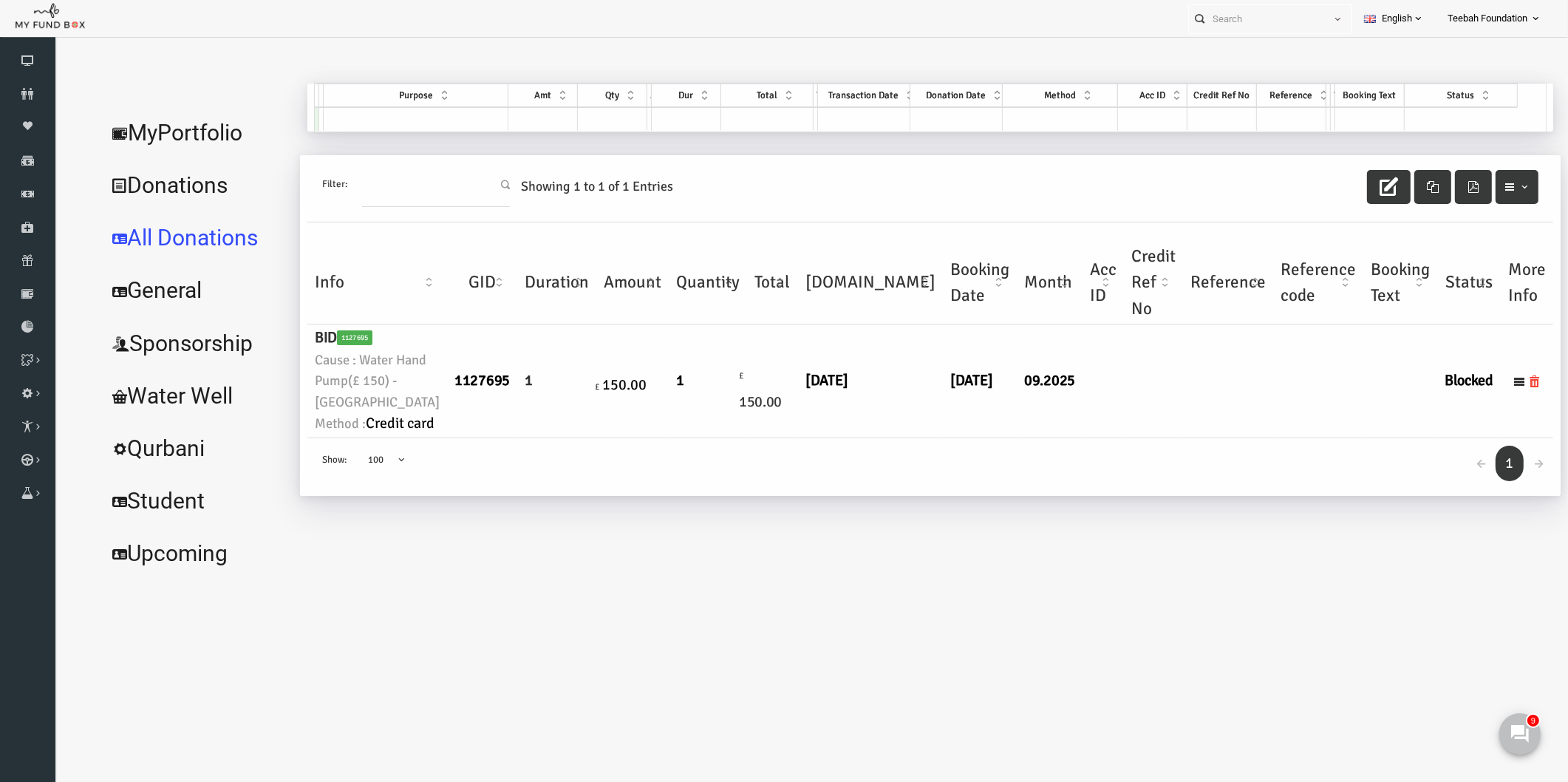
click at [717, 438] on td "£ 150.00" at bounding box center [743, 381] width 51 height 113
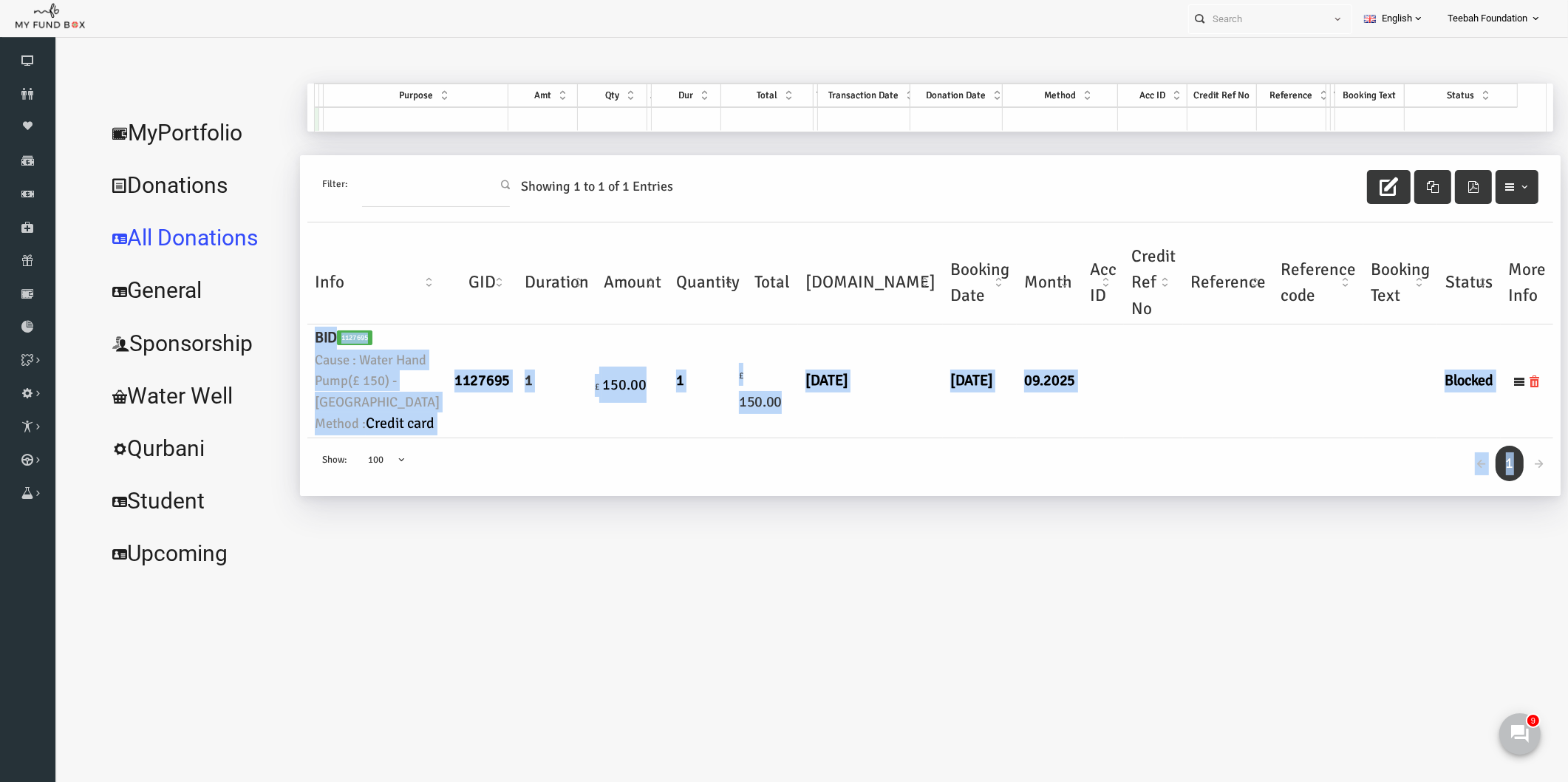
drag, startPoint x: 314, startPoint y: 336, endPoint x: 1504, endPoint y: 585, distance: 1215.8
click at [1504, 496] on div "Filter: Showing 1 to 1 of 1 Entries Info GID Duration Amount Quantity Total Tr.…" at bounding box center [900, 326] width 1246 height 341
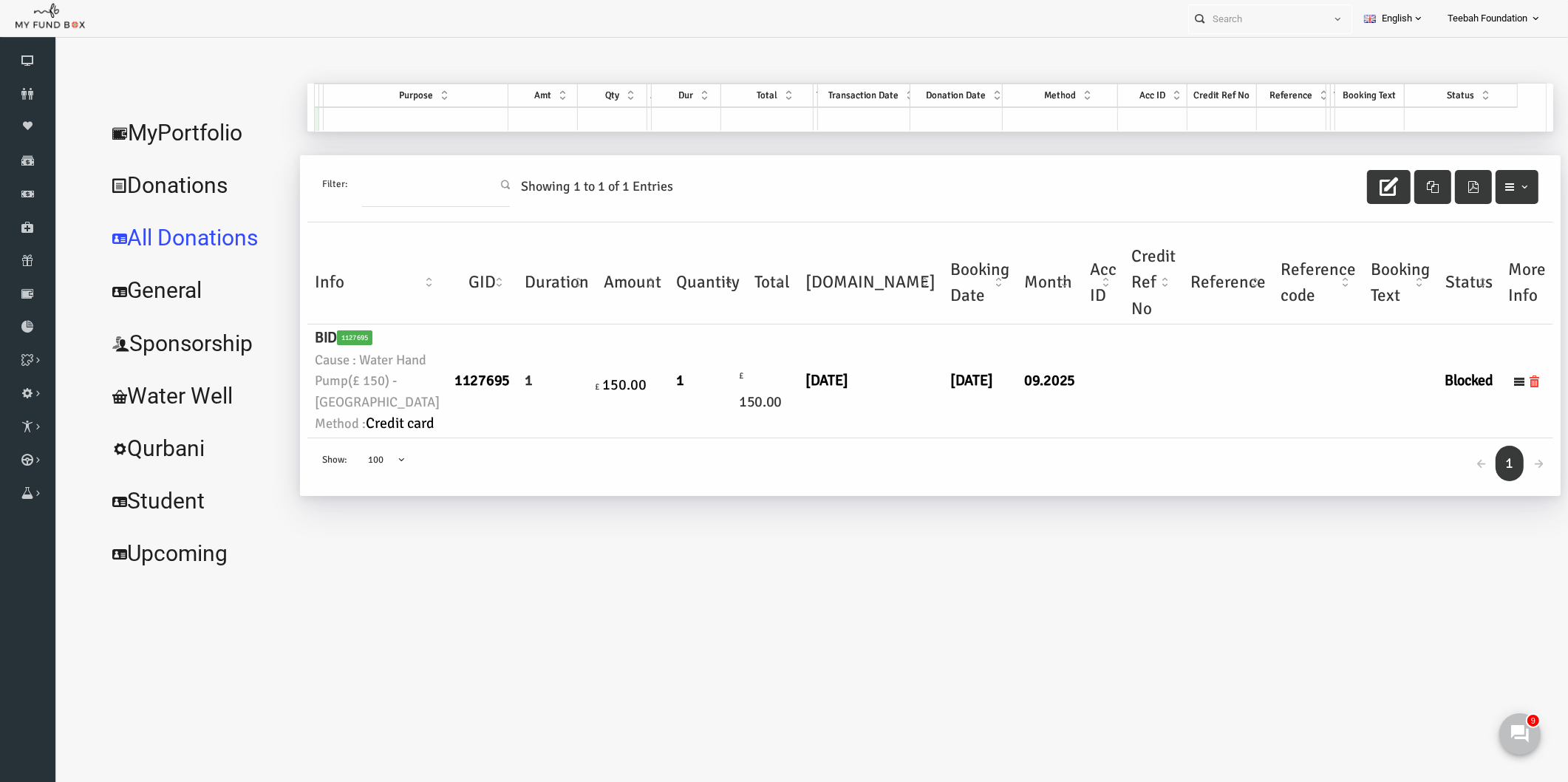
click at [1414, 640] on body "Donor Not Found Beneficiary Not Found Partner Not Found!!!! Please Fill out thi…" at bounding box center [796, 435] width 1484 height 780
click at [1456, 482] on link "←" at bounding box center [1452, 464] width 28 height 36
click at [1484, 482] on link "1" at bounding box center [1480, 464] width 28 height 36
click at [1364, 511] on div "Filter: Showing 1 to 1 of 1 Entries Info GID Duration Amount Quantity Total Tr.…" at bounding box center [900, 333] width 1261 height 355
click at [405, 497] on div "← 1 → Show: 10 25 50 100 100" at bounding box center [900, 467] width 1246 height 59
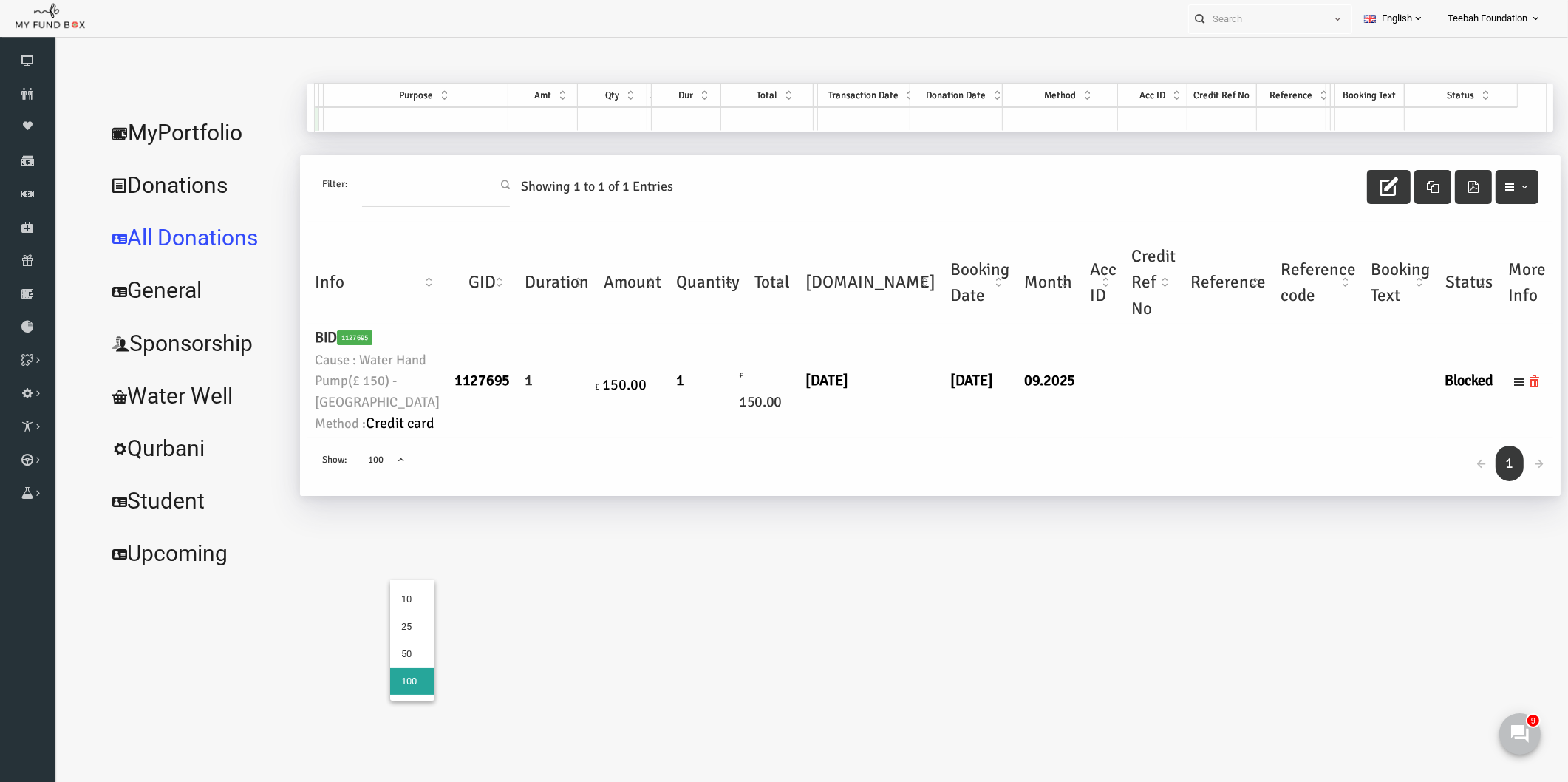
click at [338, 467] on span at bounding box center [338, 467] width 0 height 0
click at [331, 446] on select "10 25 50 100" at bounding box center [330, 445] width 1 height 1
click at [459, 511] on div "Filter: Showing 1 to 1 of 1 Entries Info GID Duration Amount Quantity Total Tr.…" at bounding box center [900, 333] width 1261 height 355
click at [173, 122] on link "MyPortfolio" at bounding box center [165, 133] width 193 height 53
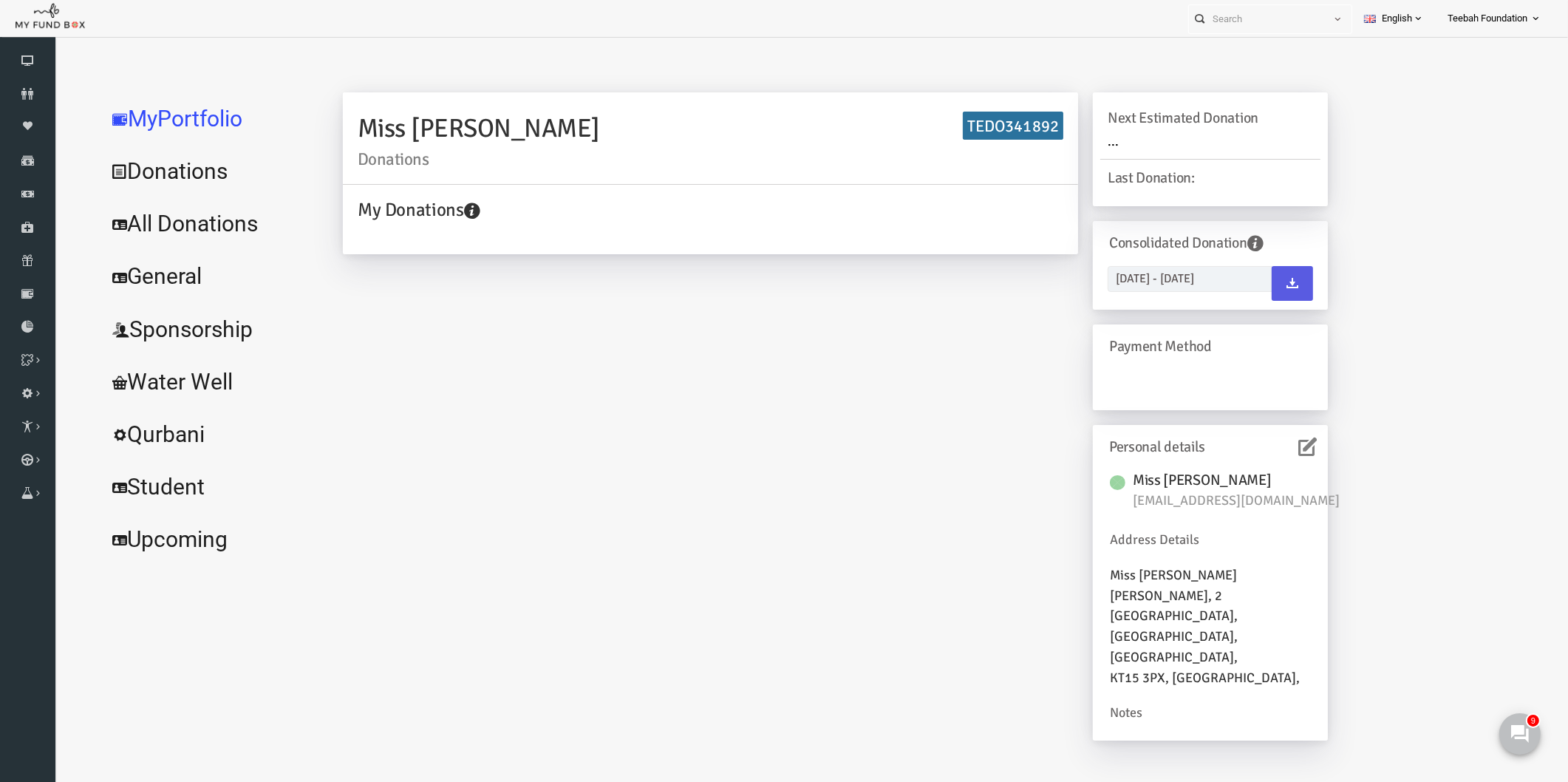
click at [782, 452] on div "Miss S Shafiq Donations TEDO341892 My Donations Get free account credit Get fre…" at bounding box center [805, 424] width 1014 height 663
click at [179, 227] on link "All Donations" at bounding box center [179, 224] width 221 height 53
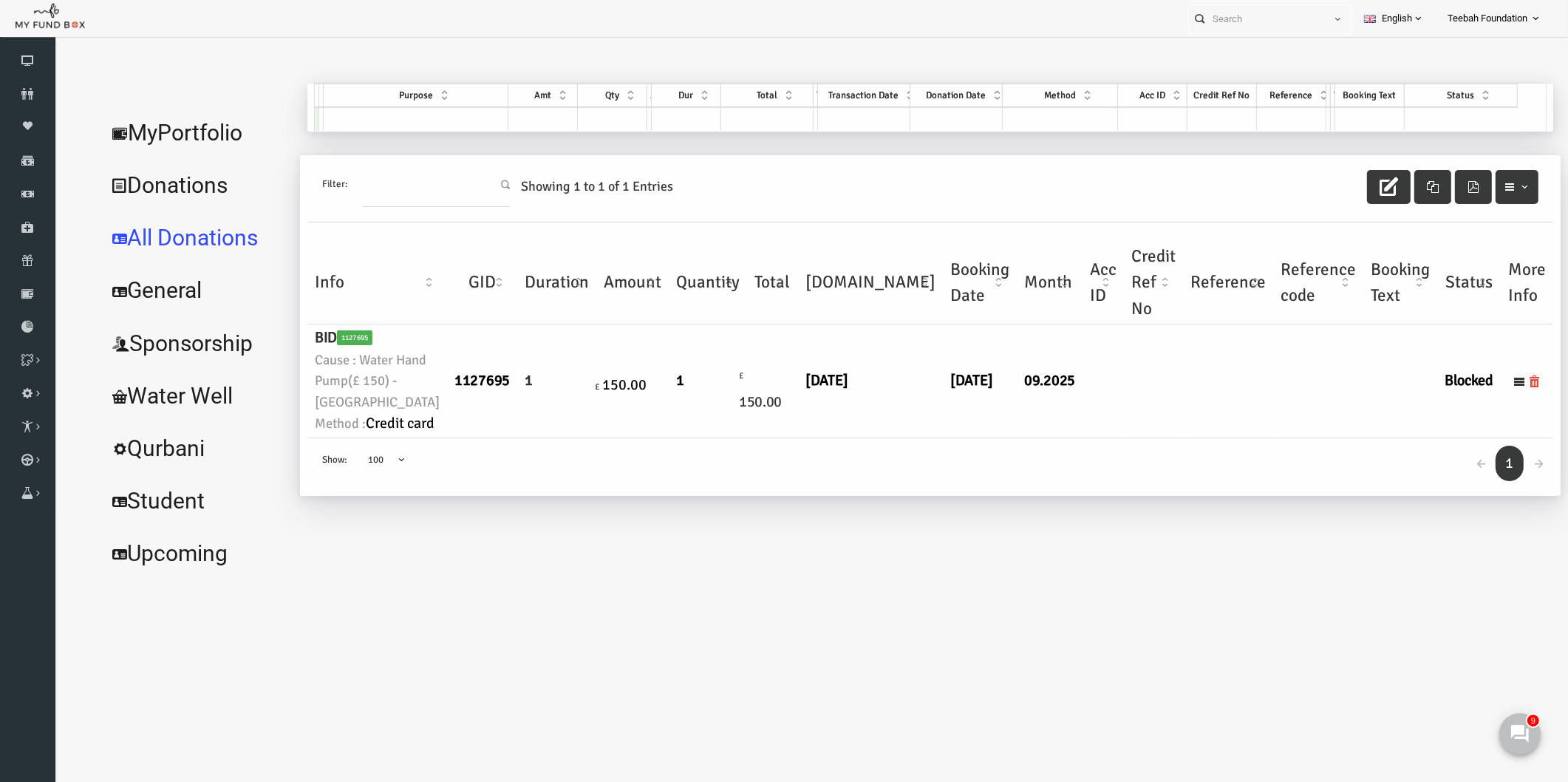
click at [200, 131] on link "MyPortfolio" at bounding box center [165, 133] width 193 height 53
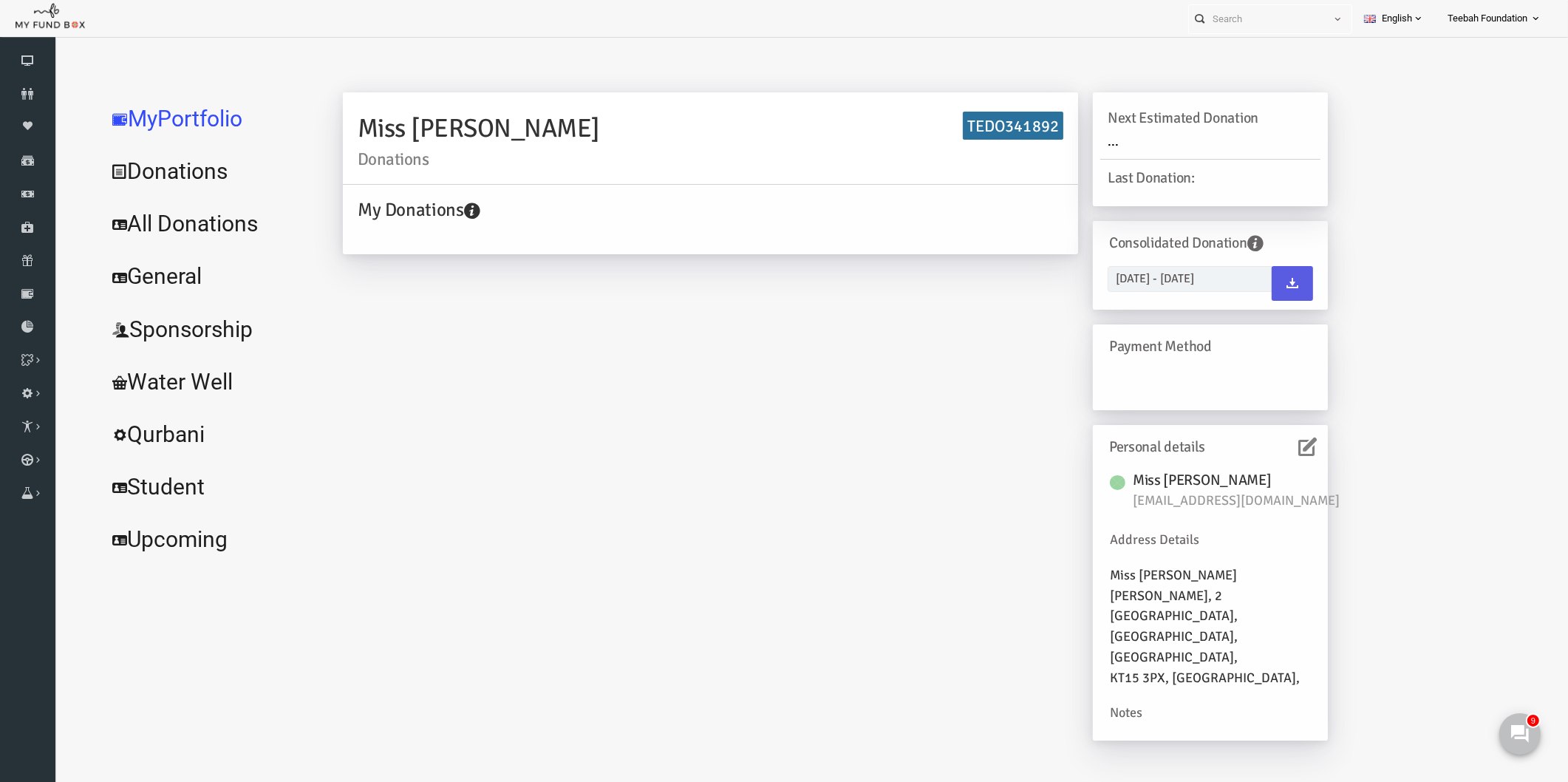
click at [314, 326] on div "Miss S Shafiq Donations TEDO341892 My Donations Get free account credit Get fre…" at bounding box center [805, 424] width 1014 height 663
click at [4, 85] on link "Donors" at bounding box center [27, 93] width 55 height 32
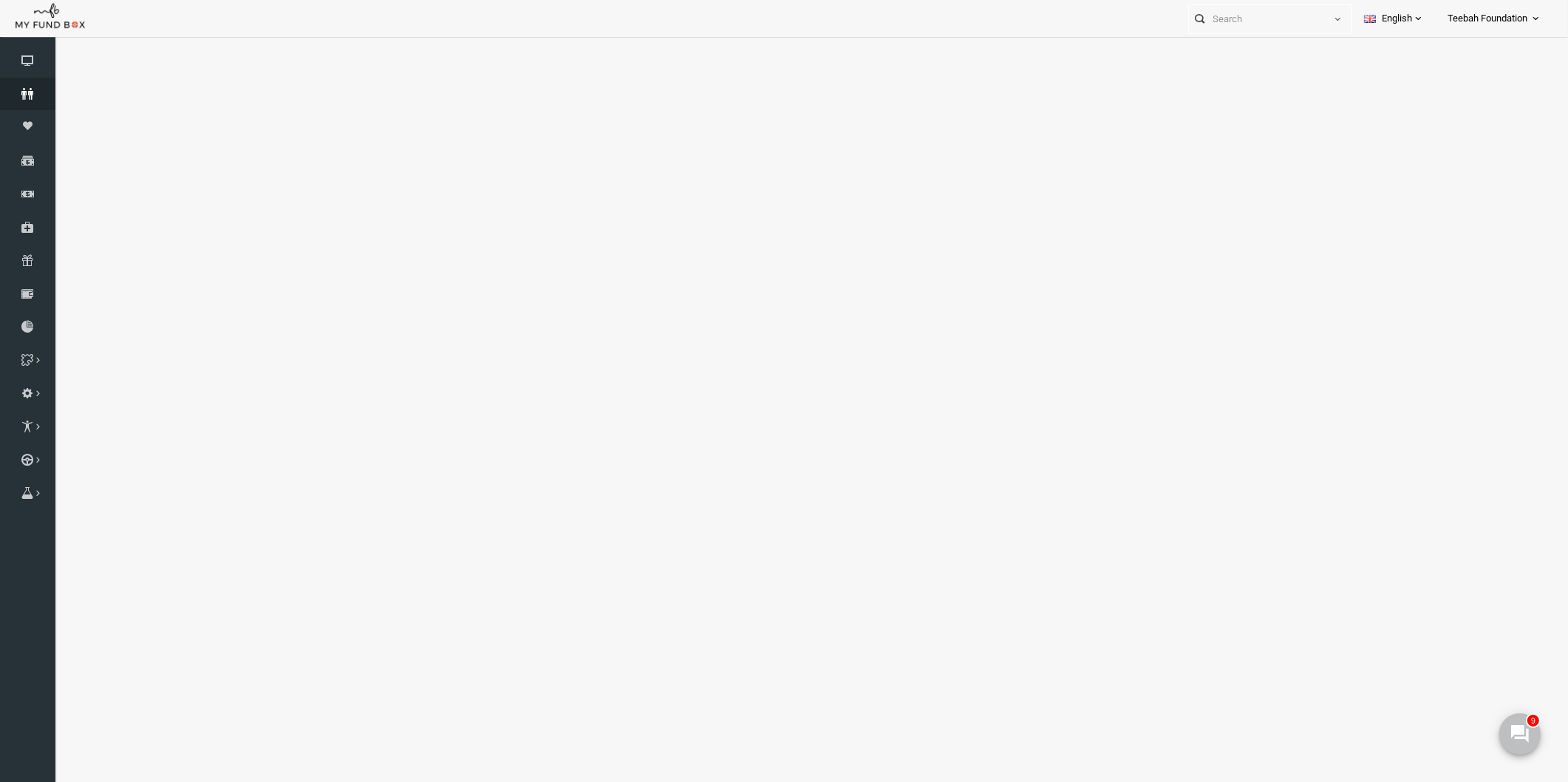
select select "100"
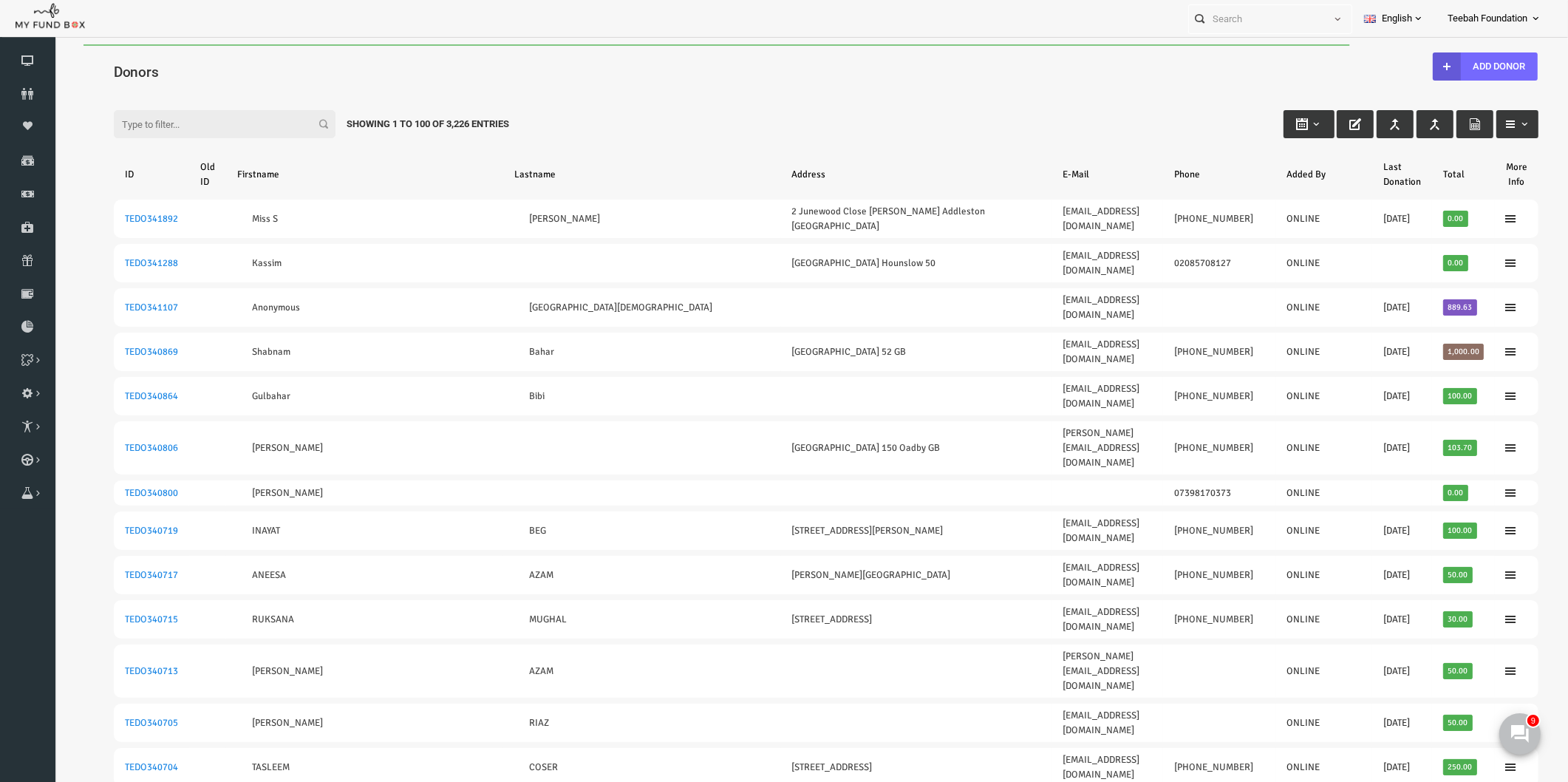
click at [592, 161] on th "Lastname" at bounding box center [611, 174] width 277 height 39
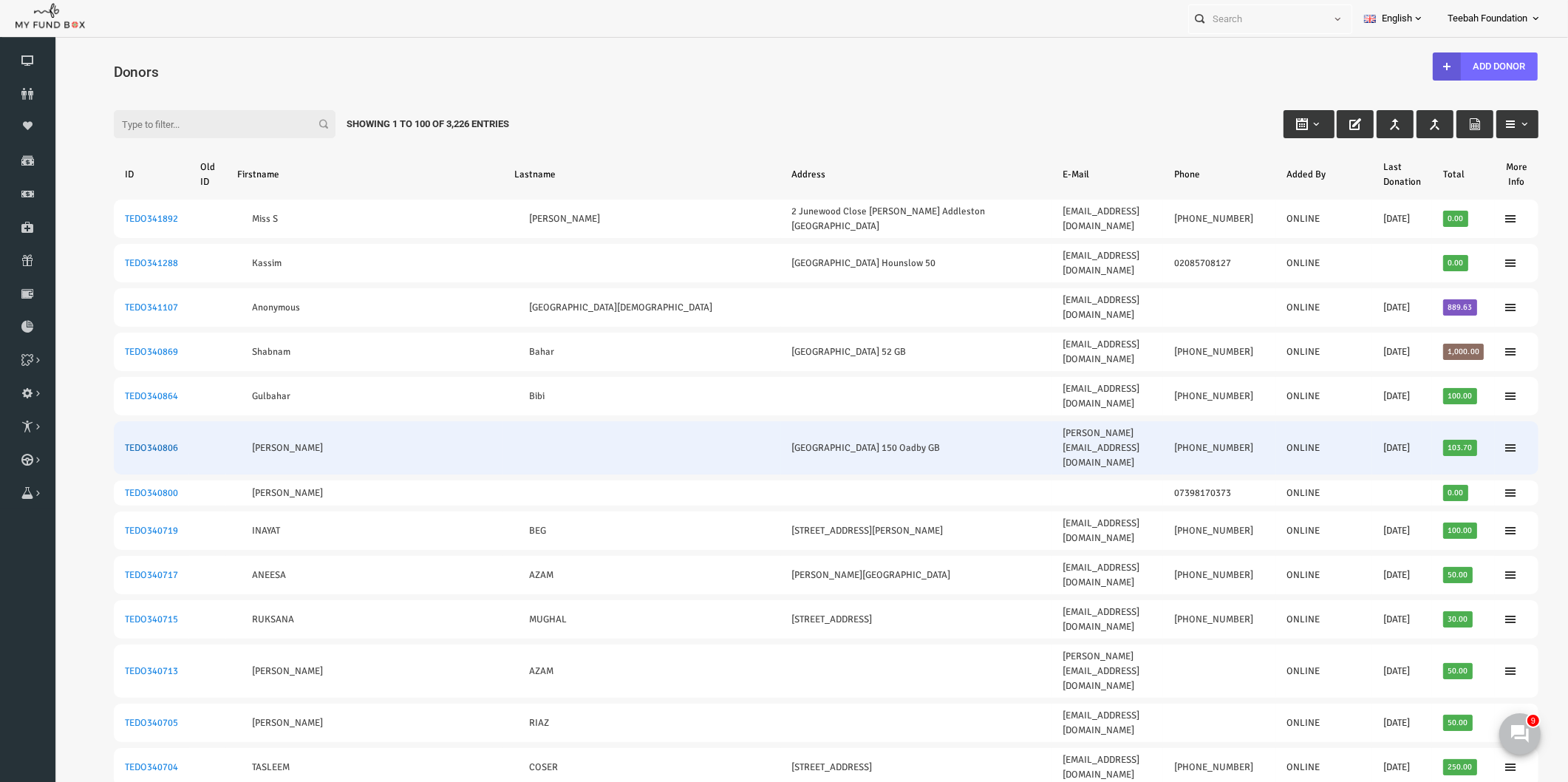
click at [124, 442] on link "TEDO340806" at bounding box center [121, 448] width 53 height 12
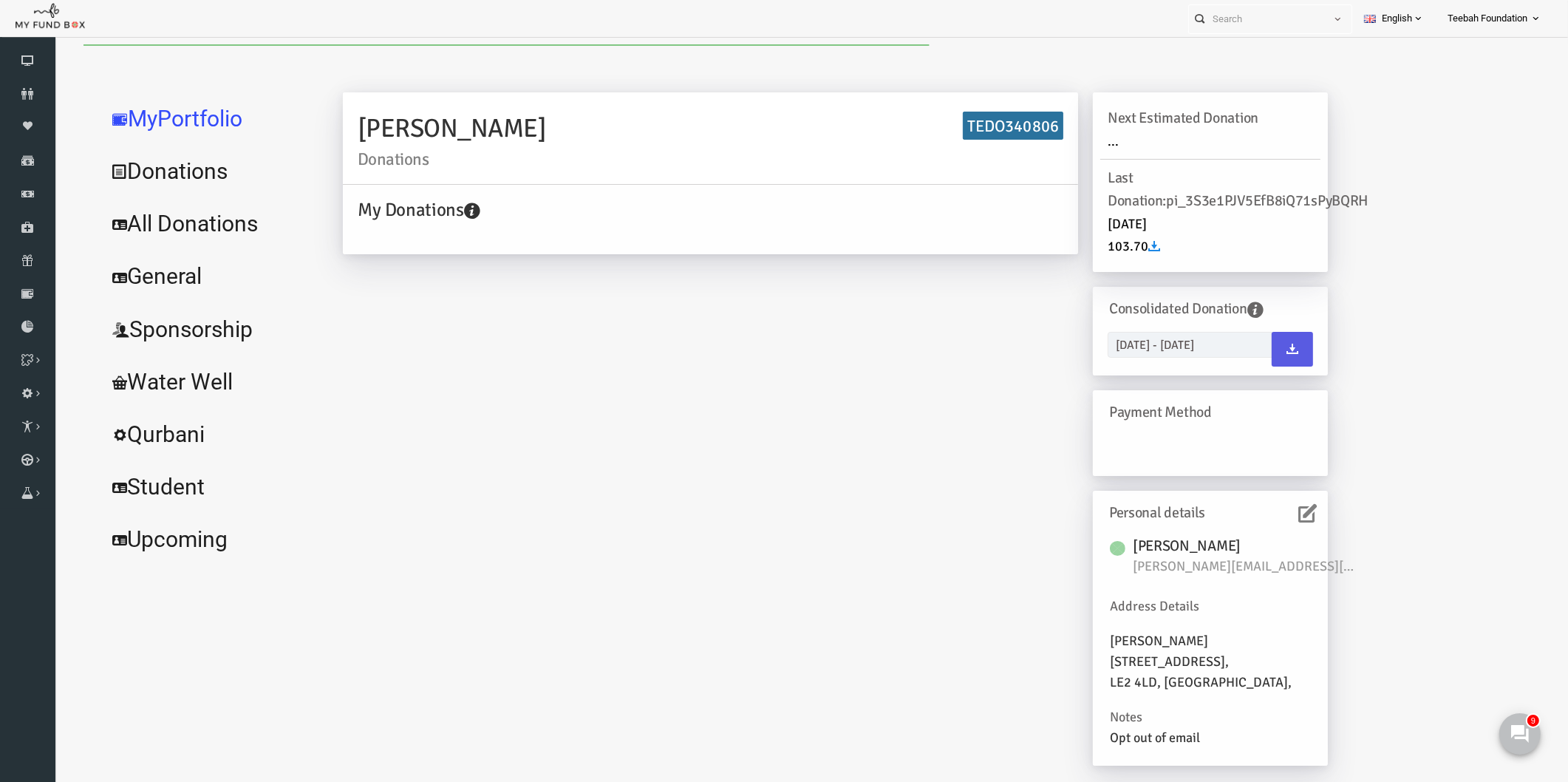
click at [1285, 517] on icon at bounding box center [1277, 513] width 18 height 18
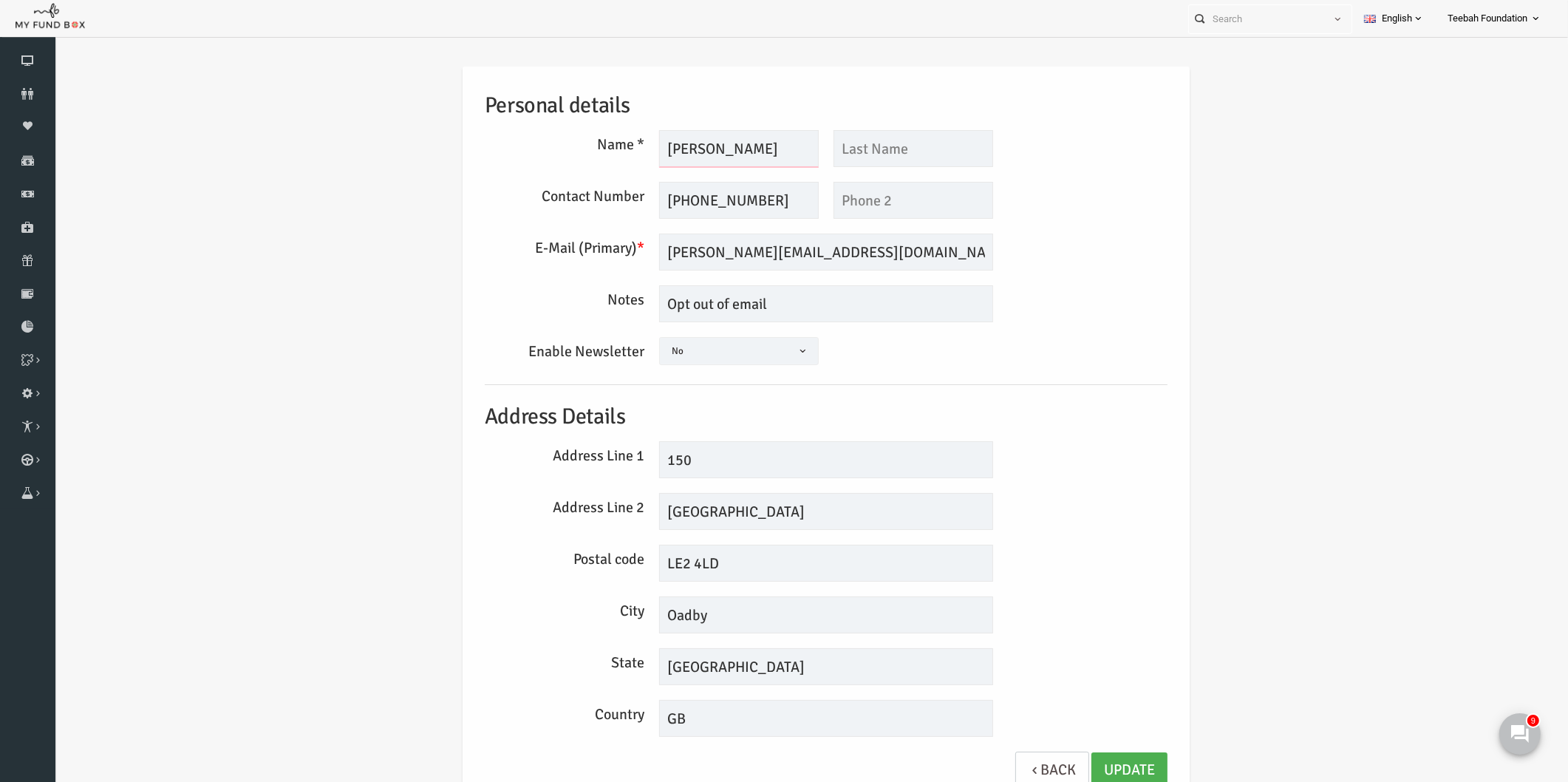
drag, startPoint x: 704, startPoint y: 148, endPoint x: 643, endPoint y: 146, distance: 61.0
click at [643, 146] on input "TAJUDDIN" at bounding box center [708, 148] width 159 height 37
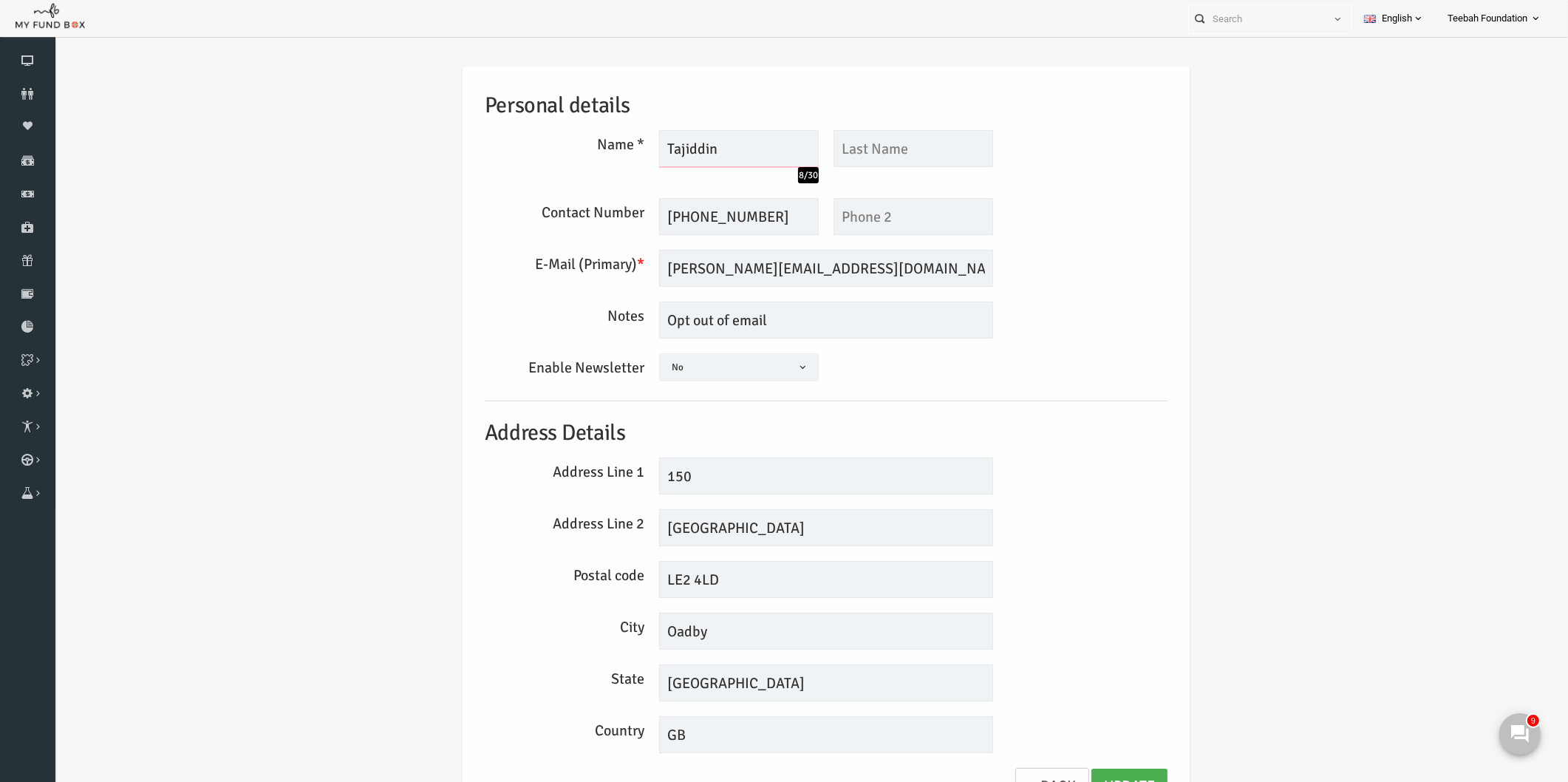
scroll to position [24, 0]
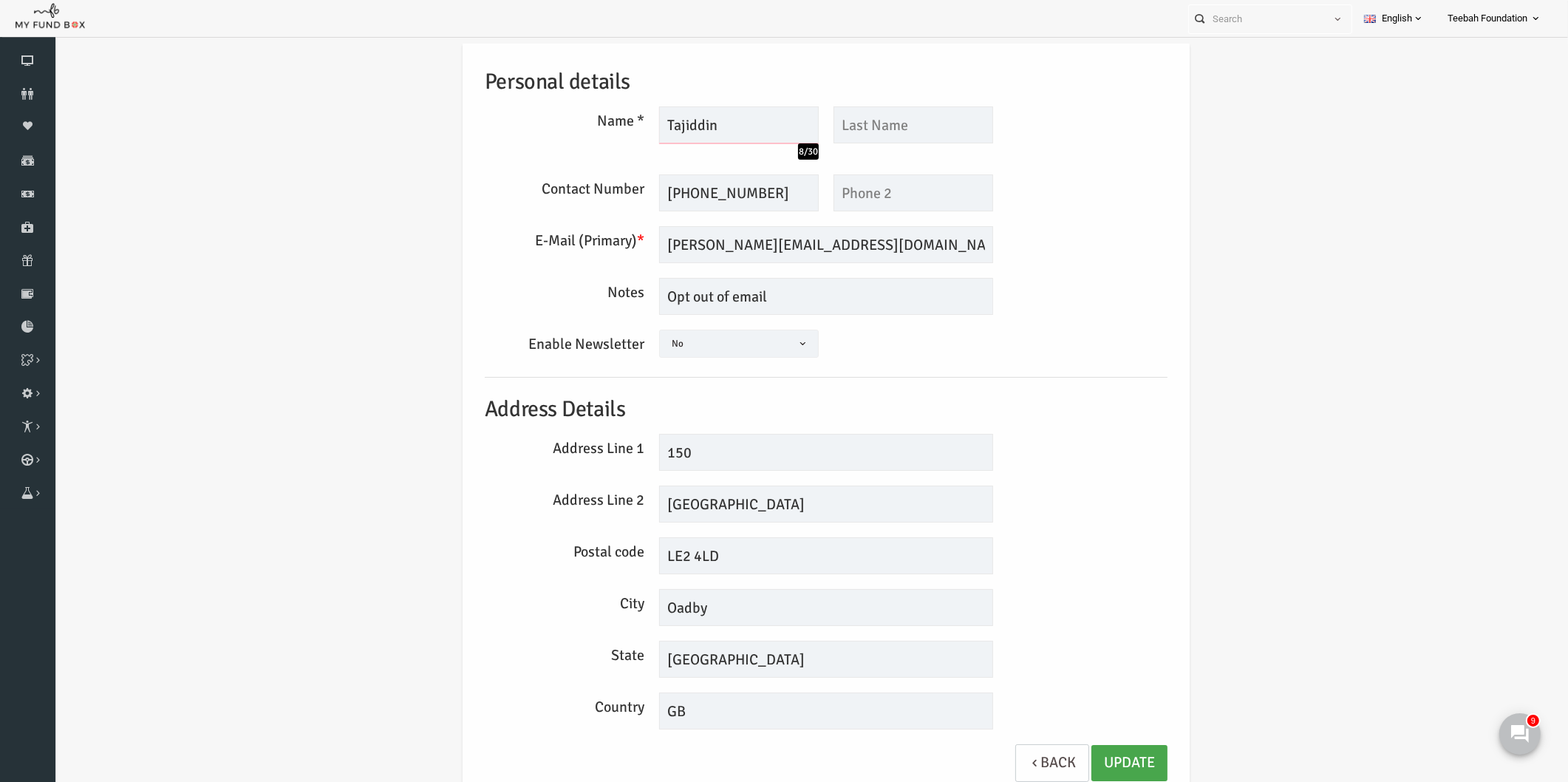
type input "Tajiddin"
click at [1071, 760] on link "Update" at bounding box center [1099, 764] width 76 height 36
click at [28, 99] on icon at bounding box center [27, 93] width 55 height 12
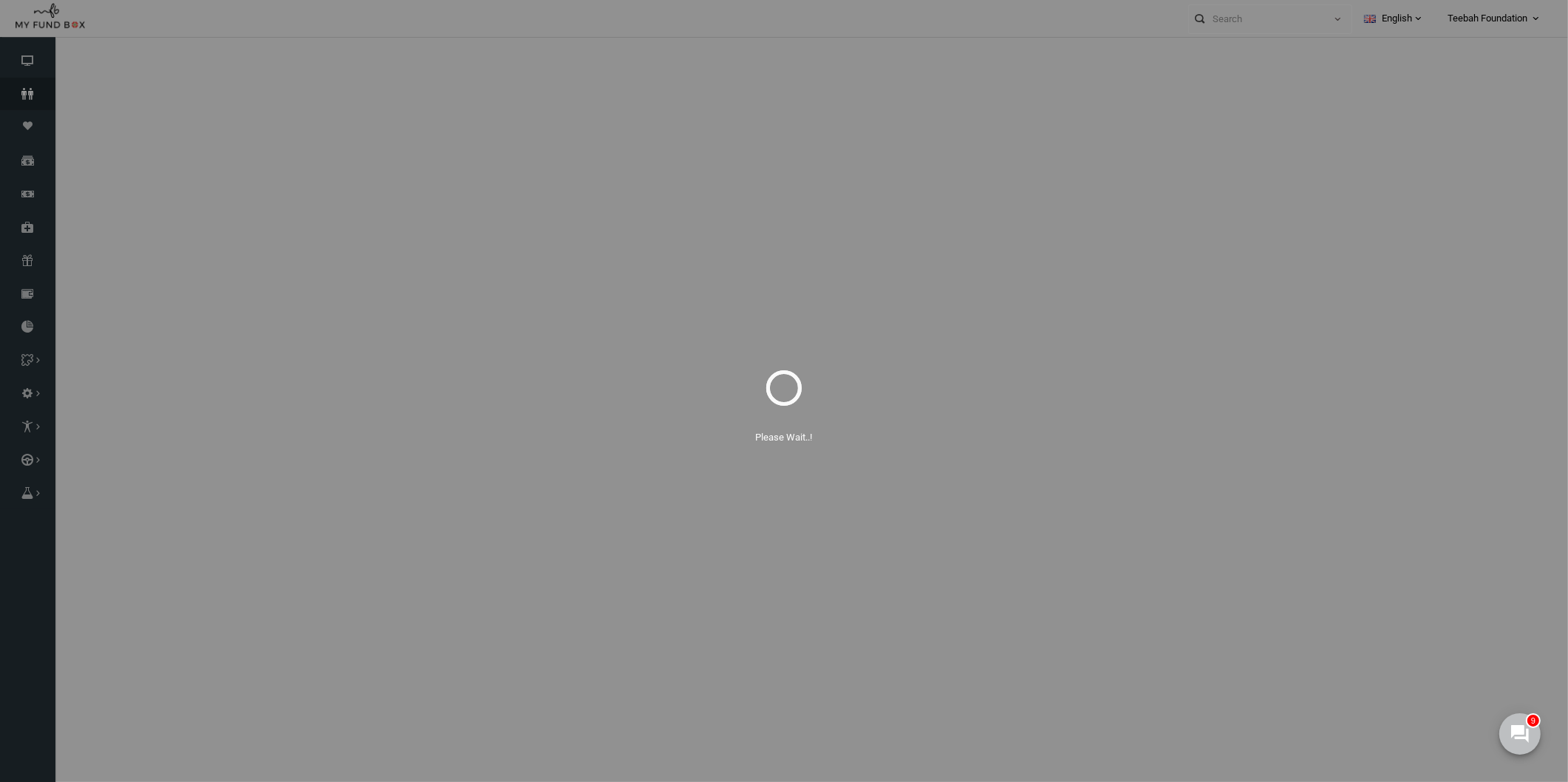
select select "100"
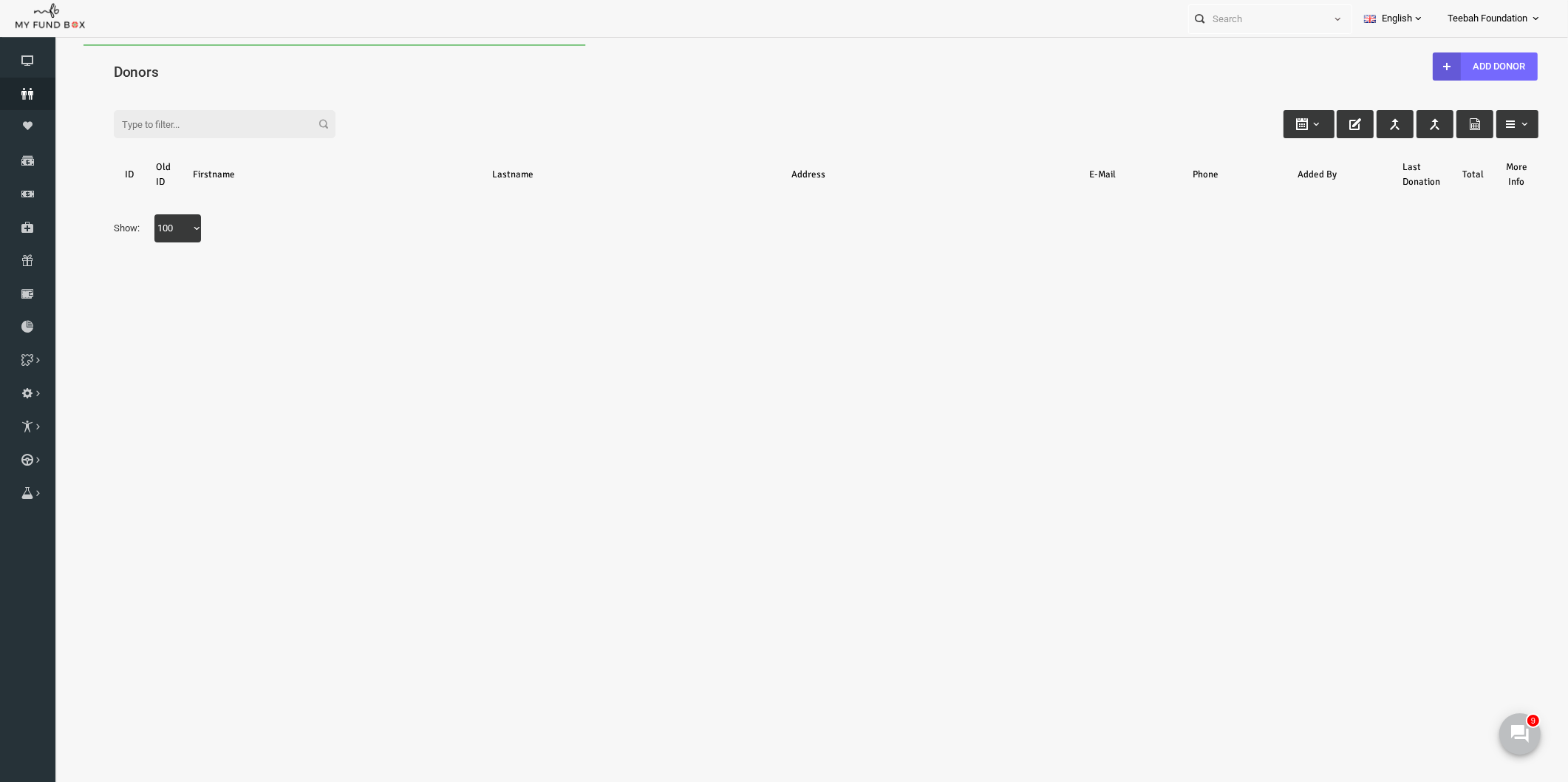
scroll to position [0, 0]
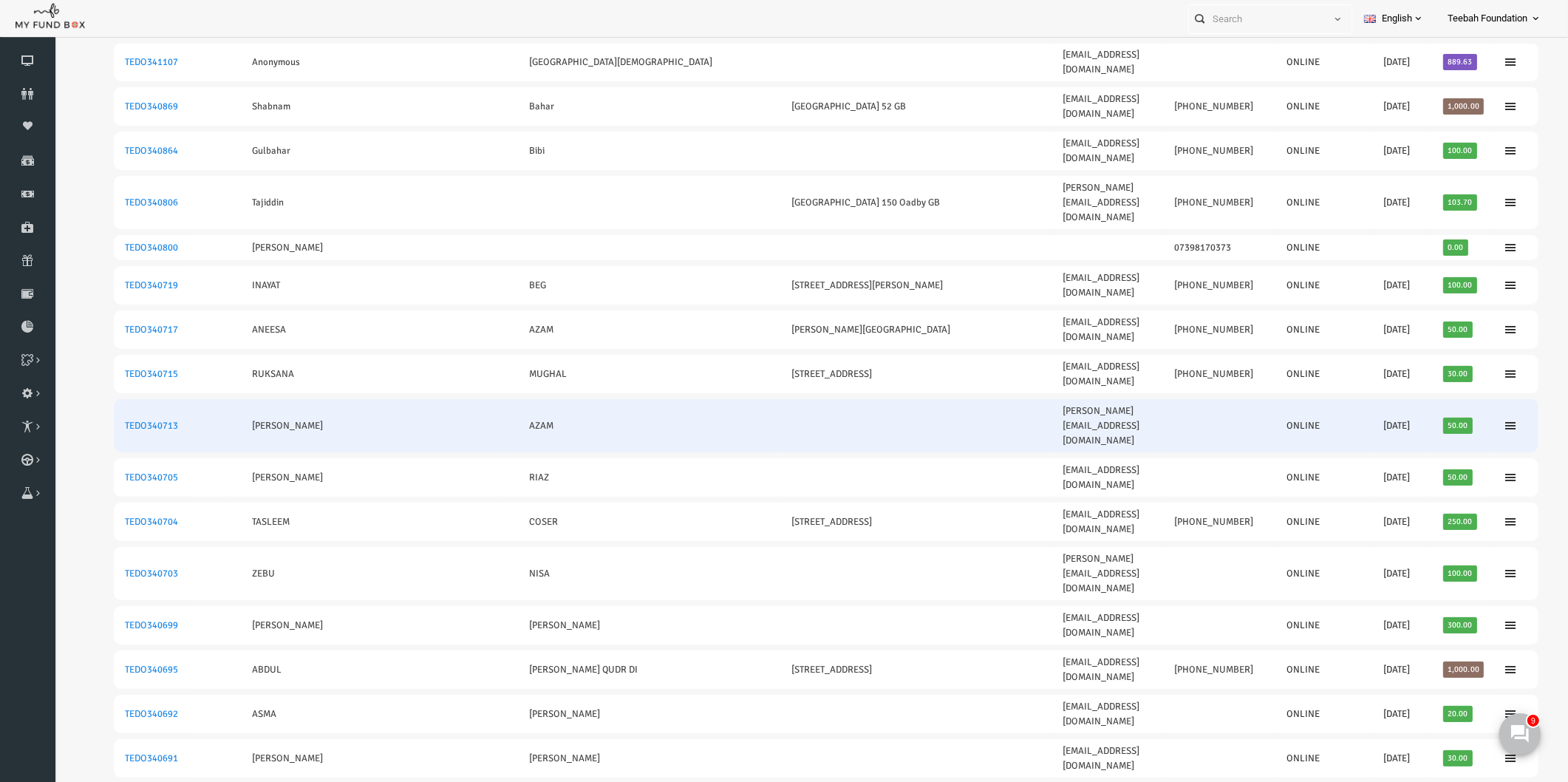
scroll to position [246, 0]
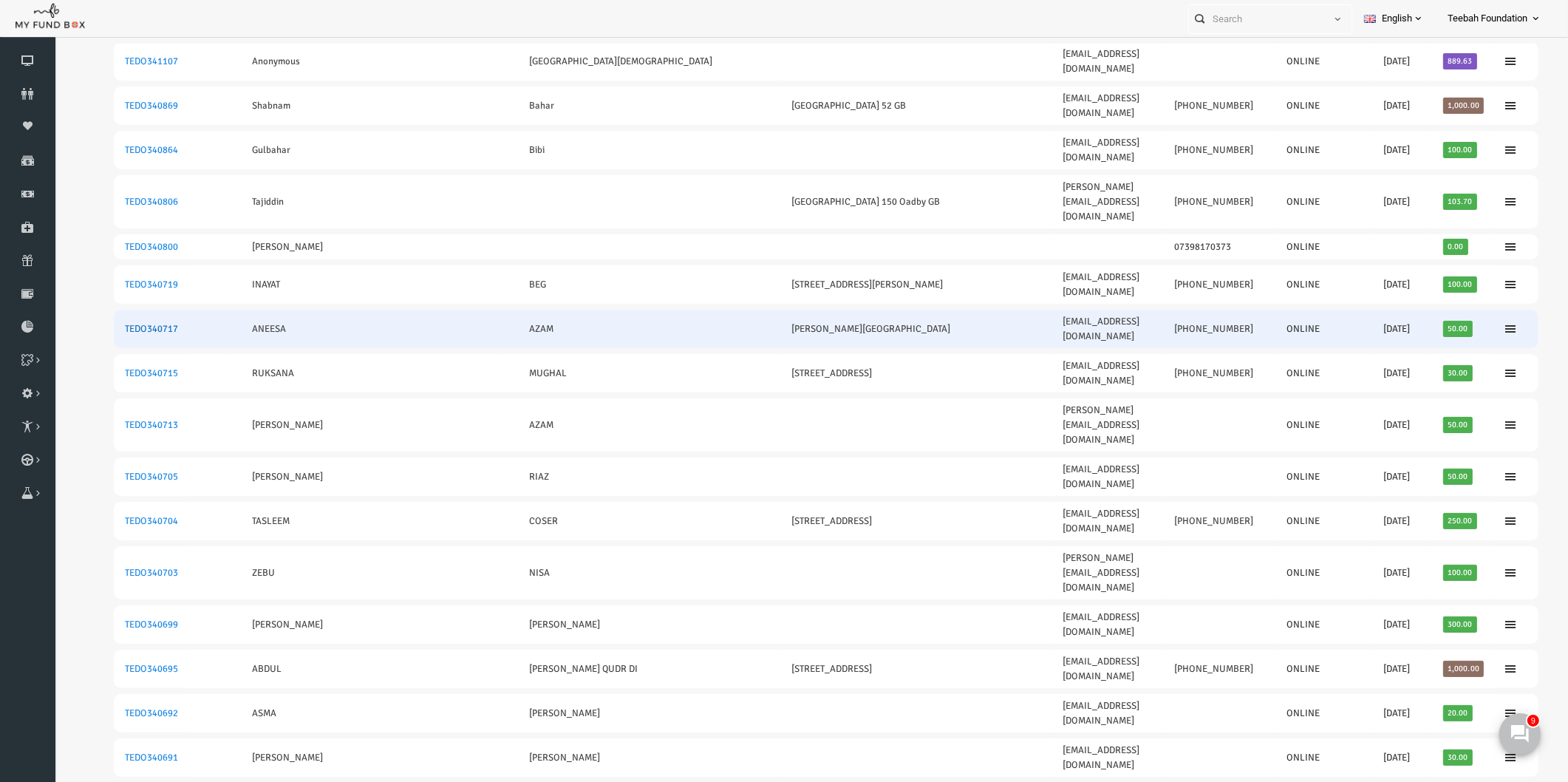
click at [122, 323] on link "TEDO340717" at bounding box center [121, 329] width 53 height 12
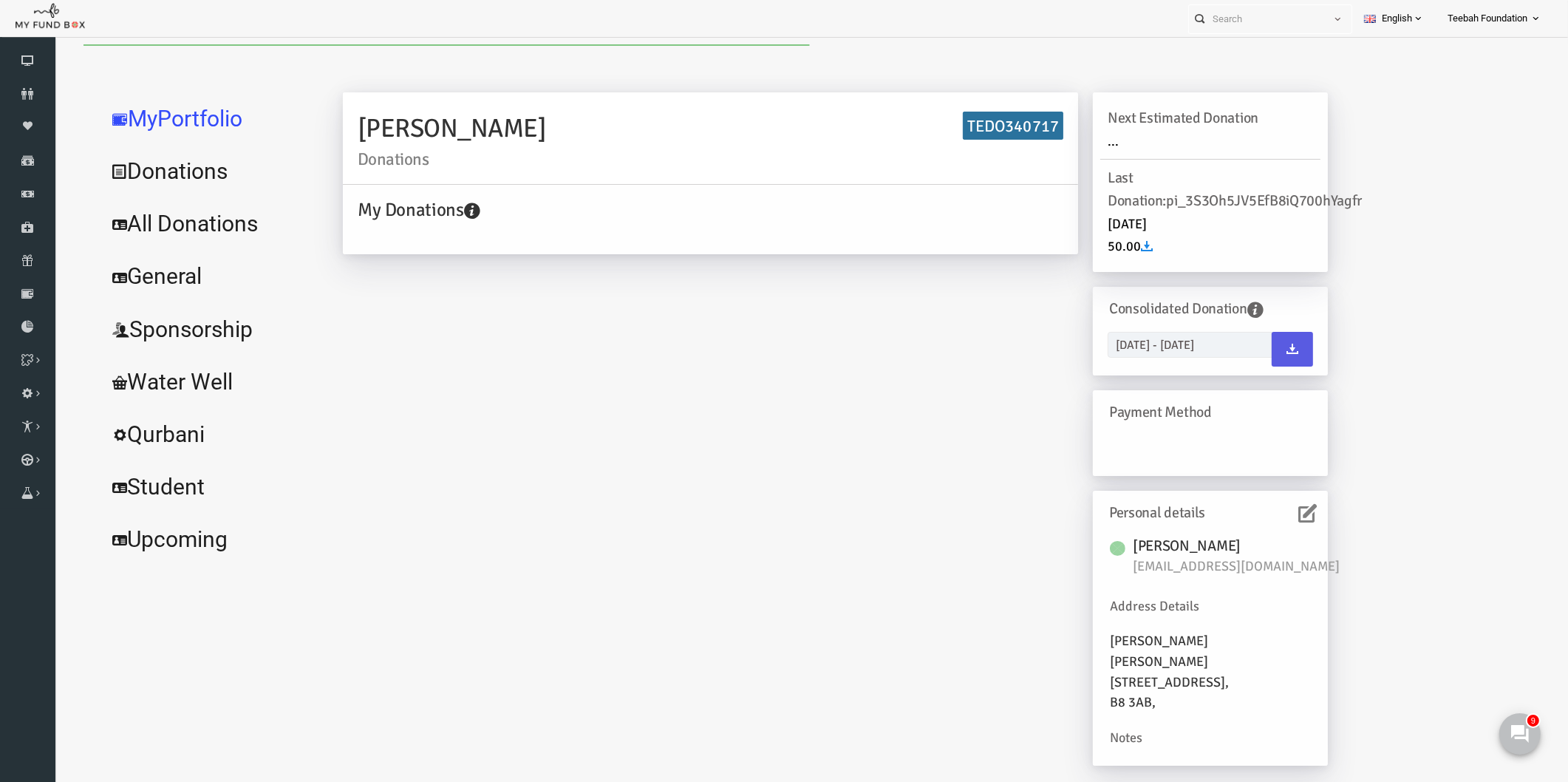
scroll to position [0, 0]
click at [1270, 506] on icon at bounding box center [1277, 513] width 18 height 18
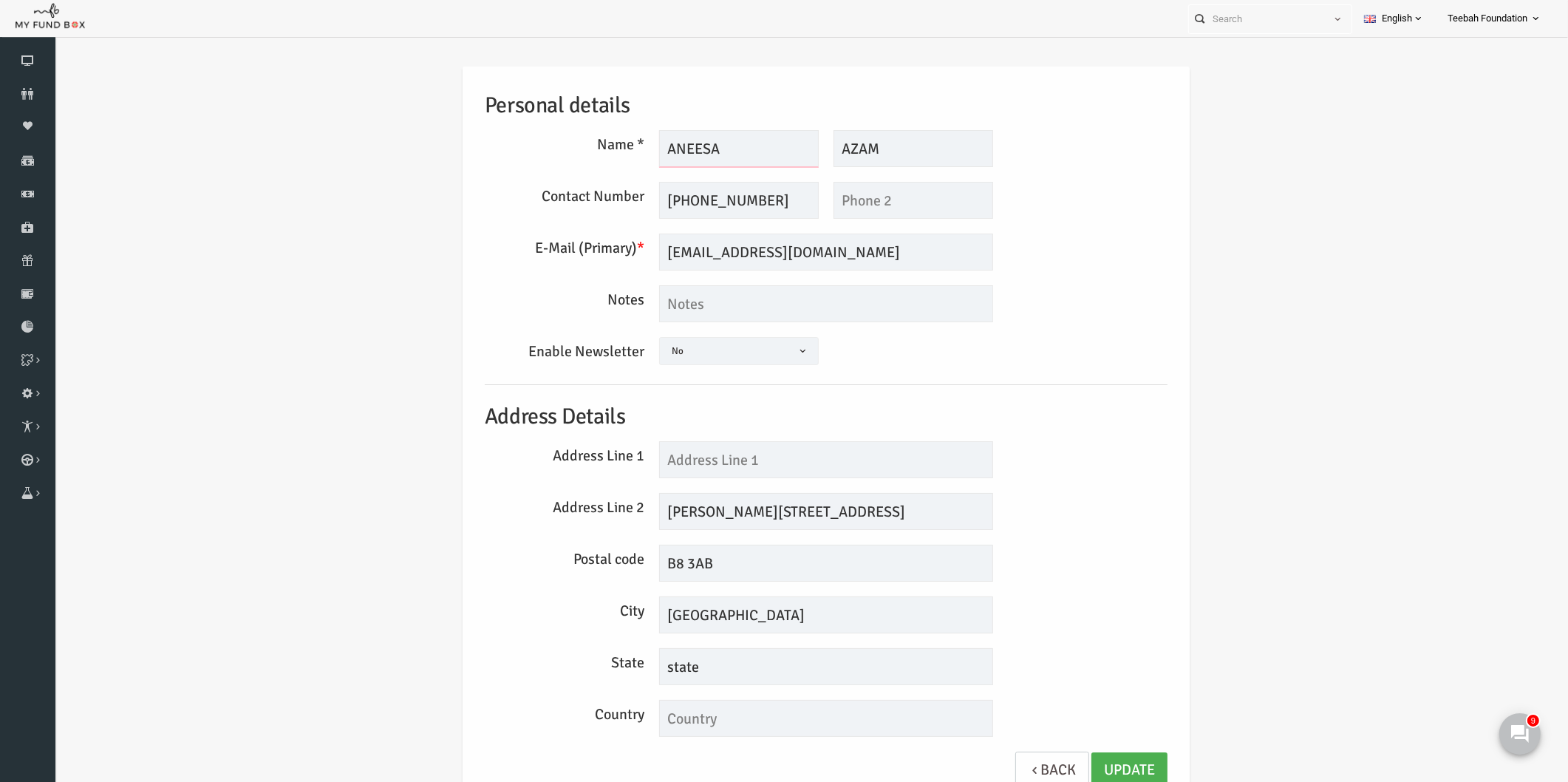
drag, startPoint x: 701, startPoint y: 144, endPoint x: 643, endPoint y: 149, distance: 58.2
click at [643, 149] on input "ANEESA" at bounding box center [708, 148] width 159 height 37
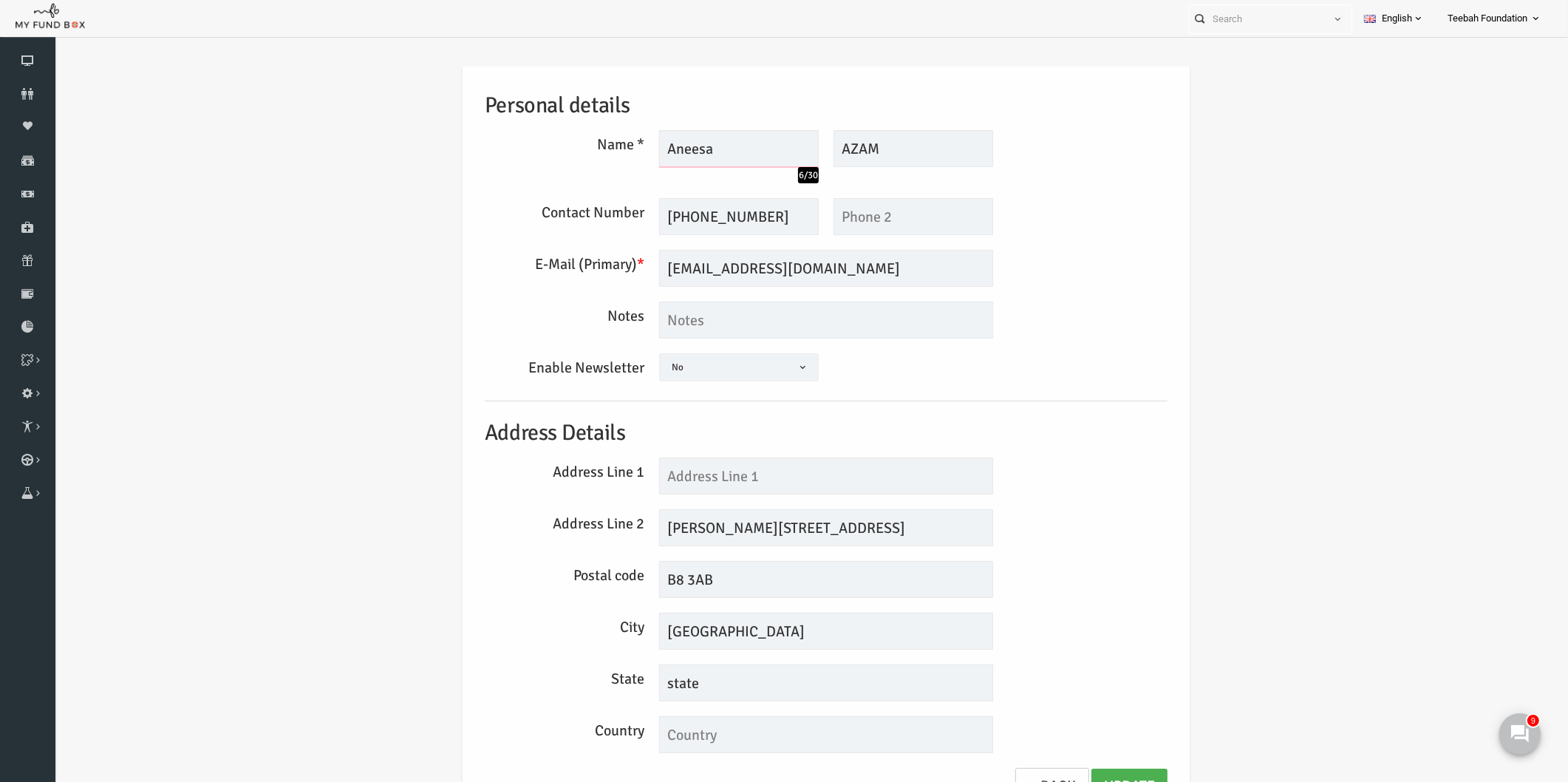
type input "Aneesa"
type input "Azam"
click at [720, 477] on input "text" at bounding box center [796, 476] width 334 height 37
type input "40"
click at [763, 529] on input "Hancock Road 40" at bounding box center [796, 527] width 334 height 37
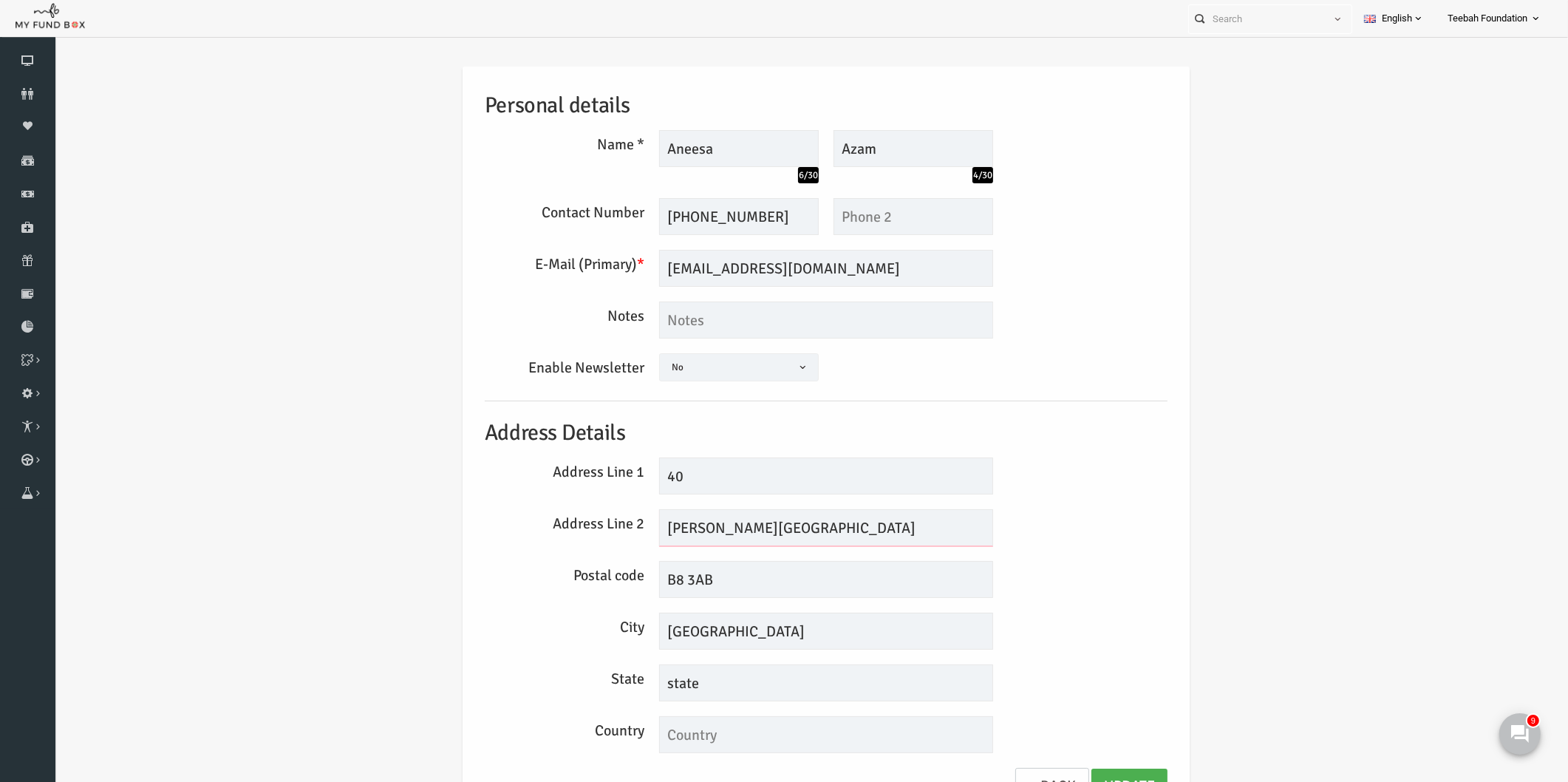
type input "Hancock Road"
click at [641, 630] on input "birmingham" at bounding box center [796, 631] width 334 height 37
type input "Birmingham"
drag, startPoint x: 681, startPoint y: 689, endPoint x: 621, endPoint y: 689, distance: 60.0
click at [621, 689] on div "state" at bounding box center [796, 683] width 349 height 37
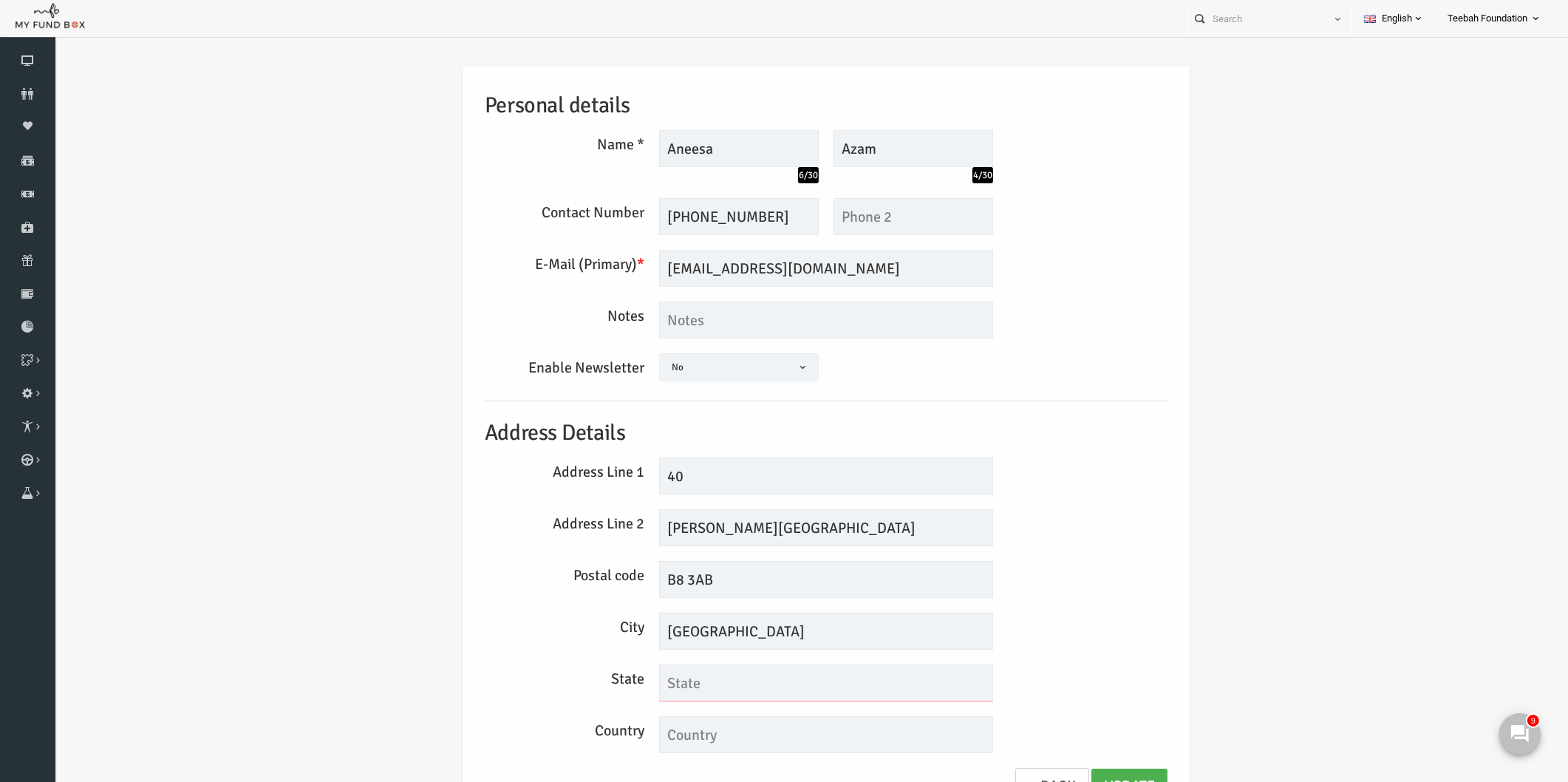
scroll to position [24, 0]
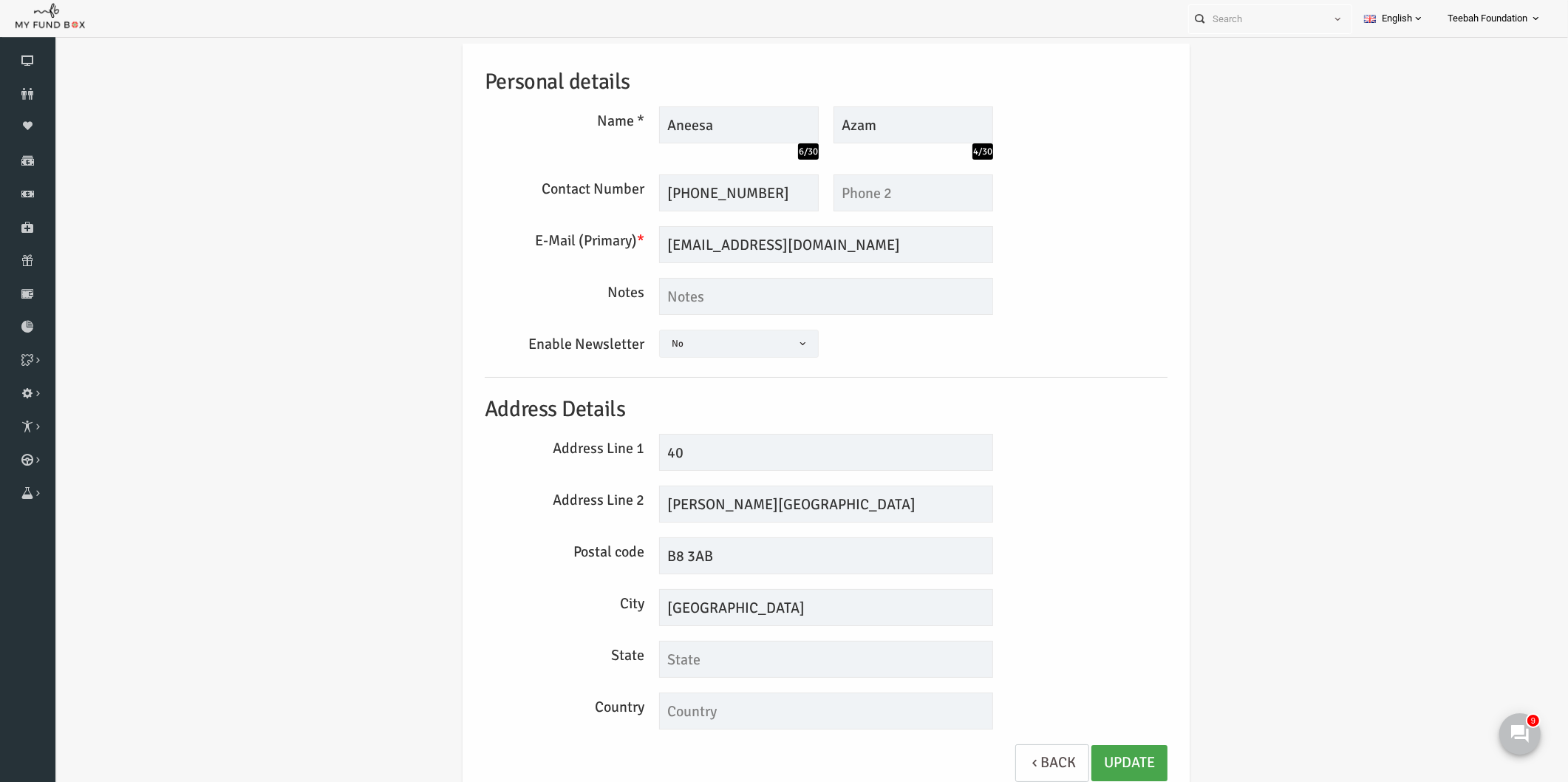
click at [1100, 764] on link "Update" at bounding box center [1099, 764] width 76 height 36
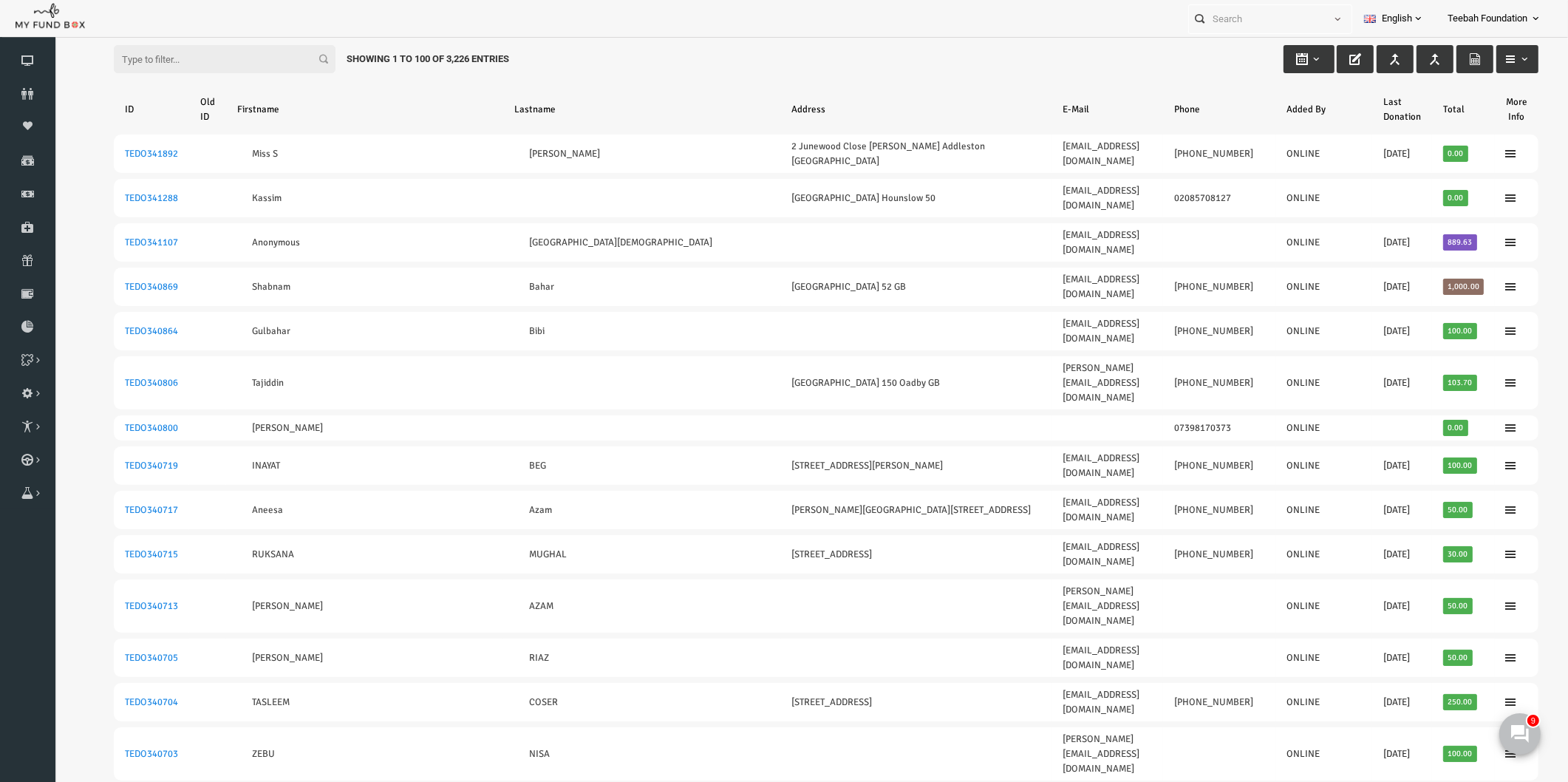
scroll to position [0, 0]
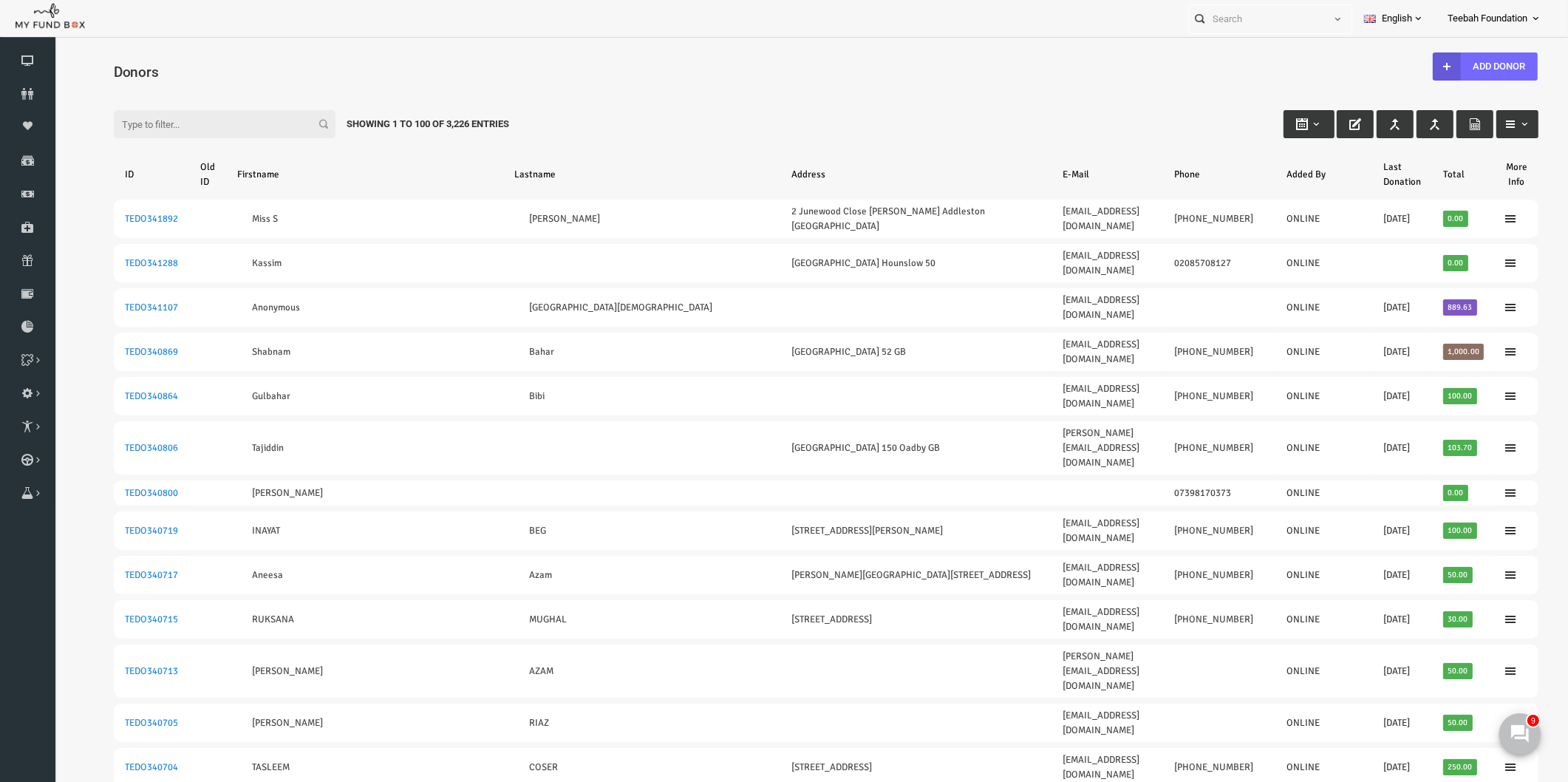
click at [743, 108] on div "Filter: Showing 1 to 100 of 3,226 Entries" at bounding box center [796, 110] width 1454 height 40
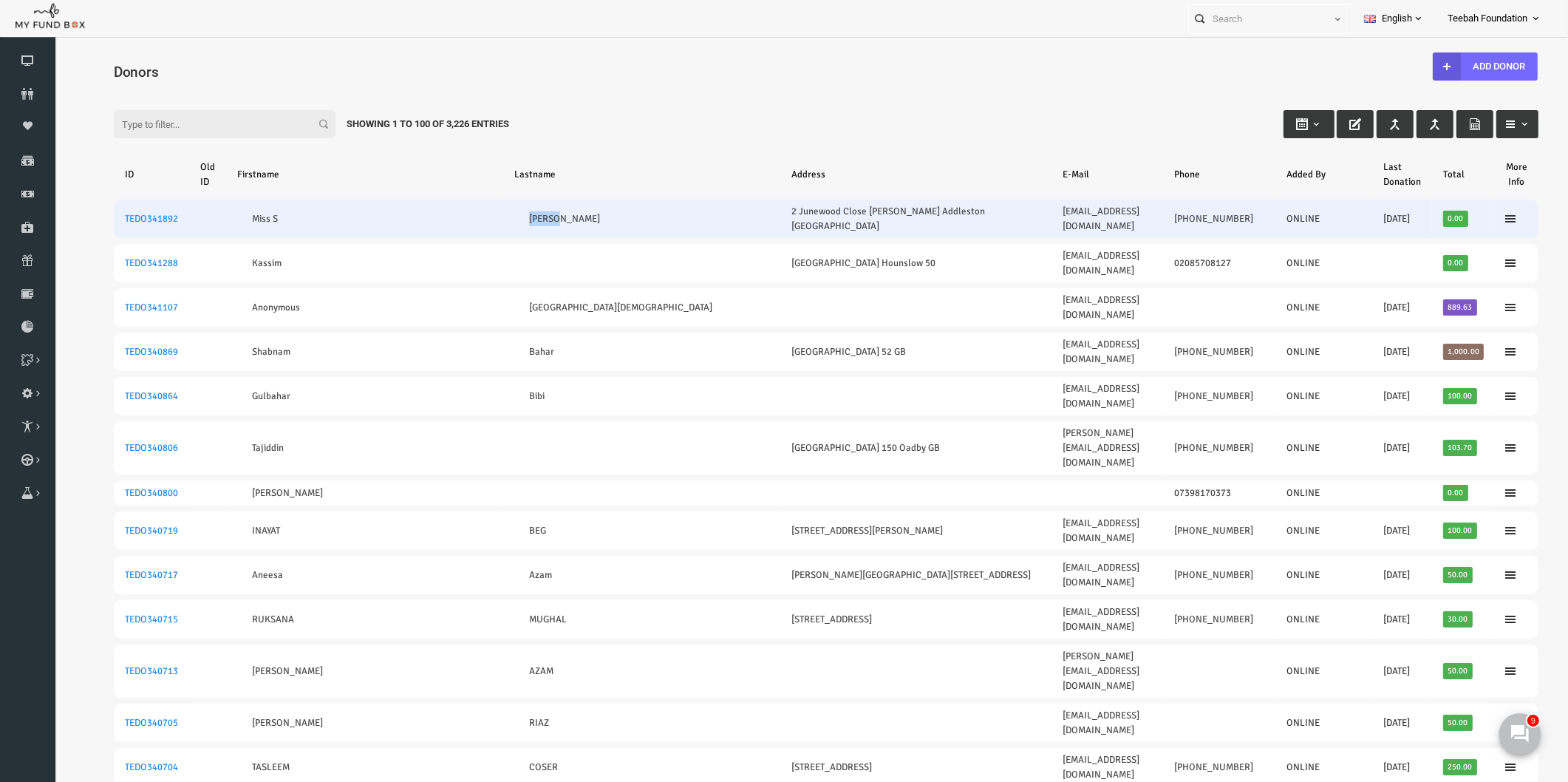
drag, startPoint x: 516, startPoint y: 208, endPoint x: 477, endPoint y: 211, distance: 39.1
click at [477, 211] on td "[PERSON_NAME]" at bounding box center [611, 218] width 277 height 39
copy link "[PERSON_NAME]"
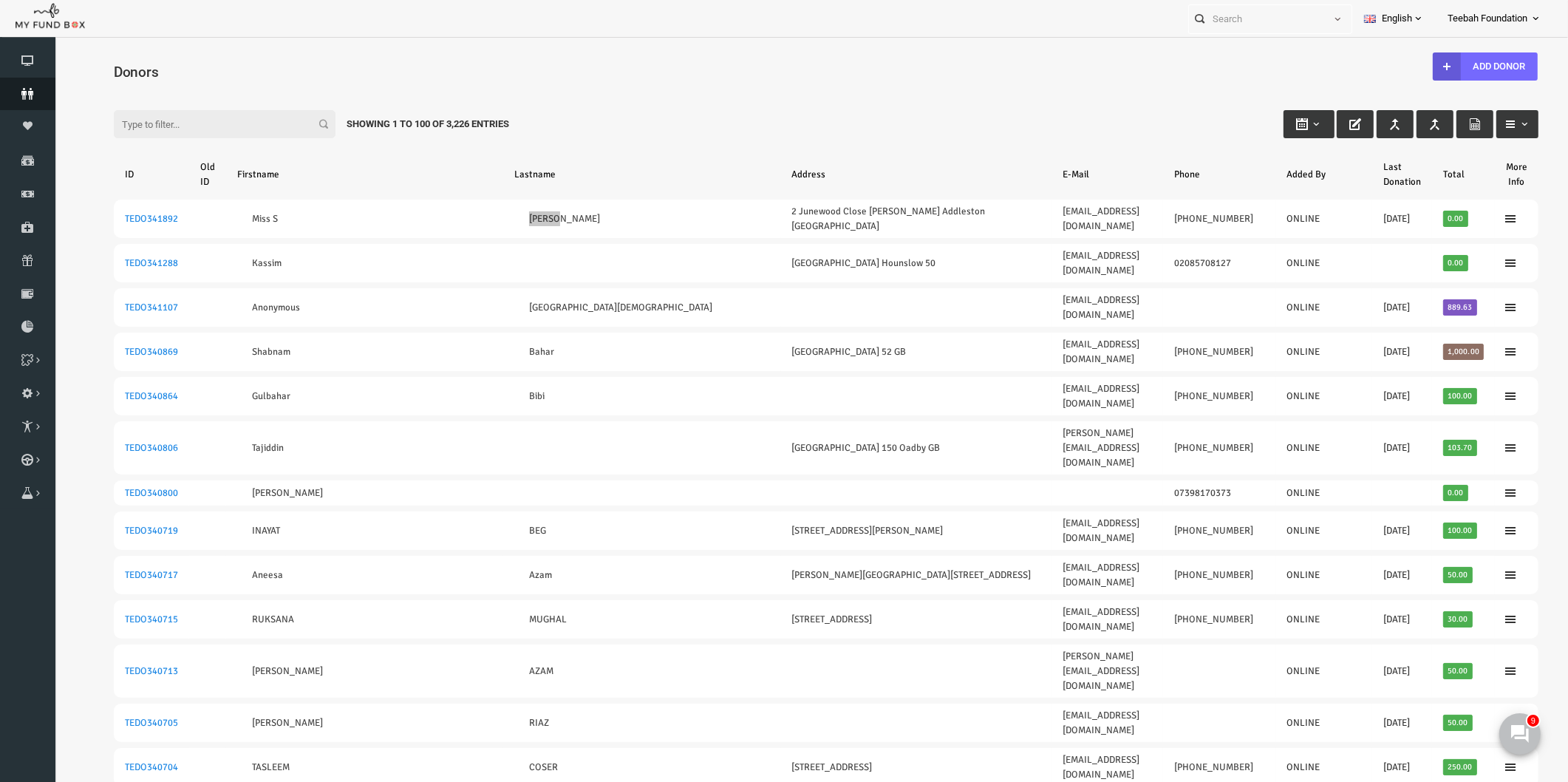
click at [43, 87] on link "Donors" at bounding box center [27, 93] width 55 height 32
click at [361, 72] on h4 "Donors" at bounding box center [803, 72] width 1439 height 21
click at [1042, 105] on div "Filter: Showing 1 to 100 of 3,226 Entries" at bounding box center [796, 110] width 1454 height 40
click at [1046, 74] on h4 "Donors" at bounding box center [803, 72] width 1439 height 21
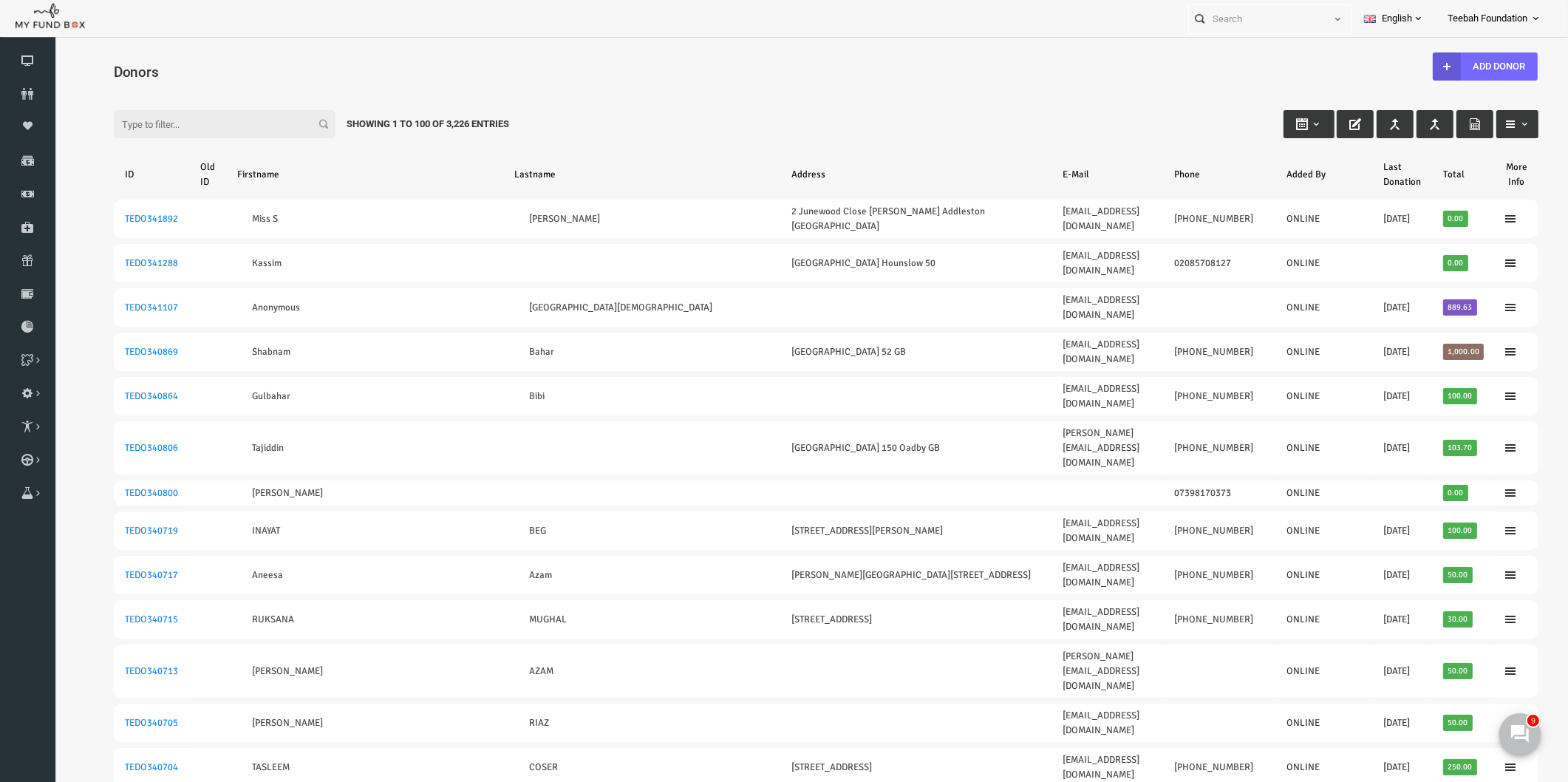
click at [1095, 68] on h4 "Donors" at bounding box center [803, 72] width 1439 height 21
click at [1510, 737] on button at bounding box center [1519, 733] width 45 height 45
click at [34, 88] on icon at bounding box center [27, 93] width 55 height 12
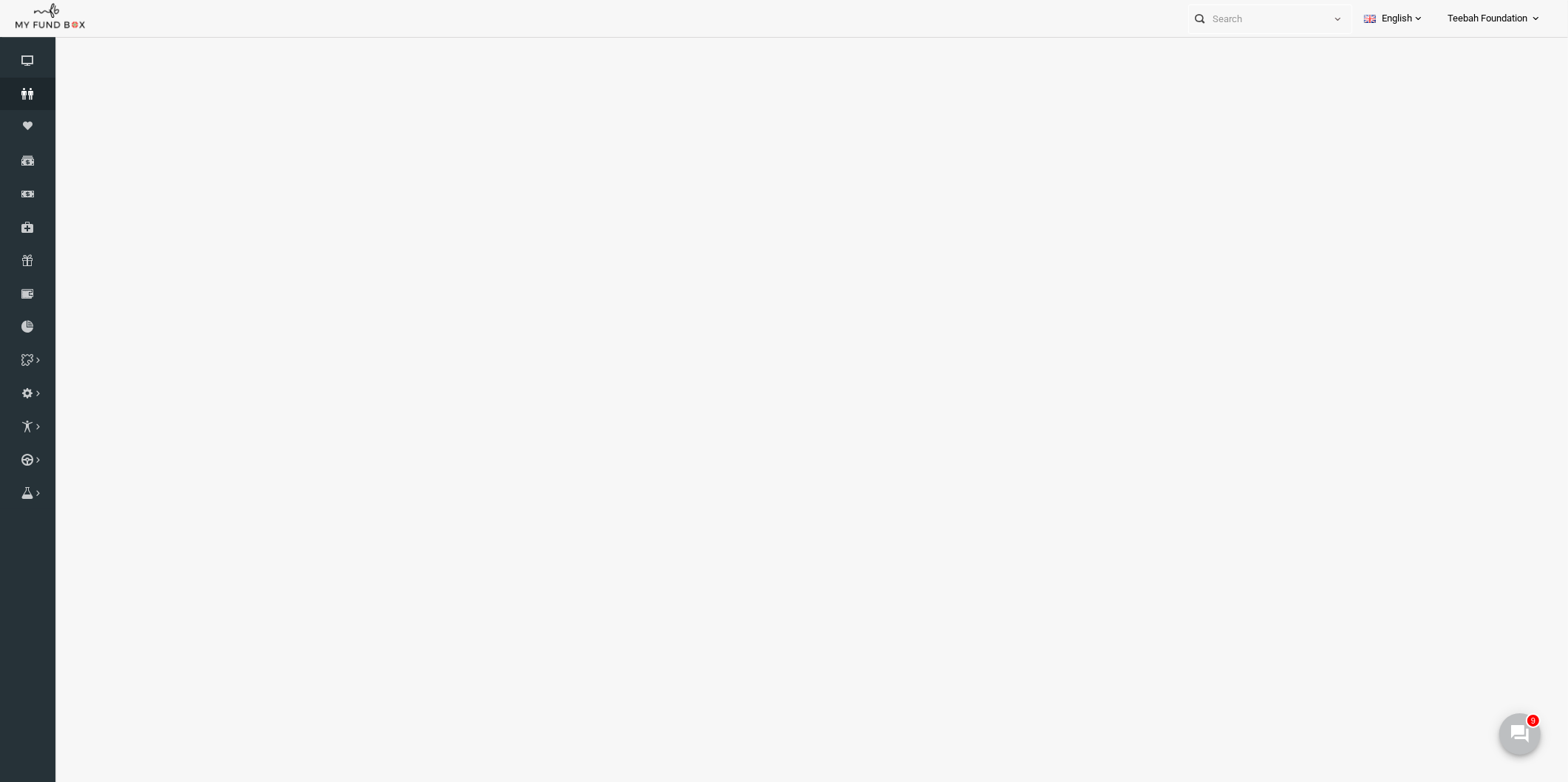
select select "100"
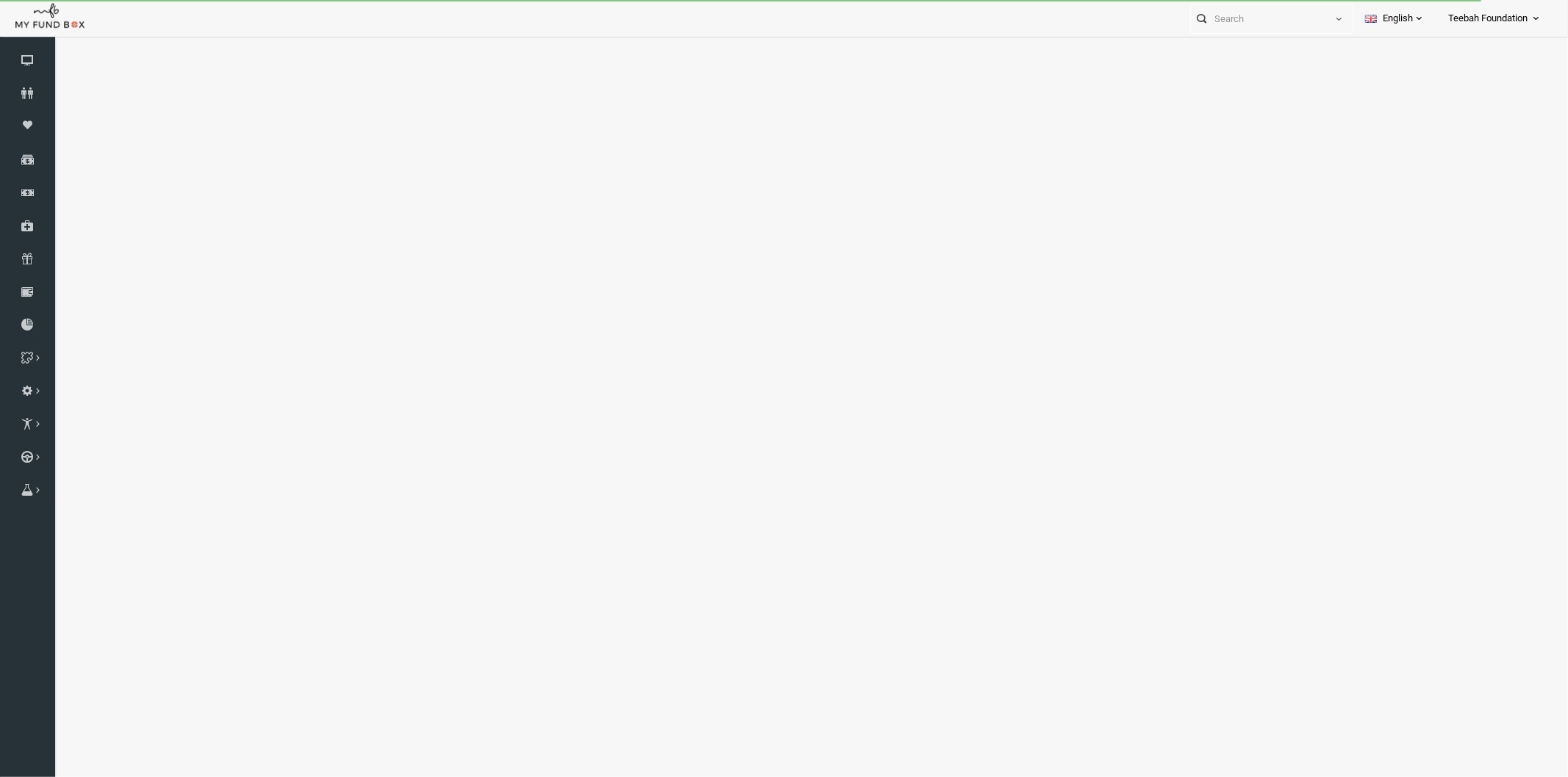
select select "100"
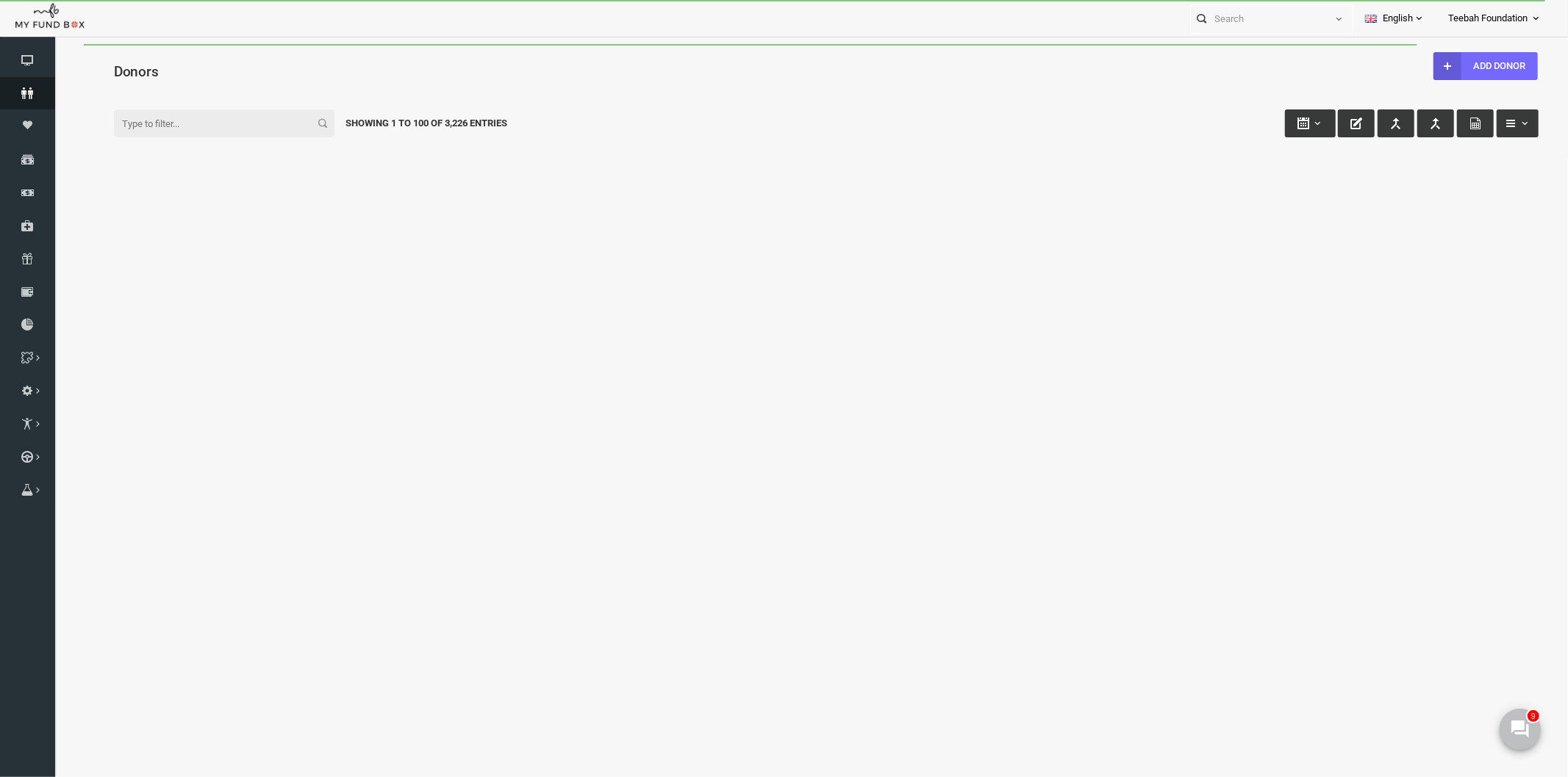
click at [35, 99] on link "Donors" at bounding box center [27, 93] width 55 height 32
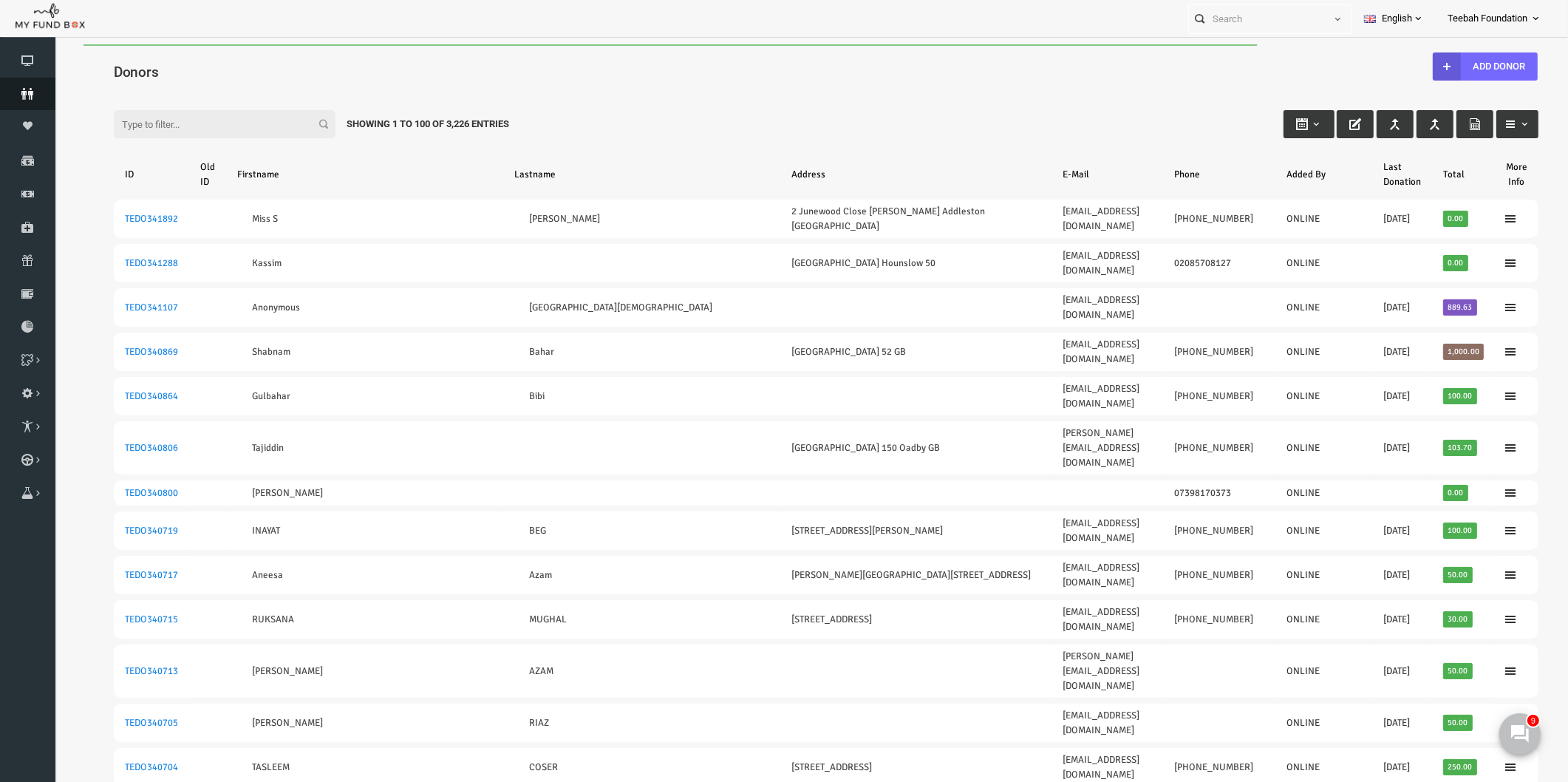
click at [31, 100] on link "Donors" at bounding box center [27, 93] width 55 height 32
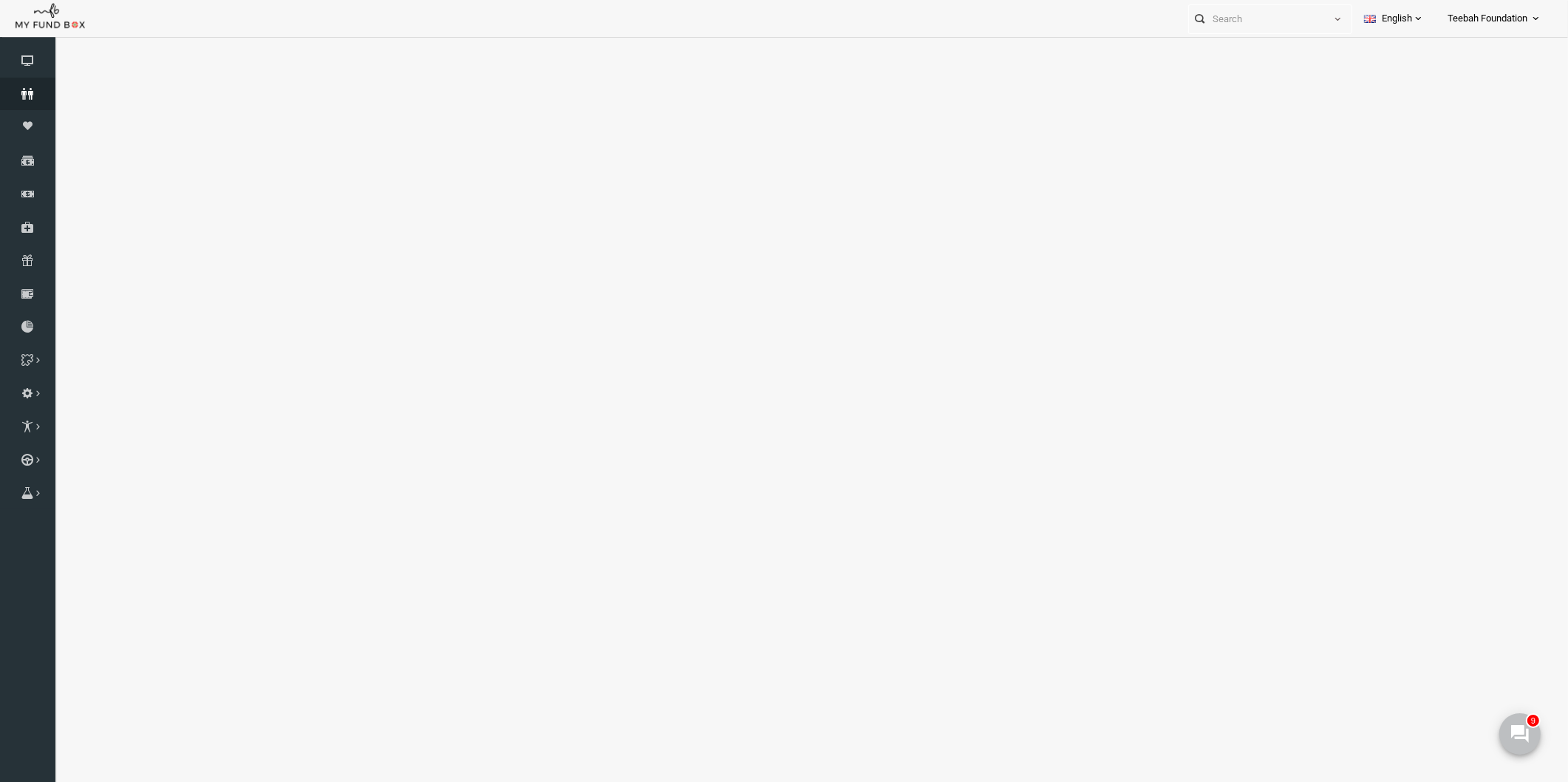
select select "100"
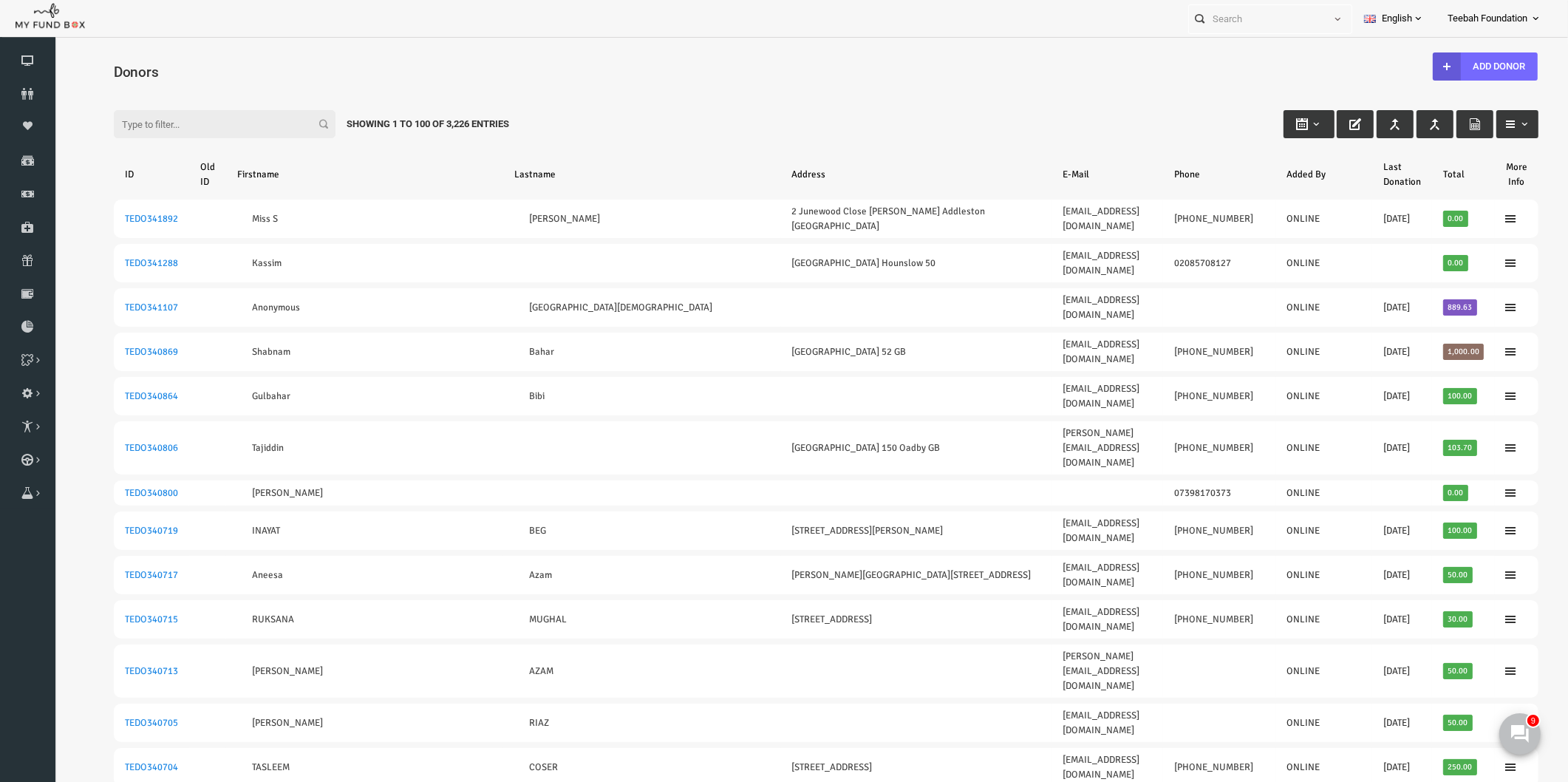
click at [388, 60] on div "Donors" at bounding box center [796, 70] width 1454 height 51
